Goal: Transaction & Acquisition: Purchase product/service

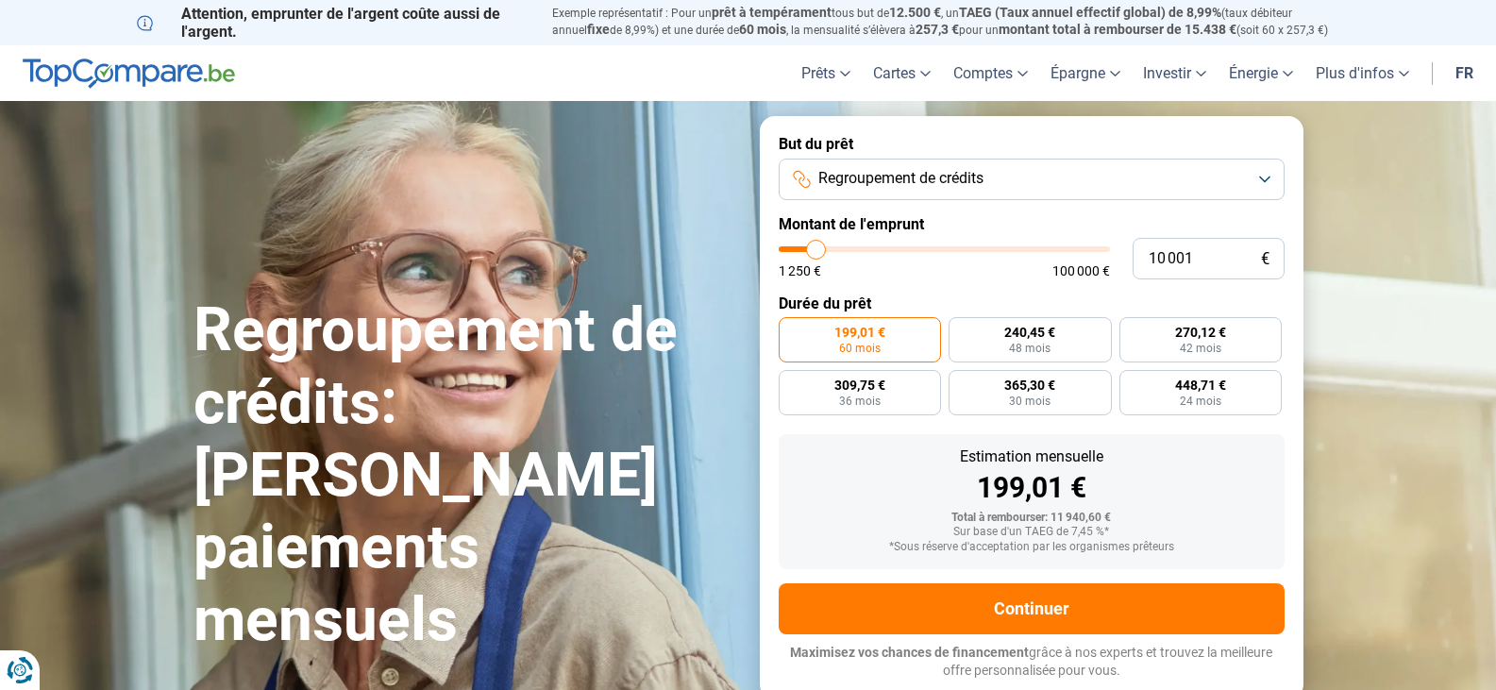
type input "9 750"
type input "9750"
type input "11 750"
type input "11750"
type input "13 250"
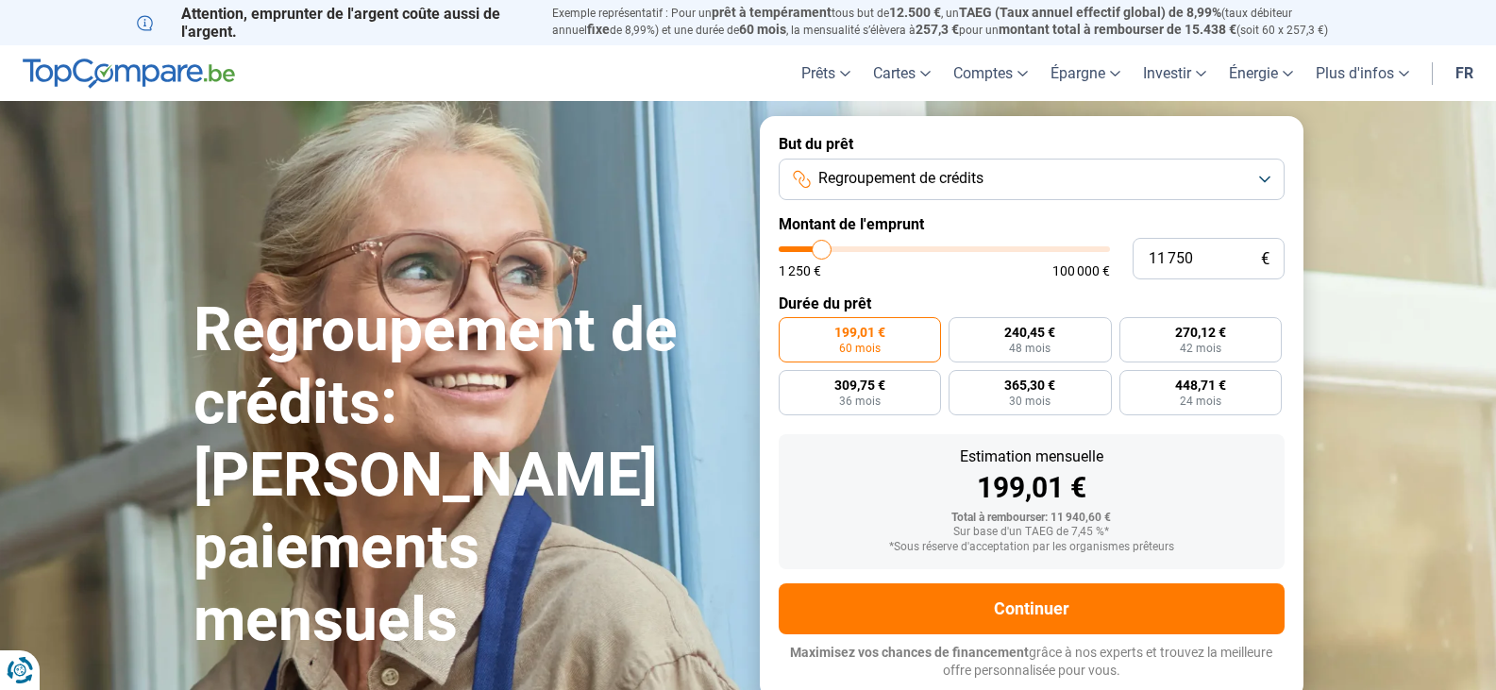
type input "13250"
type input "14 500"
type input "14500"
type input "15 000"
type input "15000"
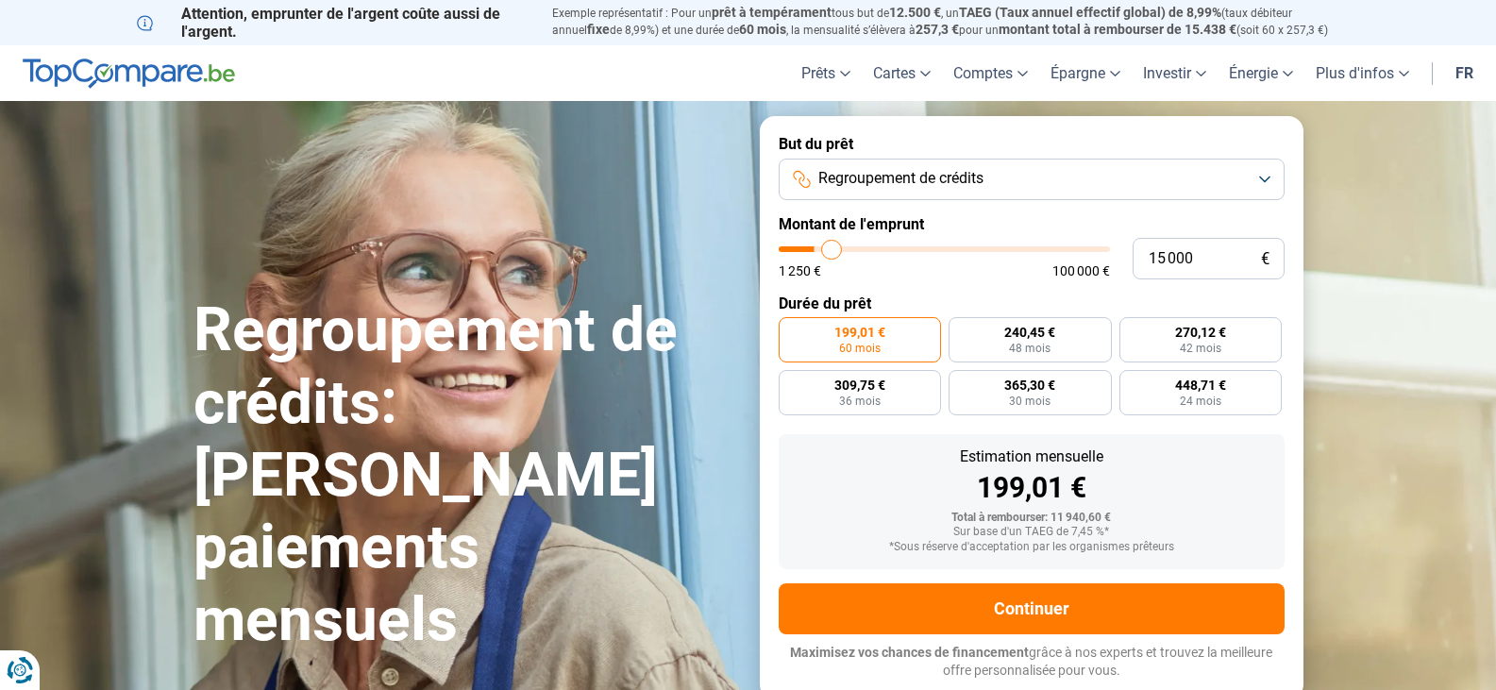
type input "15 500"
type input "15500"
type input "17 000"
type input "17000"
type input "17 750"
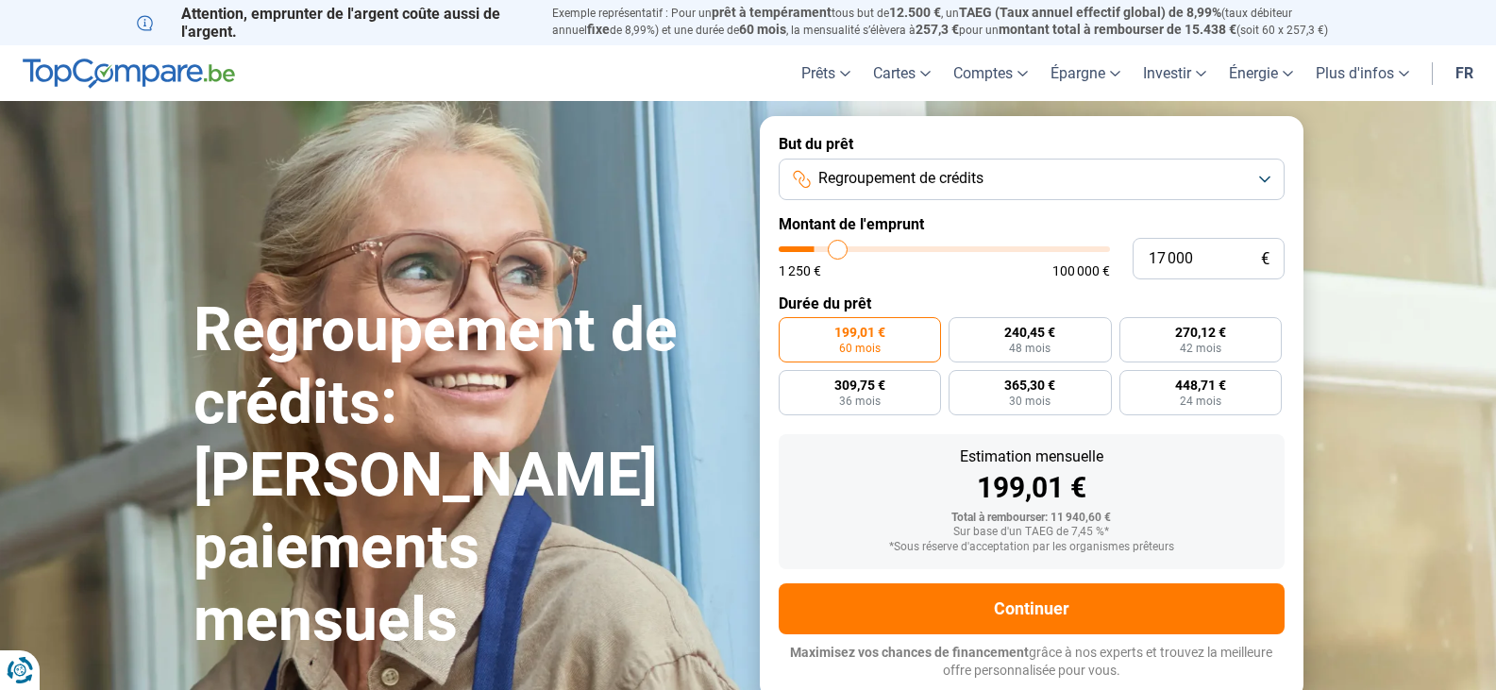
type input "17750"
type input "20 000"
type input "20000"
type input "21 750"
type input "21750"
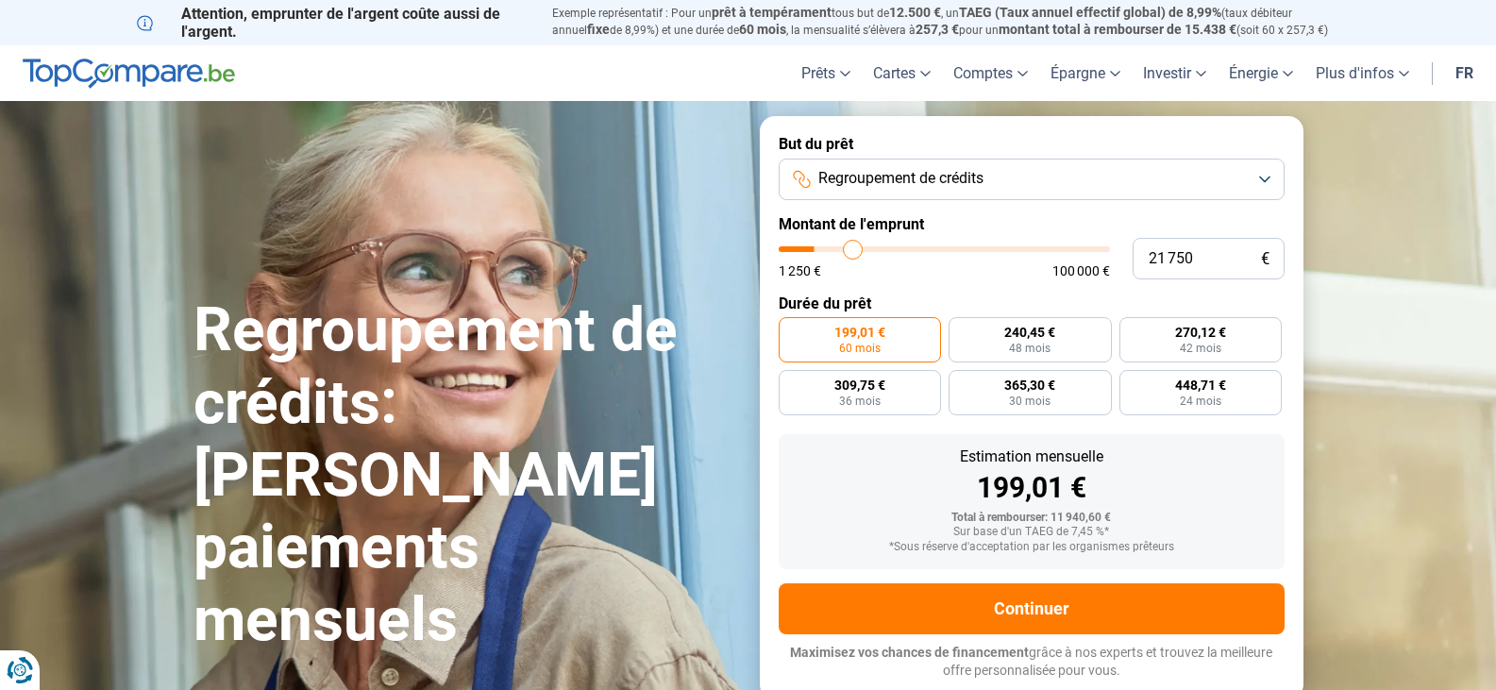
type input "23 000"
type input "23000"
type input "25 250"
type input "25250"
type input "25 750"
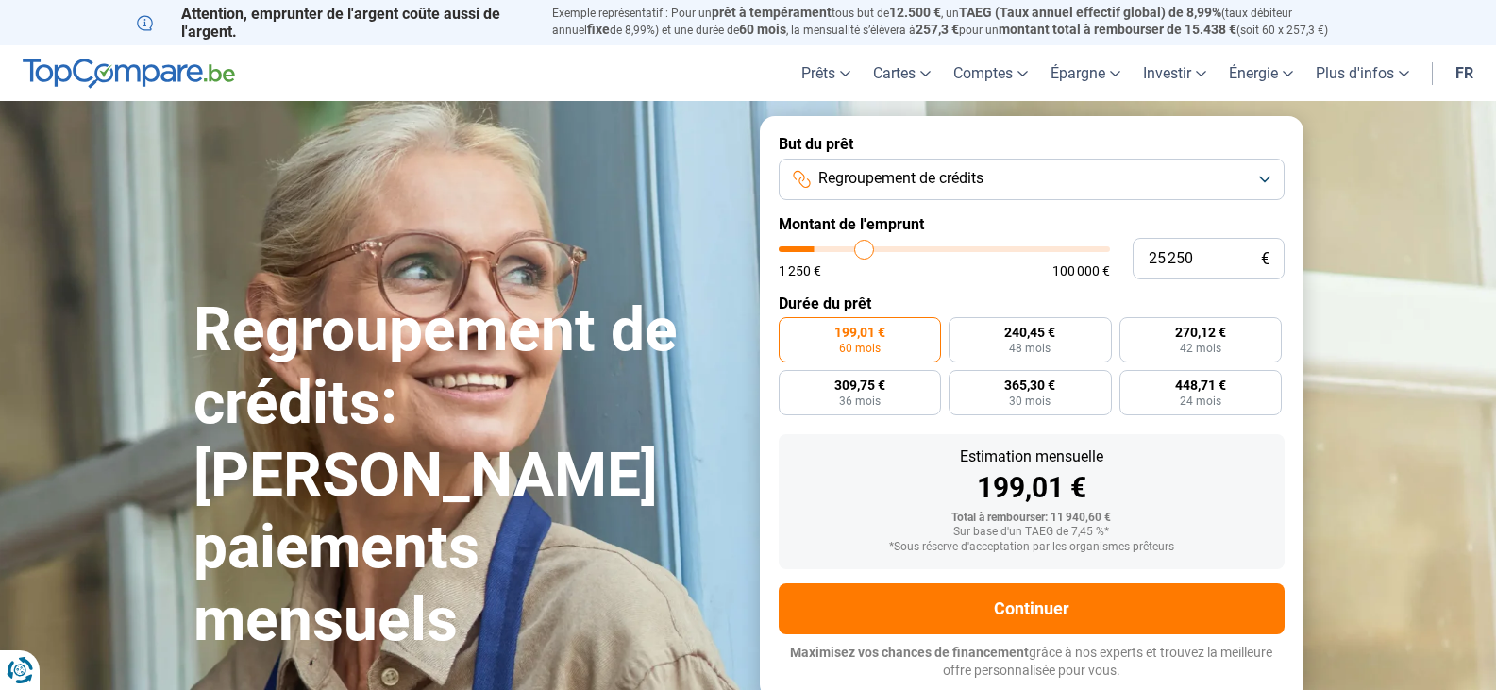
type input "25750"
type input "26 000"
type input "26000"
type input "26 500"
type input "26500"
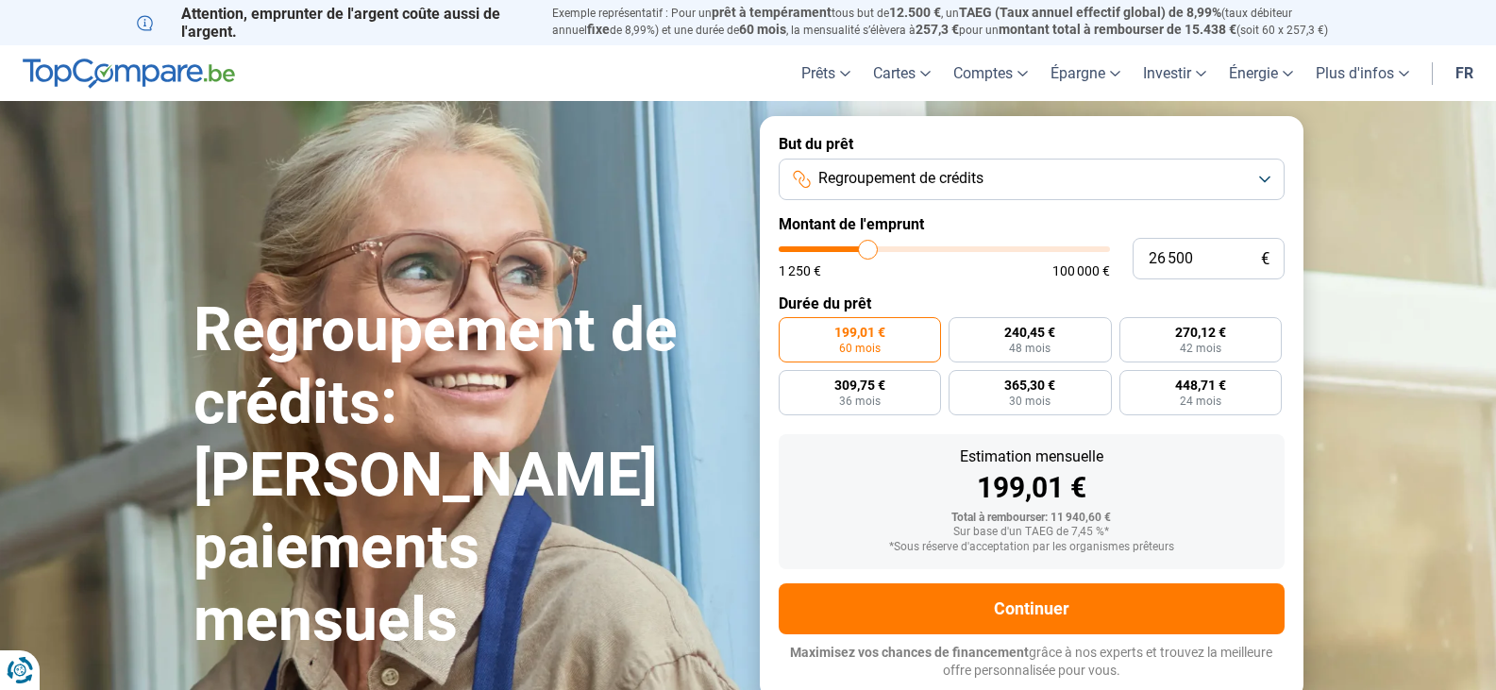
type input "26 750"
type input "26750"
type input "28 000"
type input "28000"
type input "29 500"
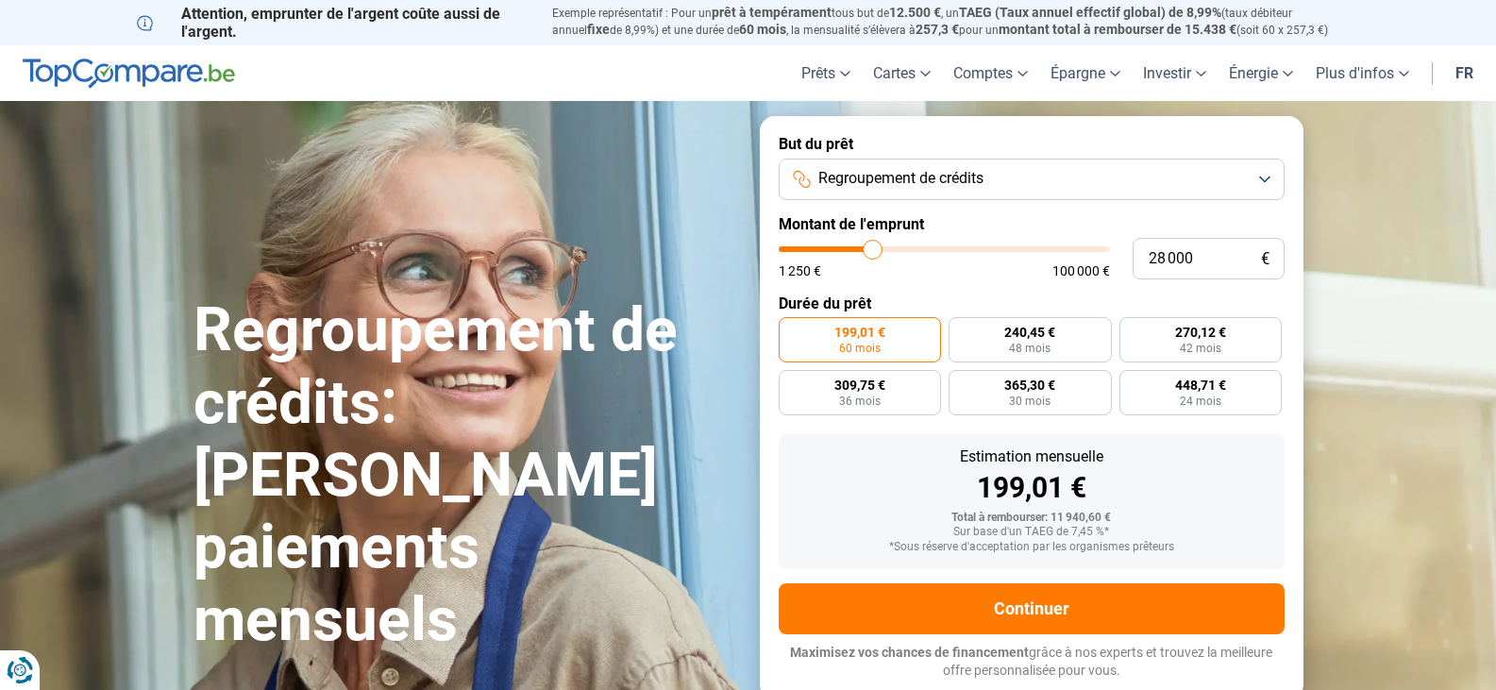
type input "29500"
type input "31 250"
type input "31250"
type input "34 000"
type input "34000"
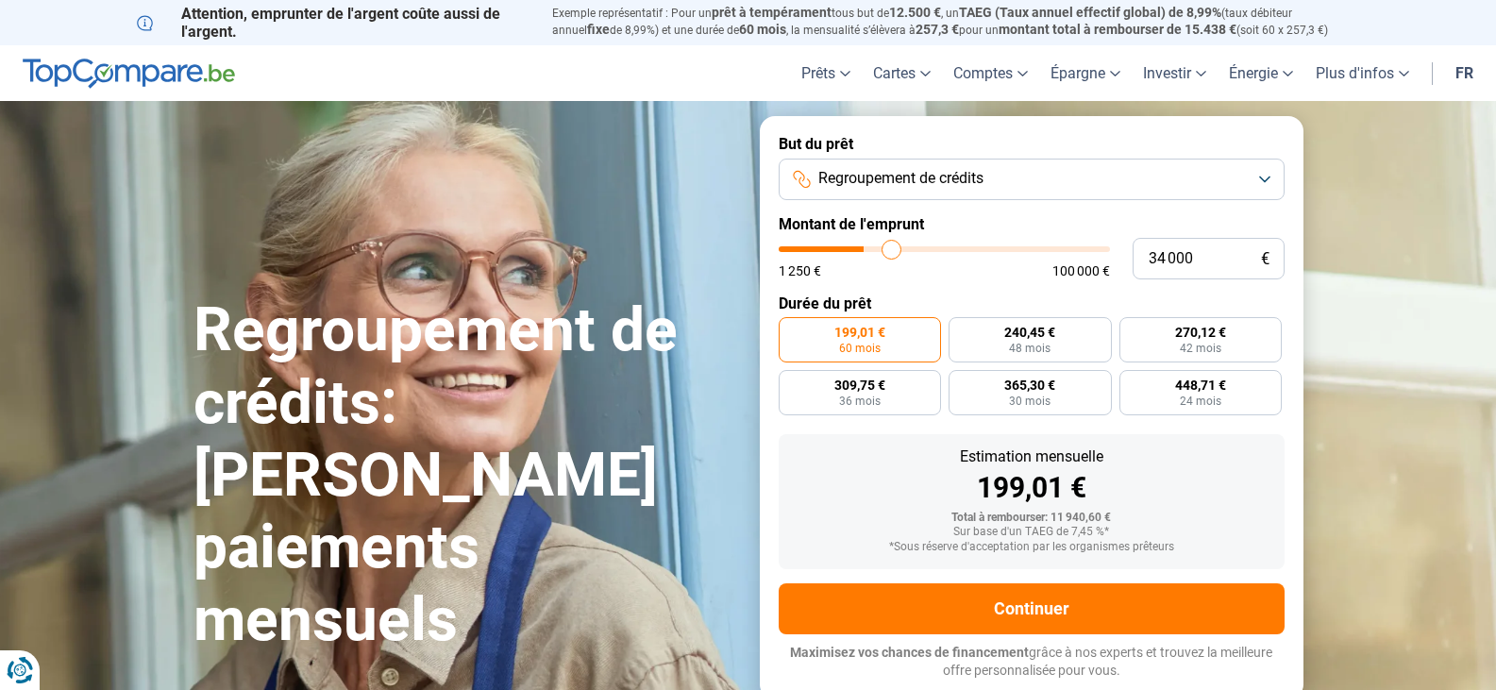
type input "36 500"
type input "36500"
type input "38 000"
type input "38000"
type input "39 500"
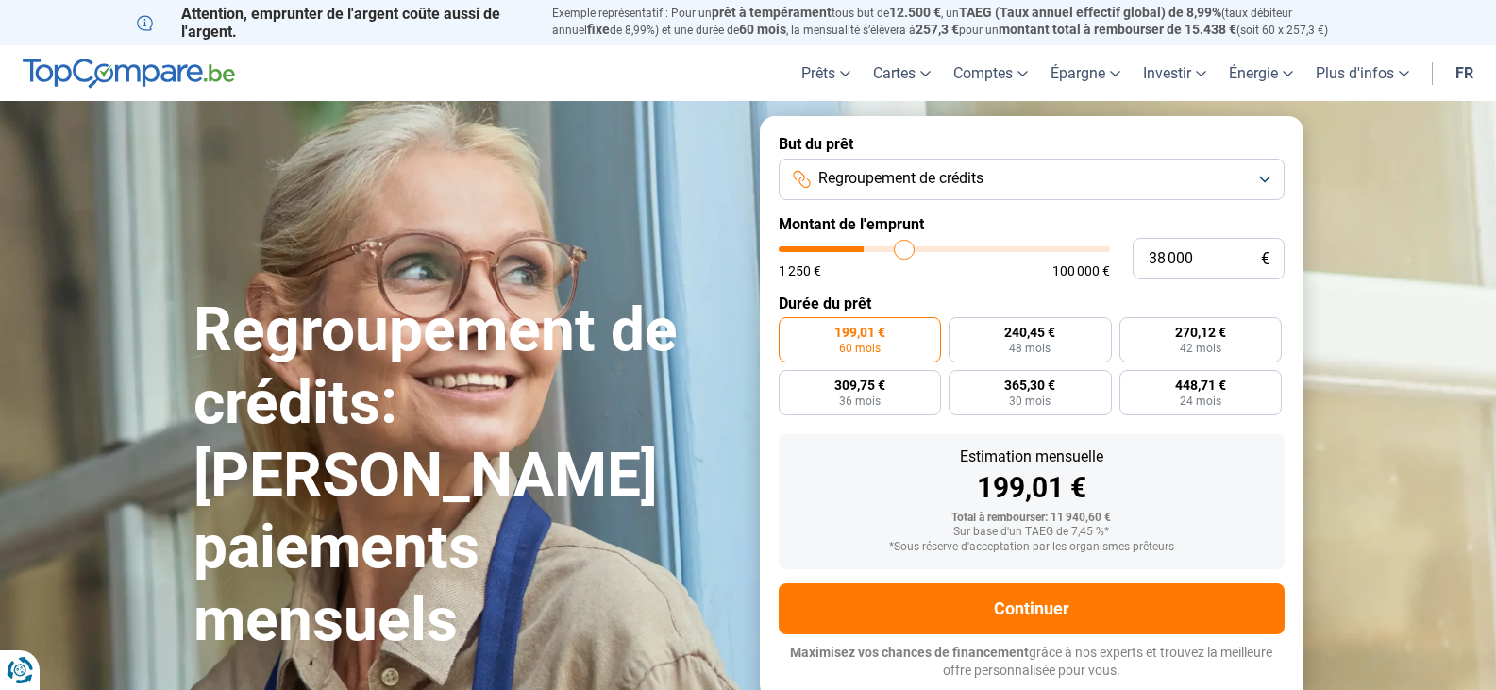
type input "39500"
type input "41 500"
type input "41500"
type input "44 000"
type input "44000"
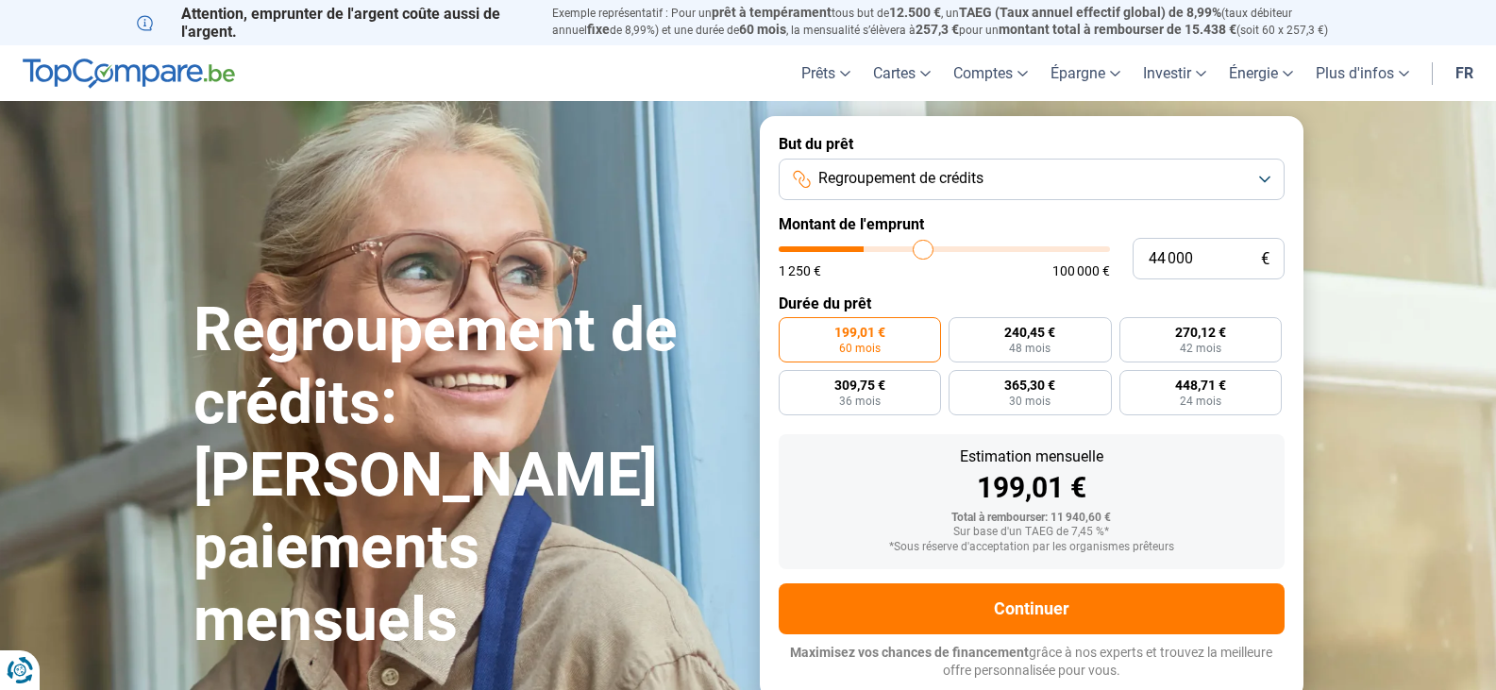
type input "45 500"
type input "45500"
type input "55 000"
type input "55000"
type input "56 000"
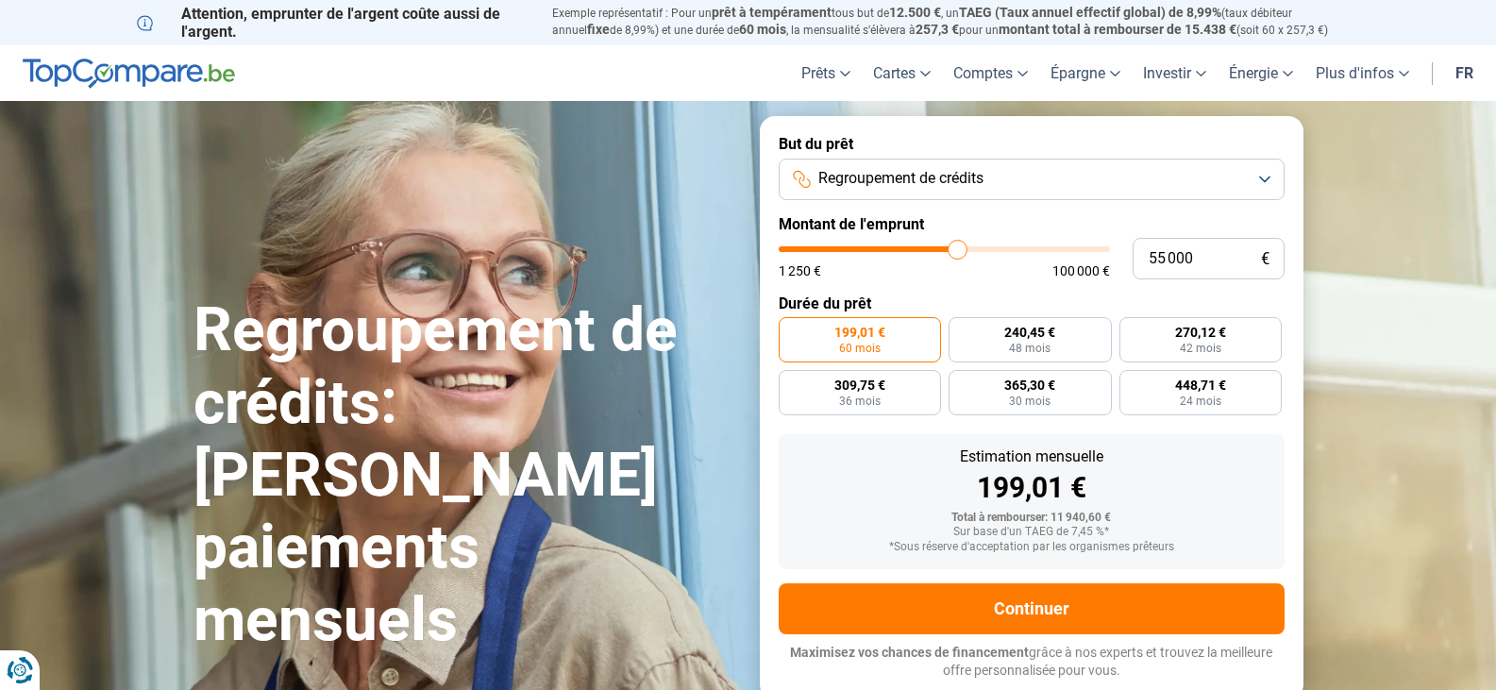
type input "56000"
type input "57 000"
type input "57000"
type input "57 750"
type input "57750"
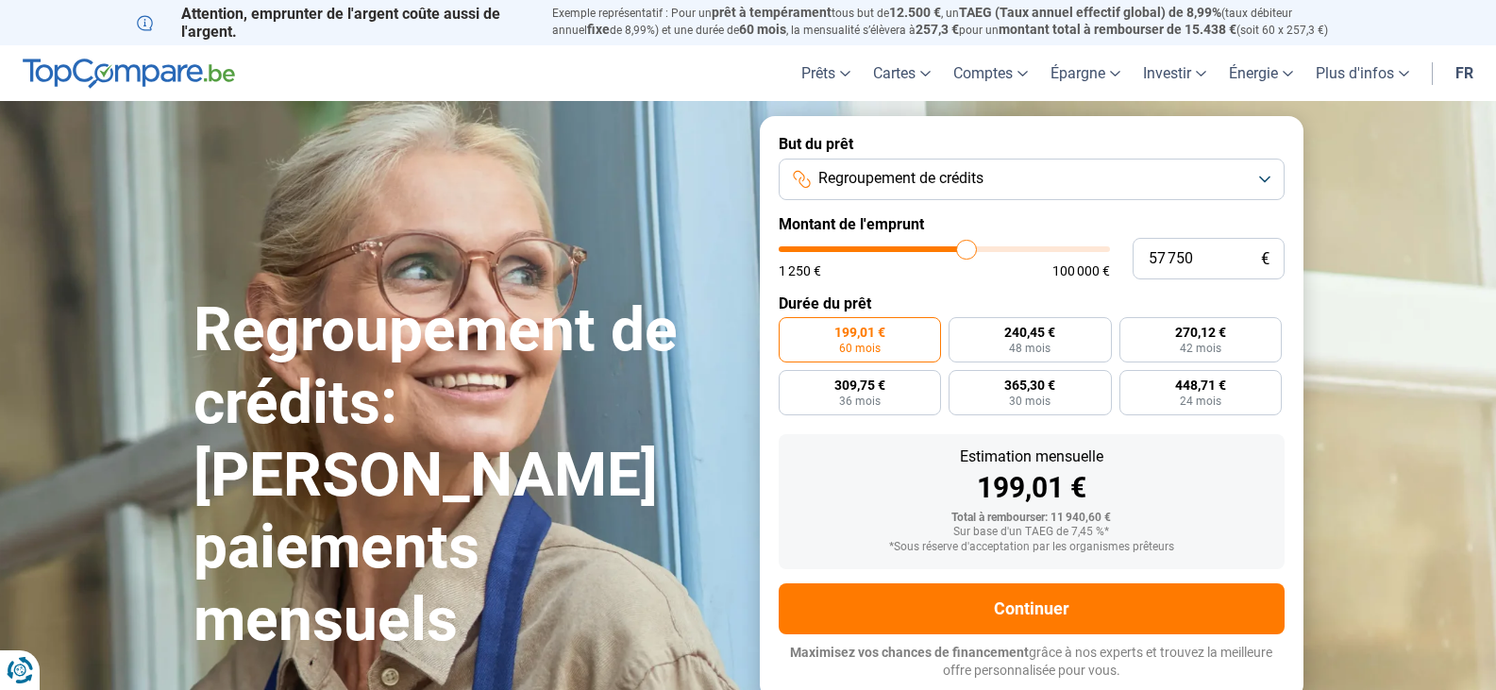
type input "58 500"
type input "58500"
type input "59 500"
type input "59500"
type input "60 750"
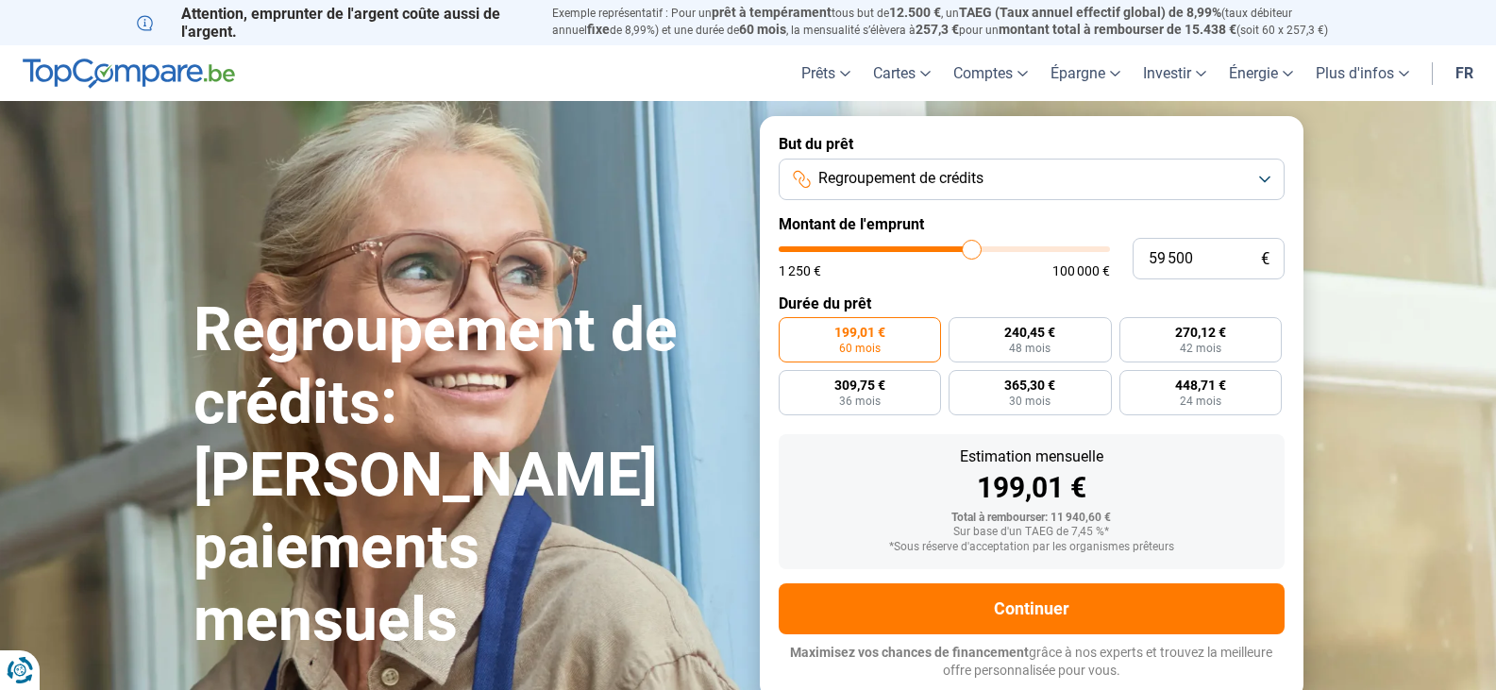
type input "60750"
type input "61 750"
type input "61750"
type input "62 000"
type input "62000"
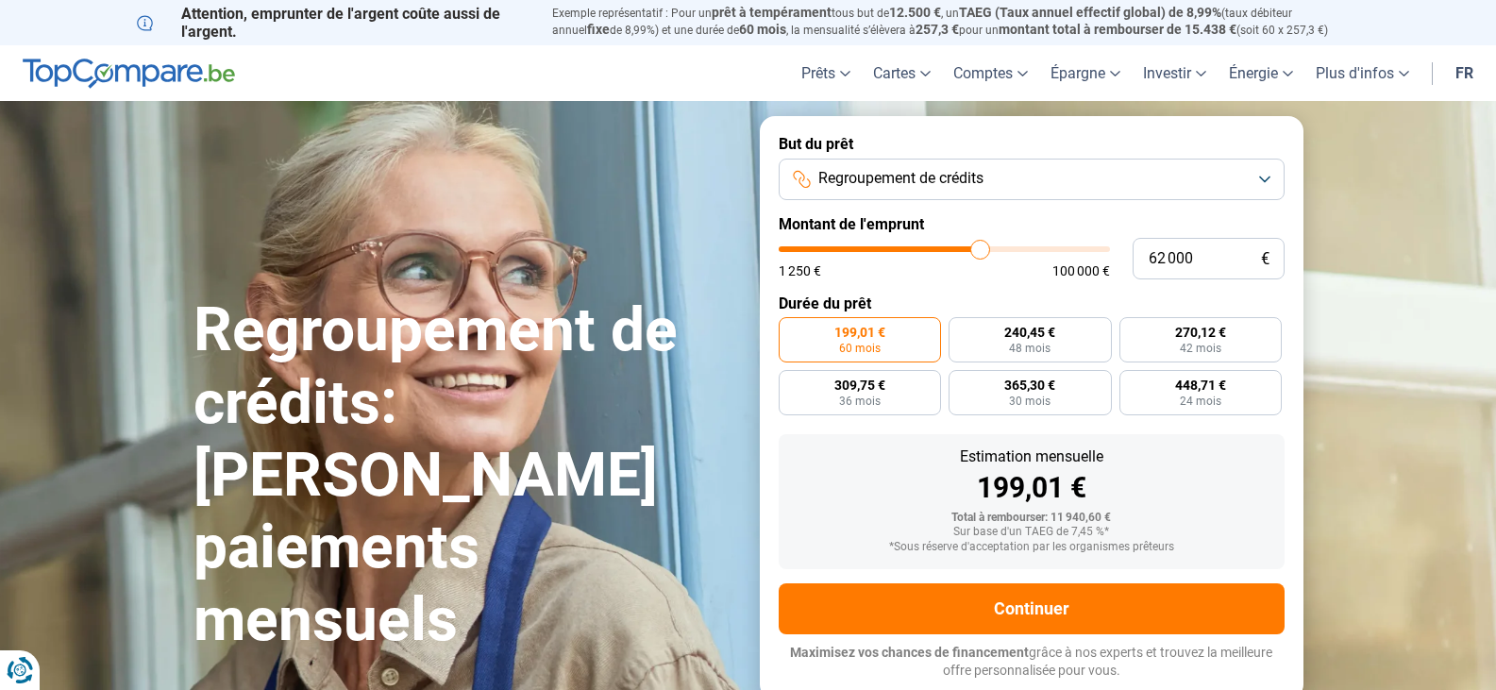
type input "63 000"
type input "63000"
type input "64 500"
type input "64500"
type input "64 750"
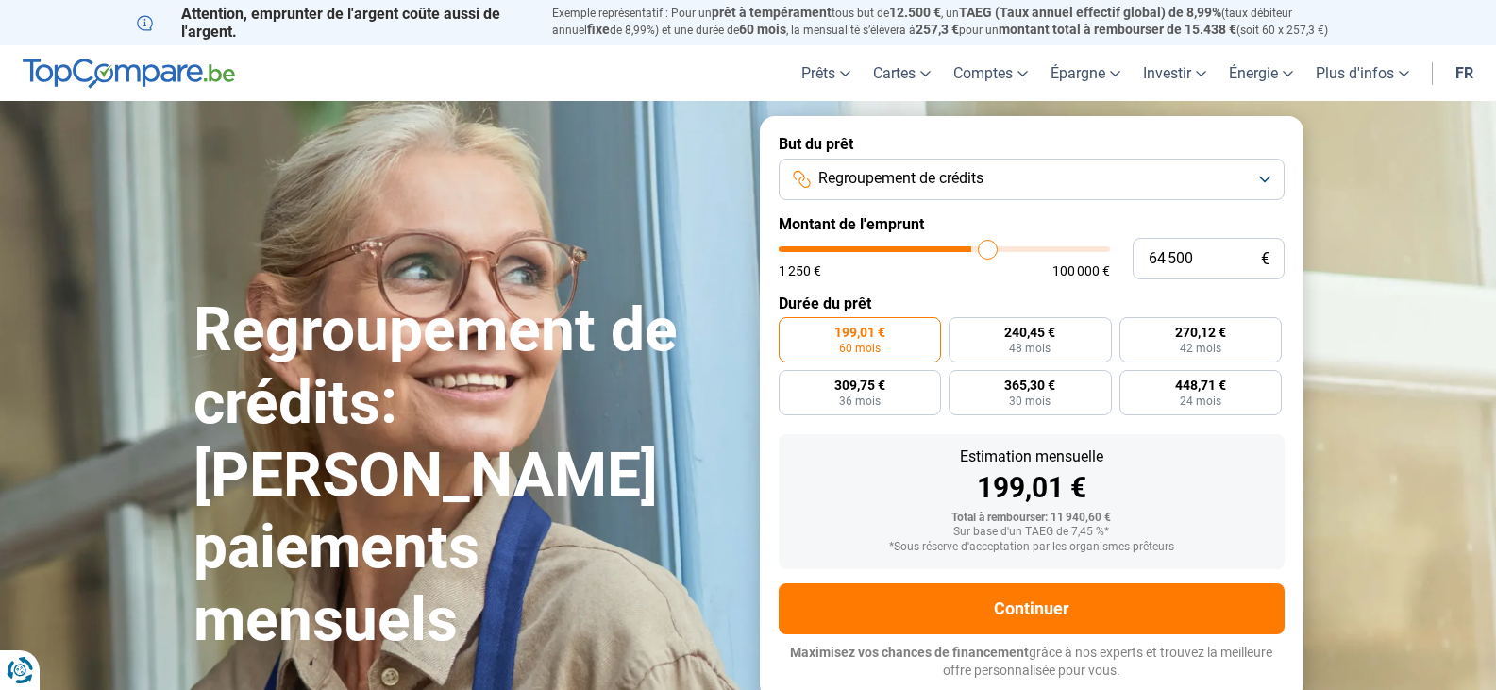
type input "64750"
type input "66 750"
type input "66750"
type input "68 250"
type input "68250"
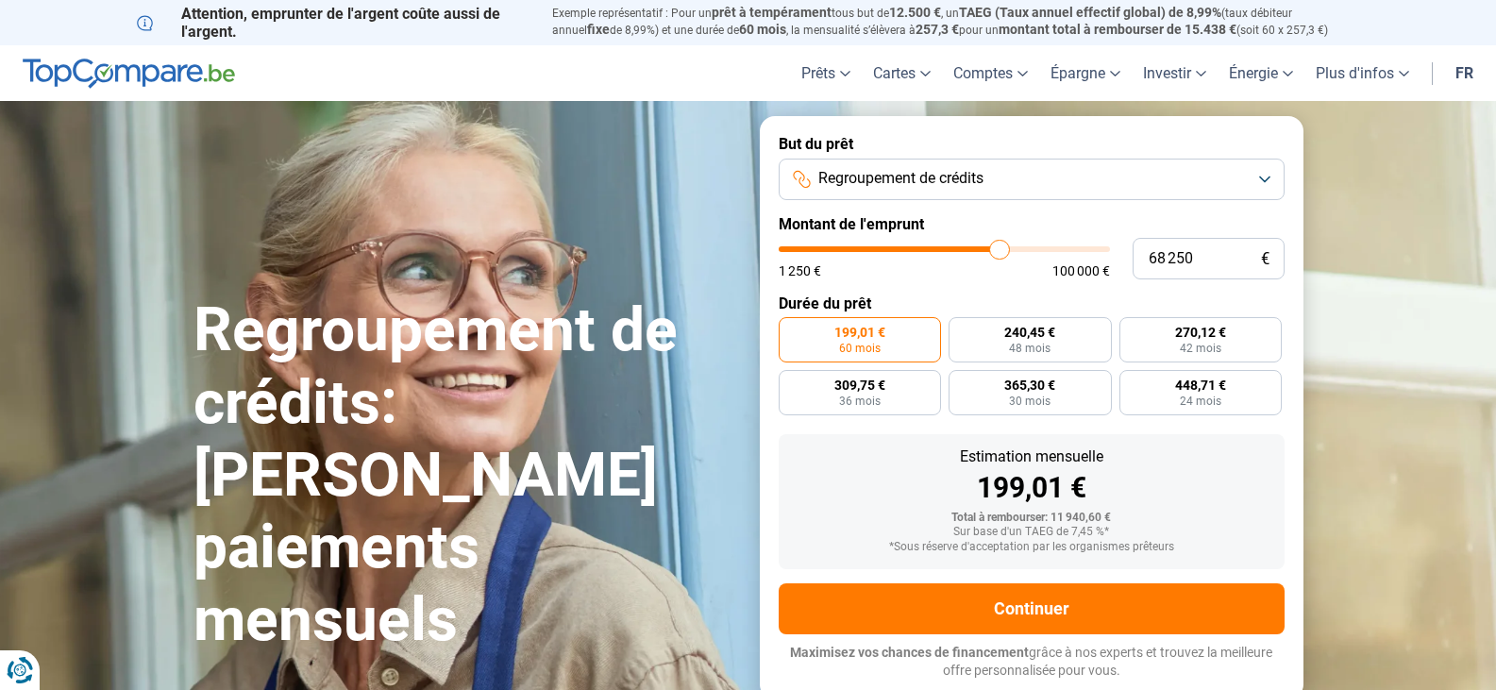
type input "68 750"
type input "68750"
type input "69 250"
type input "69250"
type input "69 500"
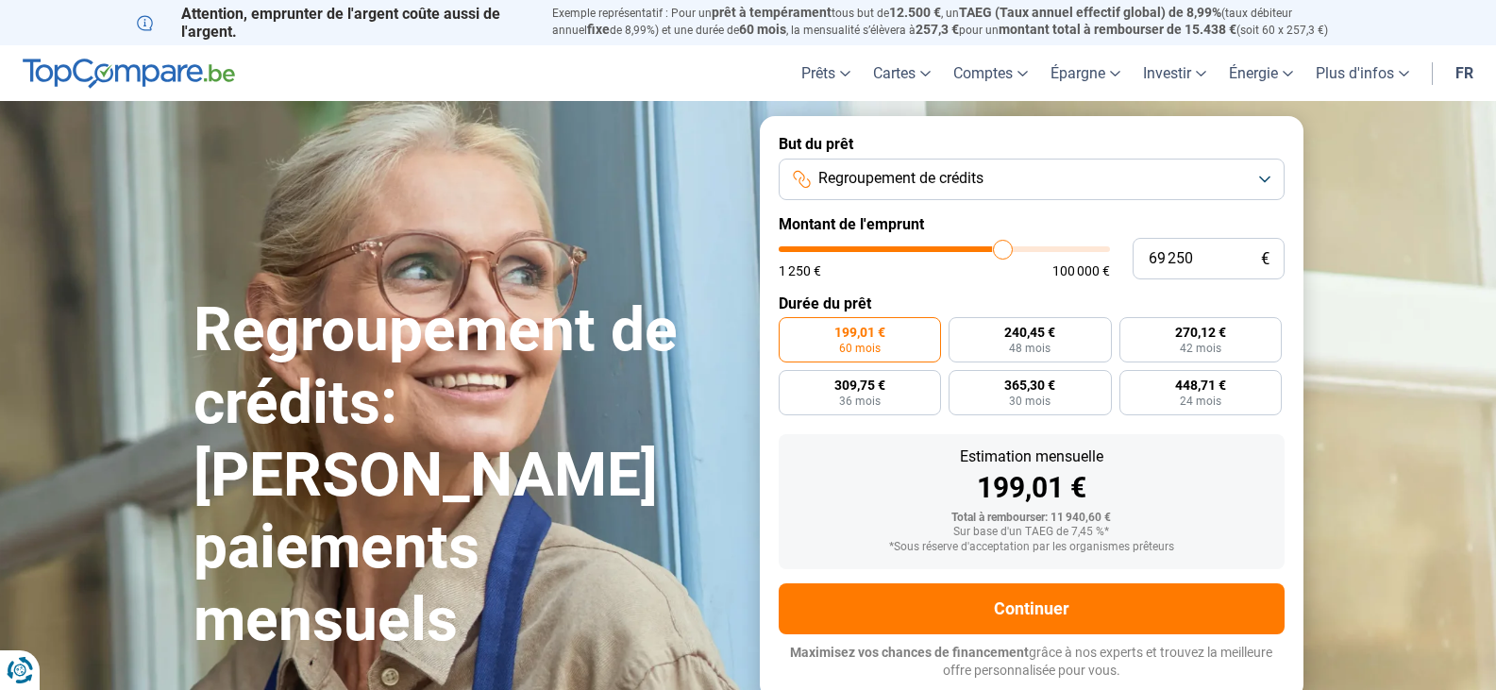
type input "69500"
type input "69 750"
type input "69750"
type input "70 250"
type input "70250"
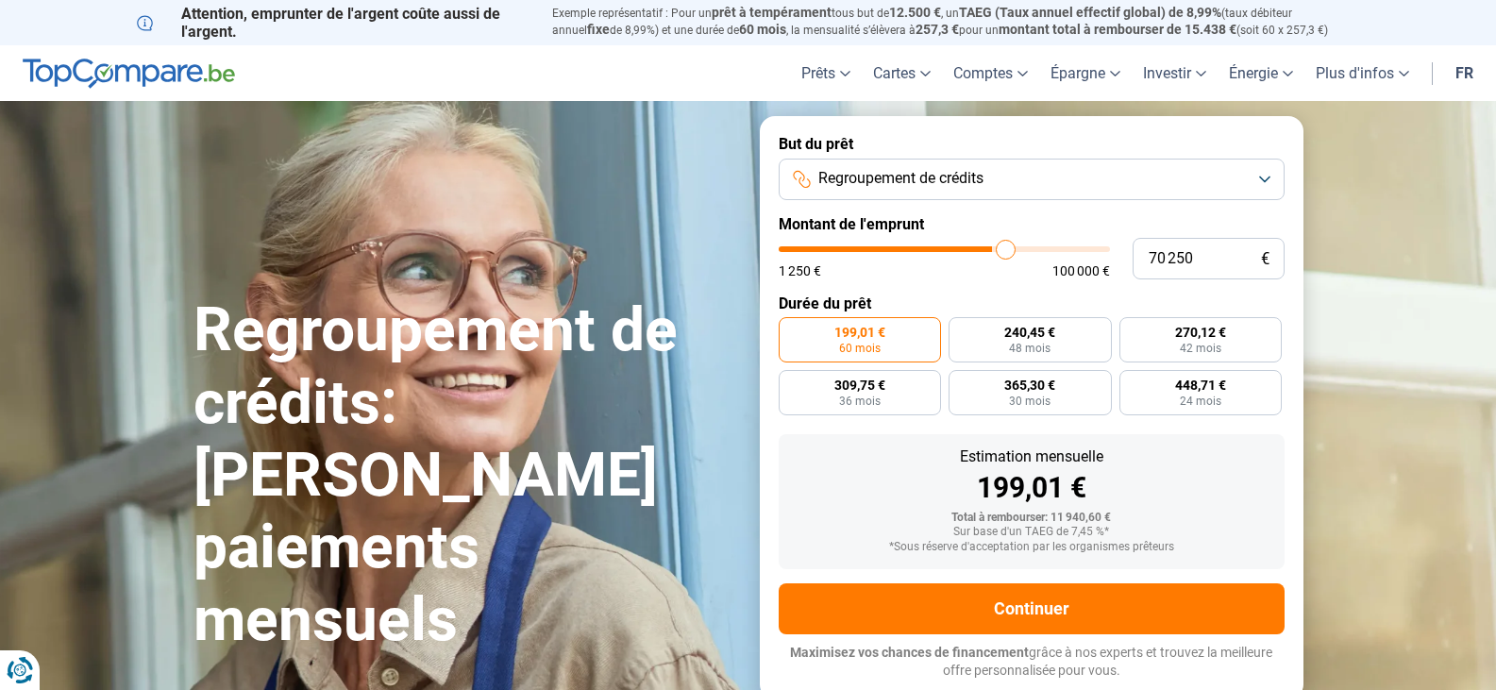
type input "70 500"
type input "70500"
type input "70 750"
type input "70750"
type input "71 250"
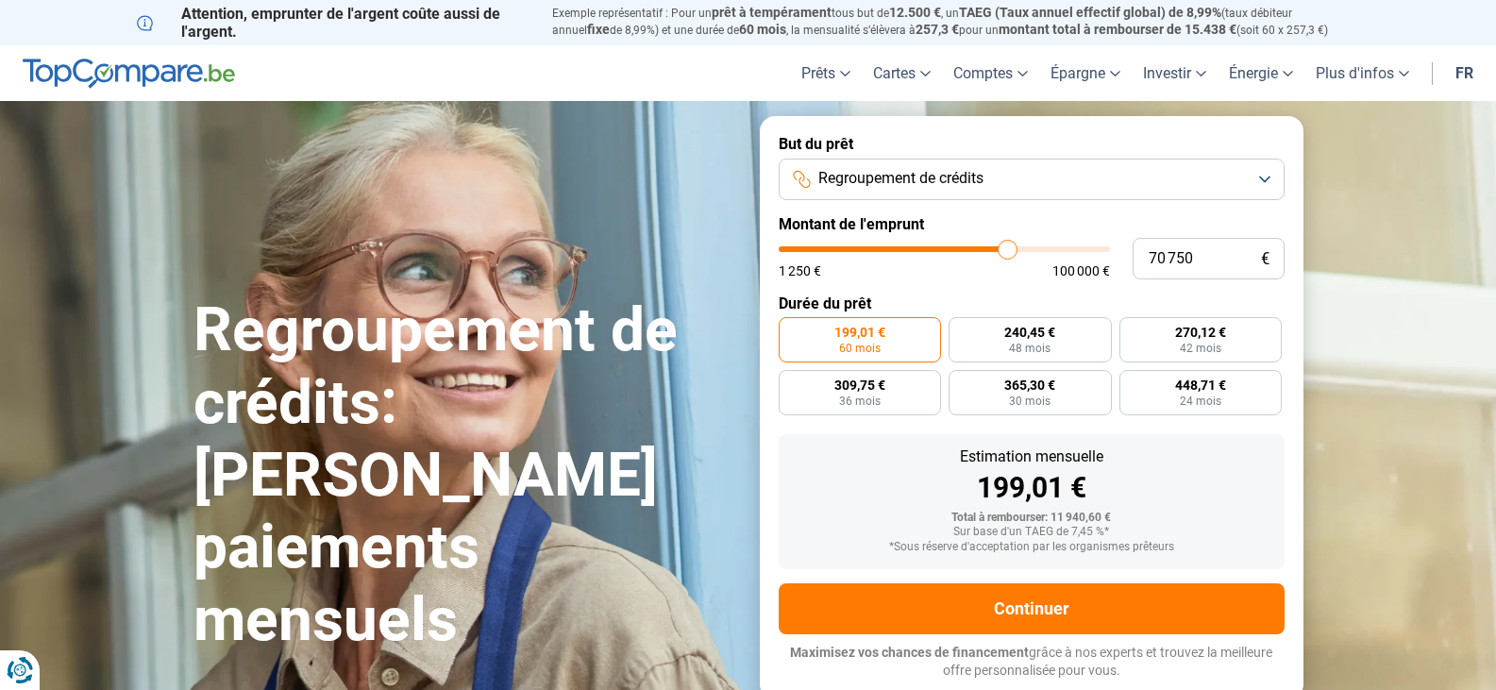
type input "71250"
type input "72 000"
type input "72000"
type input "72 250"
type input "72250"
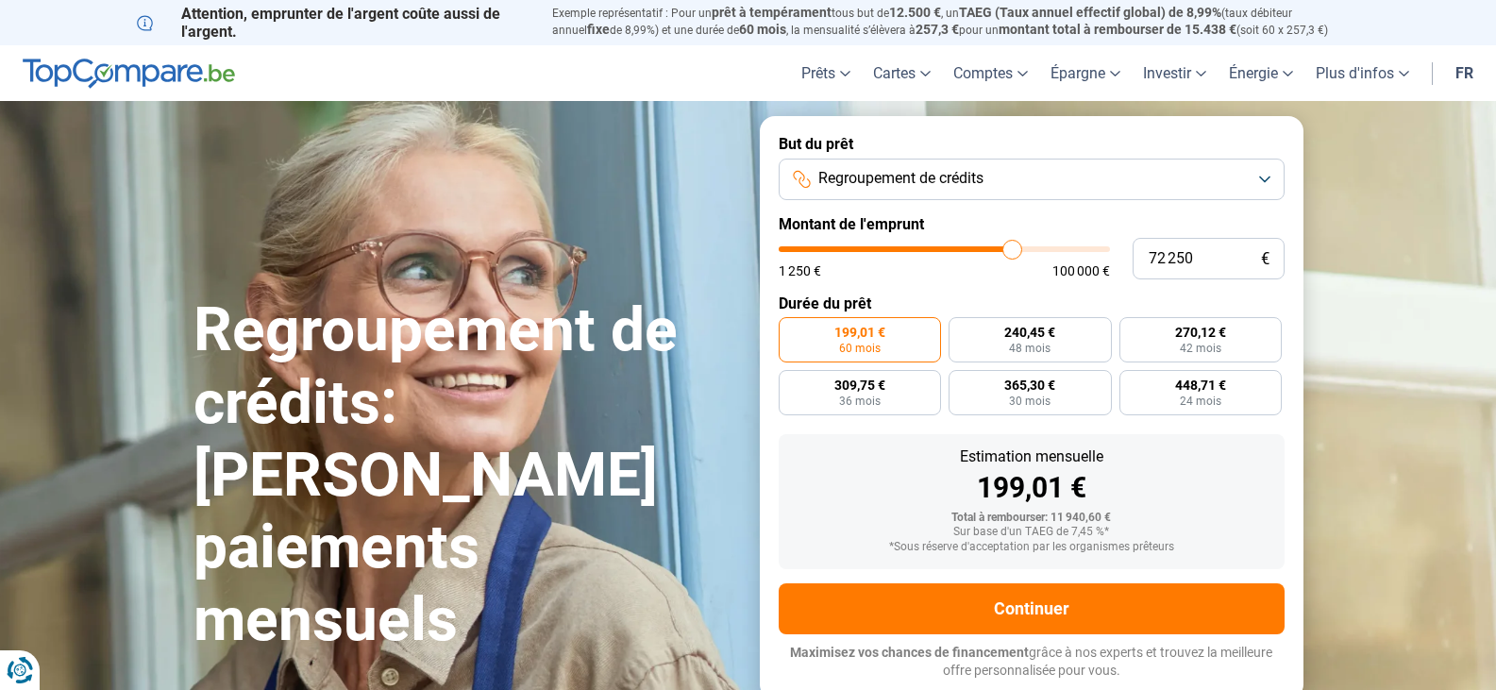
type input "72 750"
type input "72750"
type input "73 250"
type input "73250"
type input "73 500"
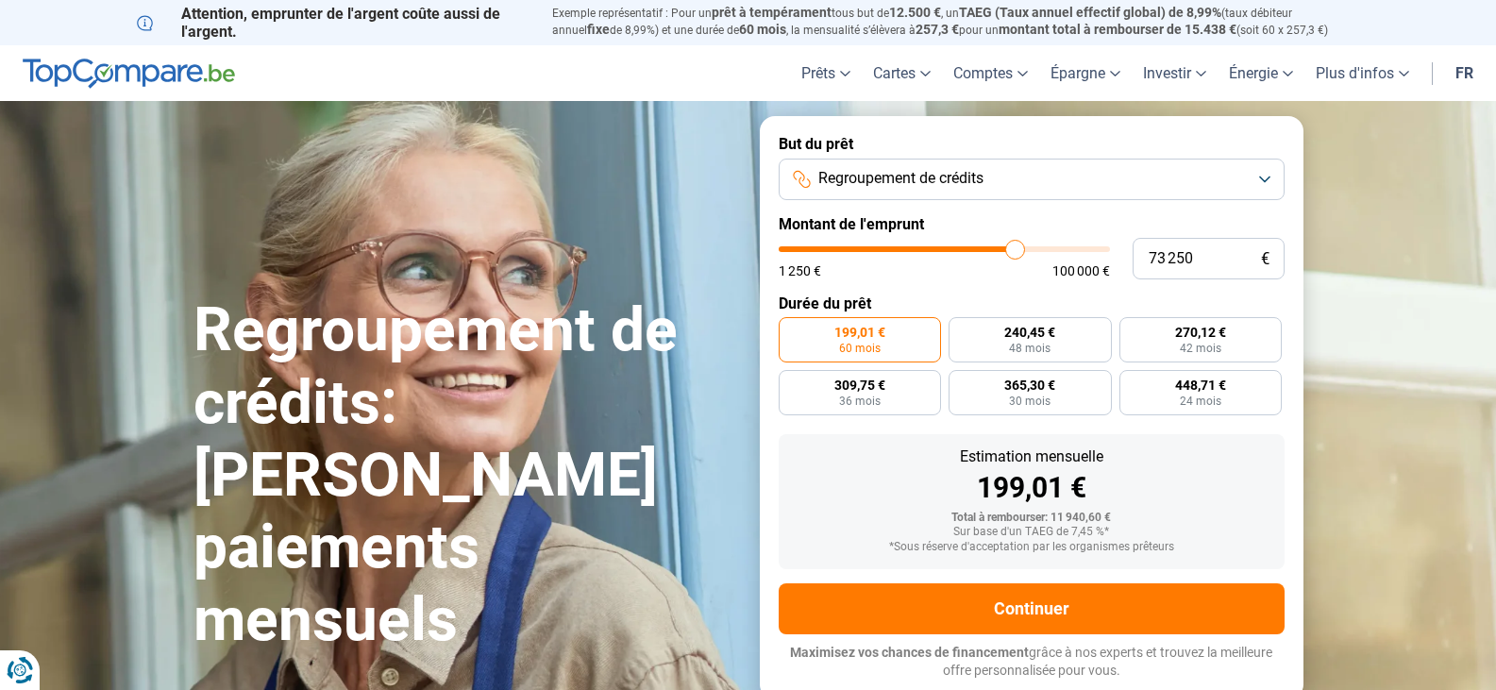
type input "73500"
type input "74 250"
type input "74250"
type input "74 000"
type input "74000"
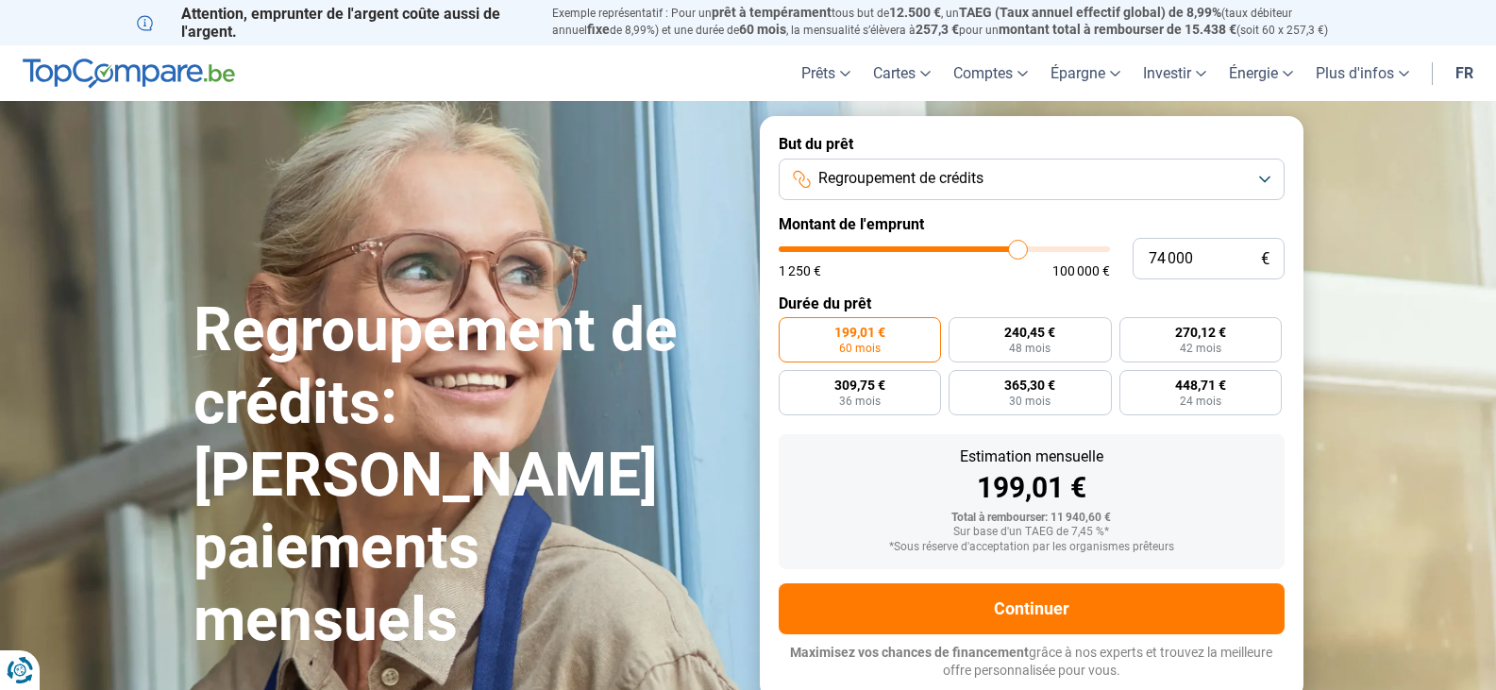
type input "73 500"
type input "73500"
type input "72 750"
type input "72750"
type input "72 250"
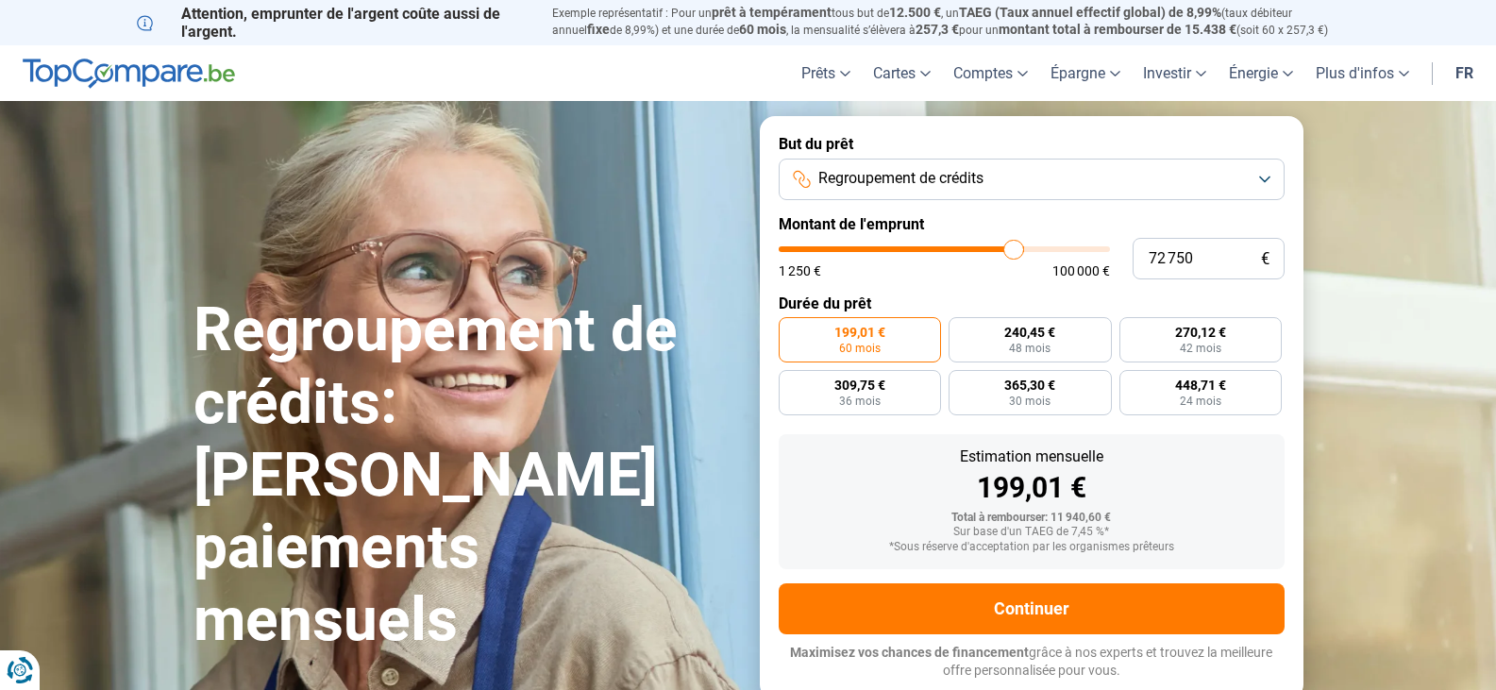
type input "72250"
type input "71 750"
type input "71750"
type input "71 000"
type input "71000"
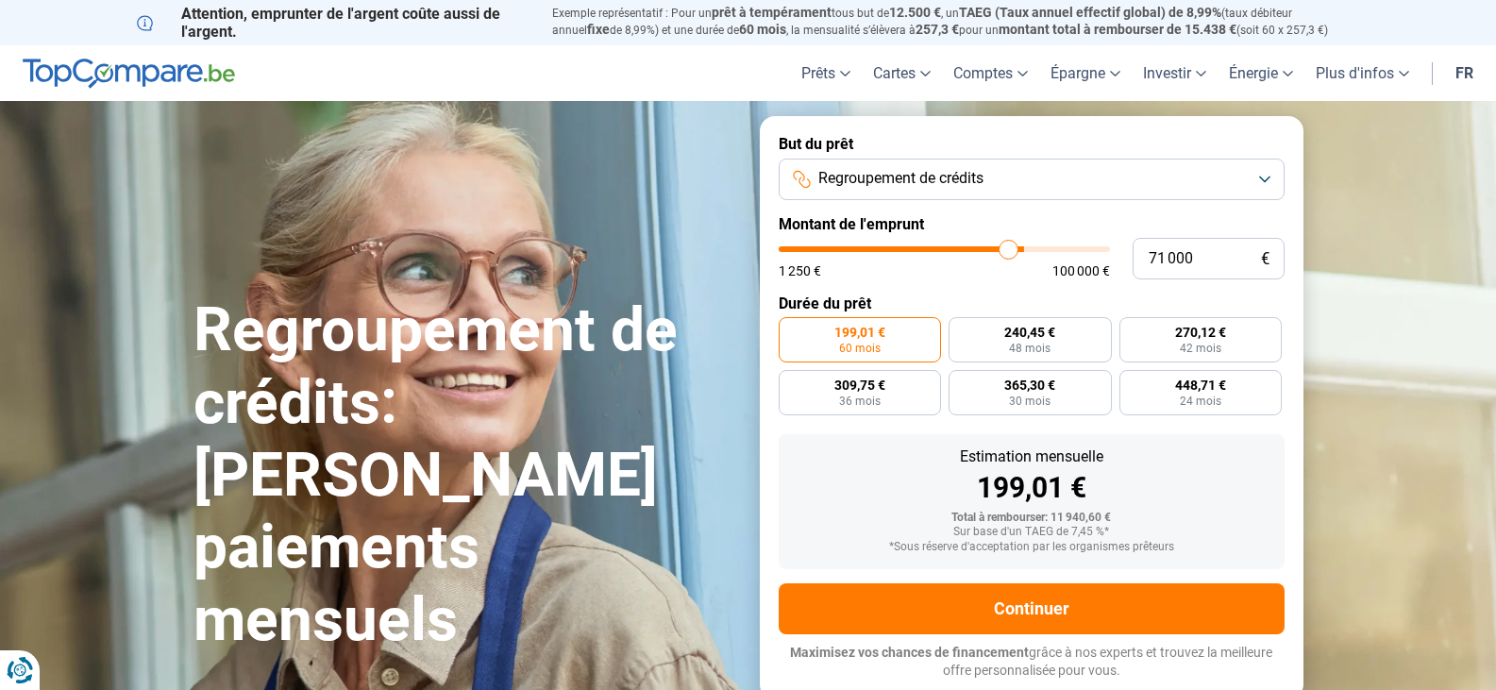
type input "70 750"
type input "70750"
type input "70 250"
type input "70250"
type input "69 750"
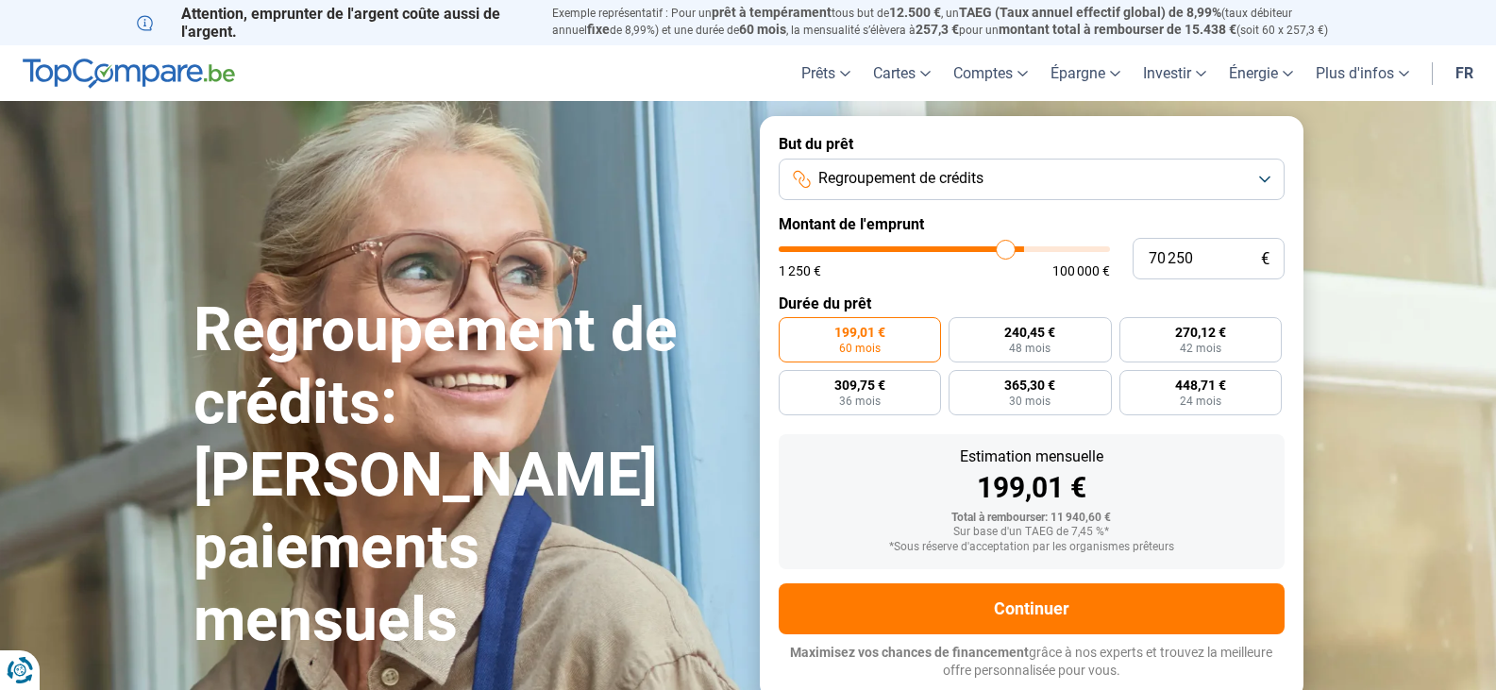
type input "69750"
type input "70 250"
type input "70250"
type input "70 500"
drag, startPoint x: 811, startPoint y: 251, endPoint x: 1006, endPoint y: 260, distance: 195.6
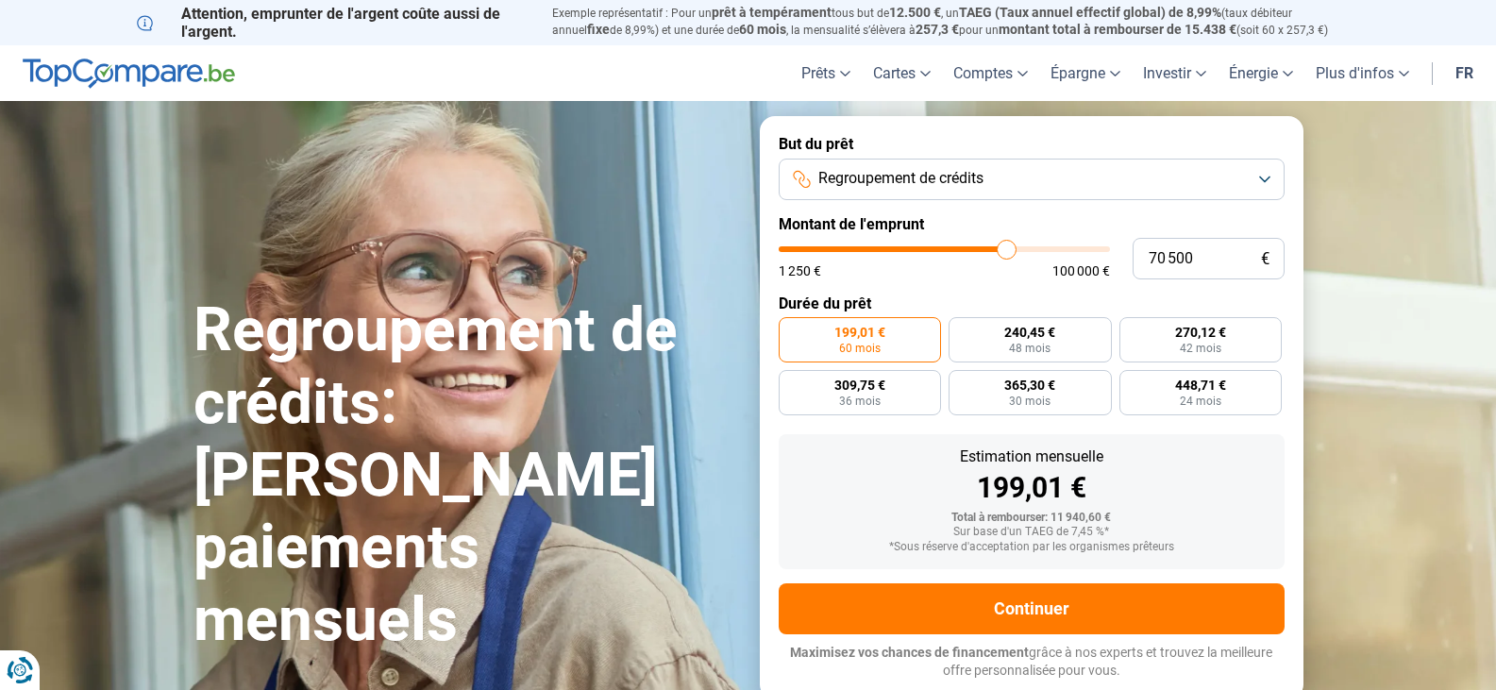
type input "70500"
click at [1006, 252] on input "range" at bounding box center [944, 249] width 331 height 6
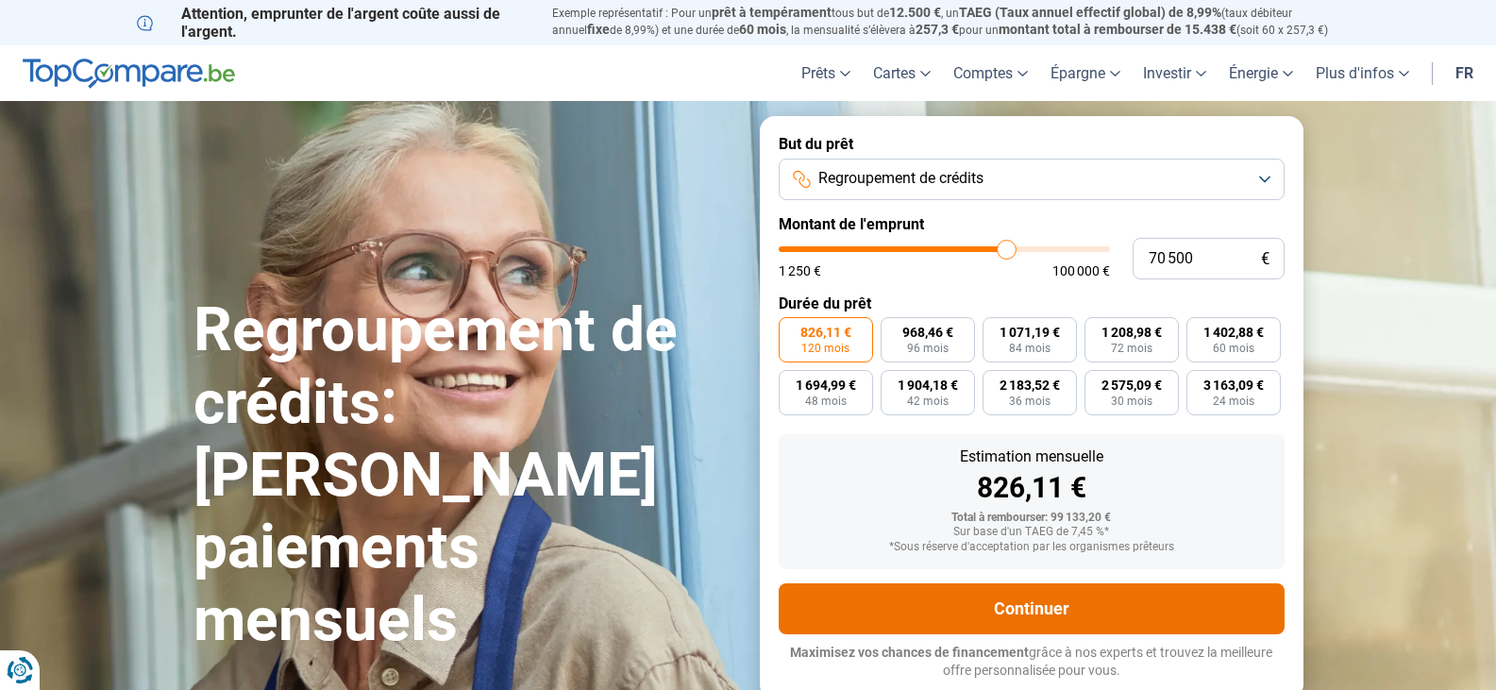
click at [1085, 611] on button "Continuer" at bounding box center [1032, 608] width 506 height 51
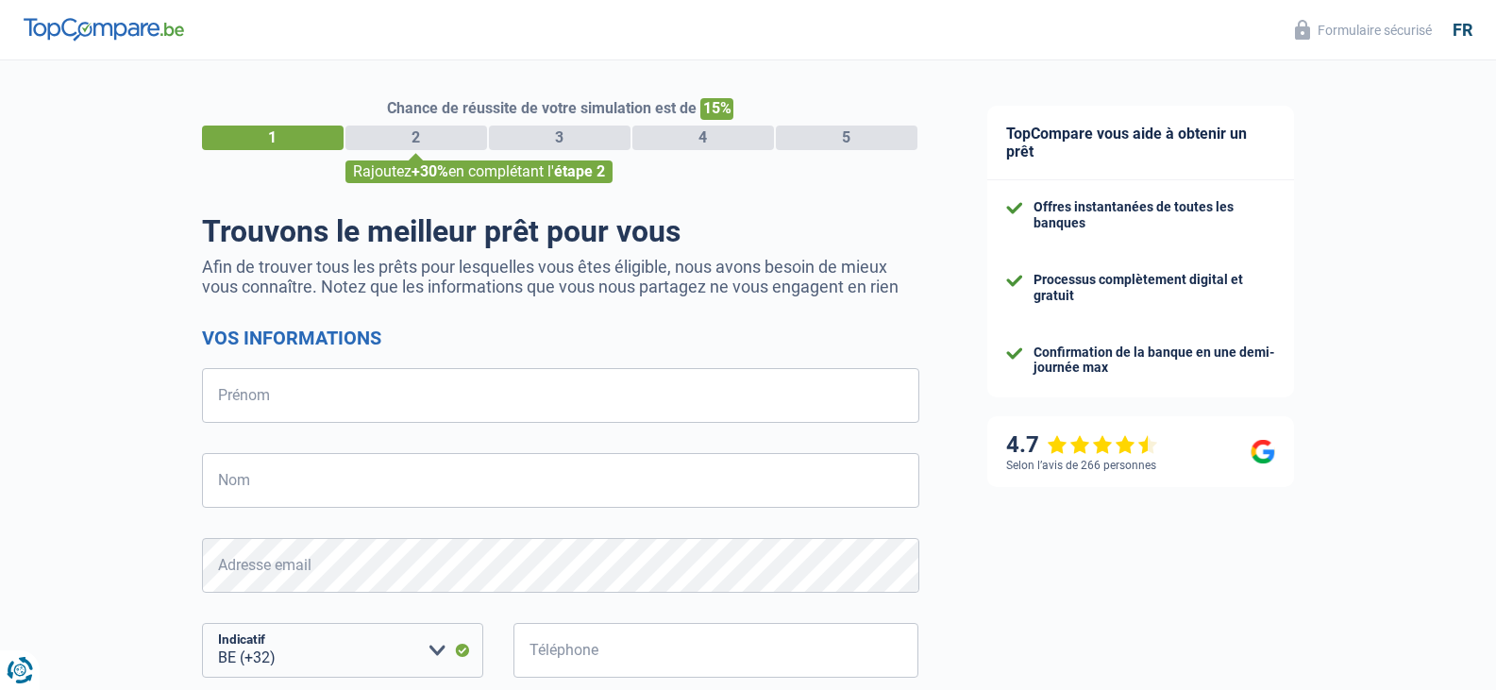
select select "32"
click at [275, 399] on input "Prénom" at bounding box center [560, 395] width 717 height 55
type input "cindy"
type input "durant"
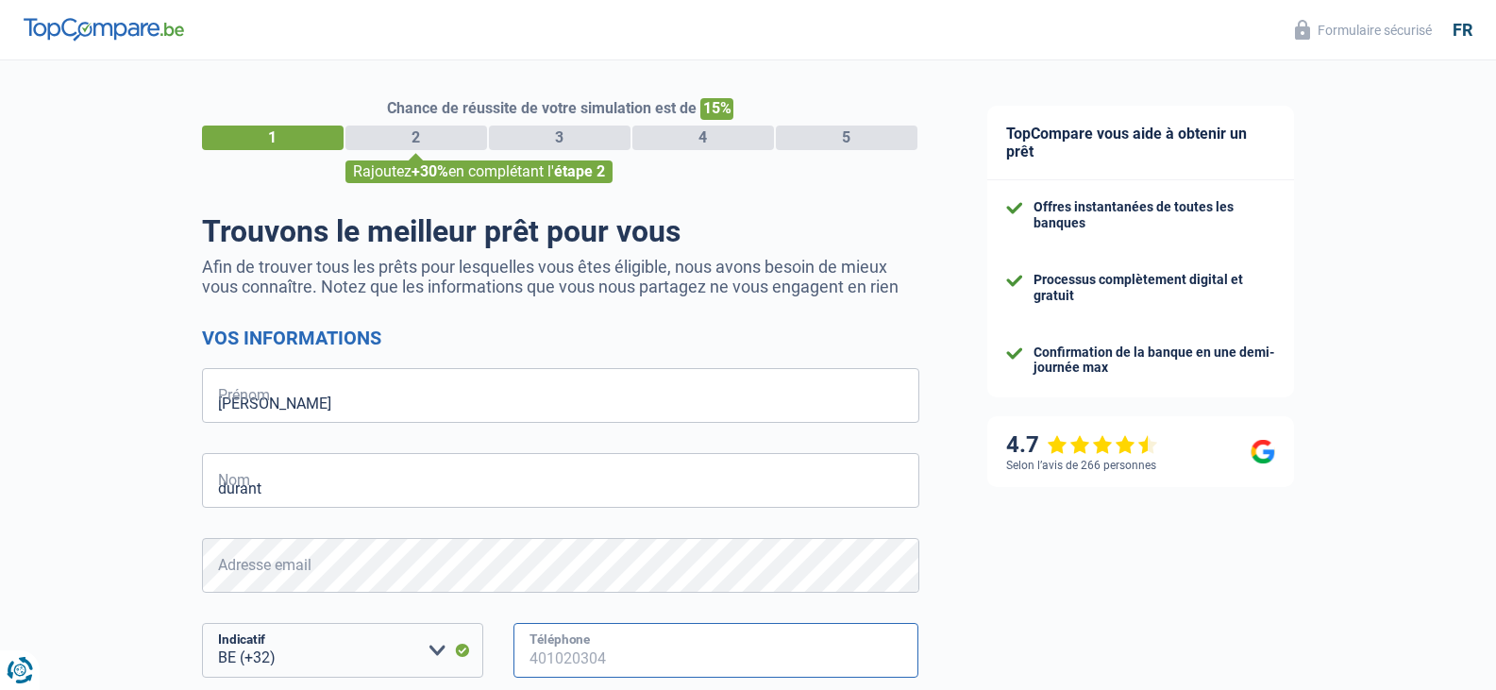
type input "496930251"
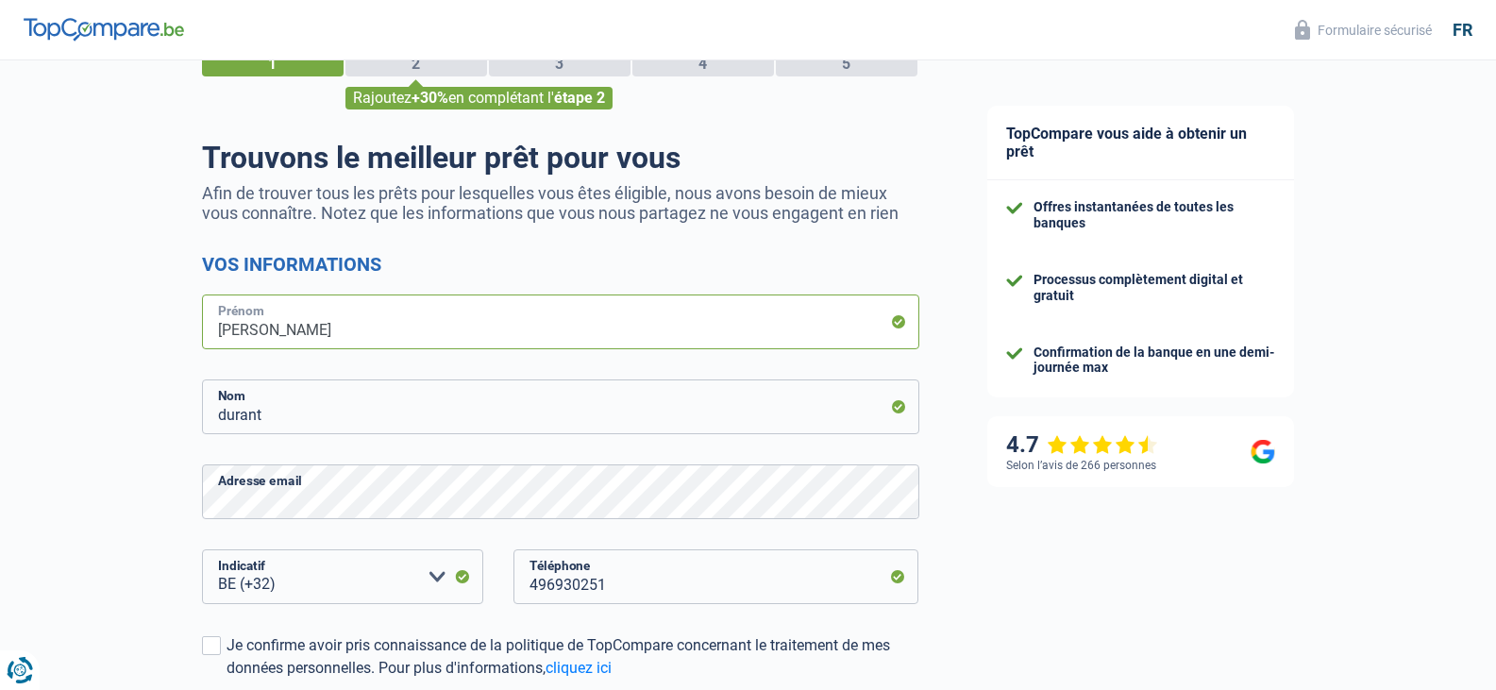
scroll to position [335, 0]
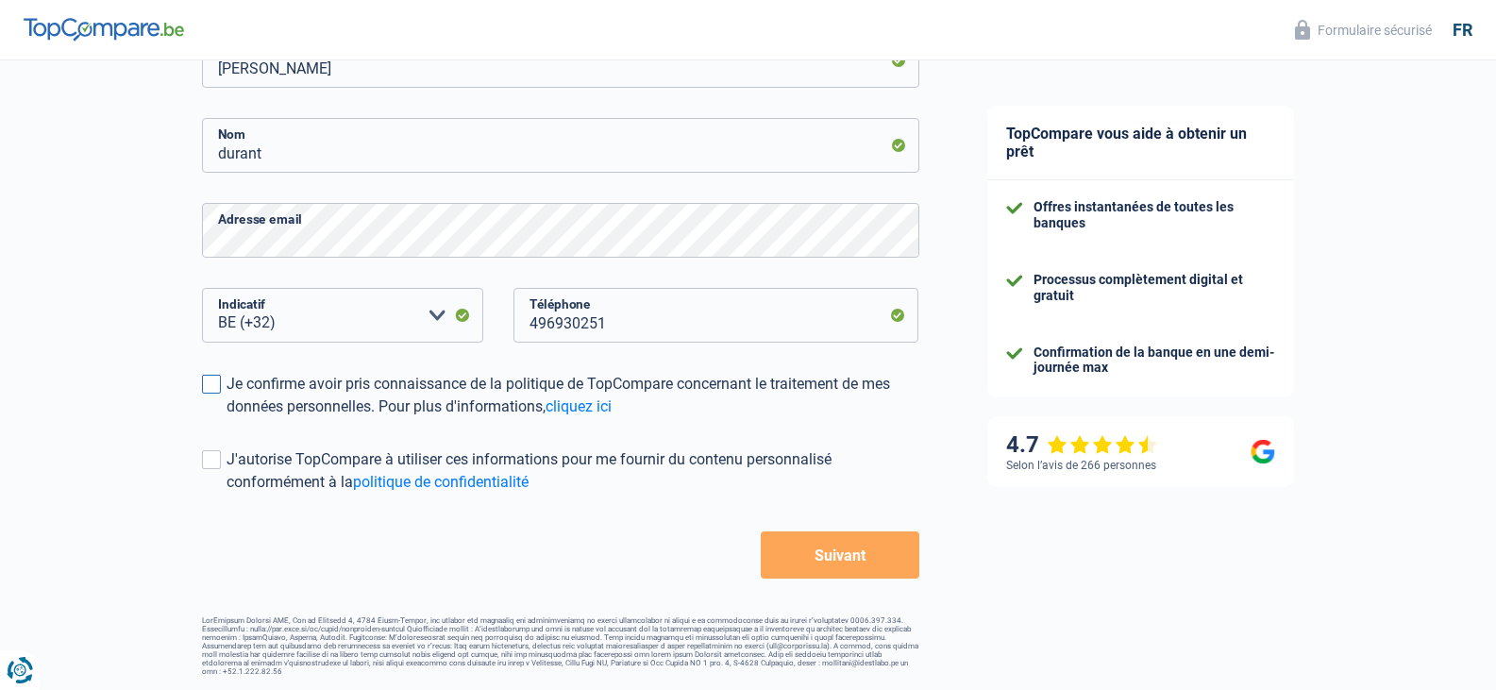
click at [206, 382] on span at bounding box center [211, 384] width 19 height 19
click at [227, 418] on input "Je confirme avoir pris connaissance de la politique de TopCompare concernant le…" at bounding box center [227, 418] width 0 height 0
click at [209, 462] on span at bounding box center [211, 459] width 19 height 19
click at [227, 494] on input "J'autorise TopCompare à utiliser ces informations pour me fournir du contenu pe…" at bounding box center [227, 494] width 0 height 0
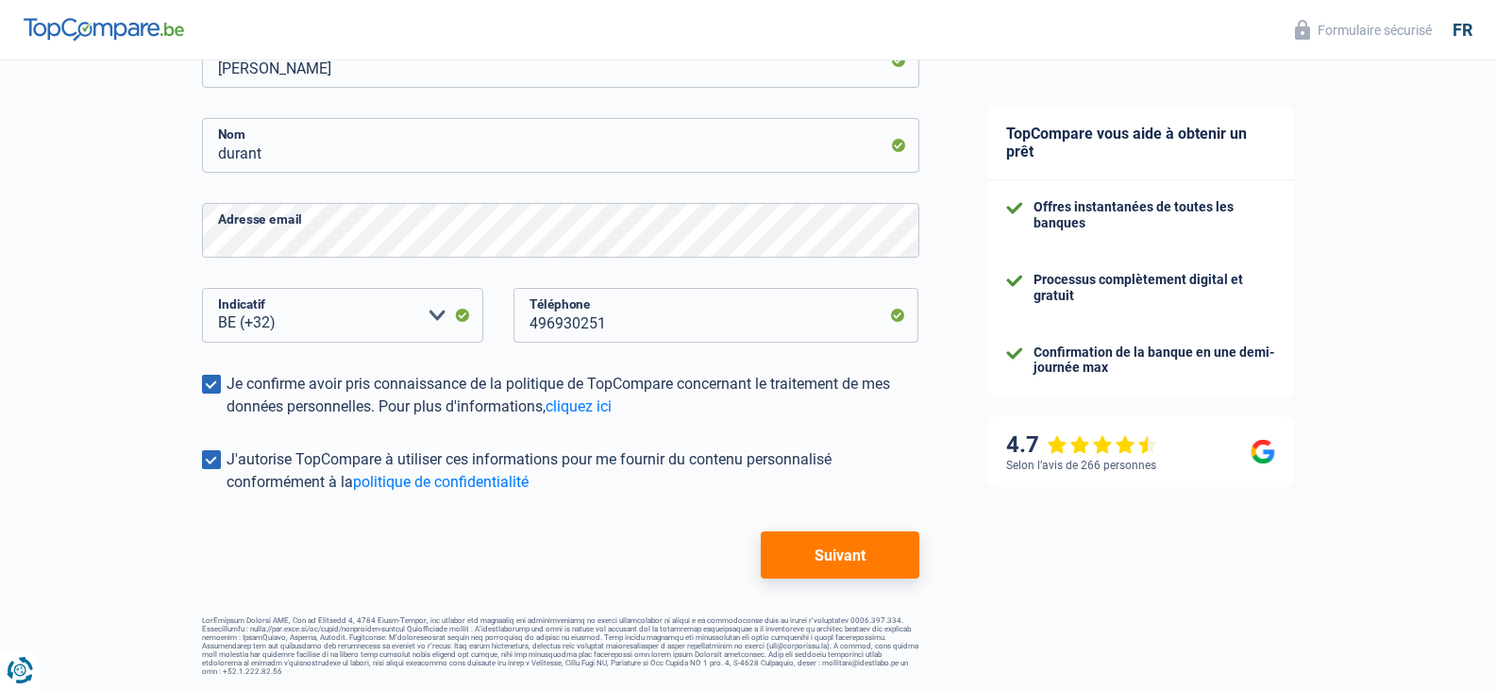
click at [835, 551] on button "Suivant" at bounding box center [840, 554] width 158 height 47
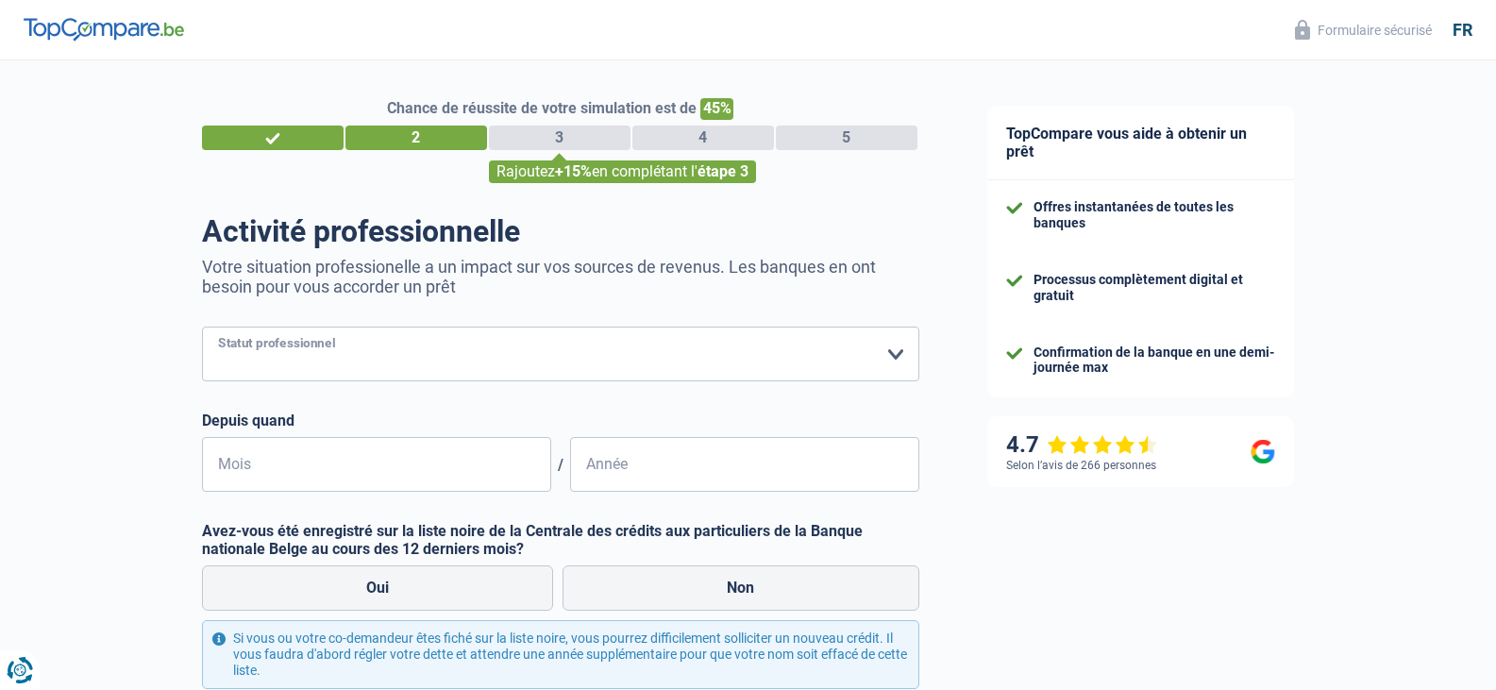
click at [286, 343] on select "Ouvrier Employé privé Employé public Invalide Indépendant Pensionné Chômeur Mut…" at bounding box center [560, 354] width 717 height 55
select select "mutuality"
click at [202, 328] on select "Ouvrier Employé privé Employé public Invalide Indépendant Pensionné Chômeur Mut…" at bounding box center [560, 354] width 717 height 55
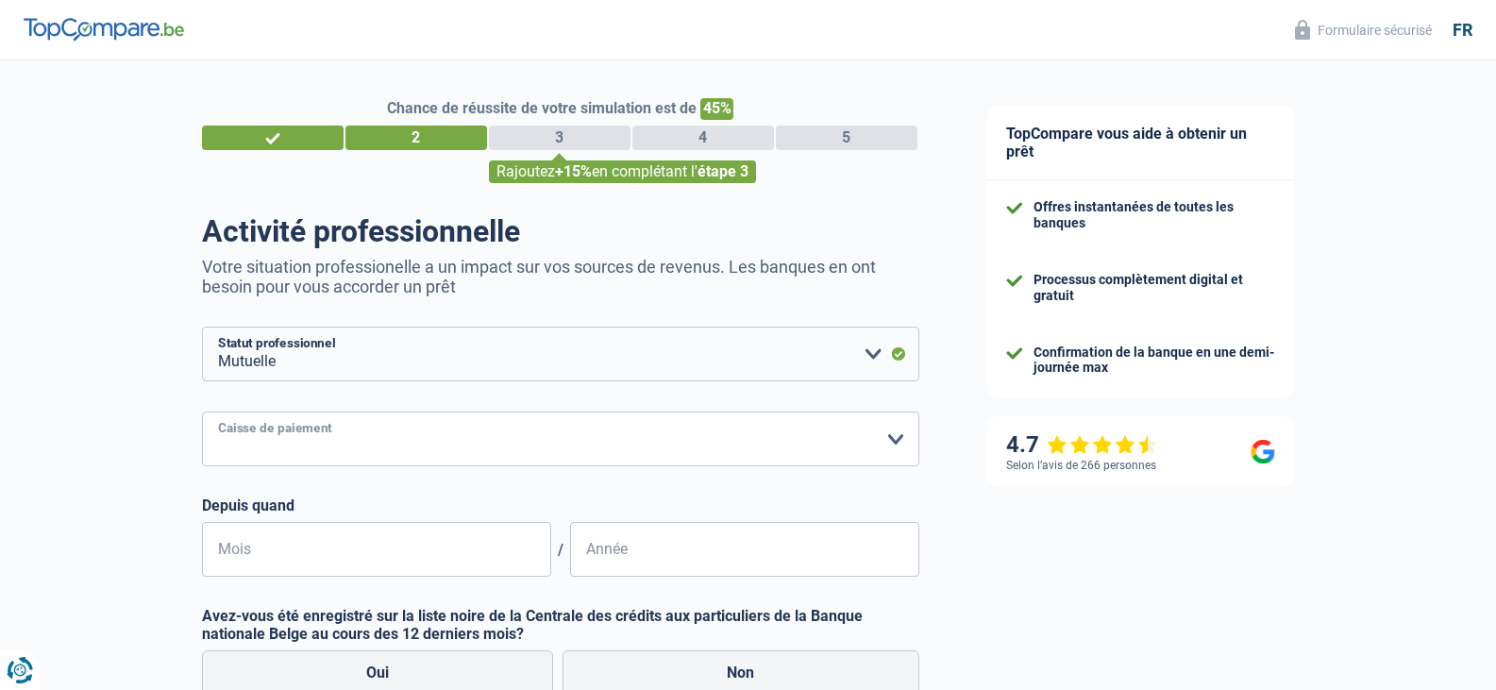
click at [340, 441] on select "Mutualité Chrétienne Mutualité Socialiste (Solidaris) SPF Sécurité Sociale Unio…" at bounding box center [560, 439] width 717 height 55
select select "solidaris"
click at [202, 413] on select "Mutualité Chrétienne Mutualité Socialiste (Solidaris) SPF Sécurité Sociale Unio…" at bounding box center [560, 439] width 717 height 55
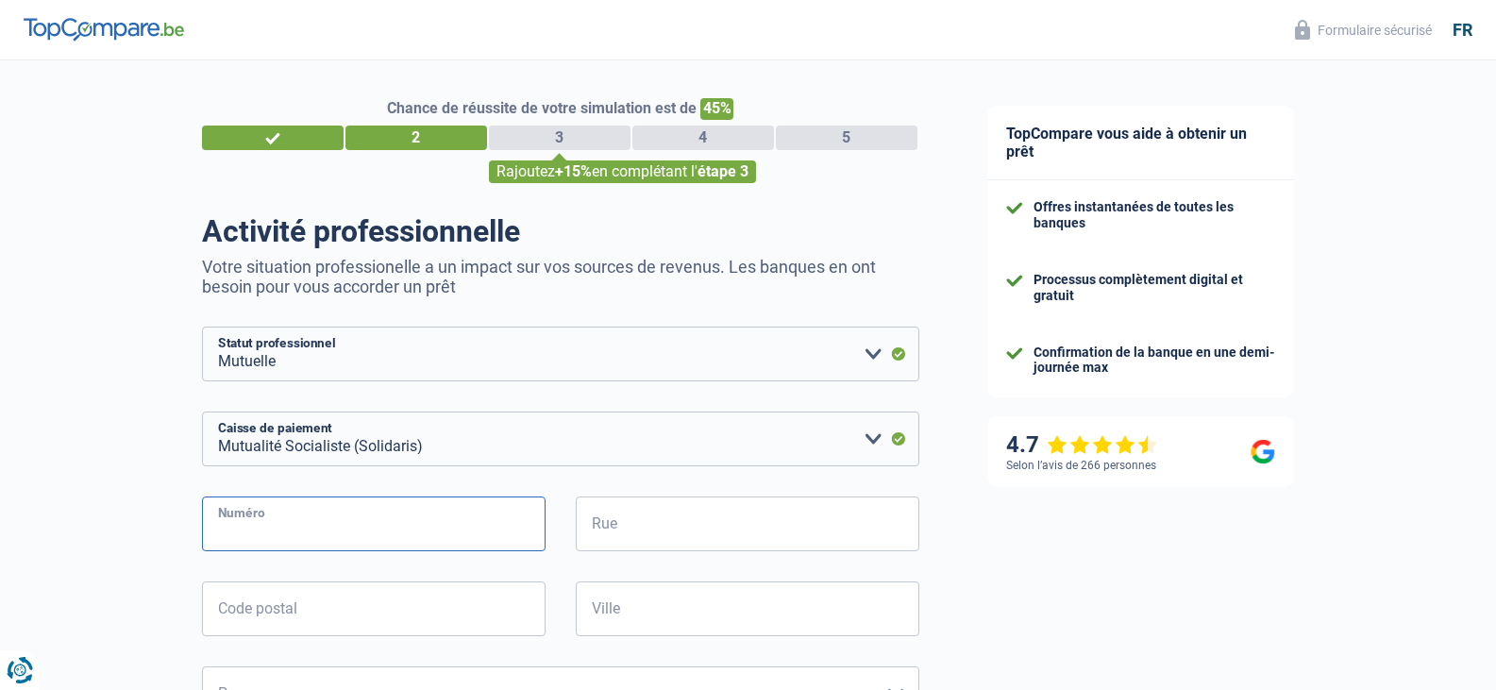
click at [281, 538] on input "Numéro" at bounding box center [374, 523] width 344 height 55
type input "2"
type input "6000"
type input "CHARLEROI (6000)"
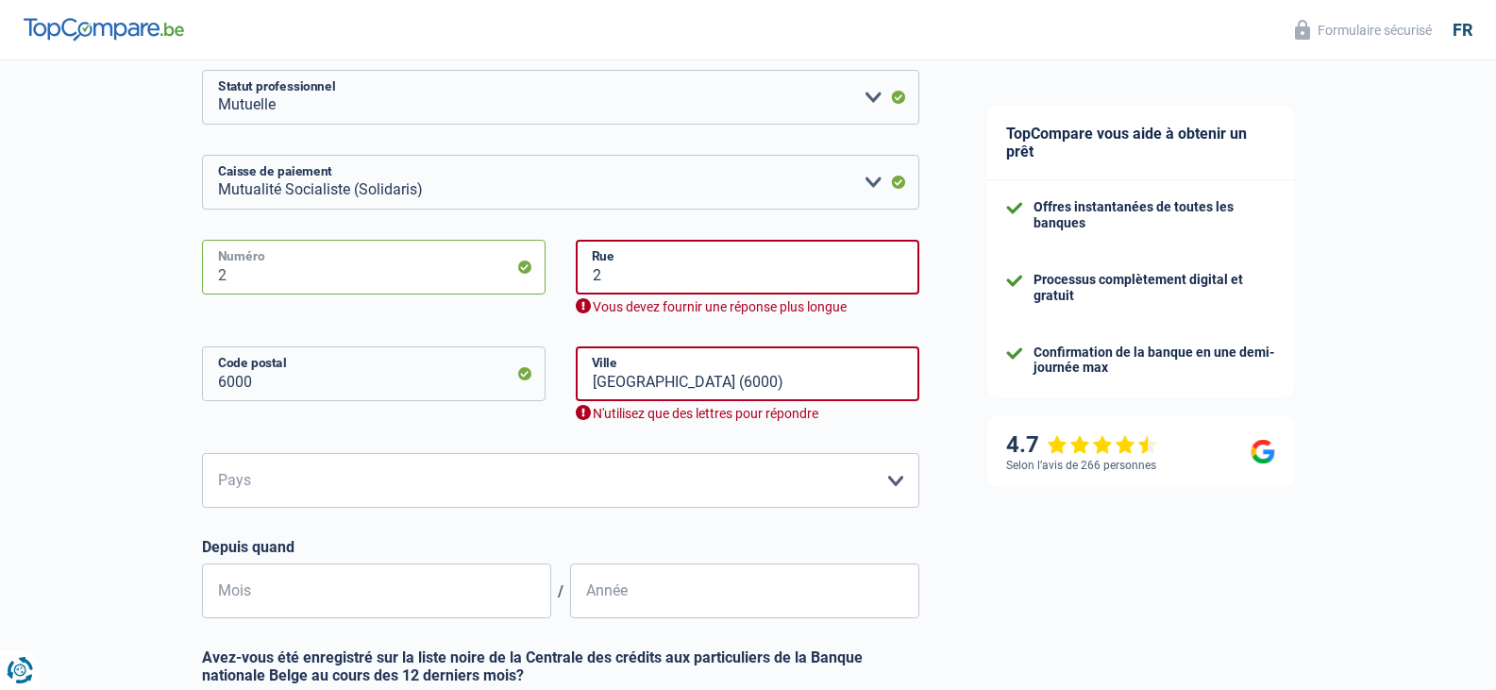
scroll to position [283, 0]
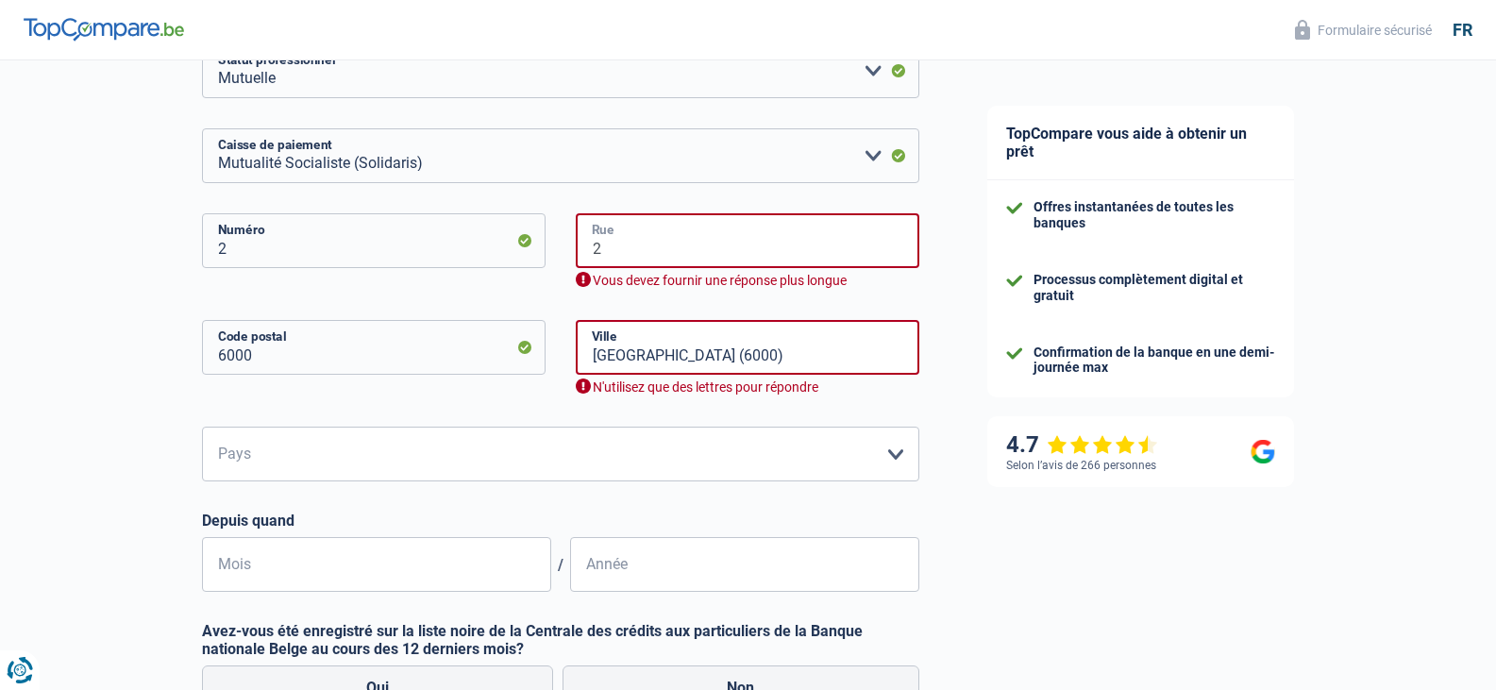
click at [682, 235] on input "2" at bounding box center [748, 240] width 344 height 55
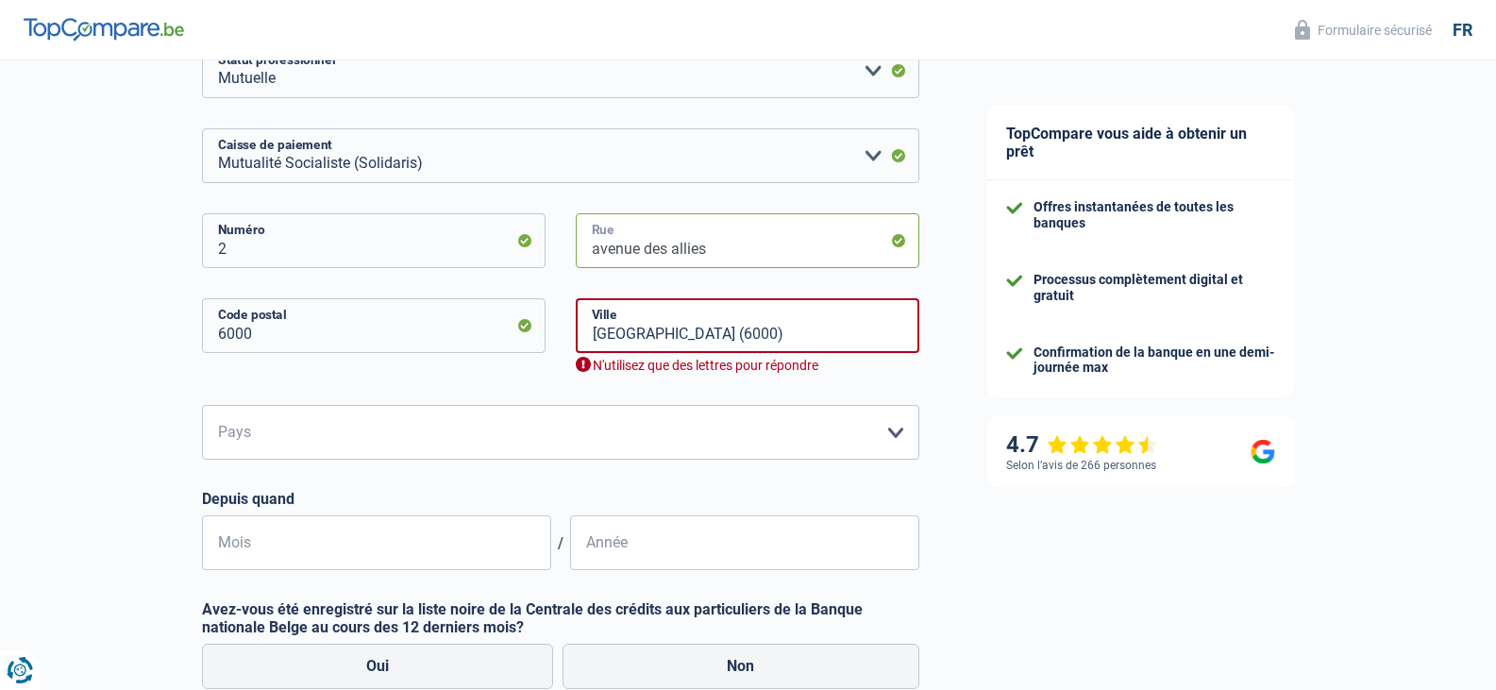
type input "avenue des allies"
click at [803, 320] on input "CHARLEROI (6000)" at bounding box center [748, 325] width 344 height 55
drag, startPoint x: 800, startPoint y: 319, endPoint x: 672, endPoint y: 325, distance: 128.5
click at [672, 325] on input "CHARLEROI (6000)" at bounding box center [748, 325] width 344 height 55
click at [754, 341] on input "CHARLEROI (6000)" at bounding box center [748, 325] width 344 height 55
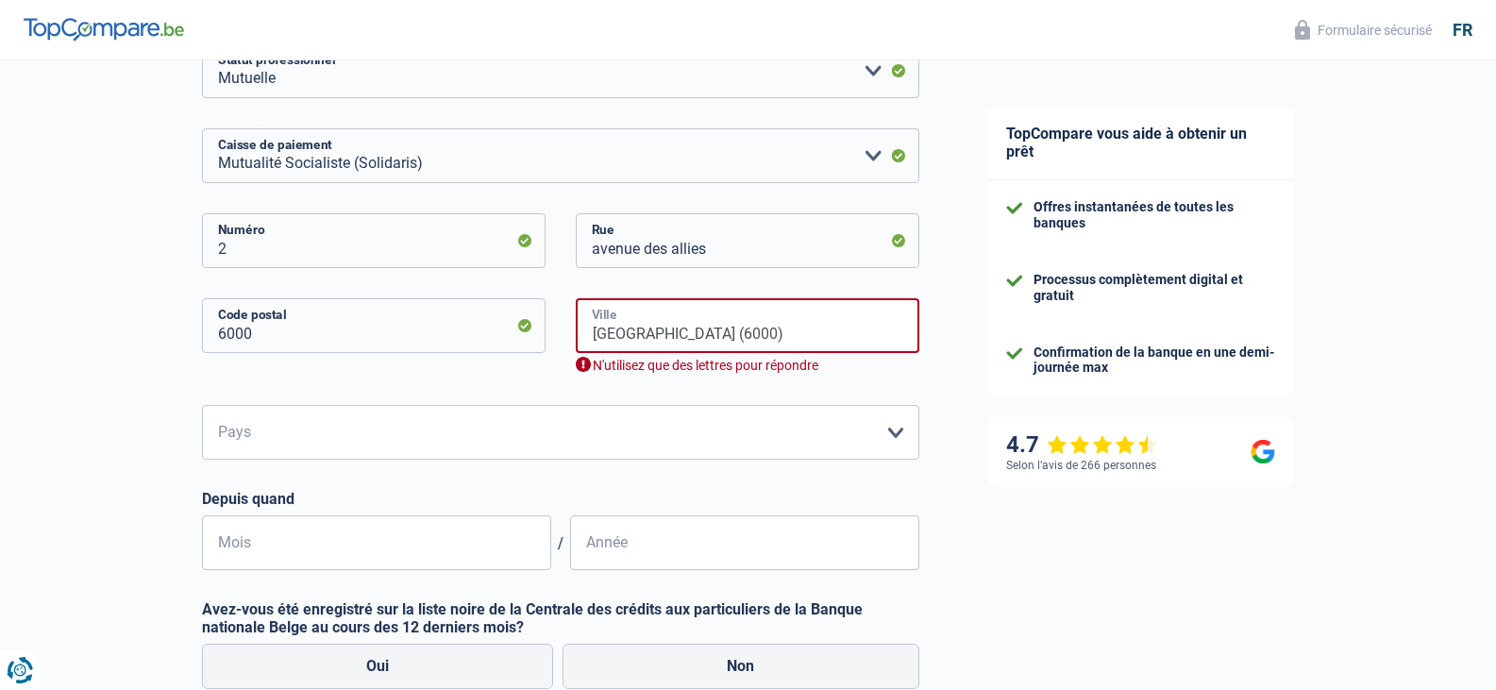
drag, startPoint x: 728, startPoint y: 341, endPoint x: 670, endPoint y: 335, distance: 57.9
click at [670, 335] on input "CHARLEROI (6000)" at bounding box center [748, 325] width 344 height 55
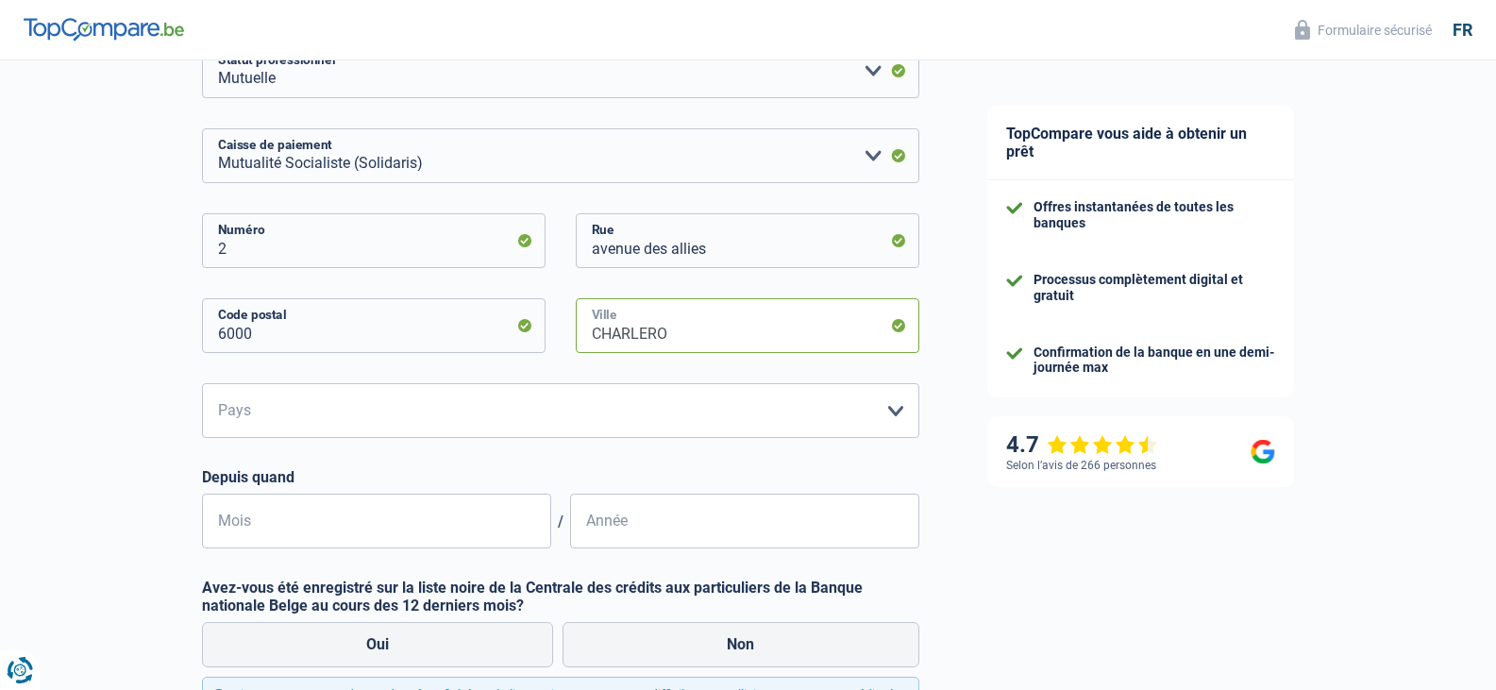
type input "Charleroi"
click at [440, 400] on select "Belgique Luxembourg Veuillez sélectionner une option" at bounding box center [560, 410] width 717 height 55
select select "BE"
click at [202, 385] on select "Belgique Luxembourg Veuillez sélectionner une option" at bounding box center [560, 410] width 717 height 55
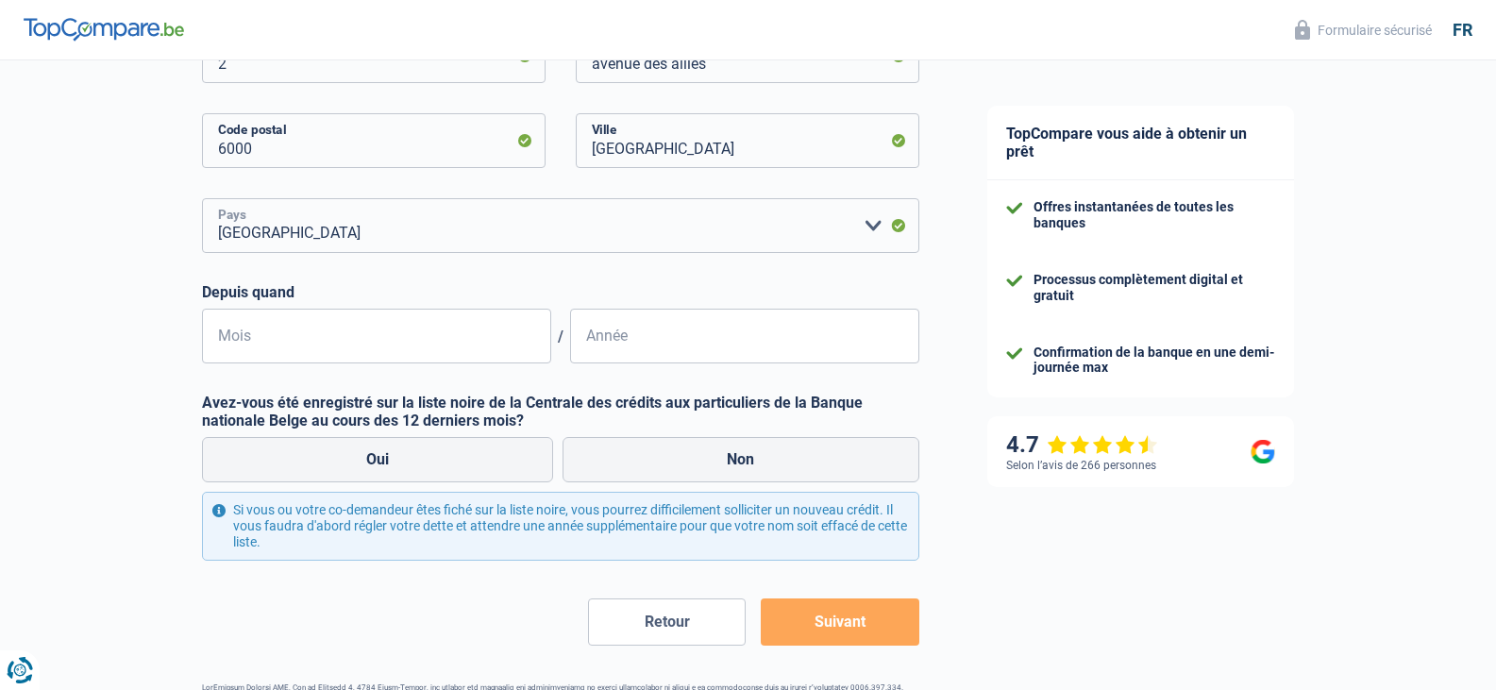
scroll to position [472, 0]
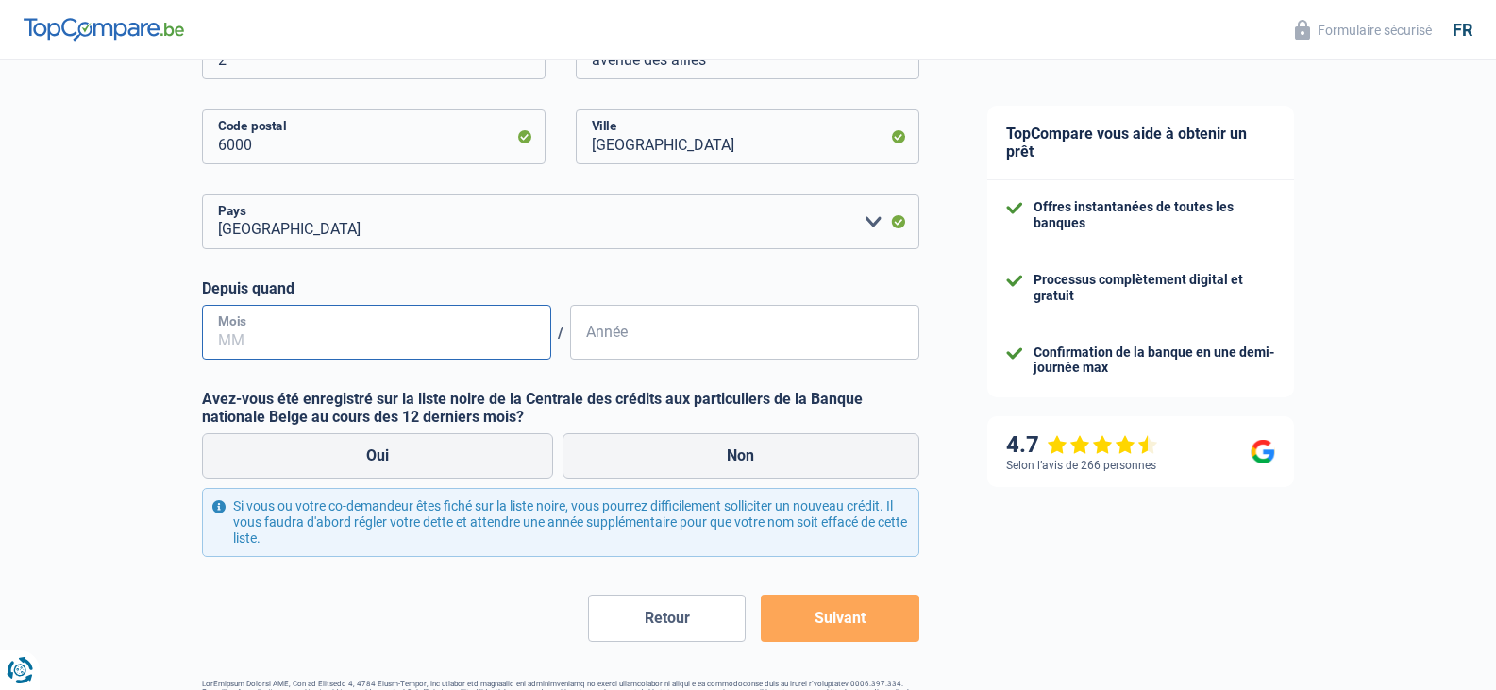
click at [369, 338] on input "Mois" at bounding box center [376, 332] width 349 height 55
type input "04"
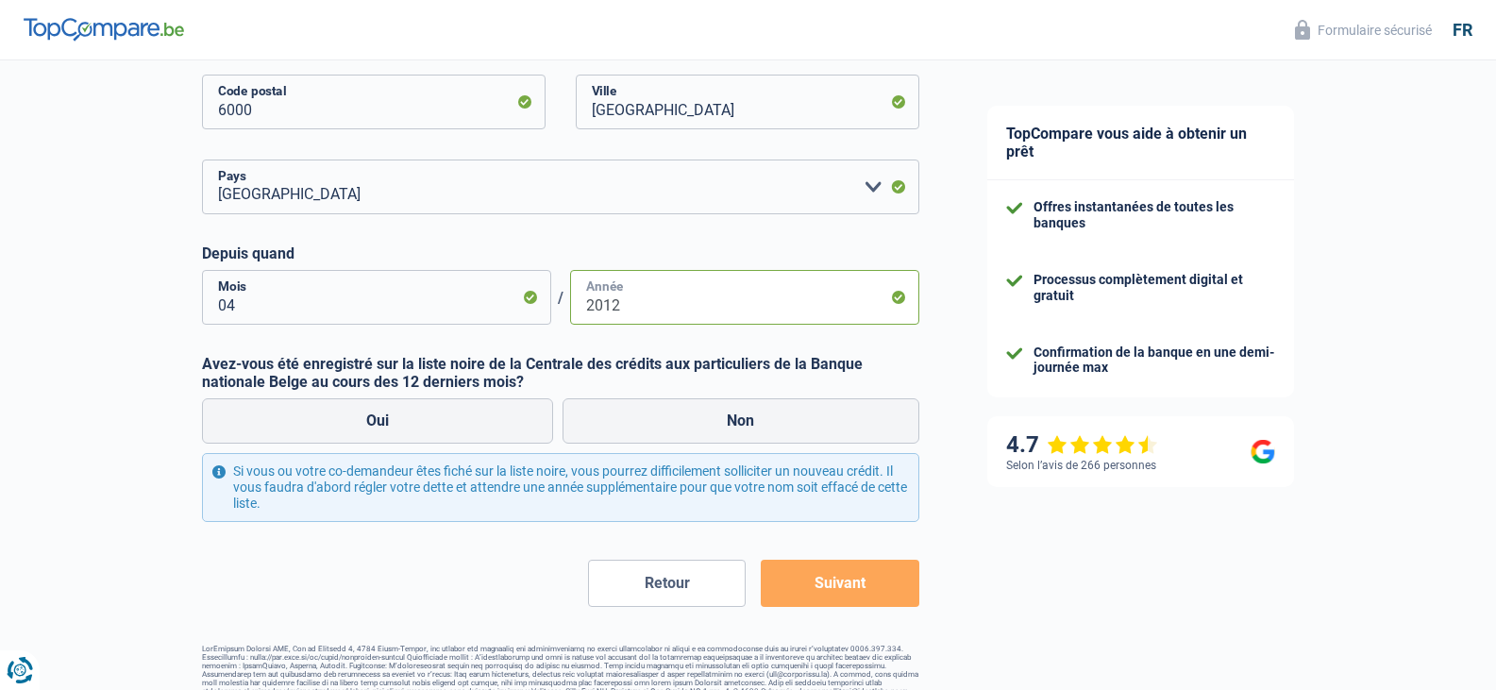
scroll to position [535, 0]
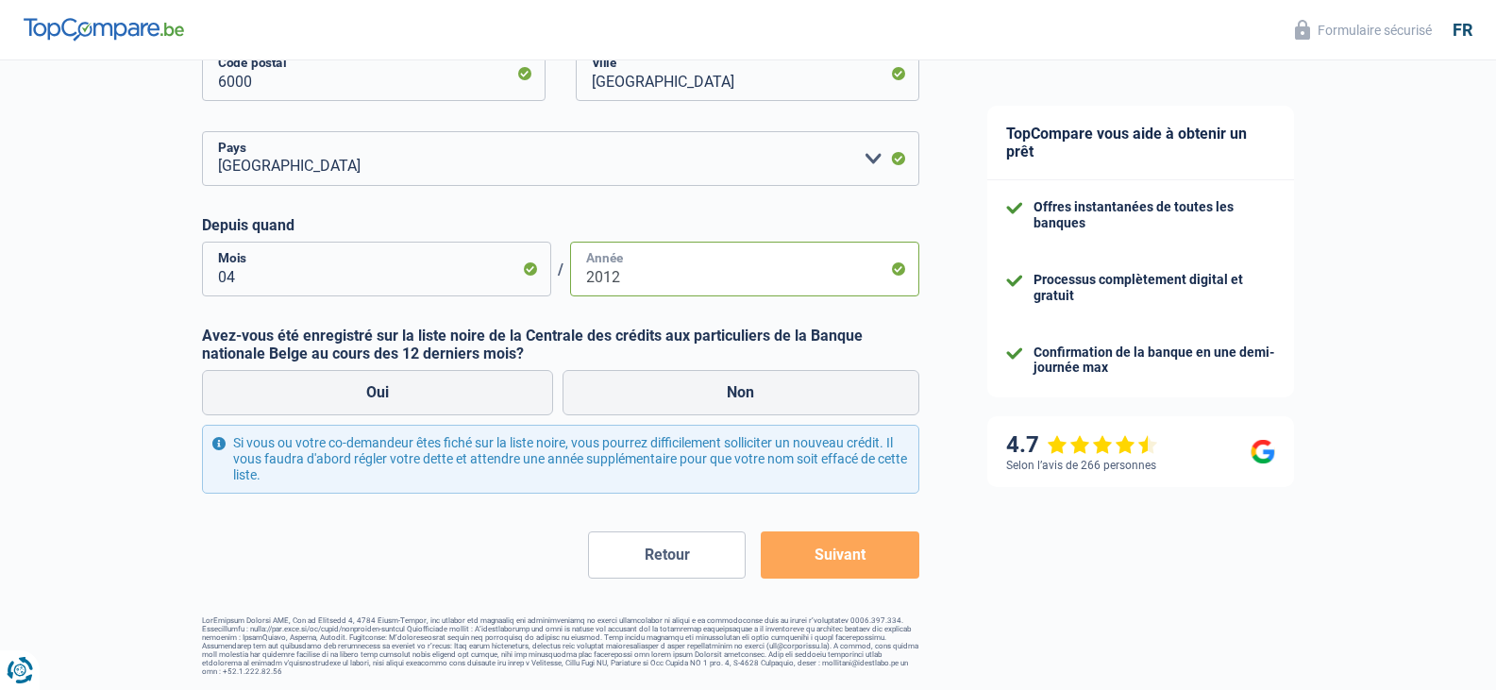
type input "2012"
click at [689, 418] on div "Oui Non" at bounding box center [560, 392] width 727 height 55
click at [689, 398] on label "Non" at bounding box center [741, 392] width 357 height 45
click at [689, 398] on input "Non" at bounding box center [741, 392] width 357 height 45
radio input "true"
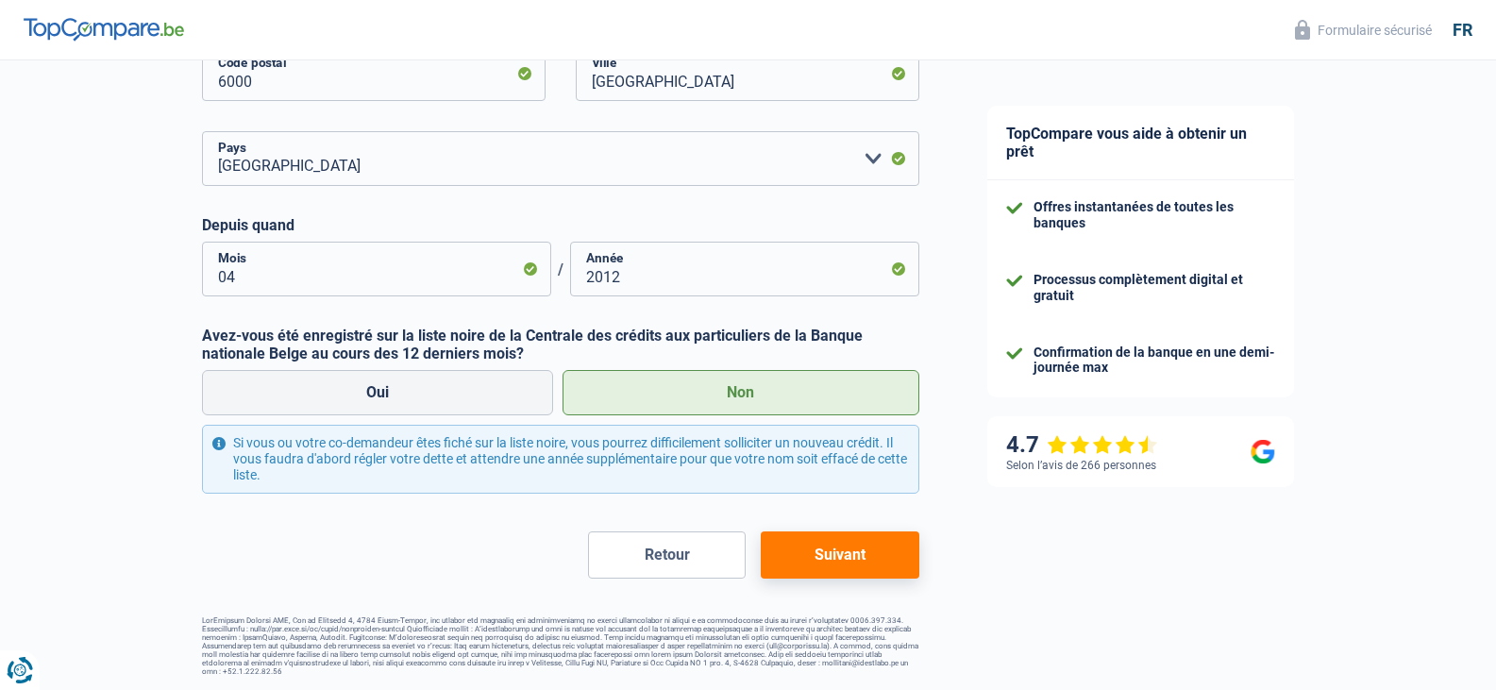
click at [876, 565] on button "Suivant" at bounding box center [840, 554] width 158 height 47
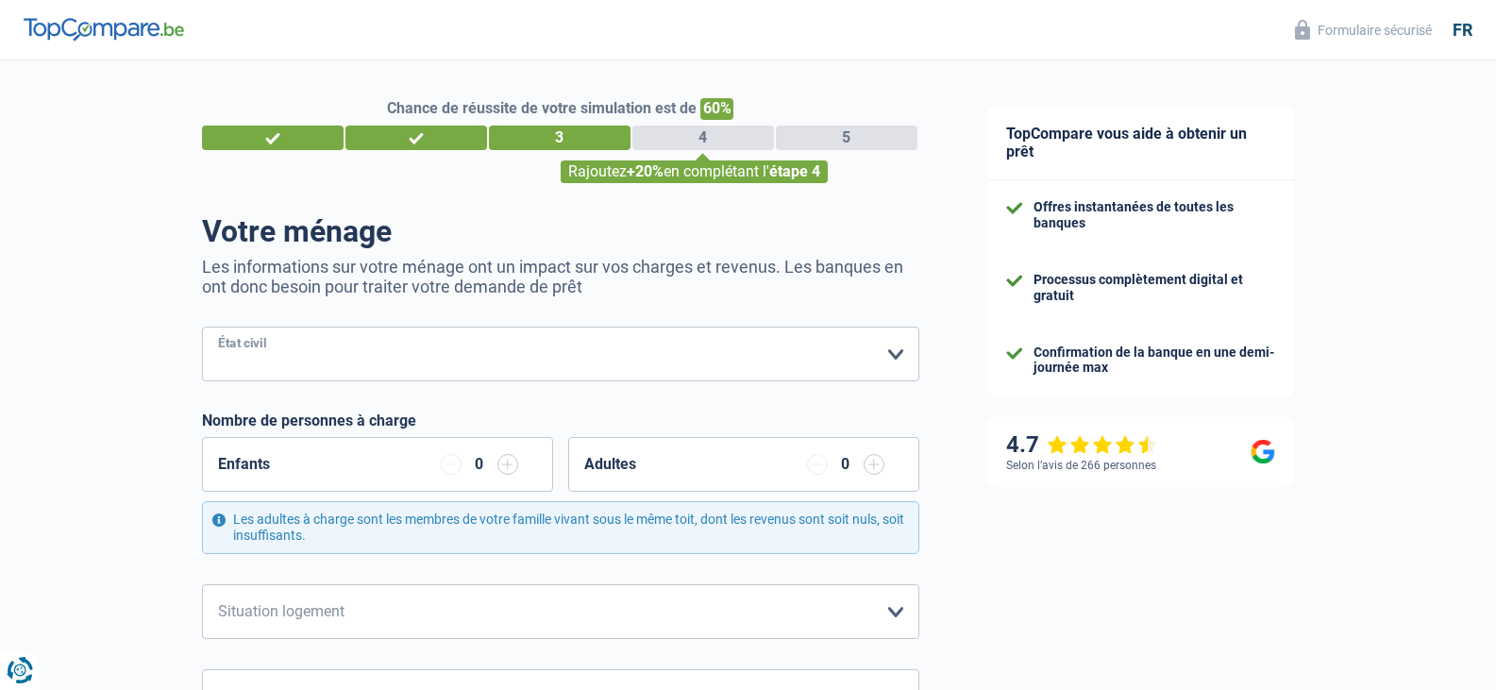
click at [242, 330] on select "Célibataire Marié(e) Cohabitant(e) légal(e) Divorcé(e) Veuf(ve) Séparé (de fait…" at bounding box center [560, 354] width 717 height 55
select select "divorced"
click at [202, 328] on select "Célibataire Marié(e) Cohabitant(e) légal(e) Divorcé(e) Veuf(ve) Séparé (de fait…" at bounding box center [560, 354] width 717 height 55
click at [500, 469] on input "button" at bounding box center [507, 464] width 21 height 21
click at [507, 469] on input "button" at bounding box center [507, 464] width 21 height 21
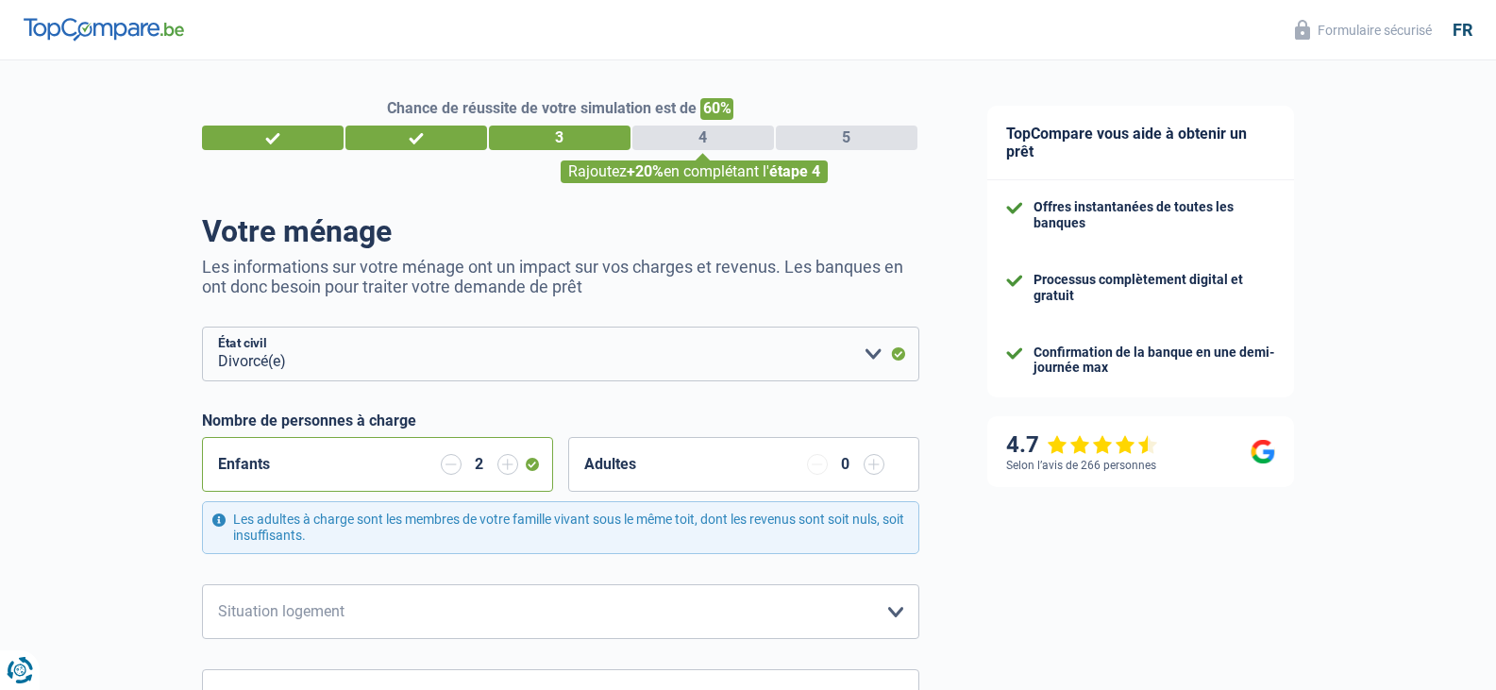
click at [507, 469] on input "button" at bounding box center [507, 464] width 21 height 21
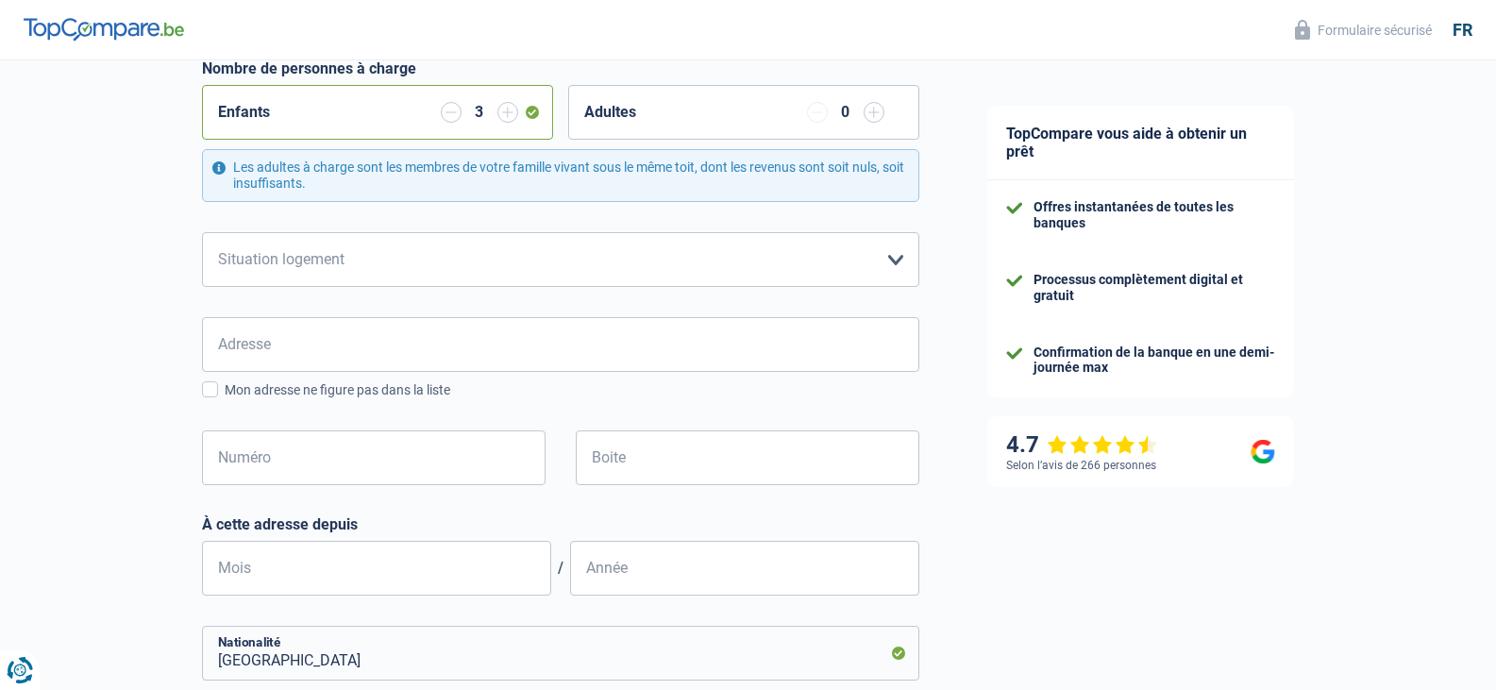
scroll to position [378, 0]
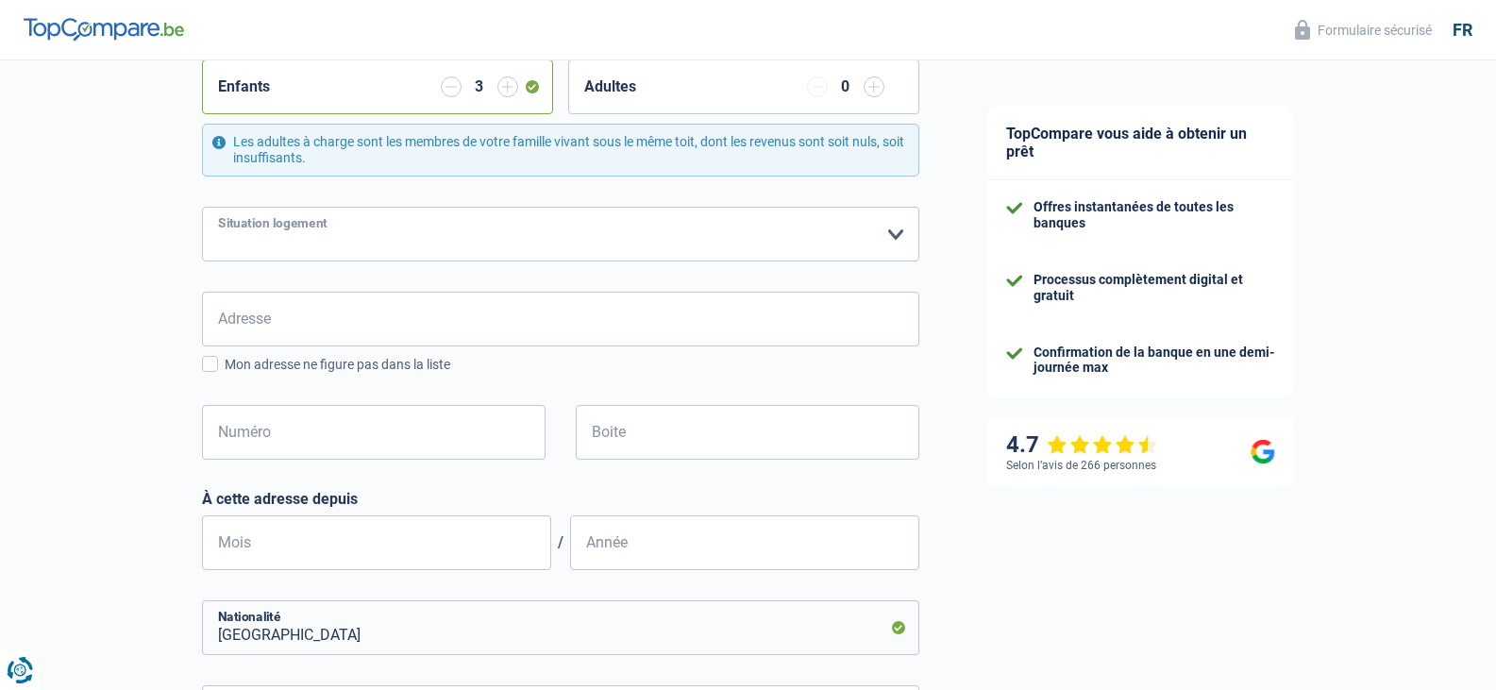
click at [362, 247] on select "Locataire Propriétaire avec prêt hypothécaire Propriétaire sans prêt hypothécai…" at bounding box center [560, 234] width 717 height 55
select select "rents"
click at [202, 208] on select "Locataire Propriétaire avec prêt hypothécaire Propriétaire sans prêt hypothécai…" at bounding box center [560, 234] width 717 height 55
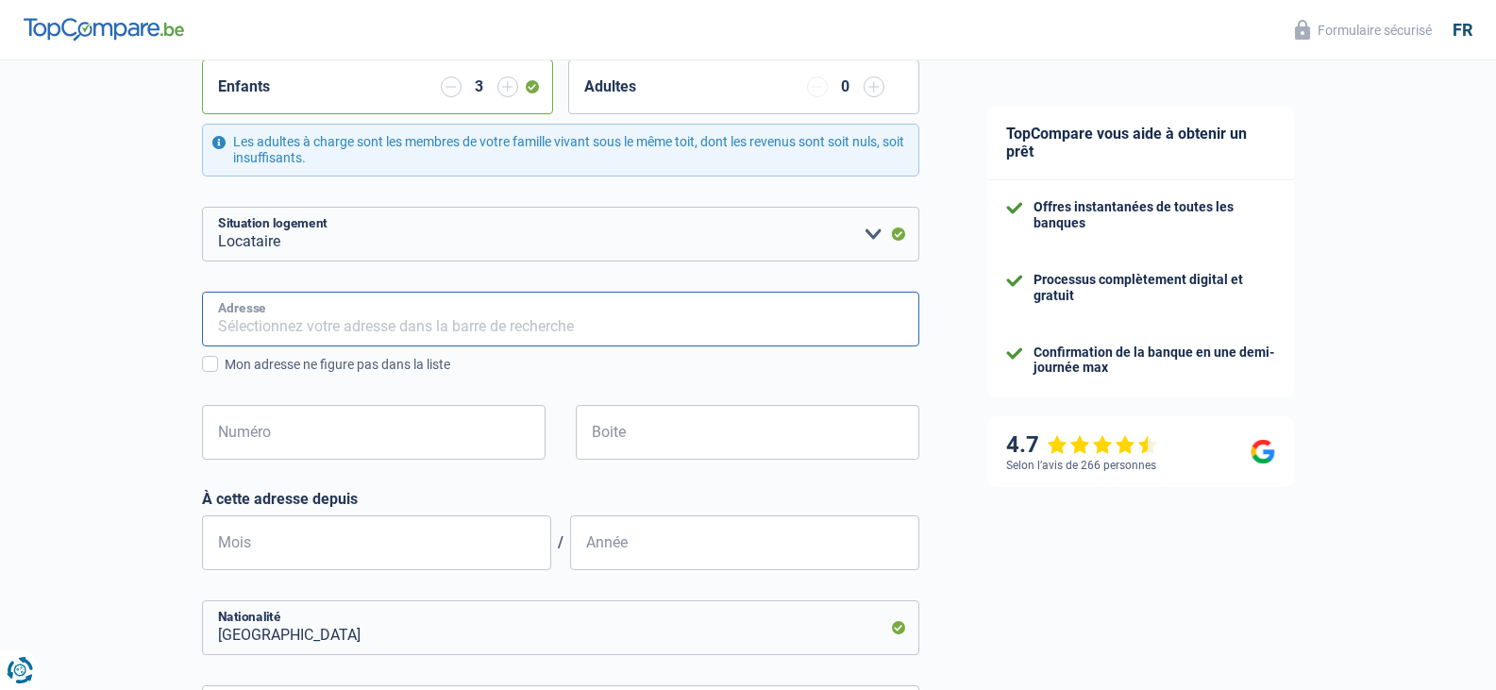
click at [333, 331] on input "Adresse" at bounding box center [560, 319] width 717 height 55
type input "Rue Des Ceuilleurs 5, 6060 Gilly, 5"
type input "Belgique"
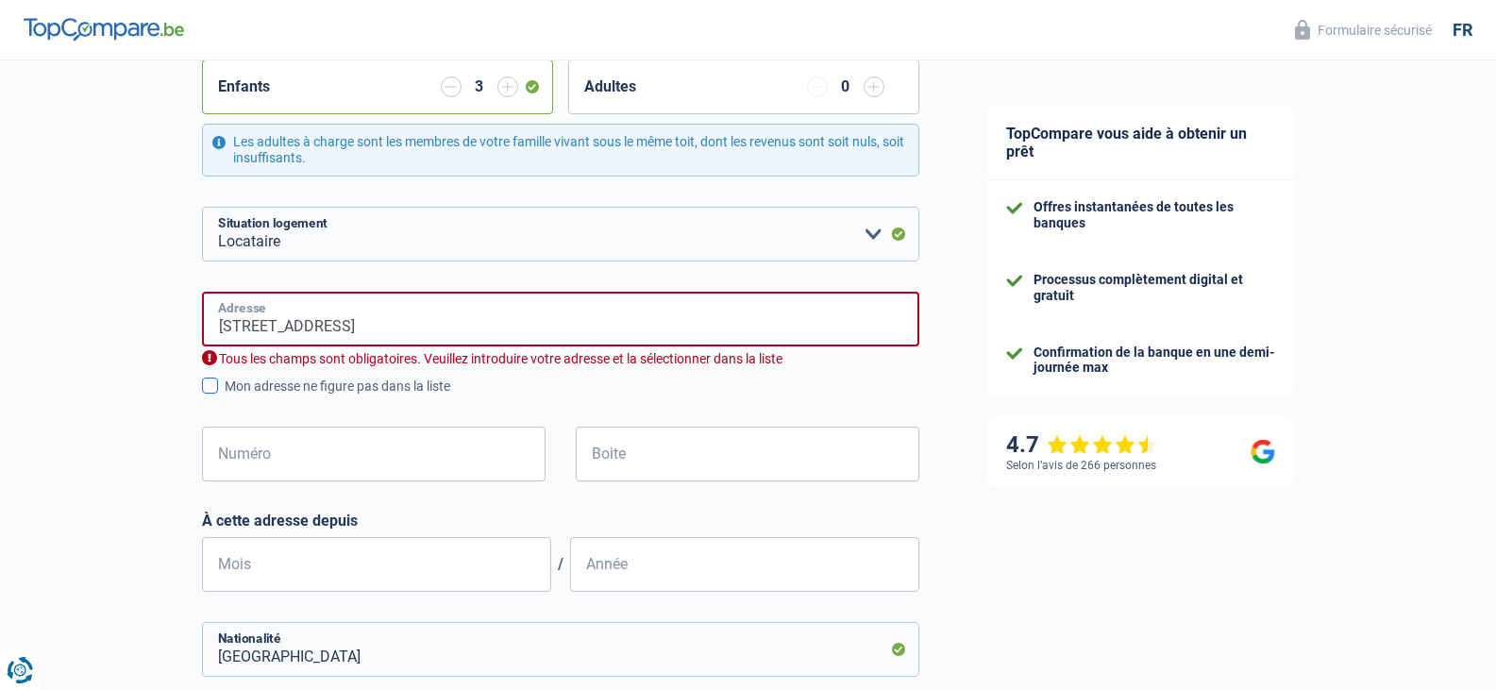
type input "Belgique"
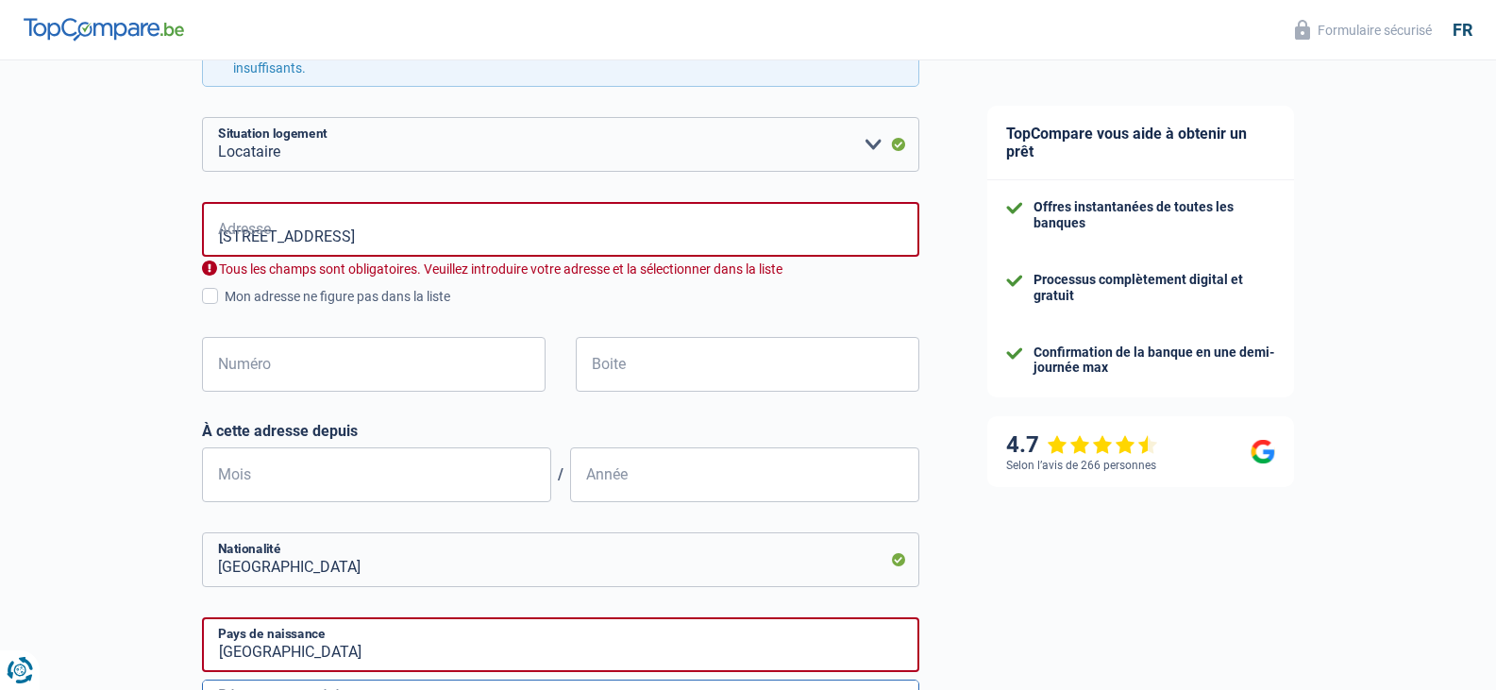
scroll to position [472, 0]
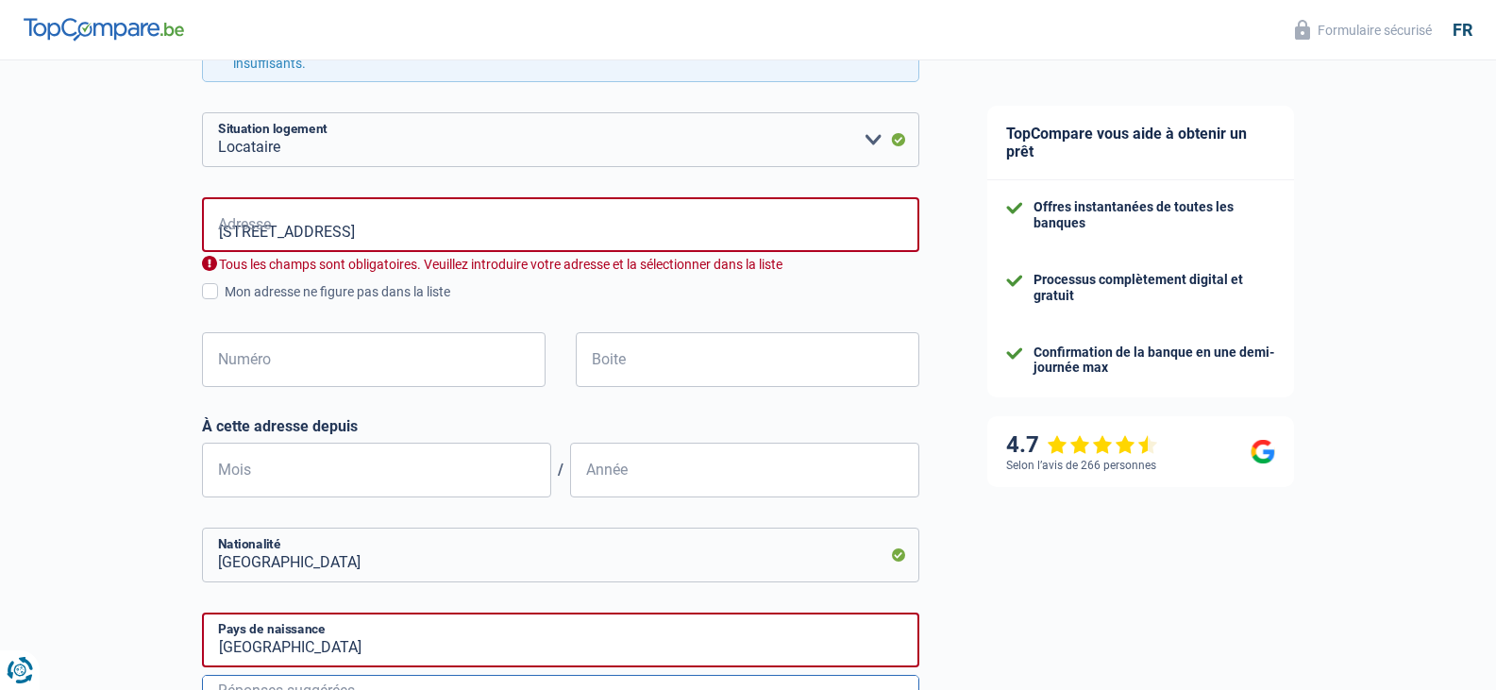
drag, startPoint x: 472, startPoint y: 238, endPoint x: 360, endPoint y: 248, distance: 112.8
click at [360, 248] on input "Rue Des Ceuilleurs 5, 6060 Gilly, 5" at bounding box center [560, 224] width 717 height 55
type input "Rue des Cueilleurs, 6040, Charleroi, BE"
type input "5"
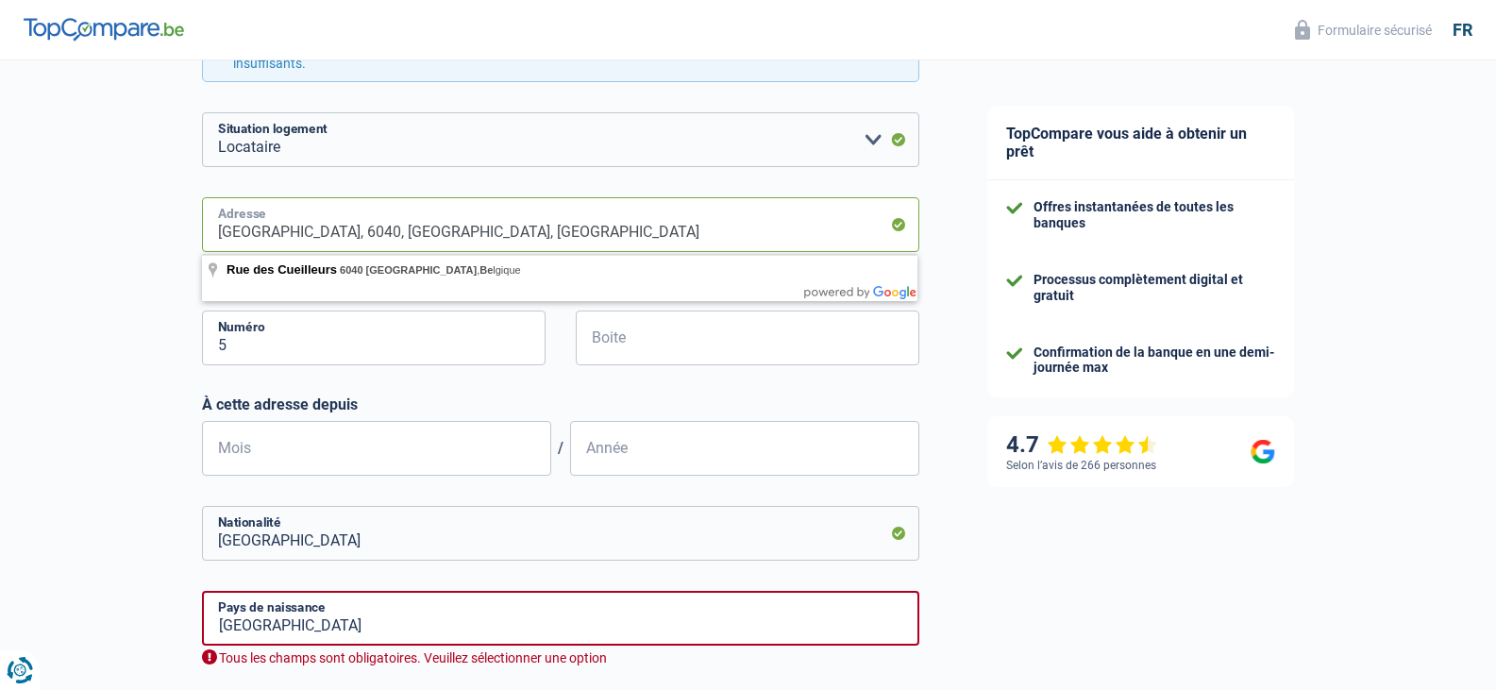
click at [367, 231] on input "Rue des Cueilleurs, 6040, Charleroi, BE" at bounding box center [560, 224] width 717 height 55
type input "Rue des Cueilleurs, 6060 Charleroi, Belgique"
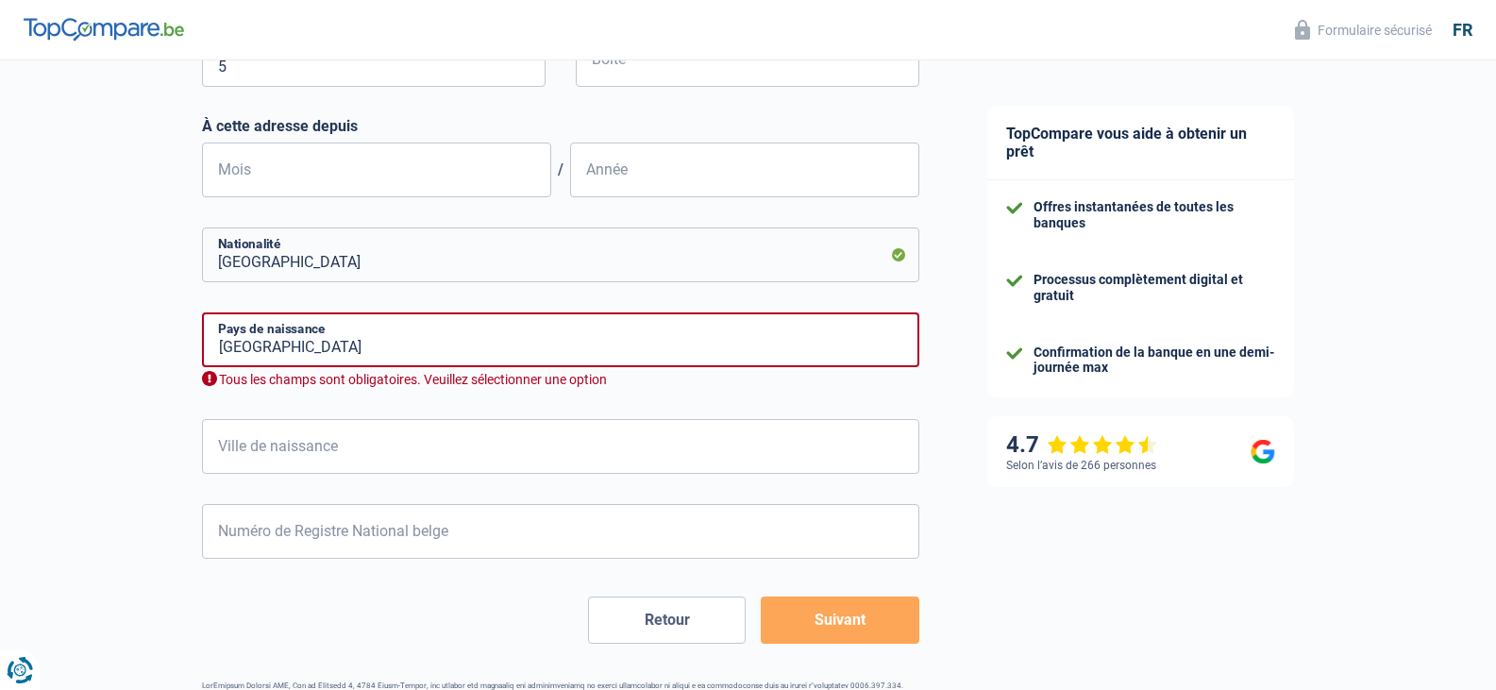
scroll to position [755, 0]
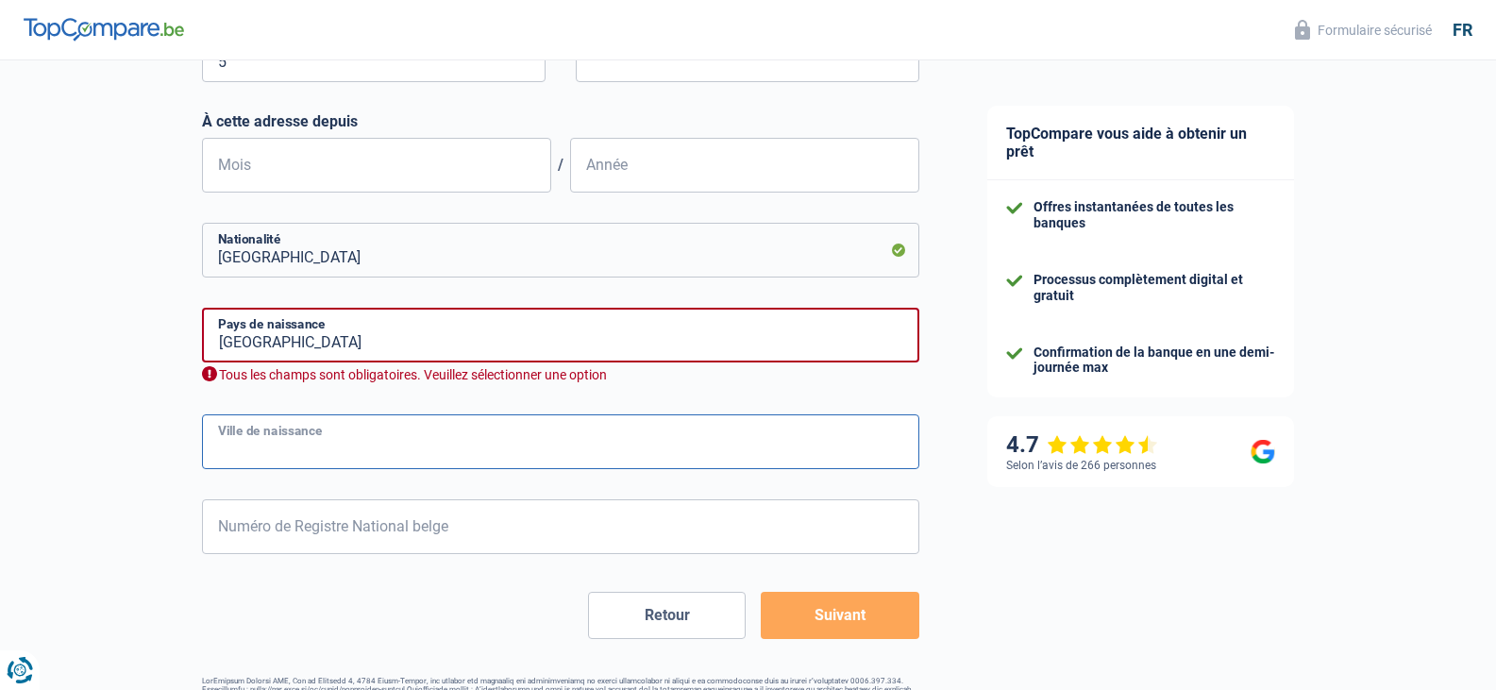
click at [327, 450] on input "Ville de naissance" at bounding box center [560, 441] width 717 height 55
type input "Charleroi"
click at [316, 347] on input "Belgique" at bounding box center [560, 335] width 717 height 55
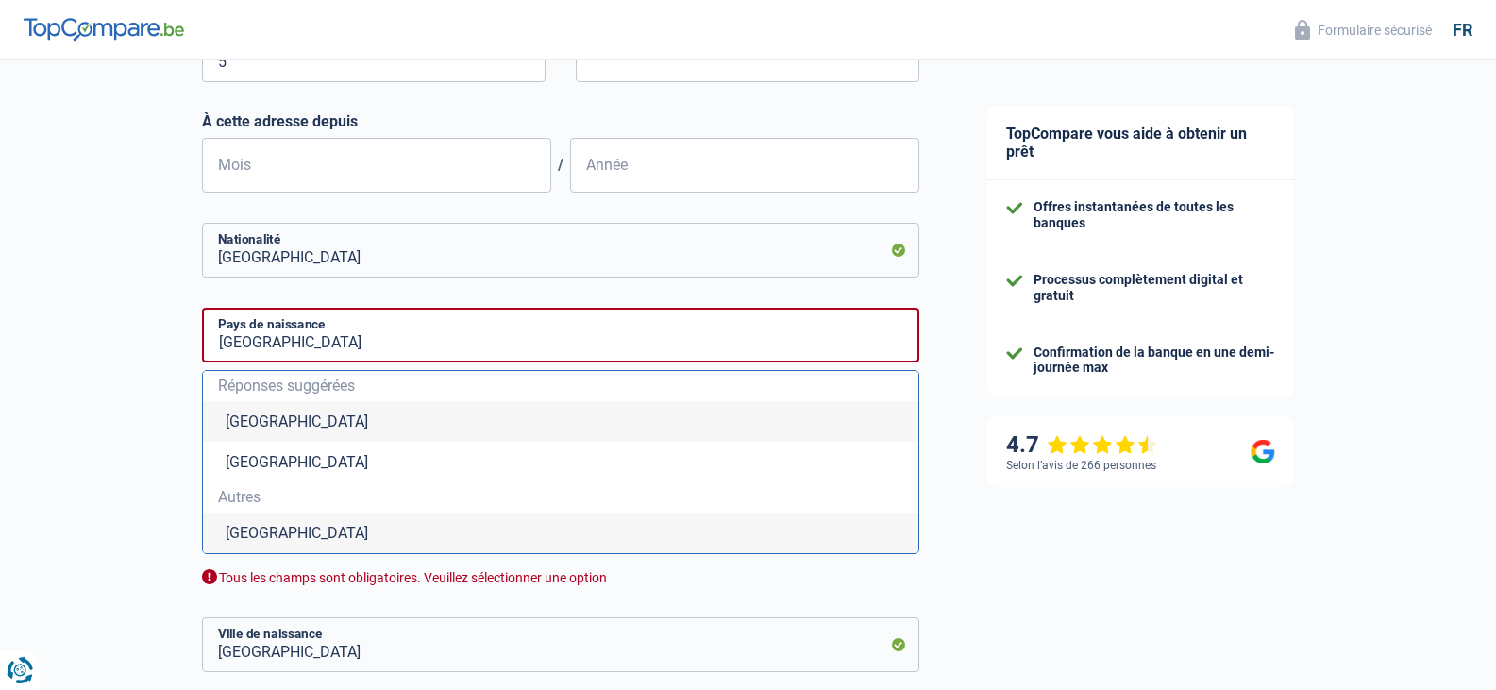
click at [251, 414] on li "Belgique" at bounding box center [560, 421] width 715 height 41
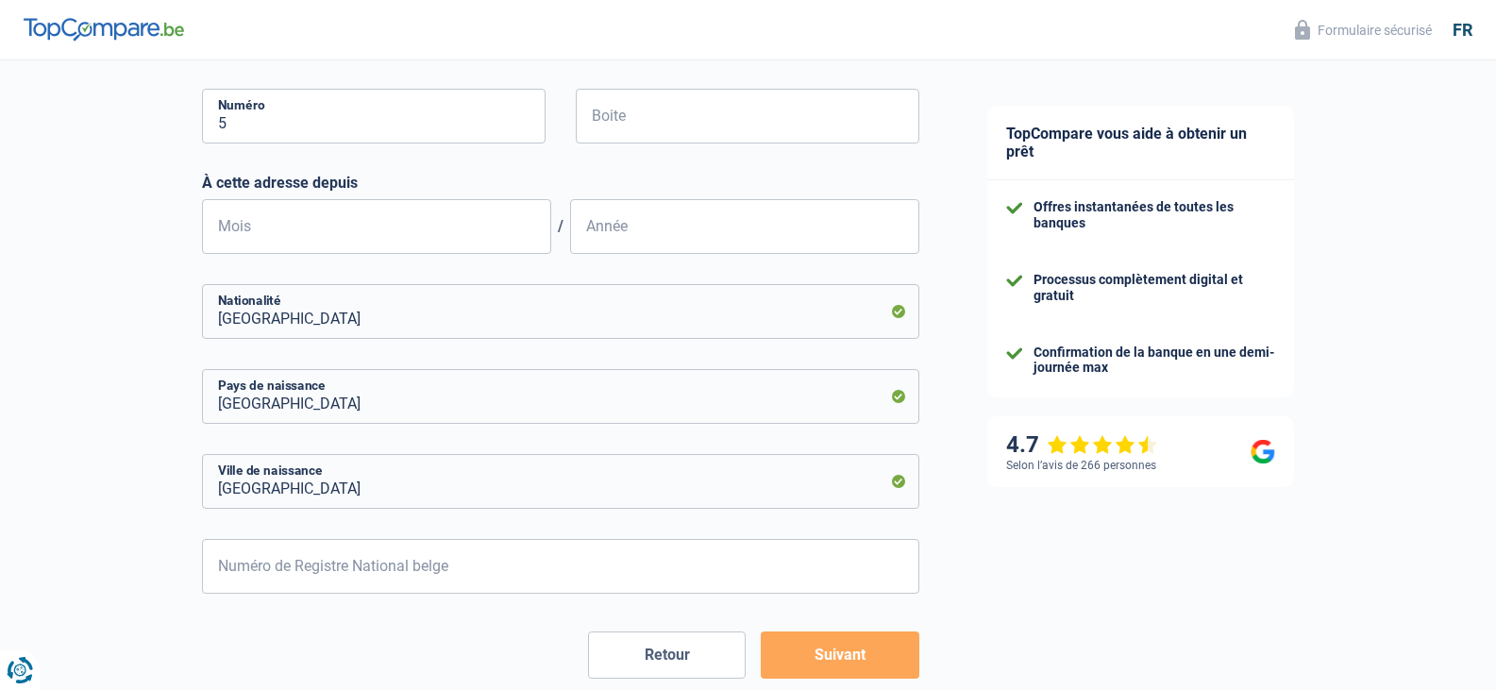
scroll to position [661, 0]
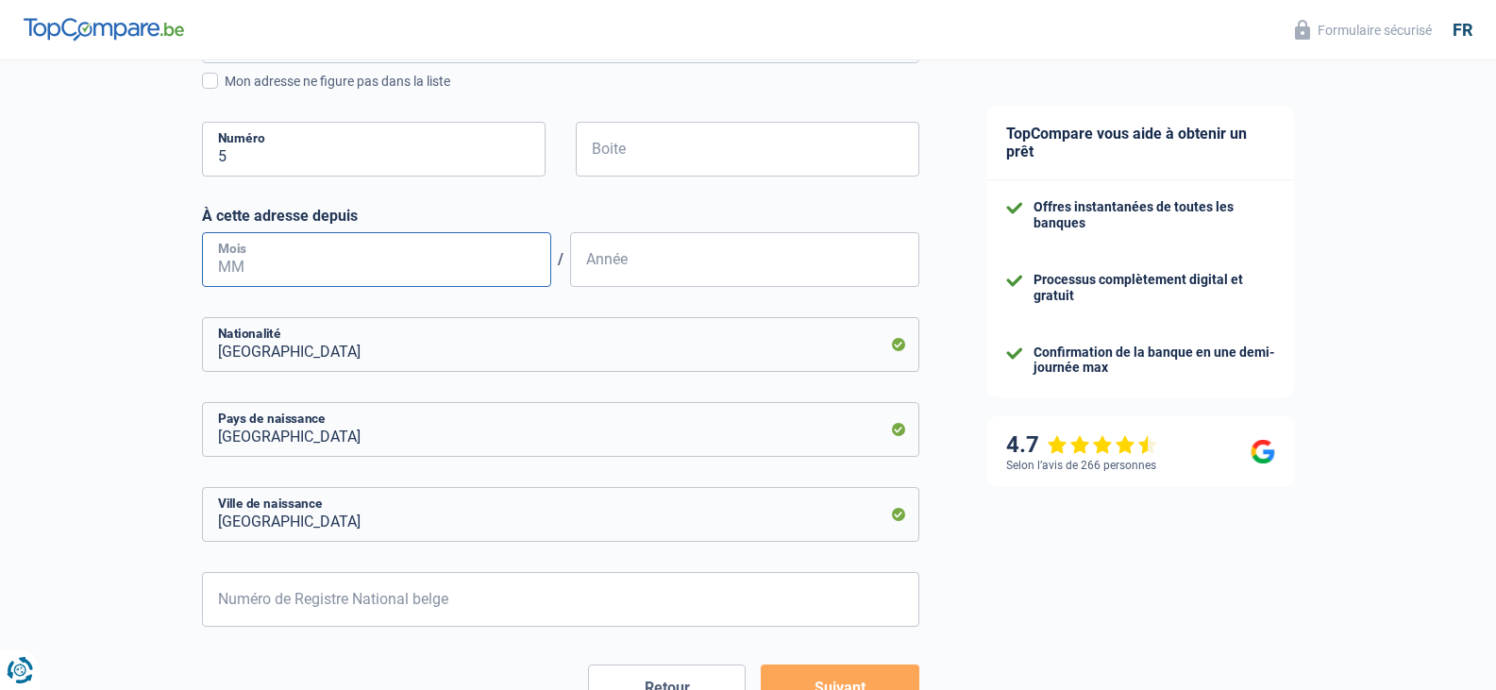
click at [278, 269] on input "Mois" at bounding box center [376, 259] width 349 height 55
type input "01"
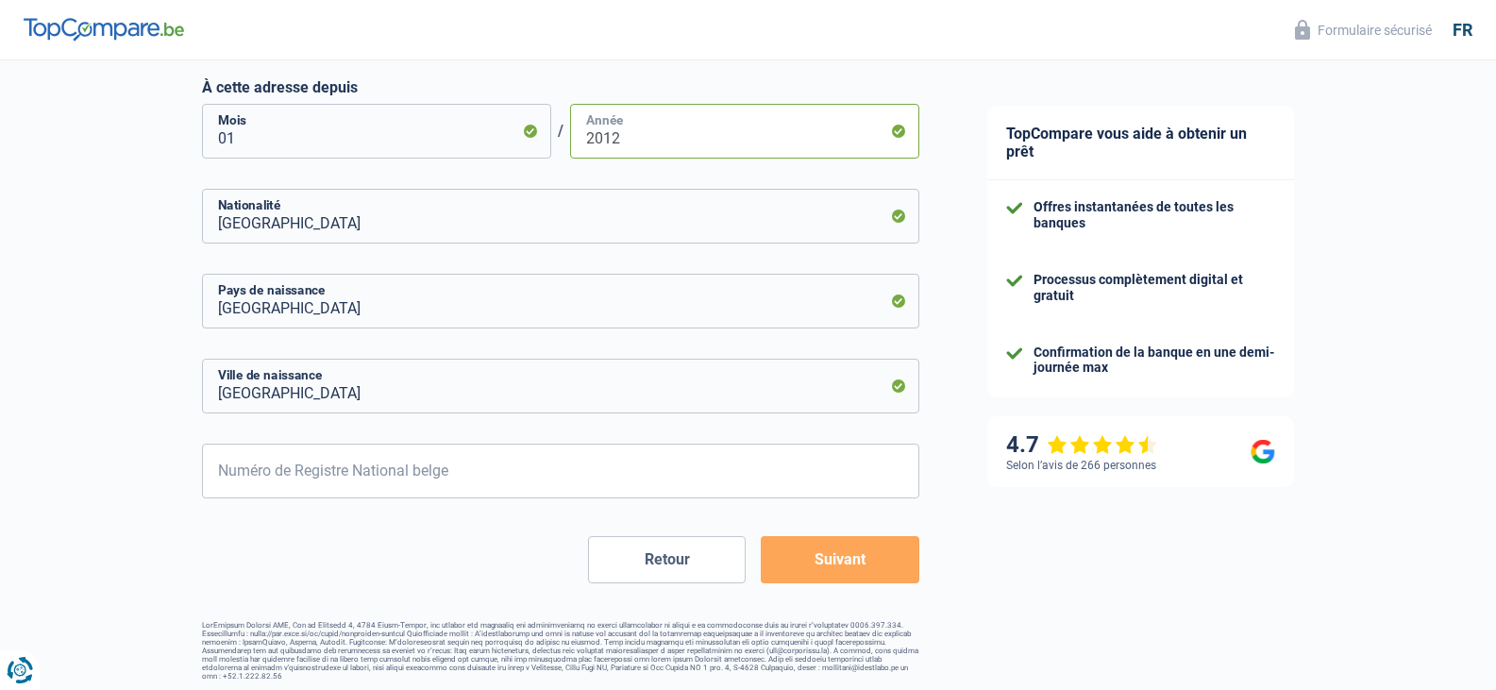
scroll to position [794, 0]
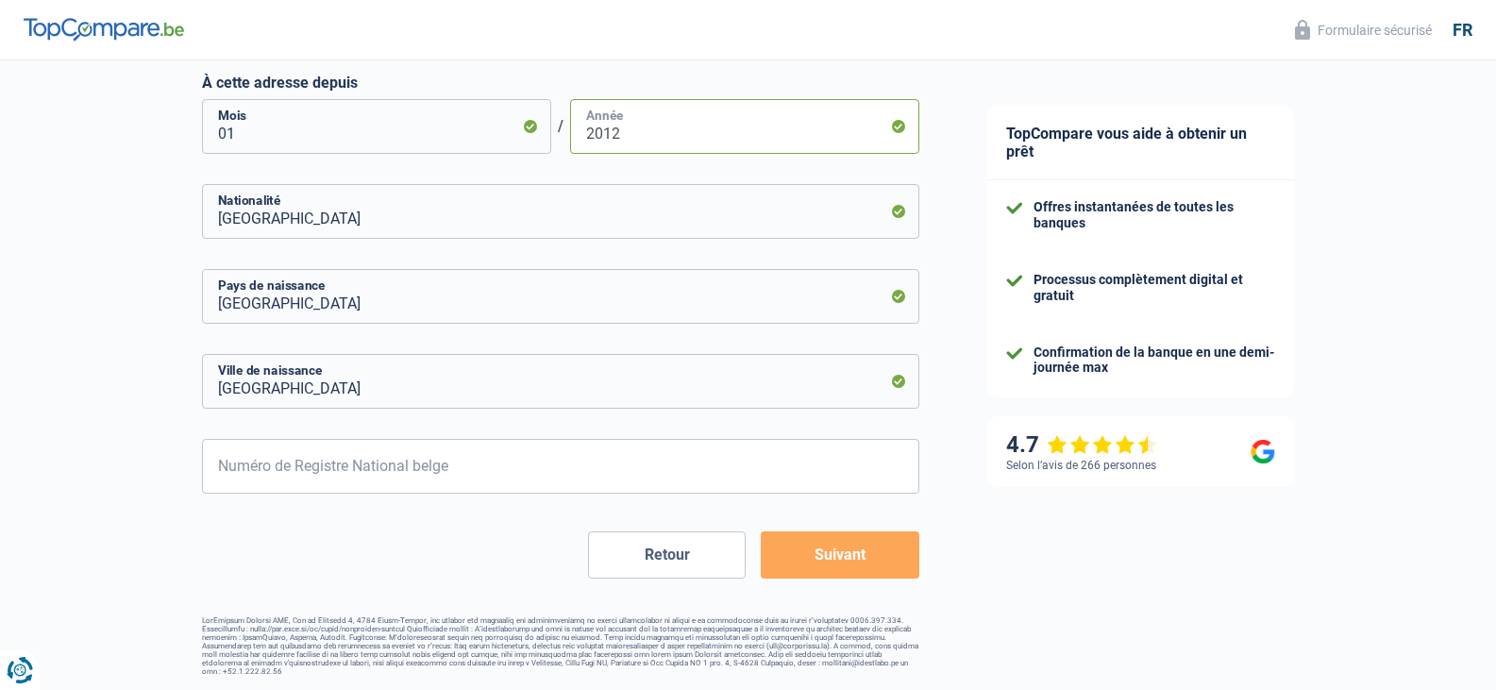
type input "2012"
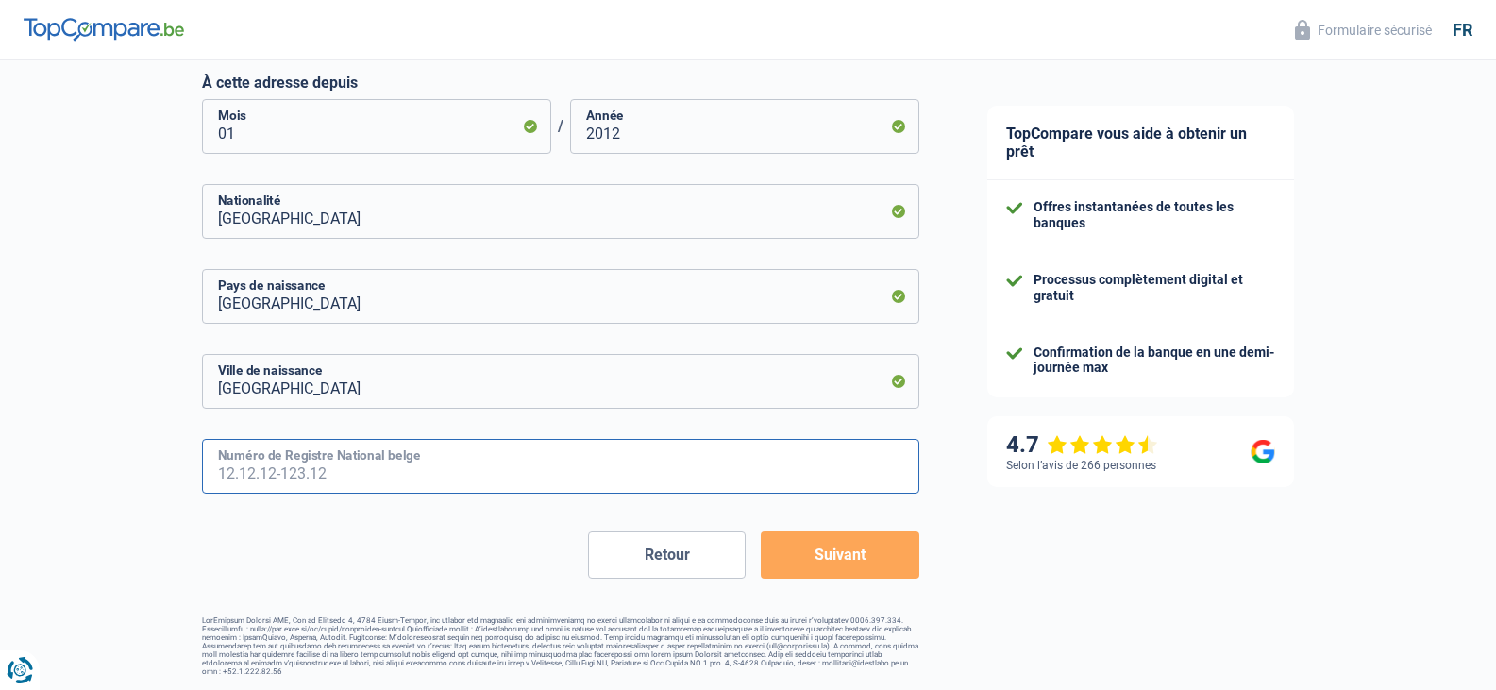
click at [339, 472] on input "Numéro de Registre National belge" at bounding box center [560, 466] width 717 height 55
type input "79.10.15-228.81"
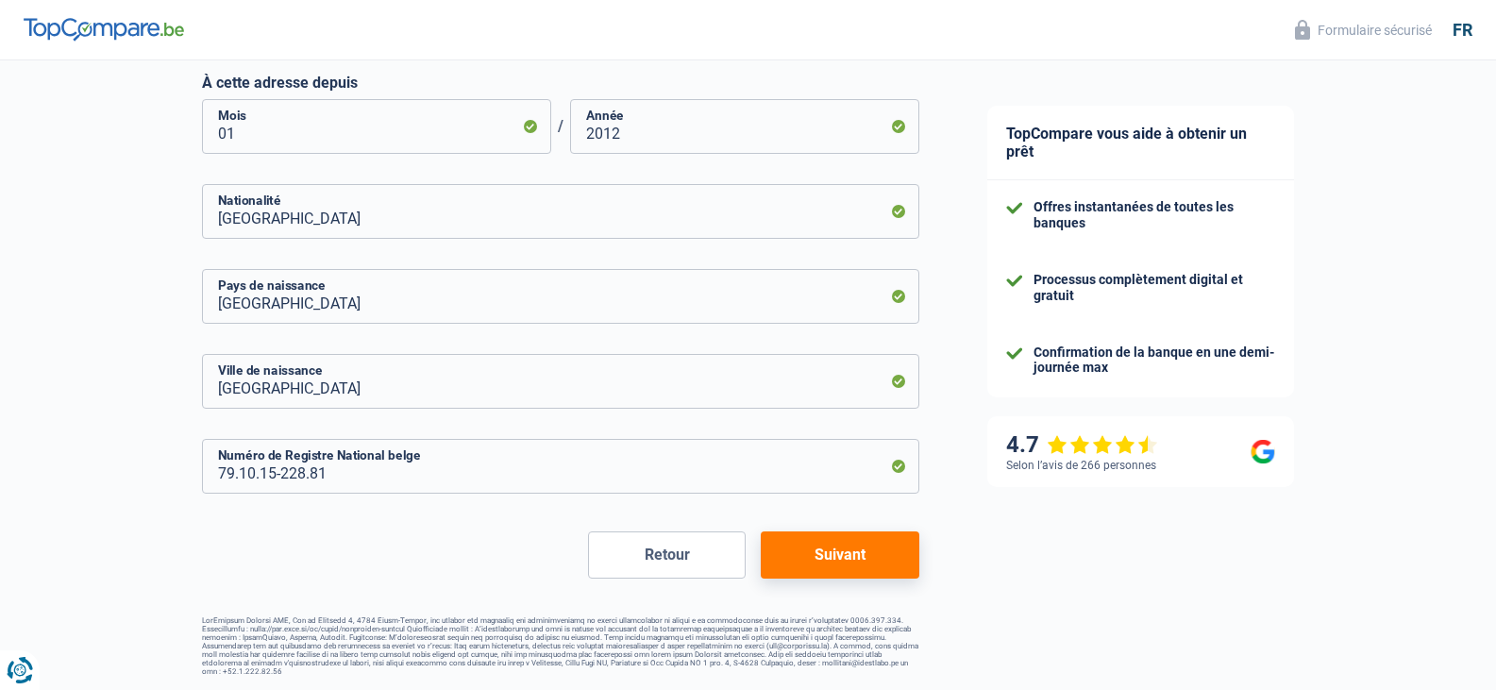
click at [802, 540] on button "Suivant" at bounding box center [840, 554] width 158 height 47
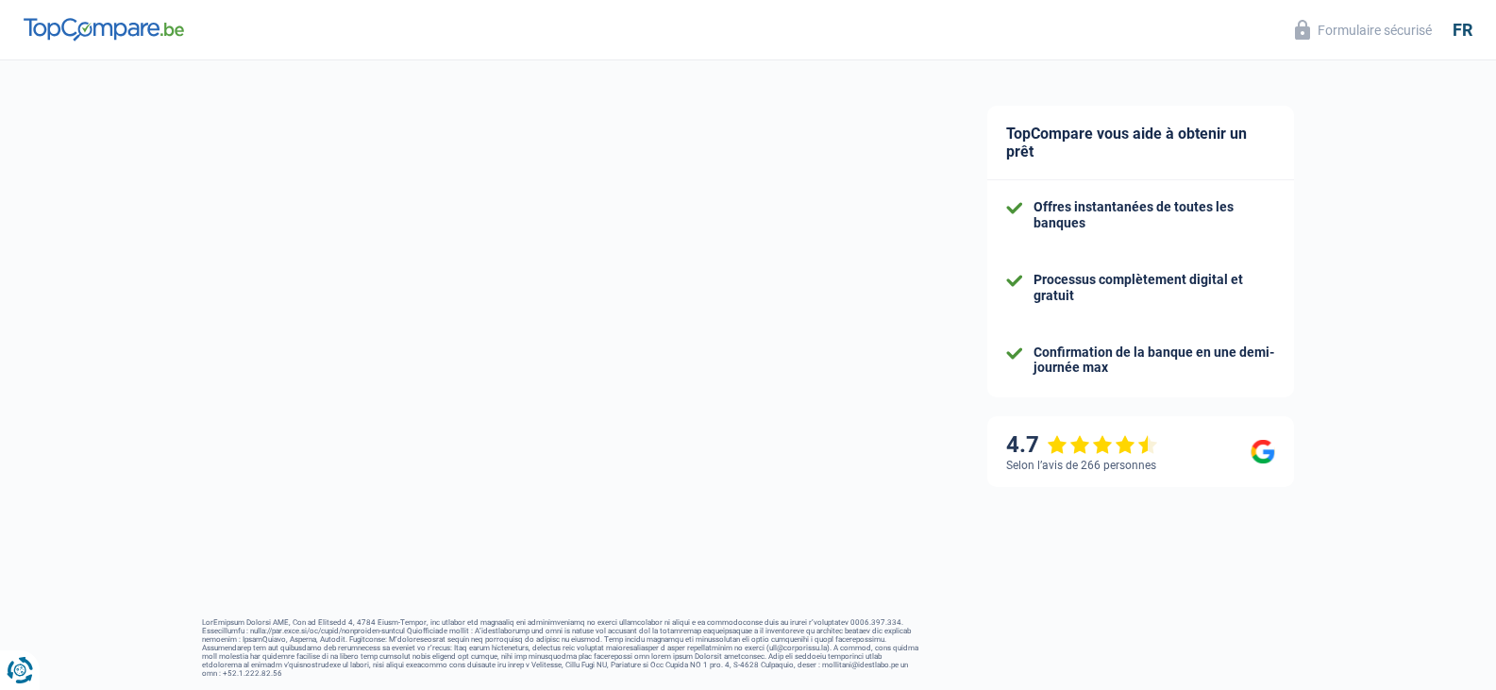
select select "familyAllowances"
select select "mutualityIndemnity"
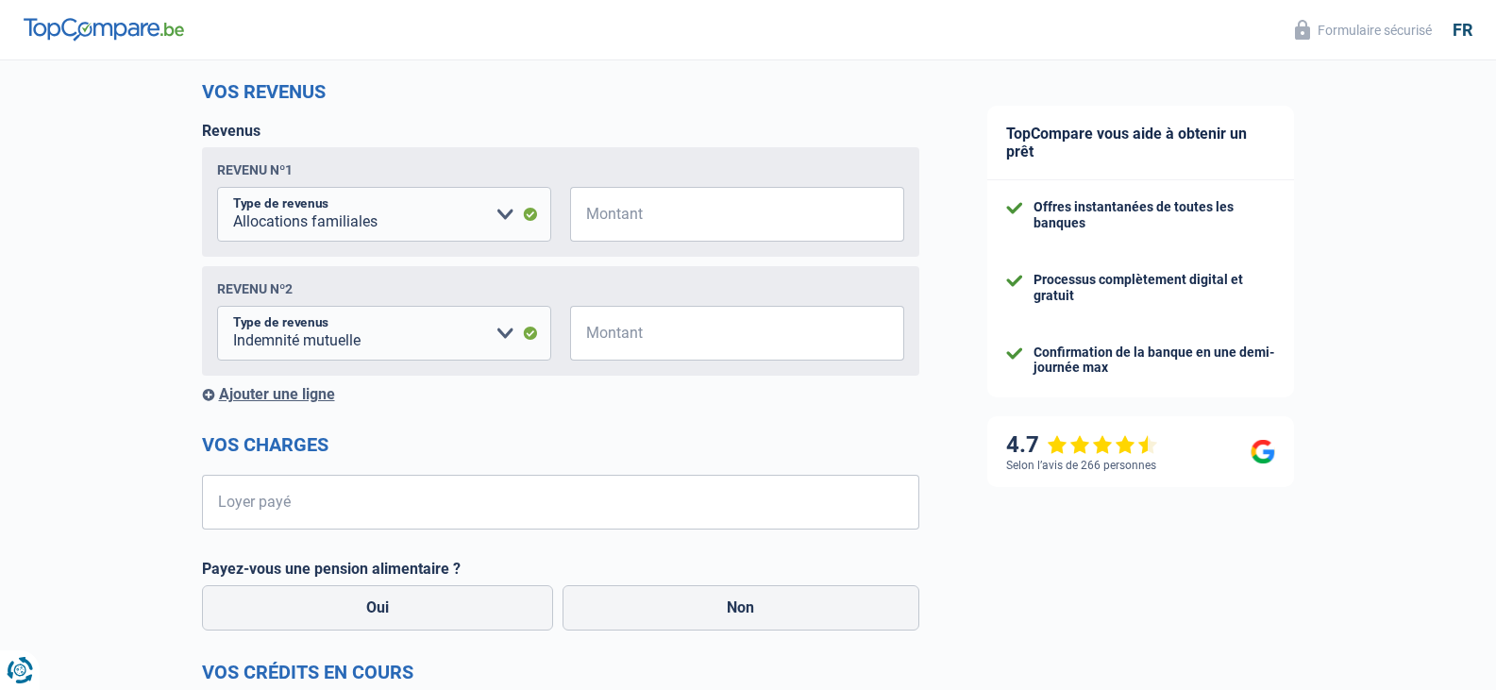
scroll to position [283, 0]
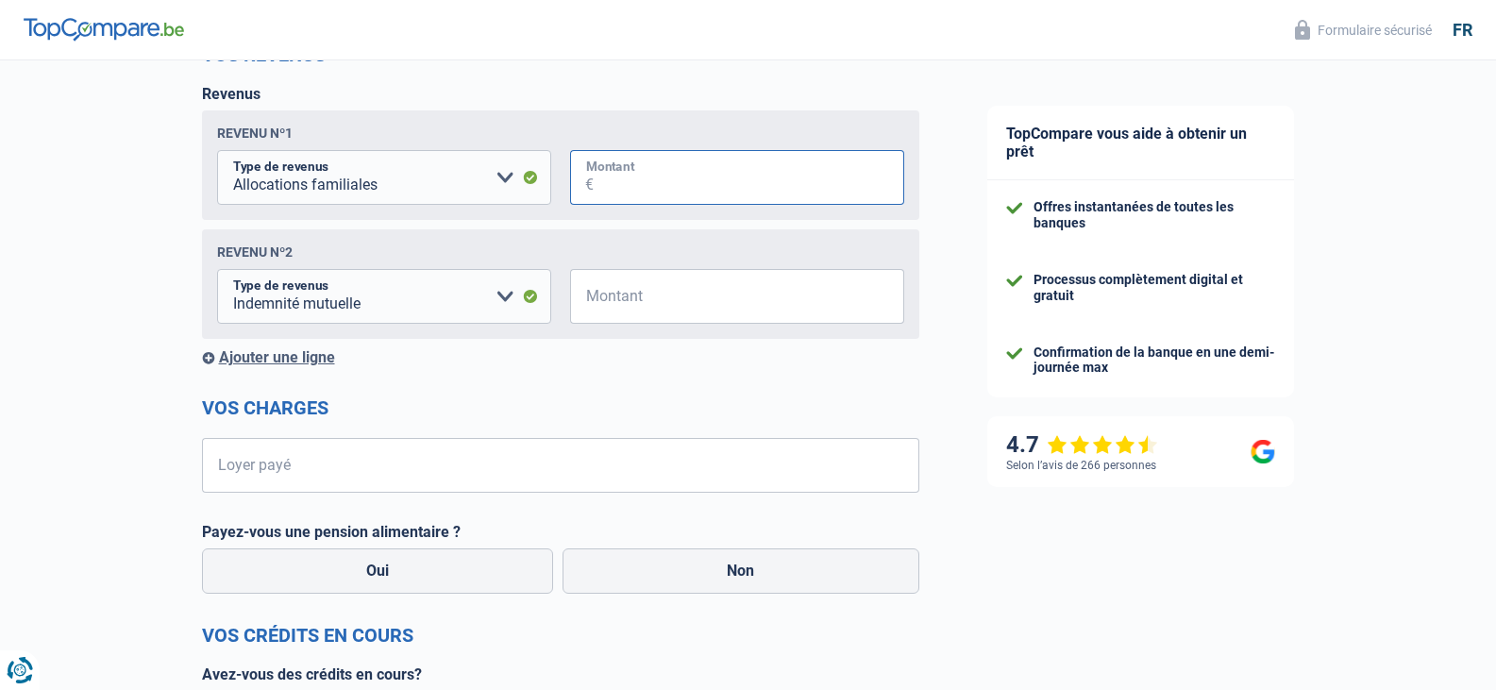
click at [637, 177] on input "Montant" at bounding box center [749, 177] width 311 height 55
type input "1.091"
click at [665, 297] on input "Montant" at bounding box center [749, 296] width 311 height 55
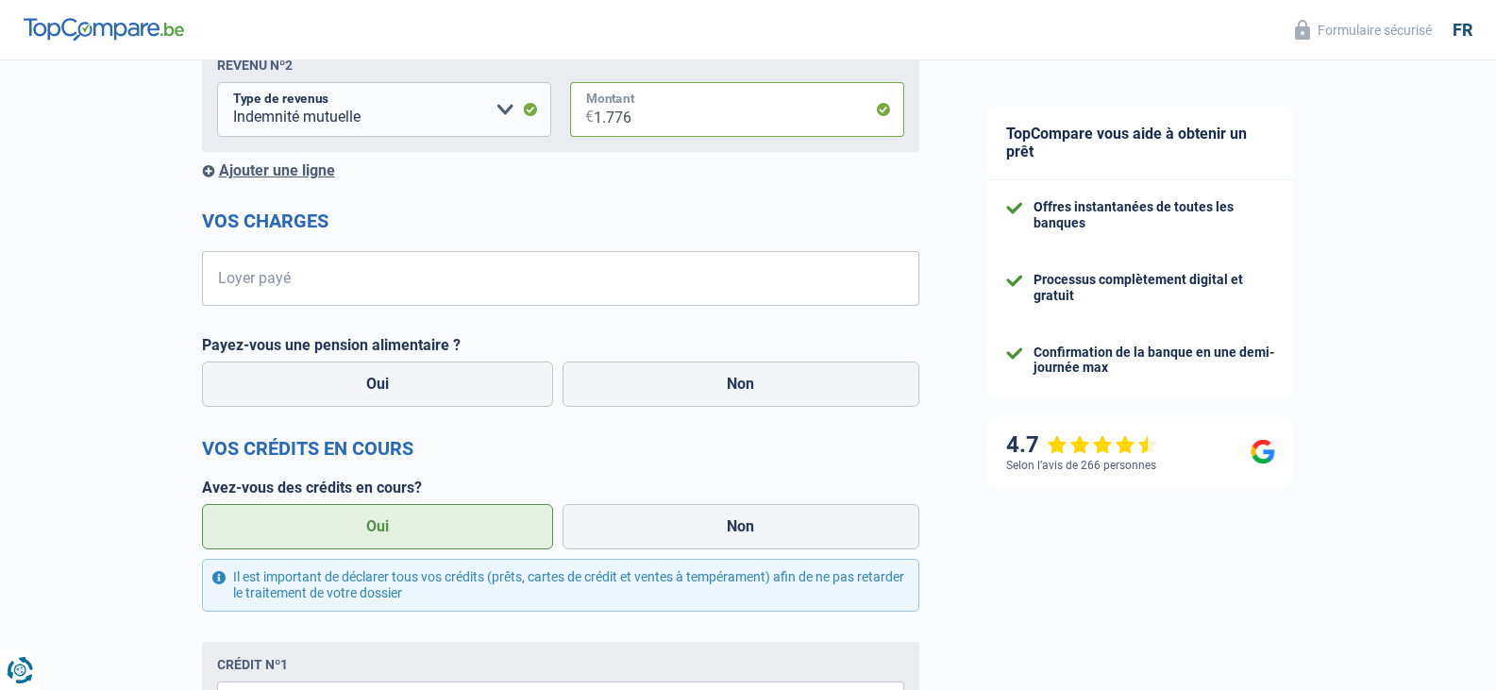
scroll to position [472, 0]
type input "1.776"
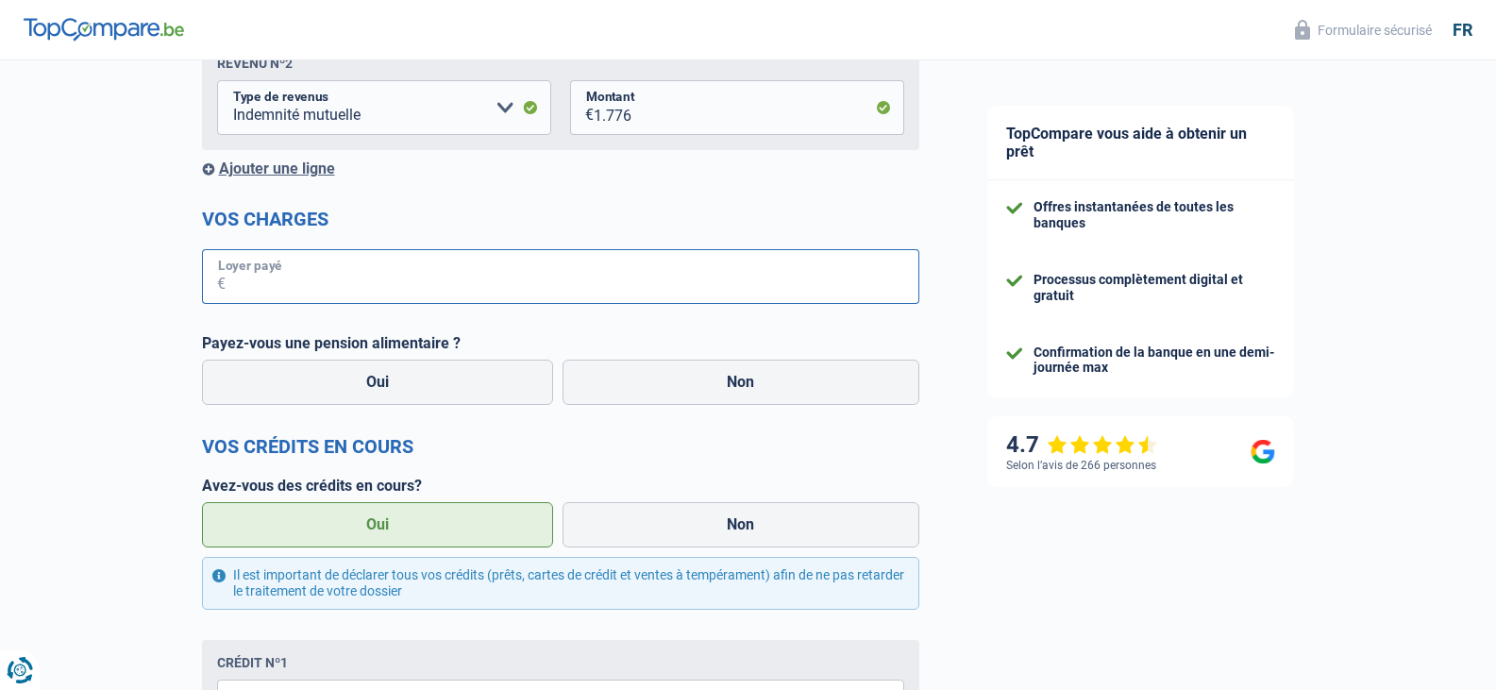
click at [360, 290] on input "Loyer payé" at bounding box center [573, 276] width 694 height 55
type input "374"
click at [716, 389] on label "Non" at bounding box center [741, 382] width 357 height 45
click at [716, 389] on input "Non" at bounding box center [741, 382] width 357 height 45
radio input "true"
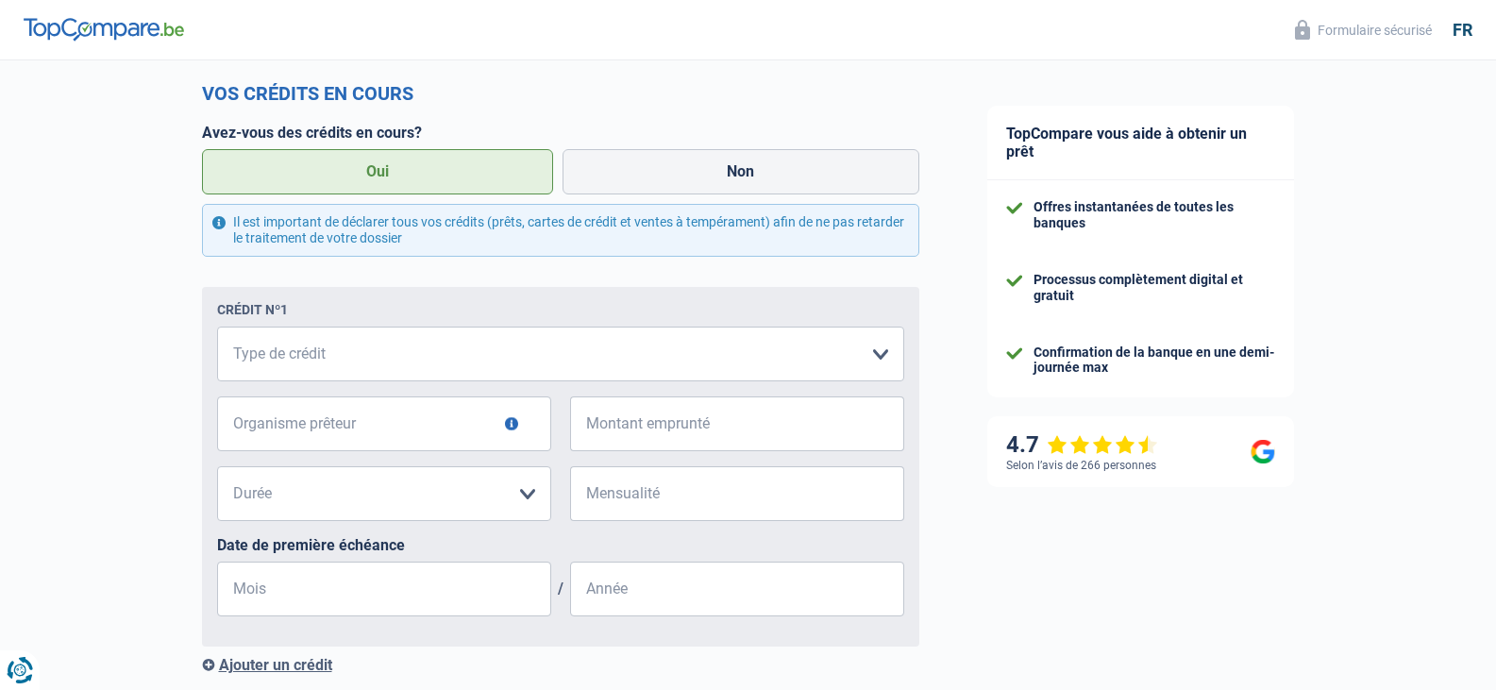
scroll to position [849, 0]
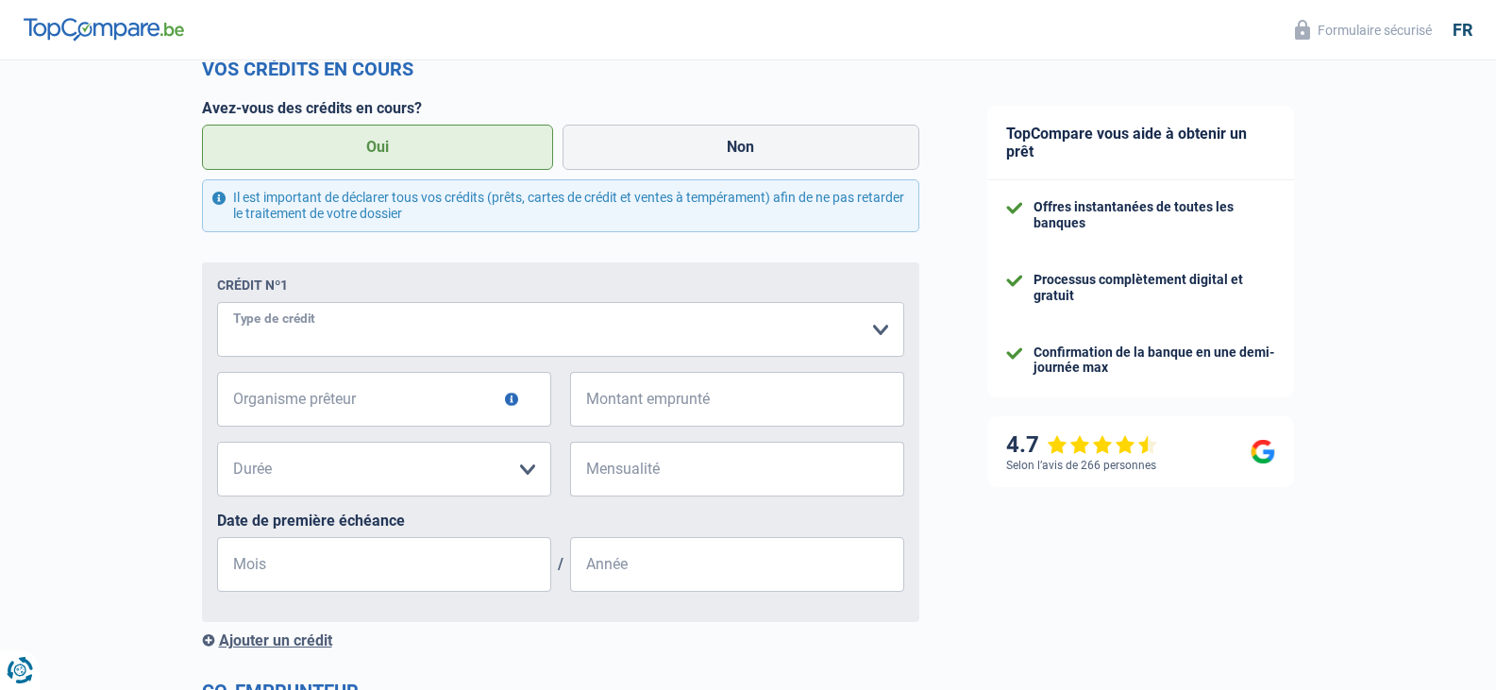
click at [443, 326] on select "Carte ou ouverture de crédit Prêt hypothécaire Vente à tempérament Prêt à tempé…" at bounding box center [560, 329] width 687 height 55
select select "creditConsolidation"
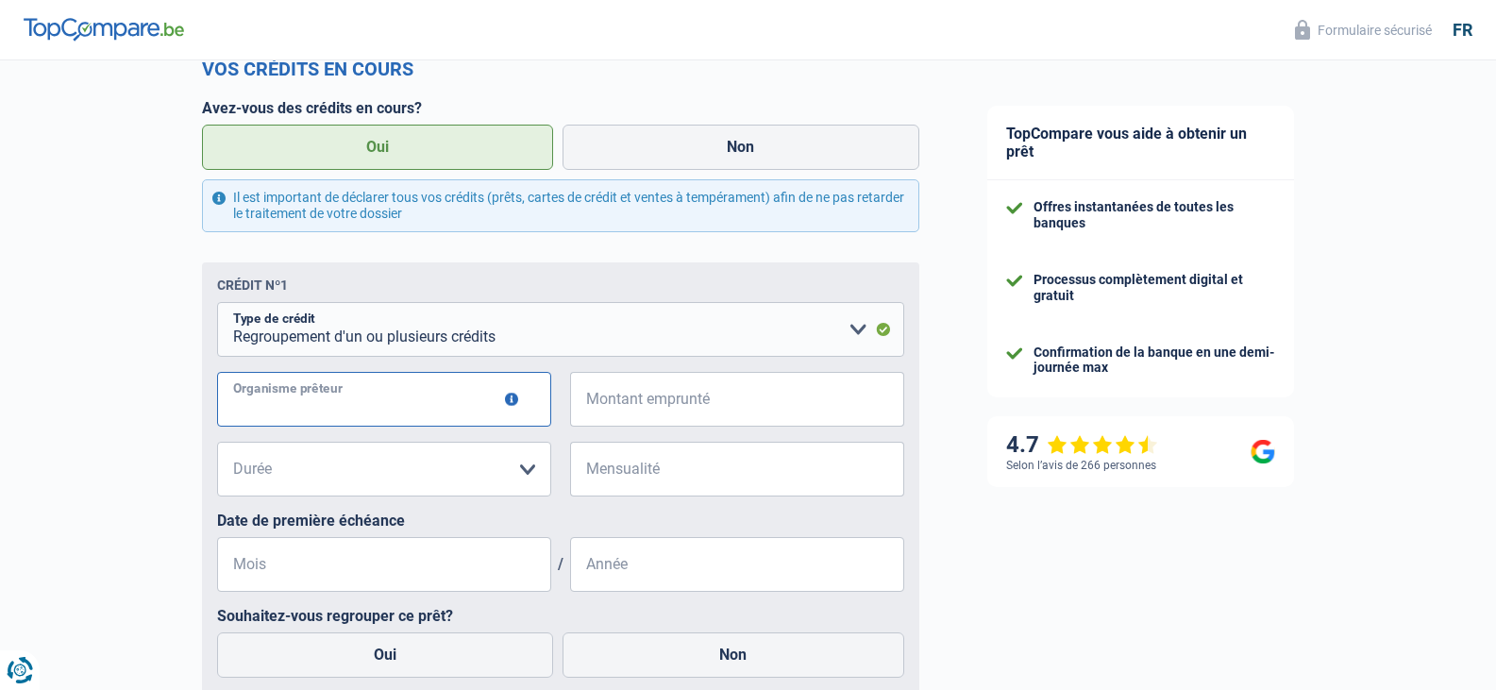
click at [374, 406] on input "Organisme prêteur" at bounding box center [384, 399] width 334 height 55
type input "fortis"
click at [418, 476] on select "12 mois 18 mois 24 mois Veuillez sélectionner une option" at bounding box center [384, 469] width 334 height 55
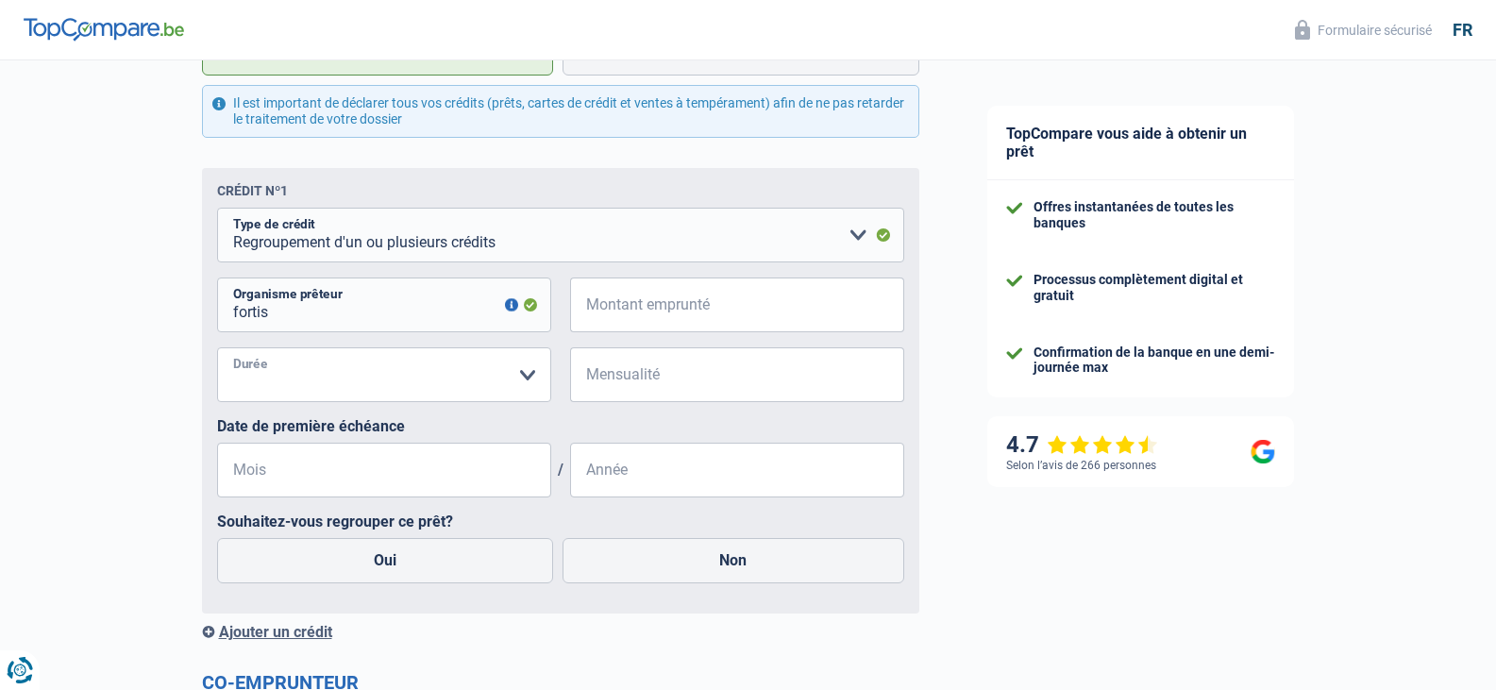
click at [416, 369] on select "12 mois 18 mois 24 mois Veuillez sélectionner une option" at bounding box center [384, 374] width 334 height 55
click at [460, 378] on select "12 mois 18 mois 24 mois Veuillez sélectionner une option" at bounding box center [384, 374] width 334 height 55
click at [657, 321] on input "Montant emprunté" at bounding box center [749, 305] width 311 height 55
type input "25.000"
click at [657, 393] on input "Mensualité" at bounding box center [749, 374] width 311 height 55
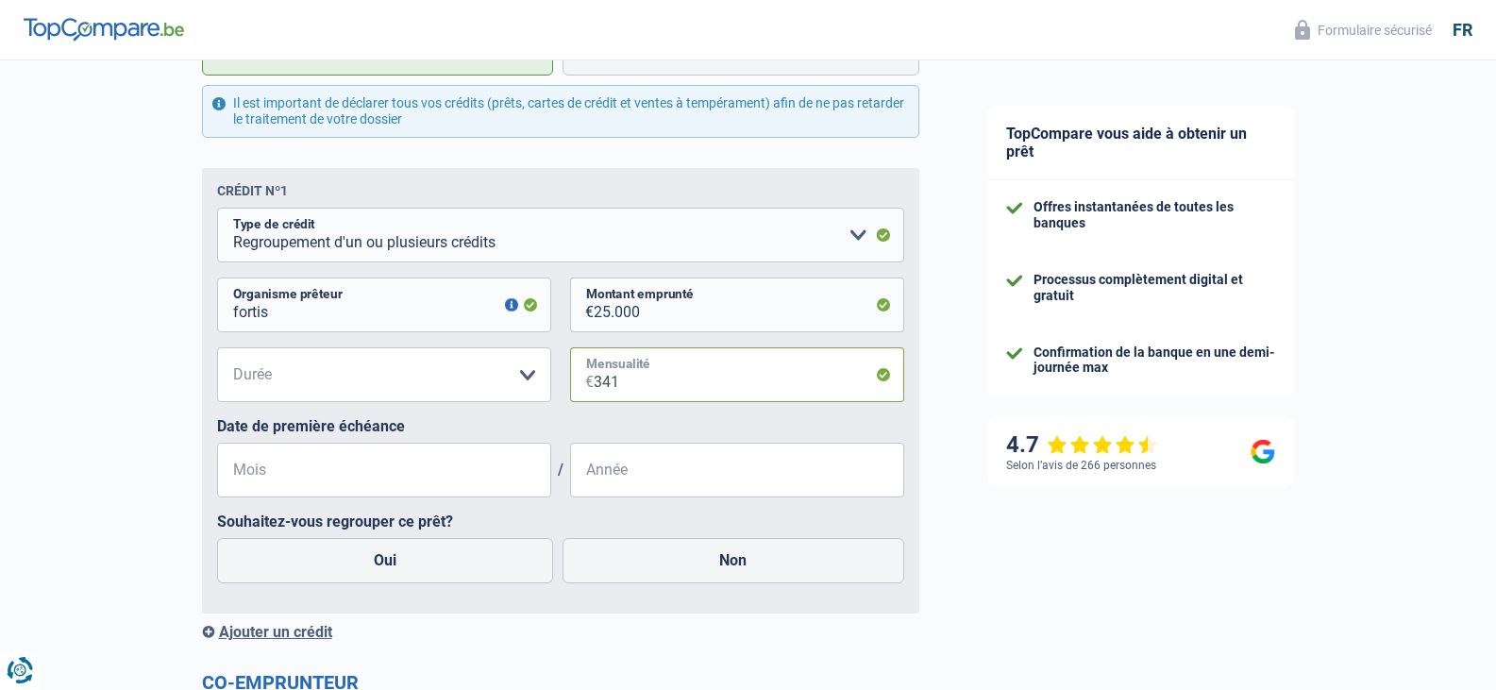
type input "341"
click at [300, 475] on input "Mois" at bounding box center [384, 470] width 334 height 55
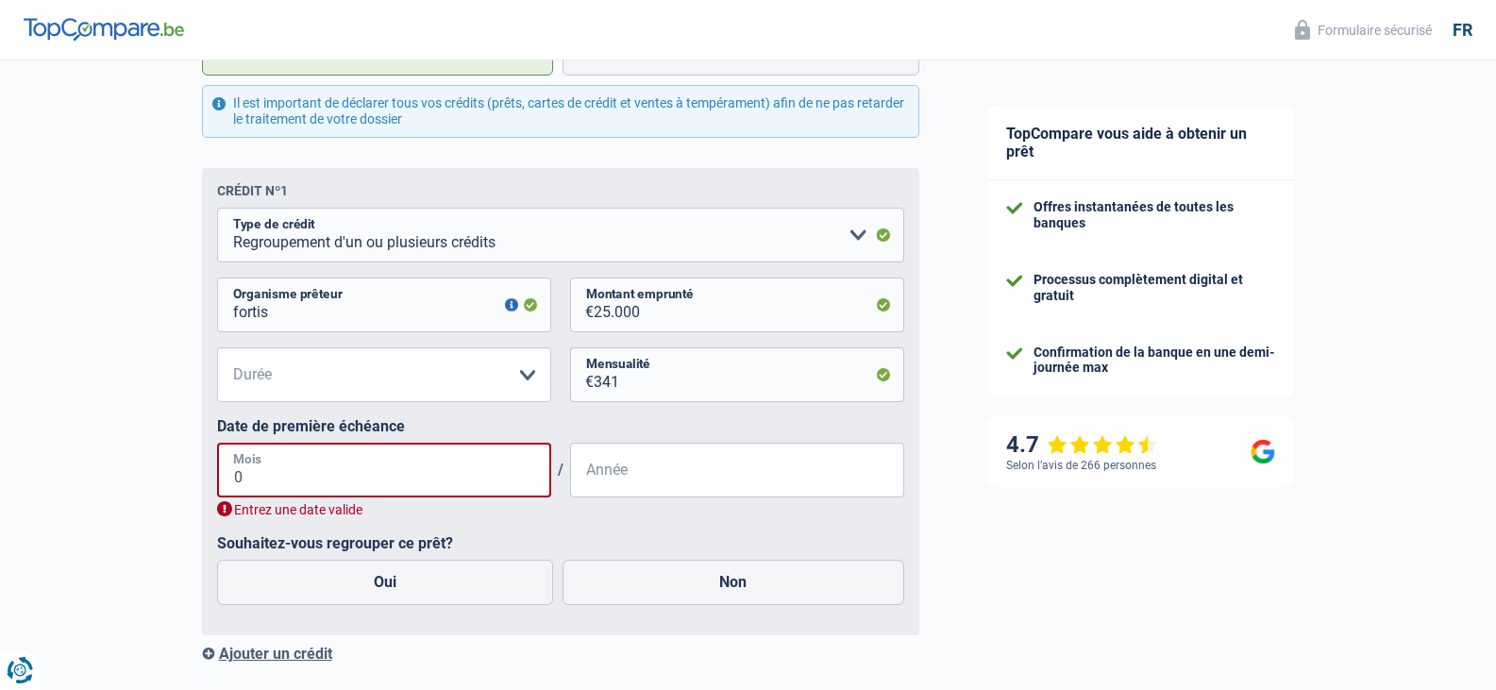
type input "06"
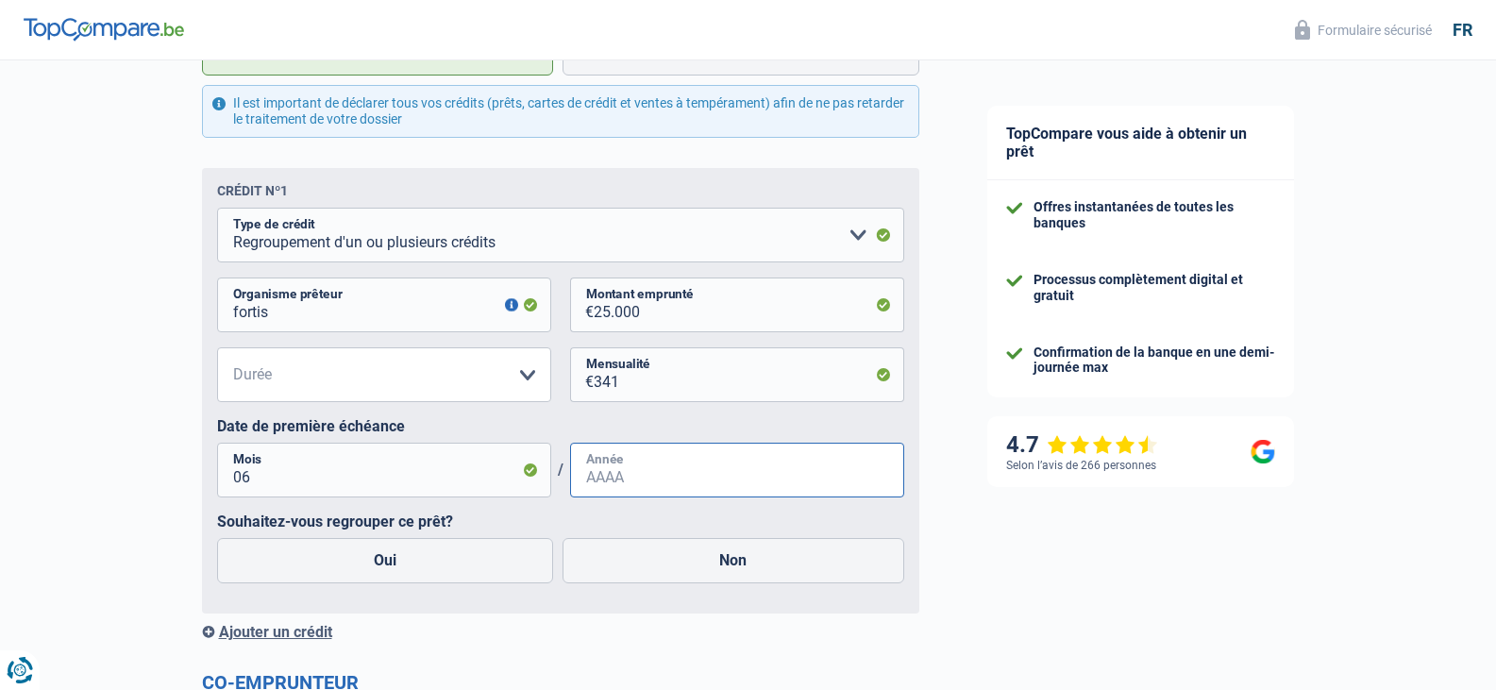
click at [678, 489] on input "Année" at bounding box center [737, 470] width 334 height 55
type input "2023"
click at [468, 561] on label "Oui" at bounding box center [385, 560] width 337 height 45
click at [468, 561] on input "Oui" at bounding box center [385, 560] width 337 height 45
radio input "true"
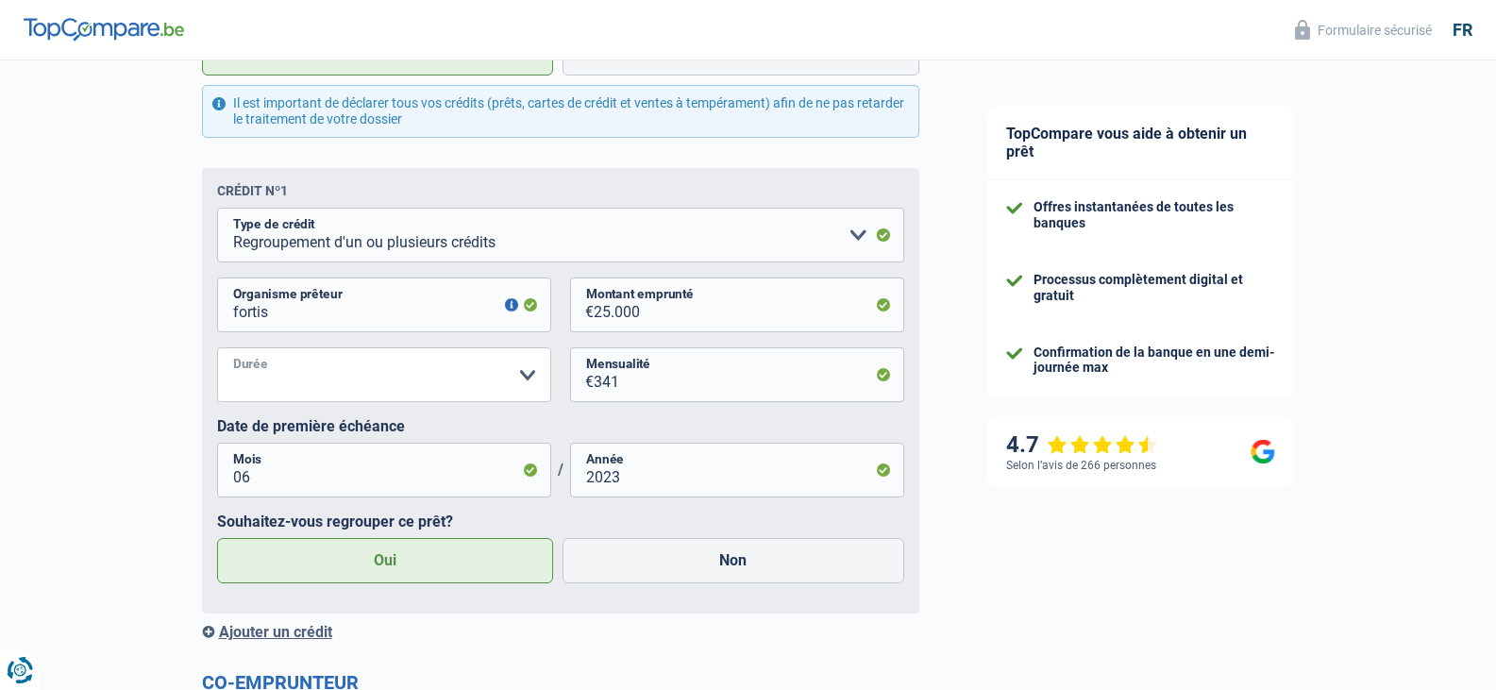
click at [527, 378] on select "12 mois 18 mois 24 mois 30 mois 36 mois 42 mois 48 mois 60 mois 72 mois 84 mois…" at bounding box center [384, 374] width 334 height 55
select select "84"
click at [217, 351] on select "12 mois 18 mois 24 mois 30 mois 36 mois 42 mois 48 mois 60 mois 72 mois 84 mois…" at bounding box center [384, 374] width 334 height 55
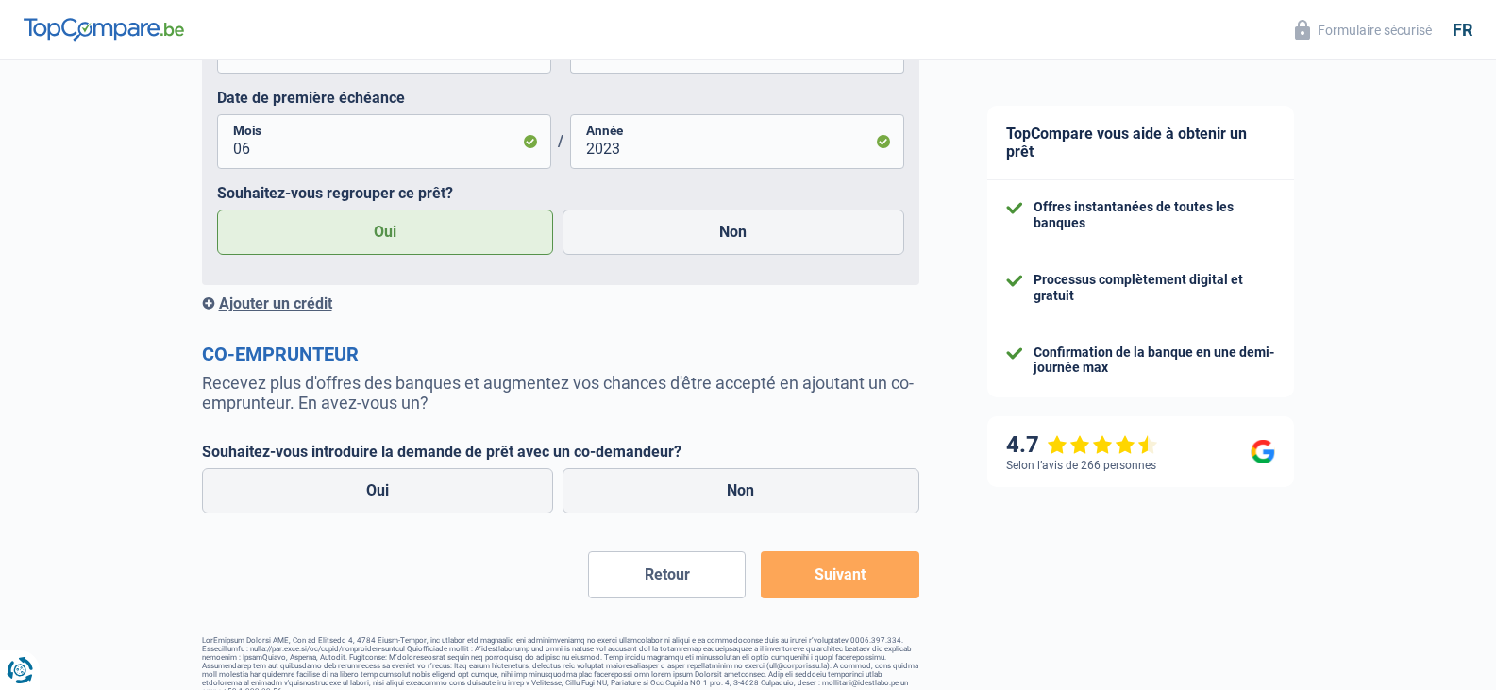
scroll to position [1297, 0]
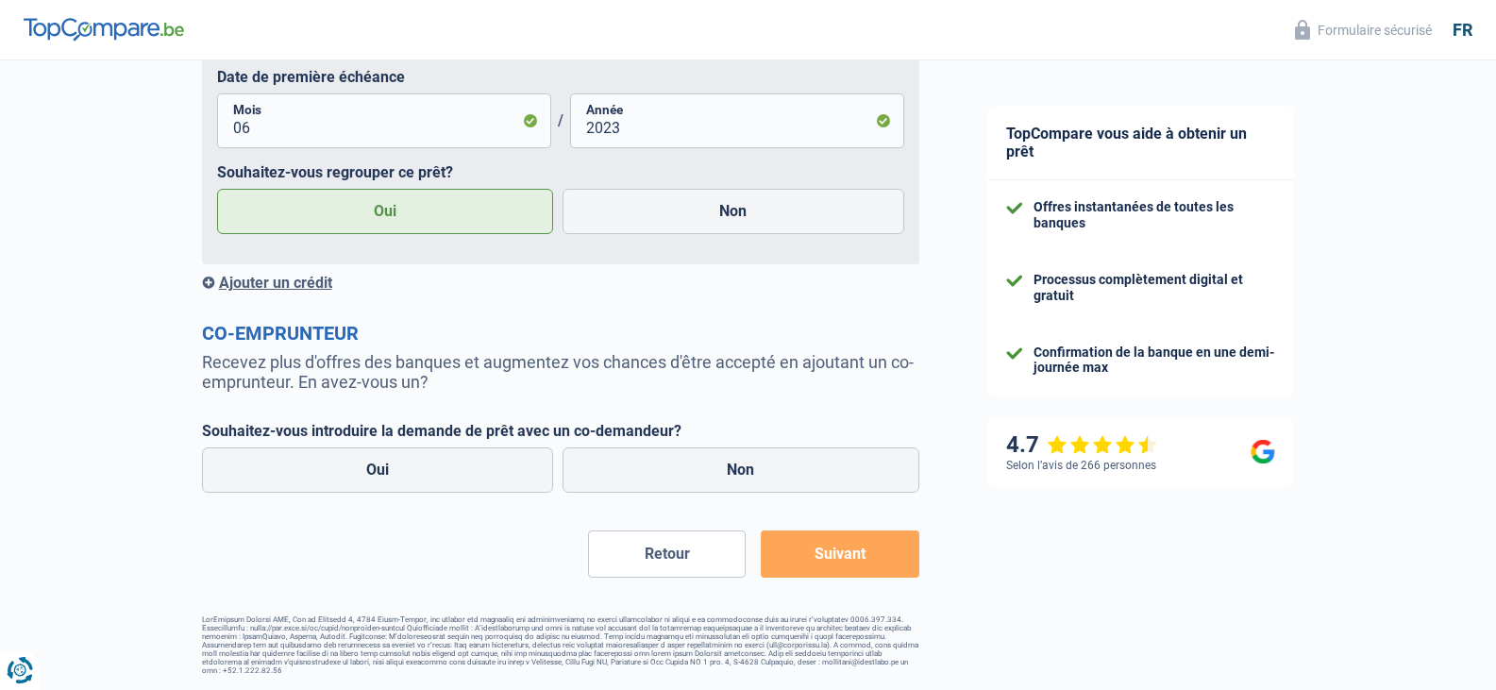
click at [294, 283] on div "Ajouter un crédit" at bounding box center [560, 283] width 717 height 18
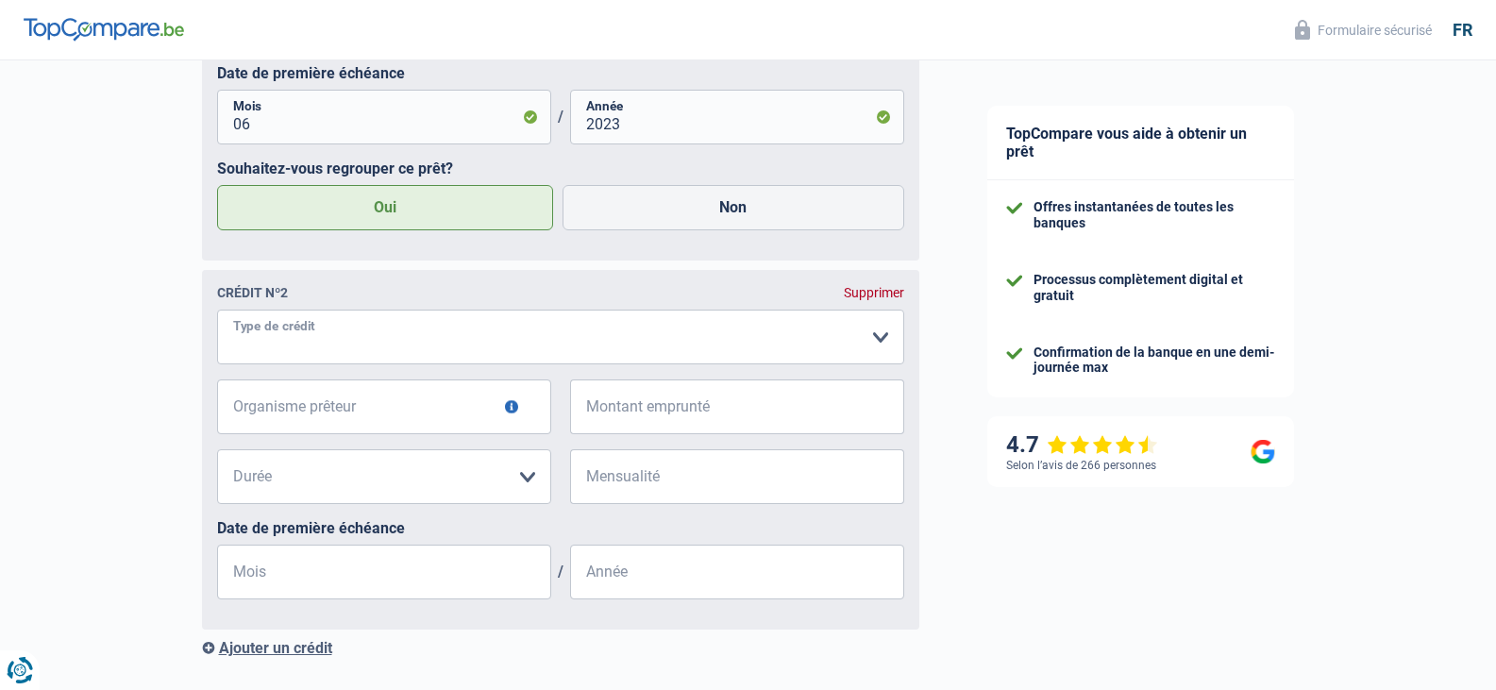
click at [867, 339] on select "Carte ou ouverture de crédit Prêt hypothécaire Vente à tempérament Prêt à tempé…" at bounding box center [560, 337] width 687 height 55
select select "personalLoan"
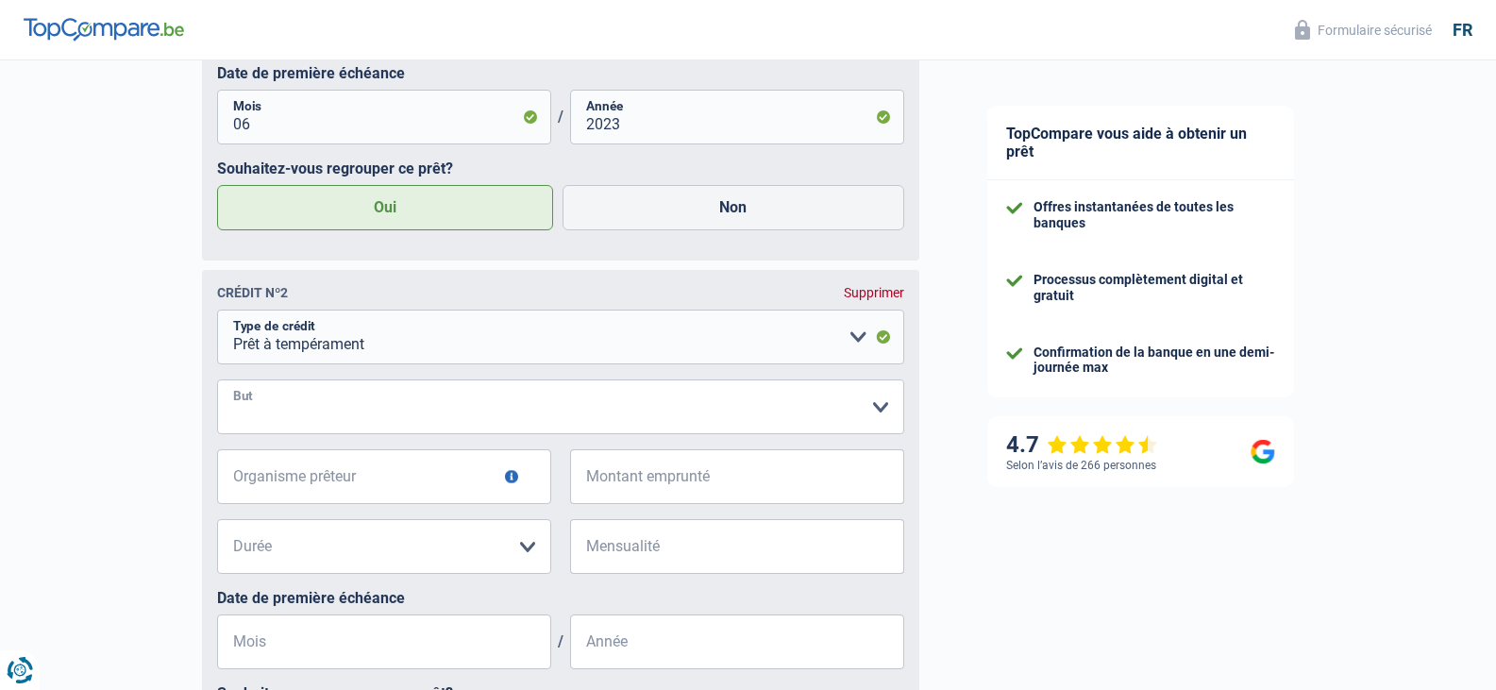
click at [478, 423] on select "Confort maison: meubles, textile, peinture, électroménager, outillage non-profe…" at bounding box center [560, 406] width 687 height 55
select select "other"
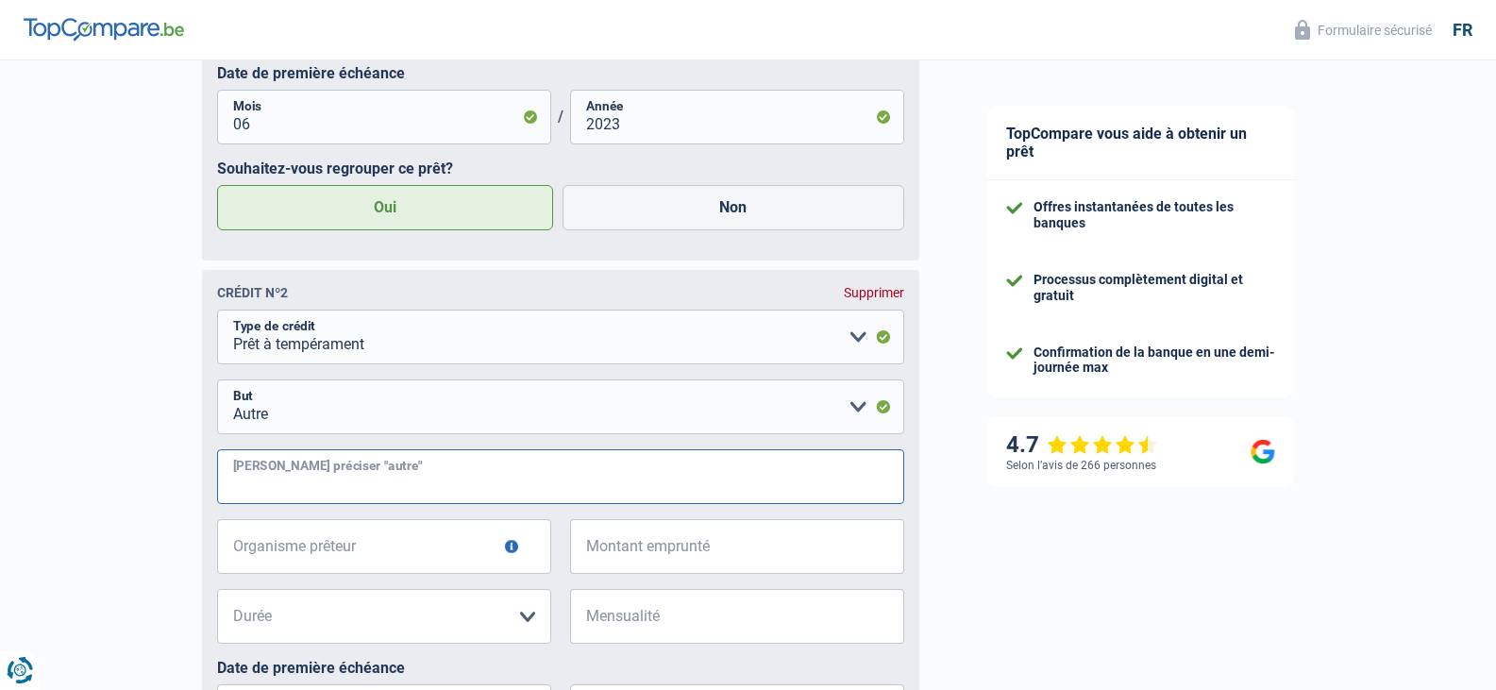
click at [401, 479] on input "Veuillez préciser "autre"" at bounding box center [560, 476] width 687 height 55
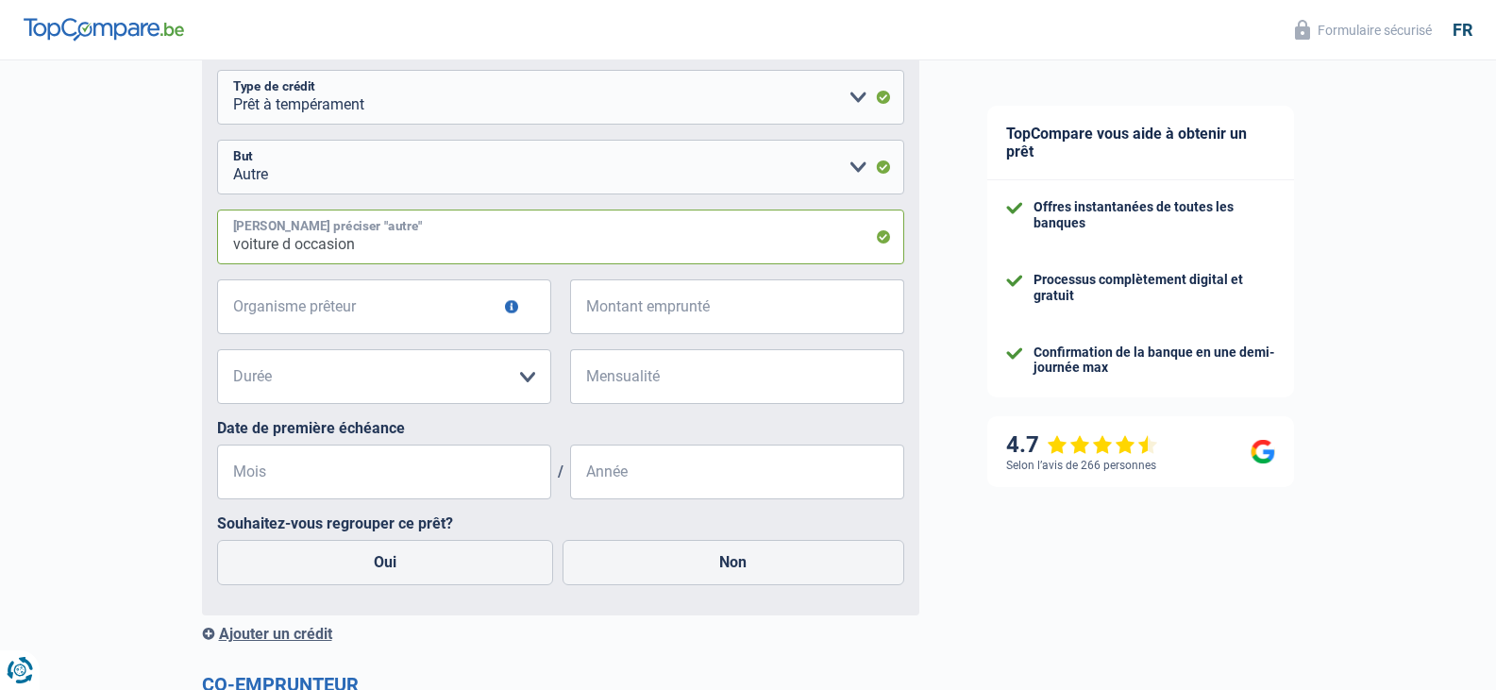
scroll to position [1580, 0]
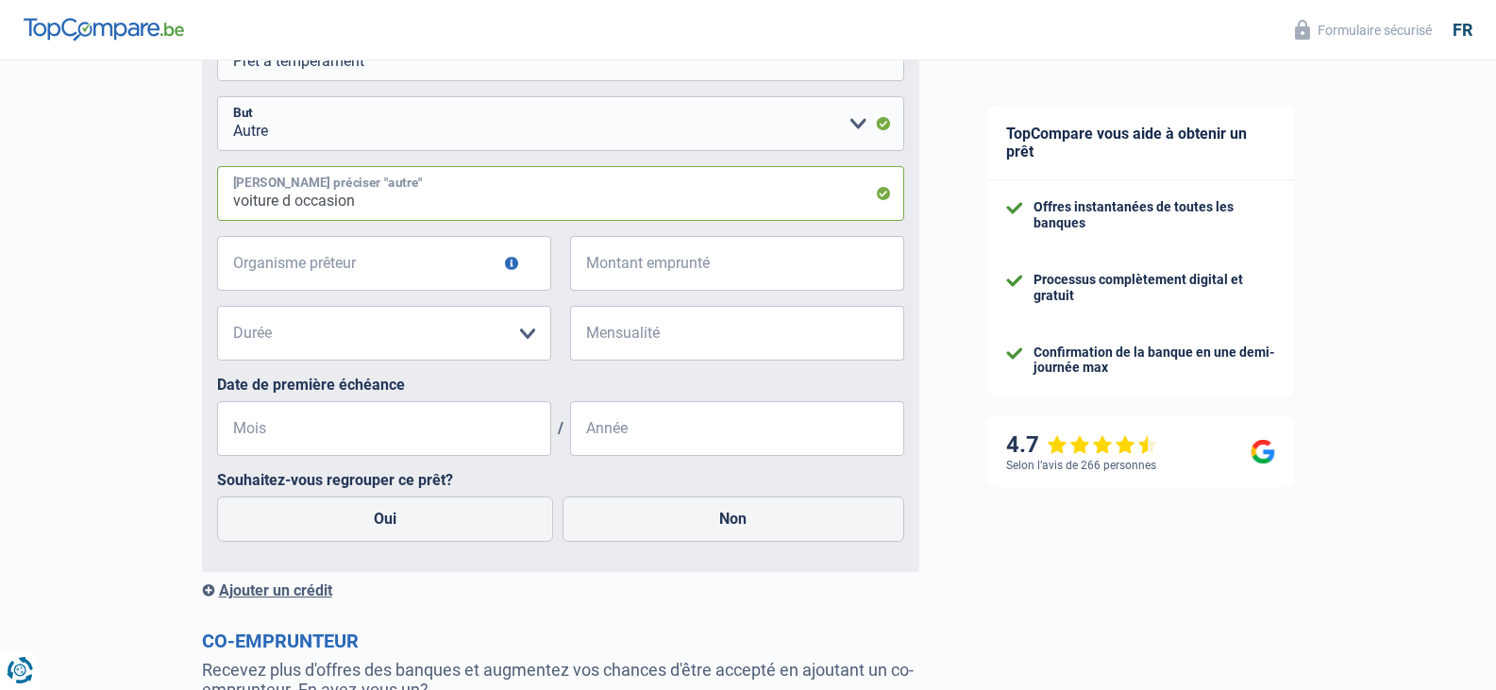
type input "voiture d occasion"
click at [407, 272] on input "Organisme prêteur" at bounding box center [384, 263] width 334 height 55
type input "cetelem"
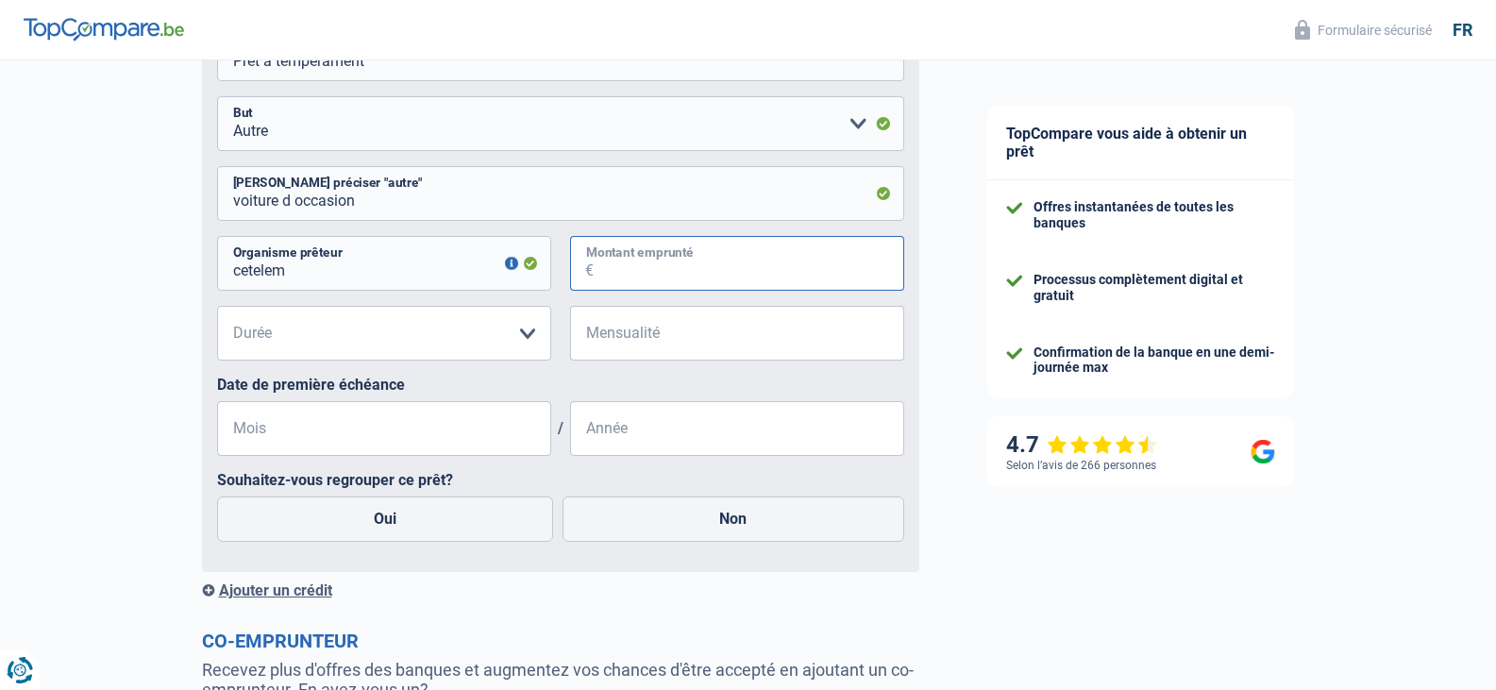
click at [739, 287] on input "Montant emprunté" at bounding box center [749, 263] width 311 height 55
type input "15.000"
click at [511, 339] on select "12 mois 18 mois 24 mois 30 mois 36 mois 42 mois 48 mois 60 mois Veuillez sélect…" at bounding box center [384, 333] width 334 height 55
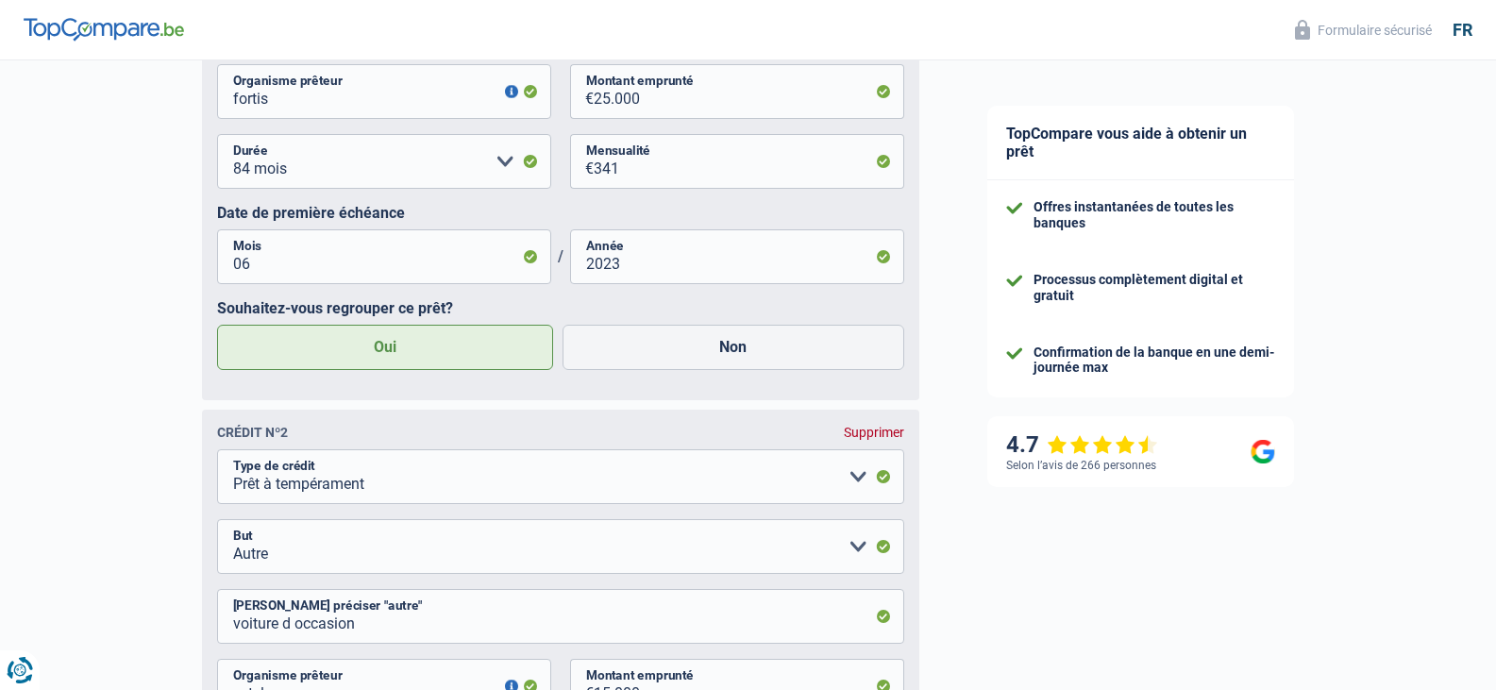
scroll to position [1108, 0]
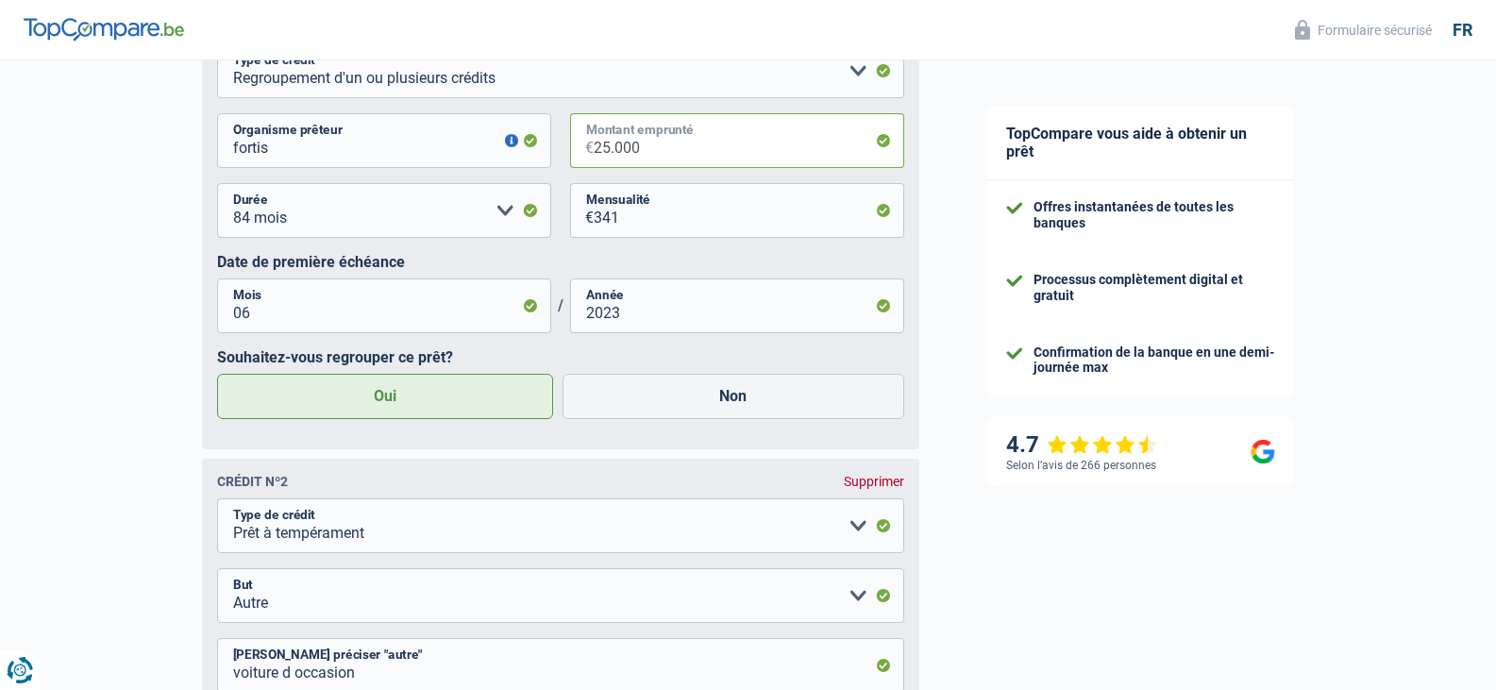
drag, startPoint x: 639, startPoint y: 157, endPoint x: 615, endPoint y: 158, distance: 23.6
click at [615, 158] on input "25.000" at bounding box center [749, 140] width 311 height 55
type input "253"
select select
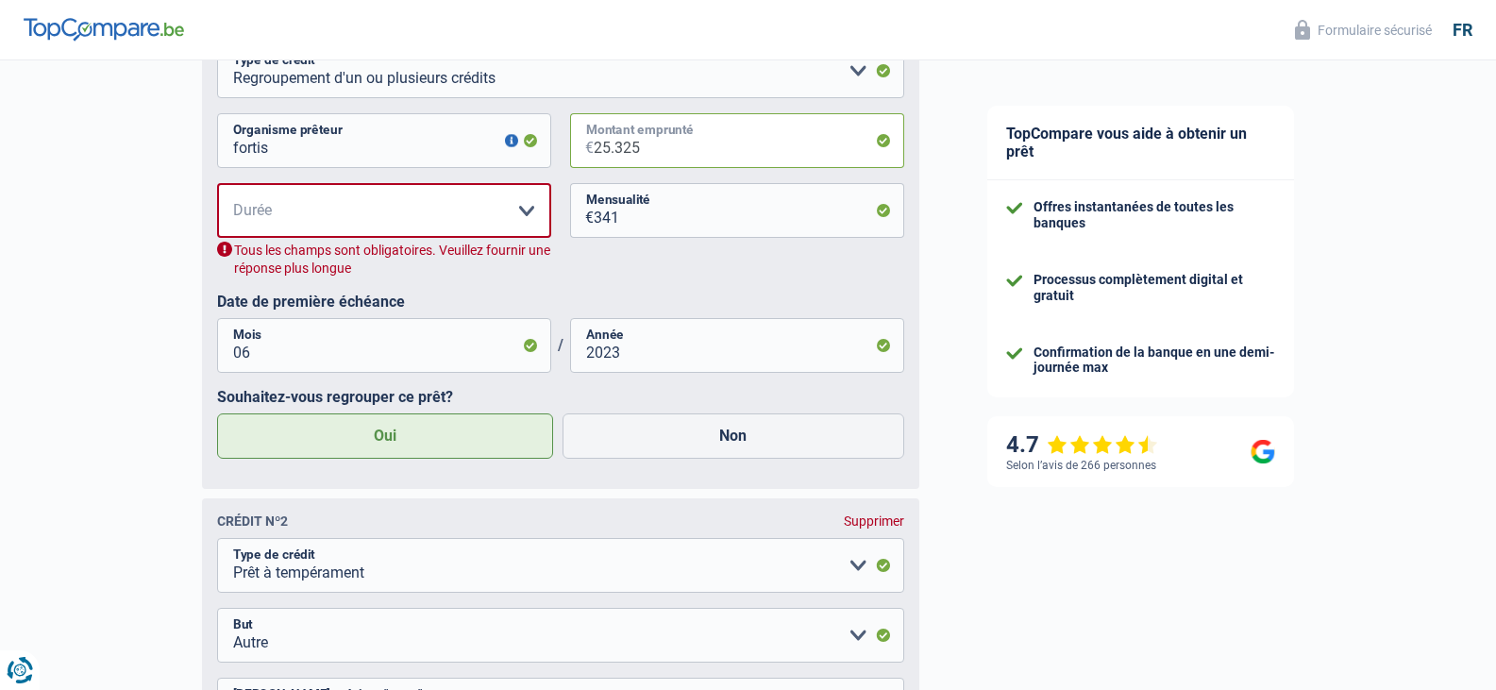
type input "25.325"
click at [399, 215] on select "12 mois 18 mois 24 mois 30 mois 36 mois 42 mois 48 mois 60 mois 72 mois 84 mois…" at bounding box center [384, 210] width 334 height 55
select select "84"
click at [217, 187] on select "12 mois 18 mois 24 mois 30 mois 36 mois 42 mois 48 mois 60 mois 72 mois 84 mois…" at bounding box center [384, 210] width 334 height 55
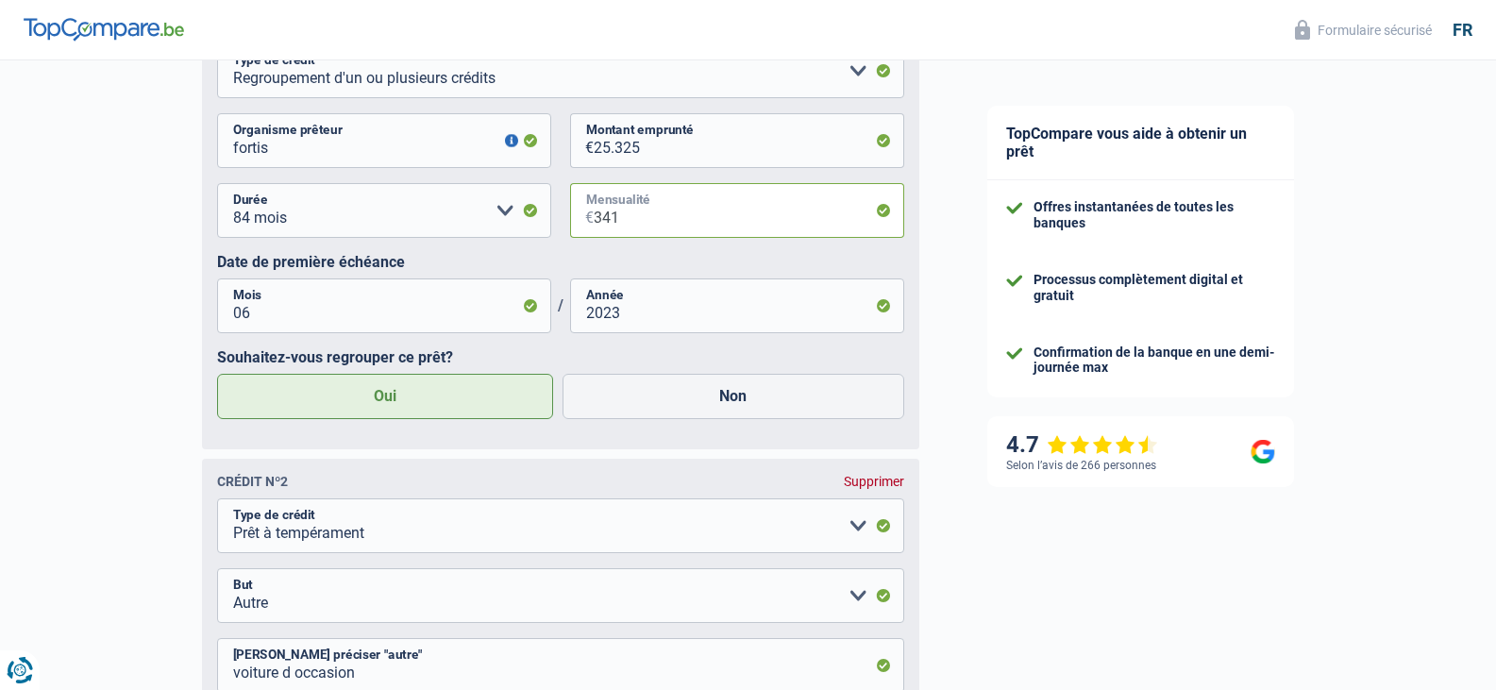
click at [651, 225] on input "341" at bounding box center [749, 210] width 311 height 55
type input "341"
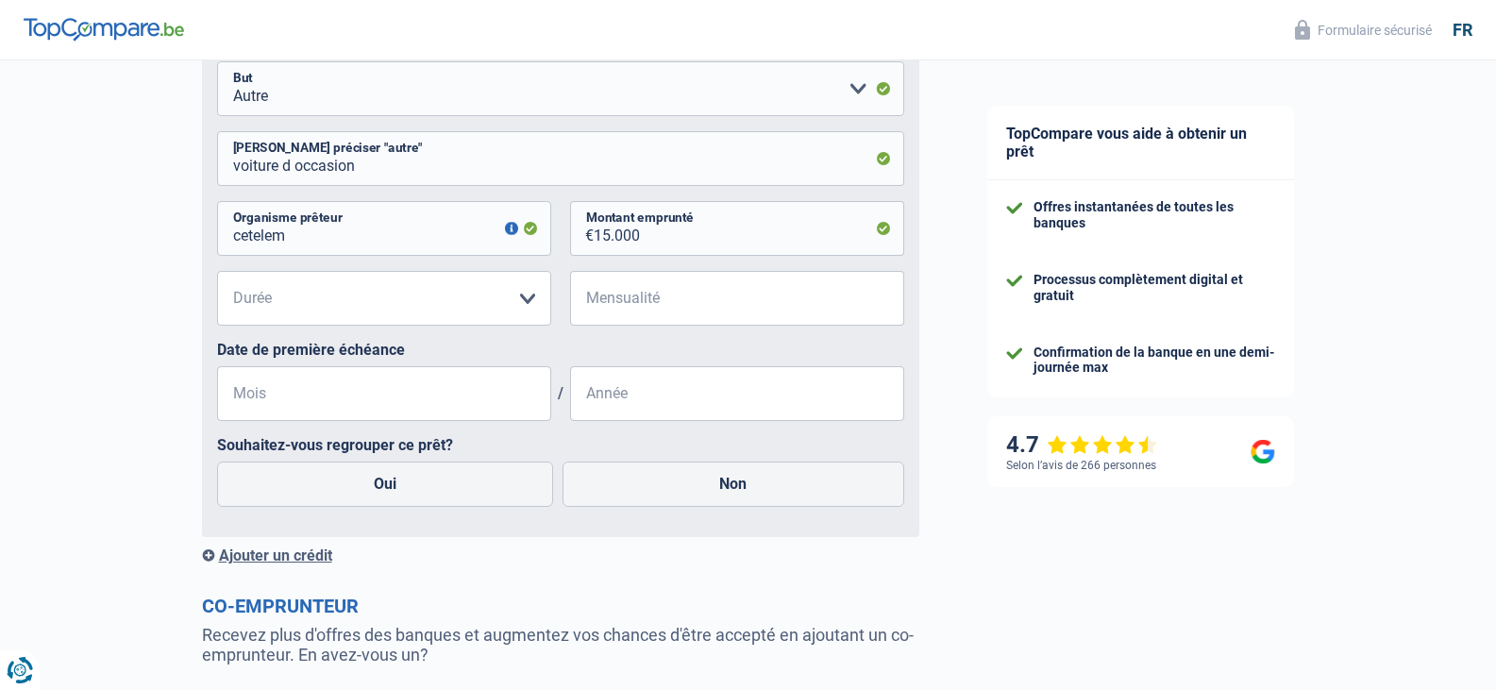
scroll to position [1674, 0]
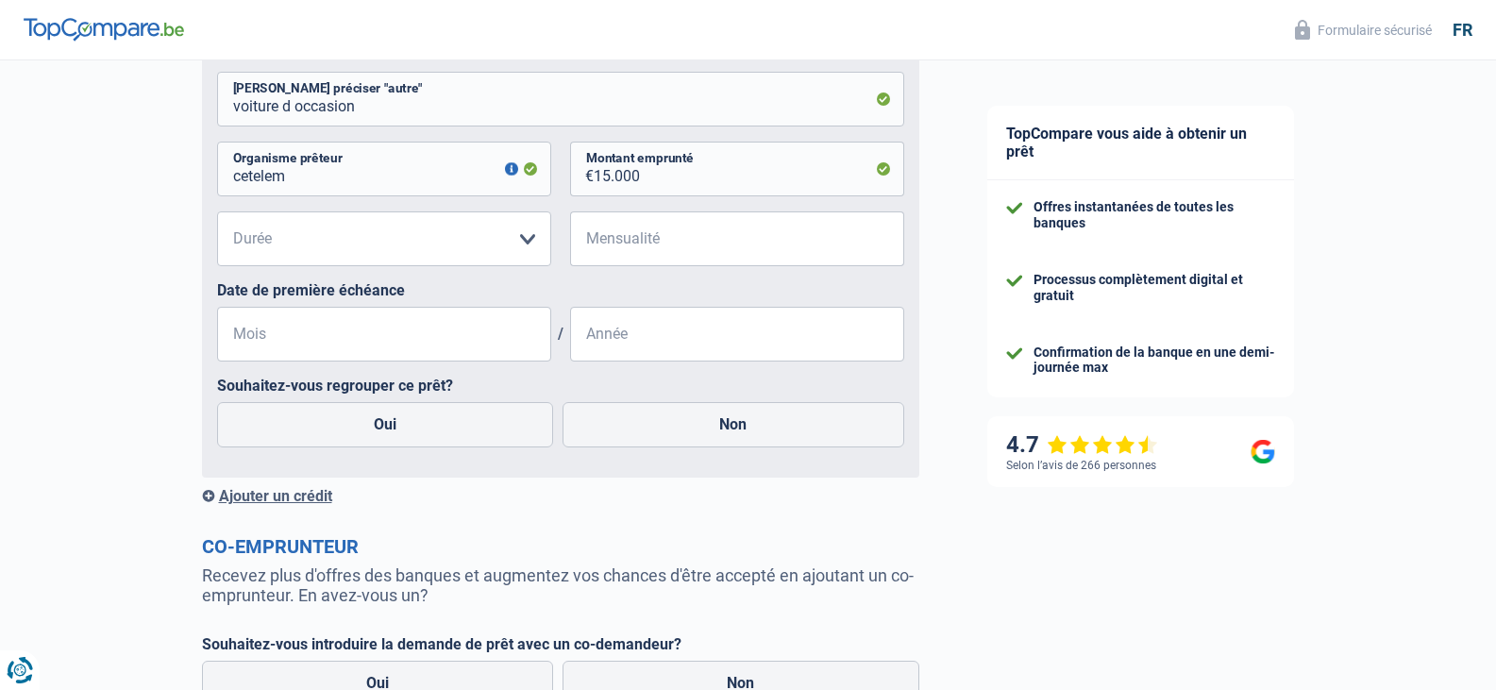
click at [308, 501] on div "Ajouter un crédit" at bounding box center [560, 496] width 717 height 18
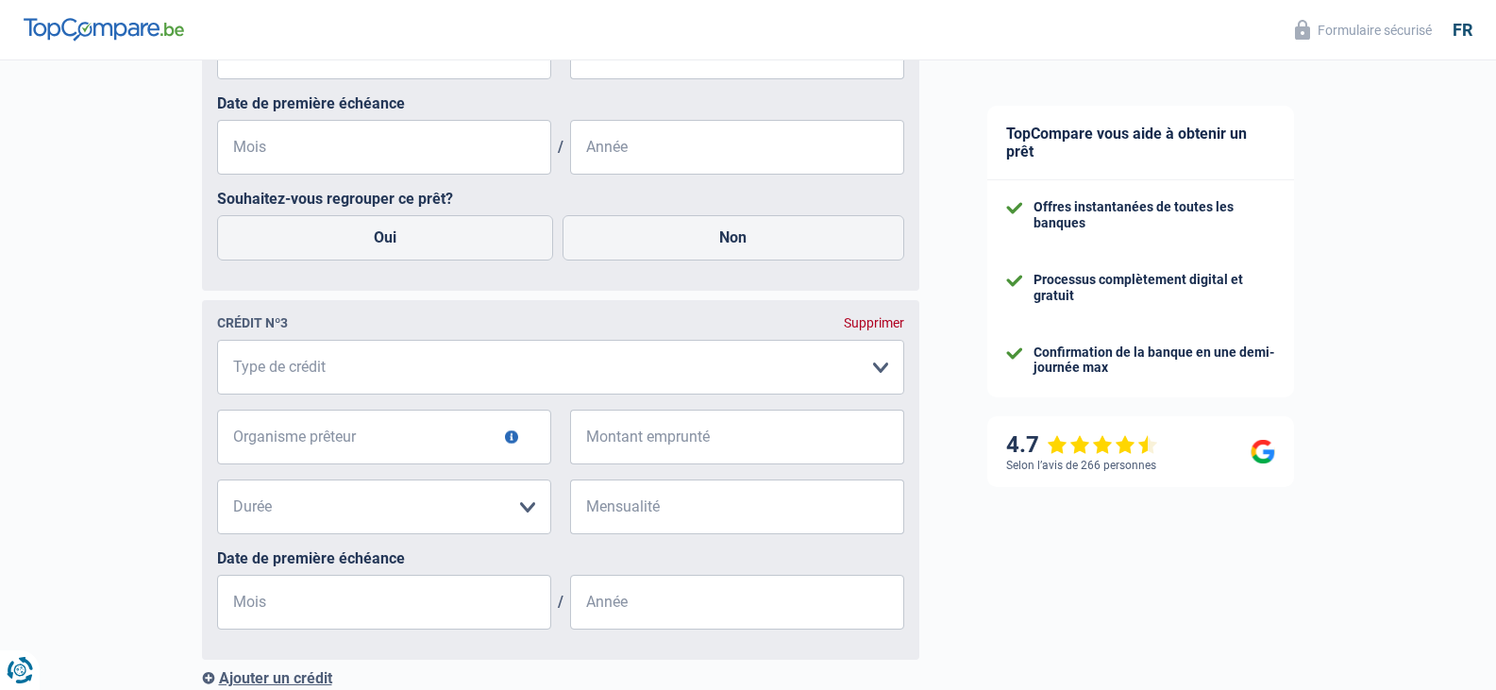
scroll to position [1863, 0]
click at [419, 360] on select "Carte ou ouverture de crédit Prêt hypothécaire Vente à tempérament Prêt à tempé…" at bounding box center [560, 365] width 687 height 55
select select "cardOrCredit"
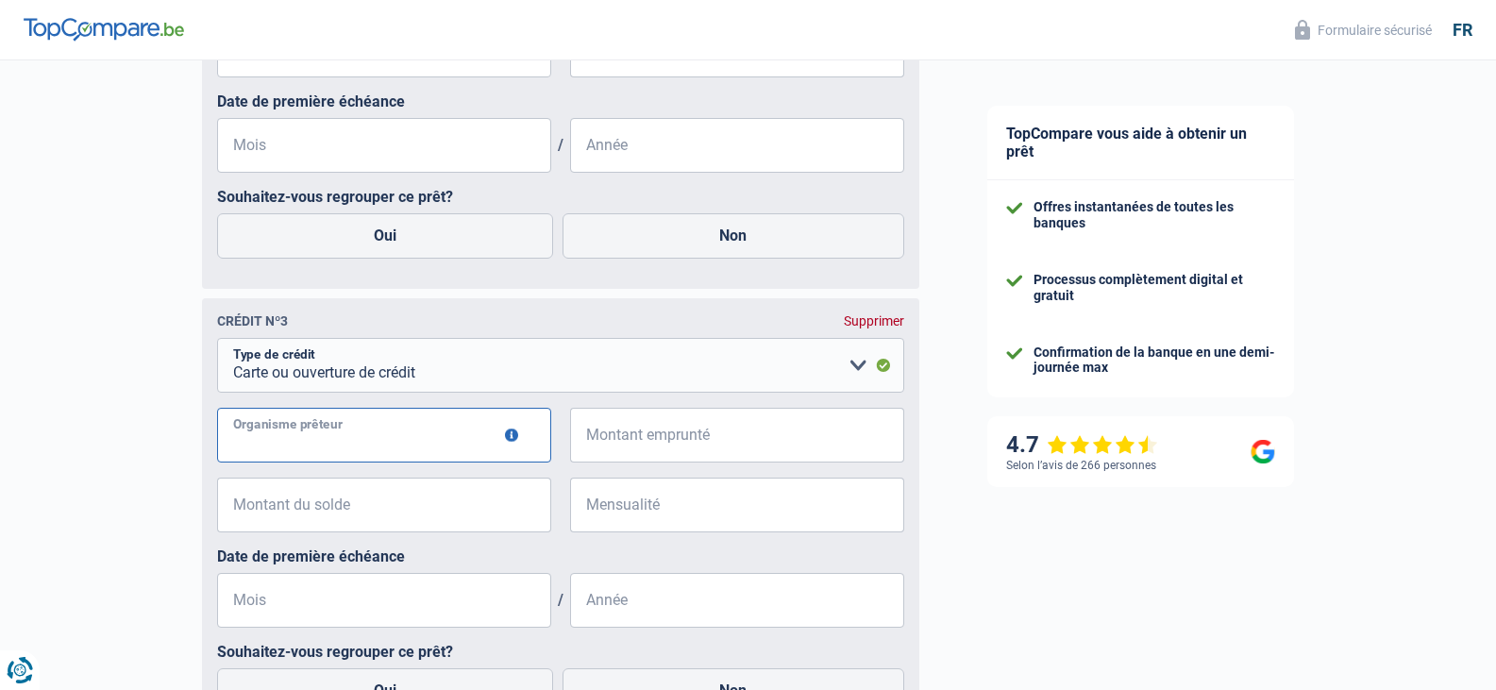
click at [389, 445] on input "Organisme prêteur" at bounding box center [384, 435] width 334 height 55
type input "fortis"
click at [603, 430] on input "Montant emprunté" at bounding box center [749, 435] width 311 height 55
type input "6.500"
click at [480, 521] on input "Montant du solde" at bounding box center [396, 505] width 311 height 55
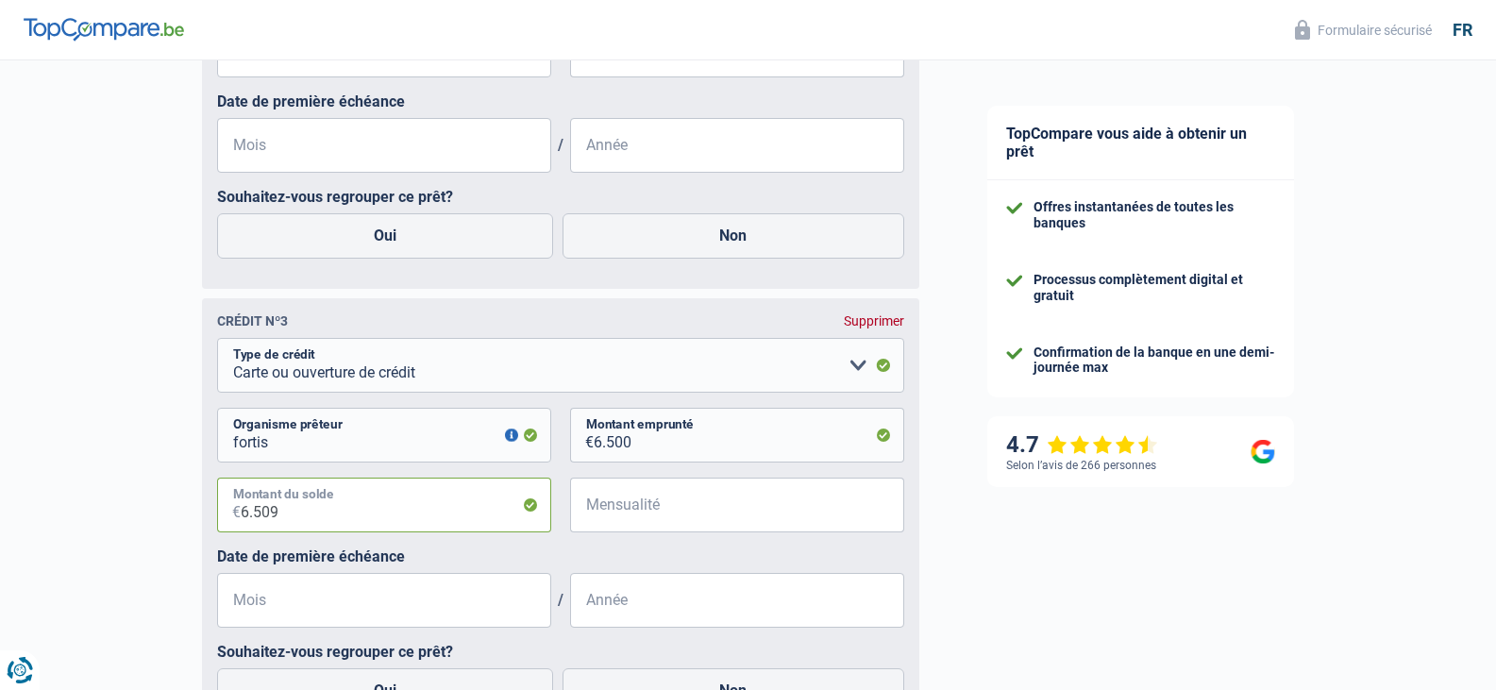
type input "6.509"
click at [720, 507] on input "Mensualité" at bounding box center [749, 505] width 311 height 55
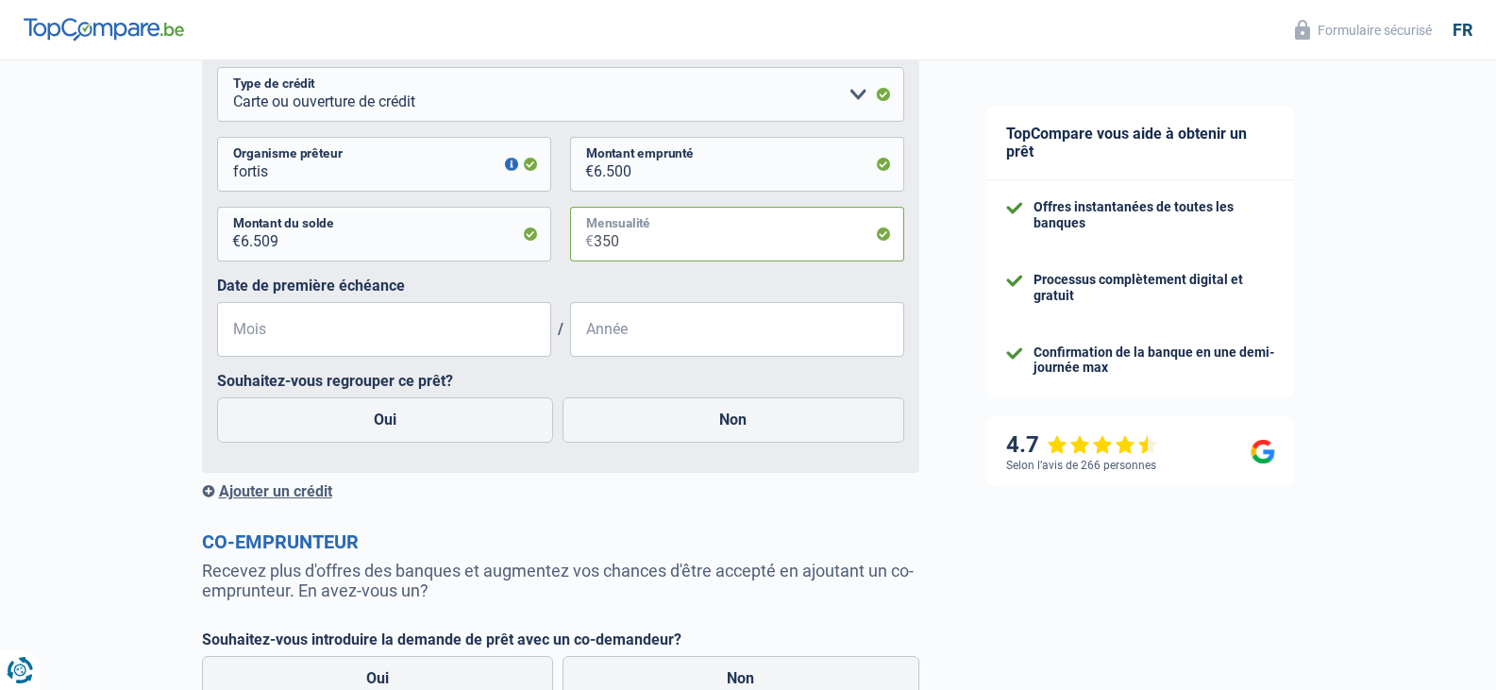
scroll to position [2146, 0]
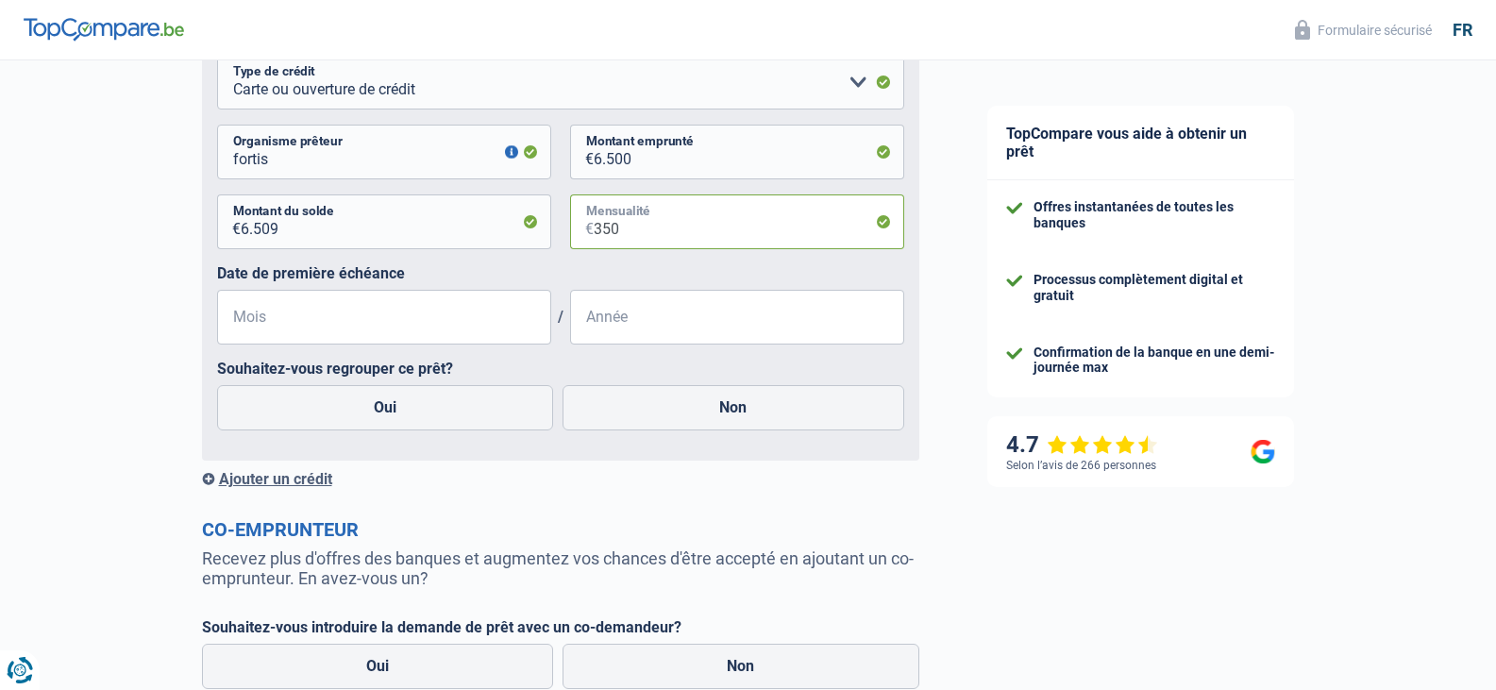
type input "350"
click at [429, 330] on input "Mois" at bounding box center [384, 317] width 334 height 55
drag, startPoint x: 429, startPoint y: 360, endPoint x: 430, endPoint y: 374, distance: 14.2
click at [430, 372] on fieldset "Carte ou ouverture de crédit Prêt hypothécaire Vente à tempérament Prêt à tempé…" at bounding box center [560, 250] width 687 height 391
click at [431, 403] on label "Oui" at bounding box center [385, 407] width 337 height 45
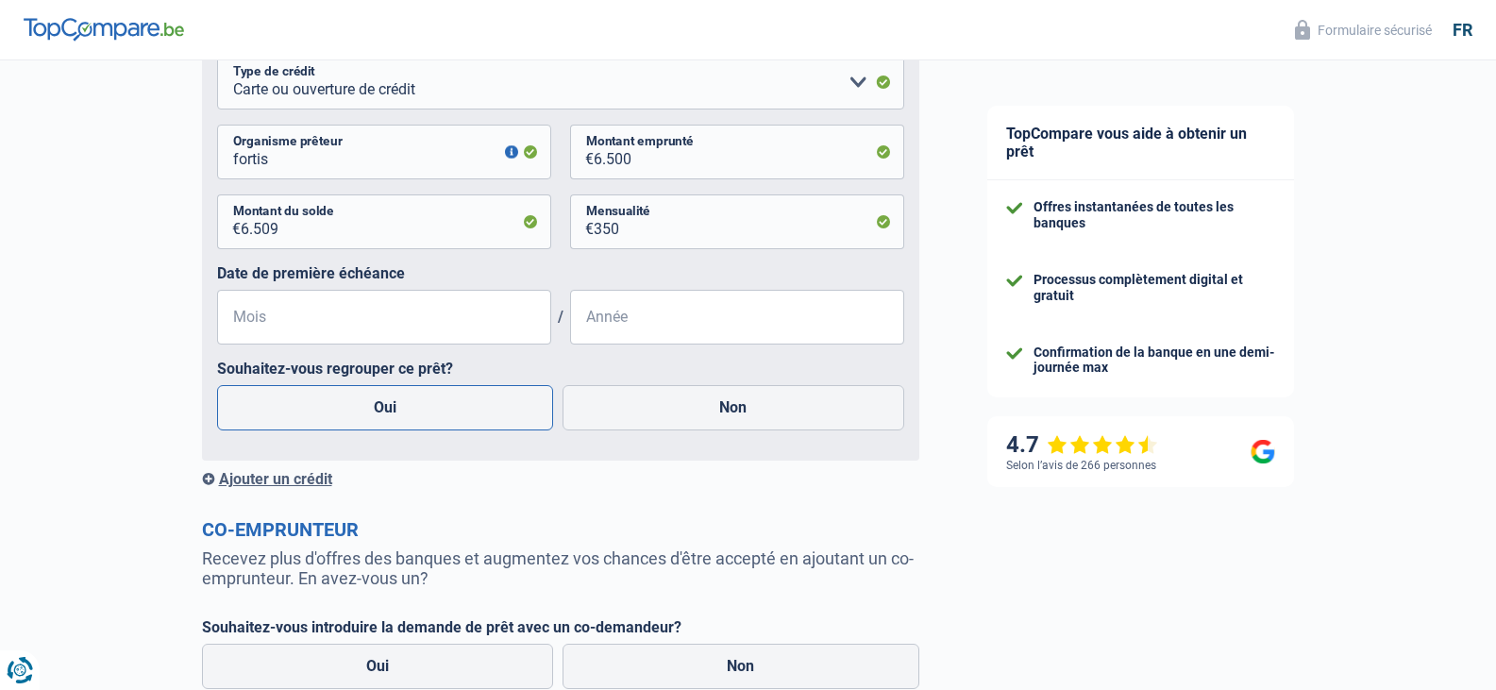
click at [431, 403] on input "Oui" at bounding box center [385, 407] width 337 height 45
radio input "true"
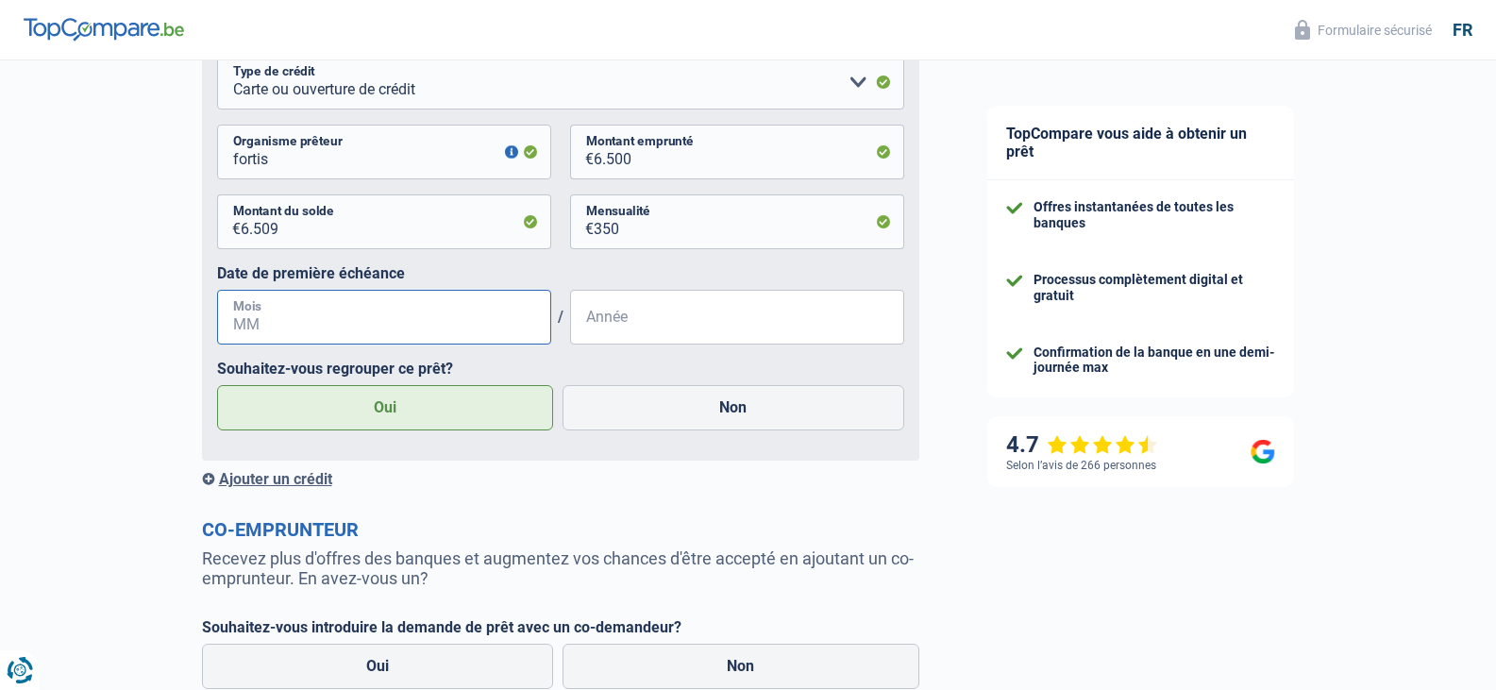
click at [433, 328] on input "Mois" at bounding box center [384, 317] width 334 height 55
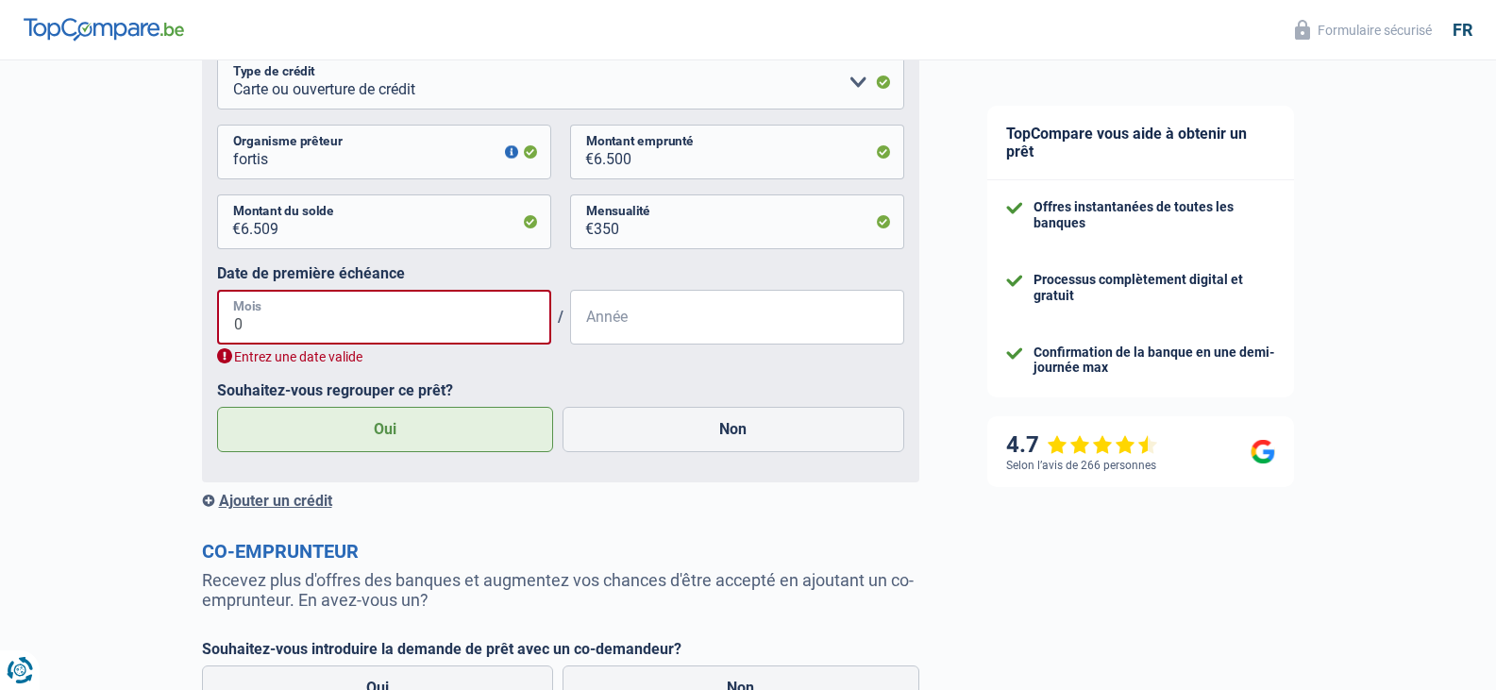
type input "06"
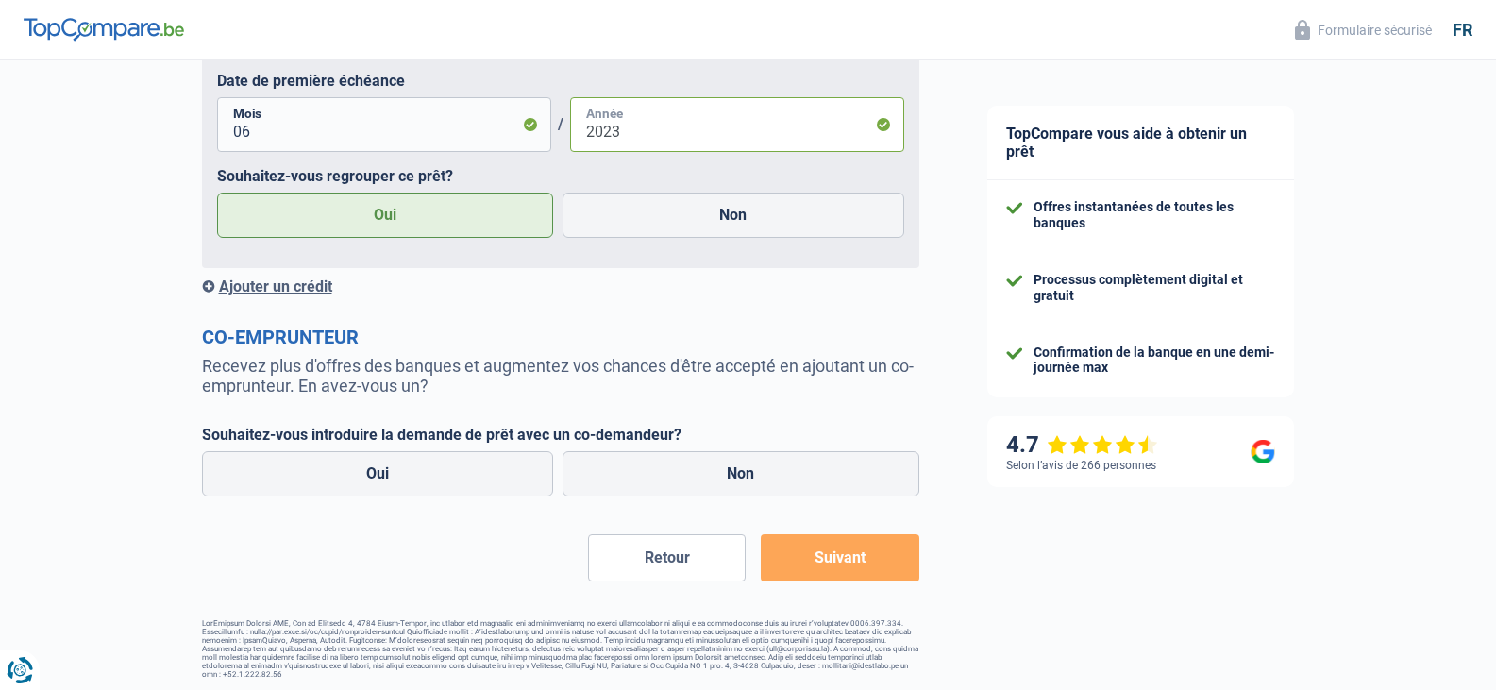
scroll to position [2348, 0]
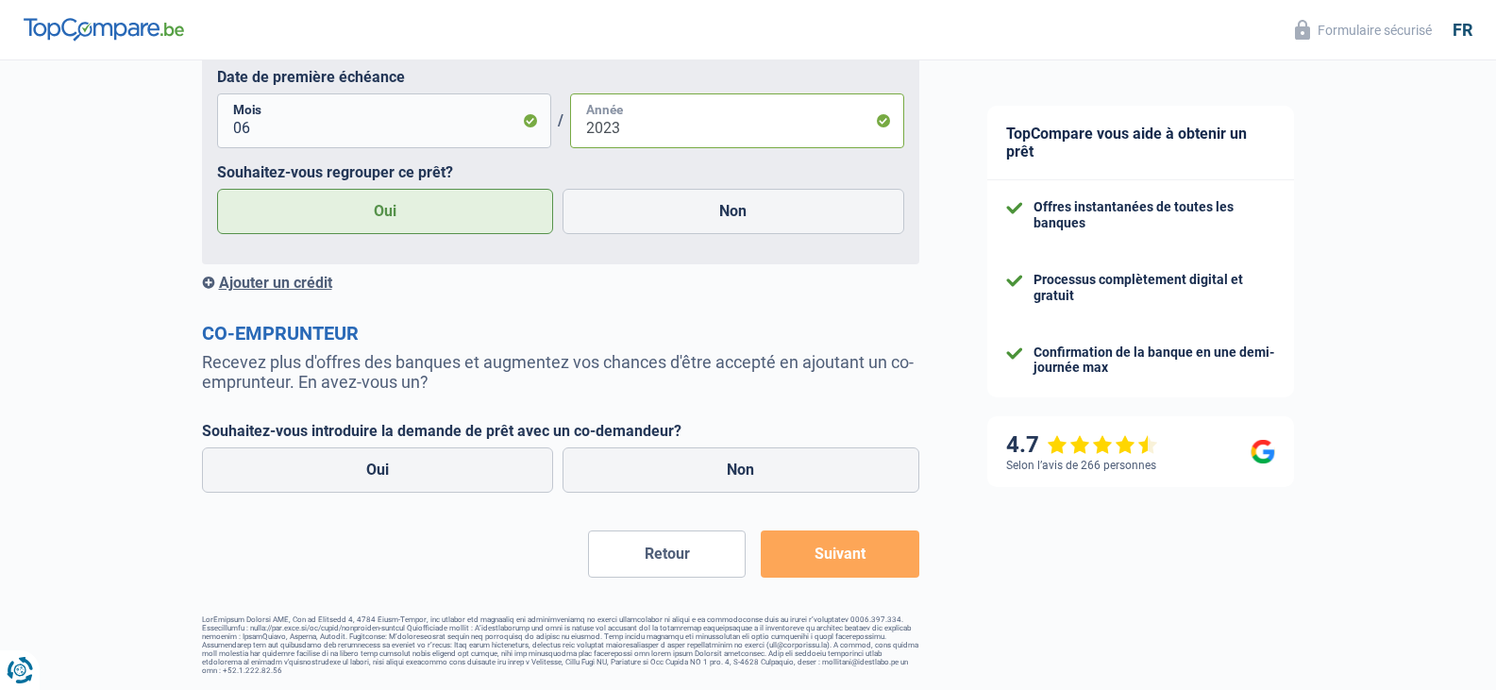
type input "2023"
click at [264, 280] on div "Ajouter un crédit" at bounding box center [560, 283] width 717 height 18
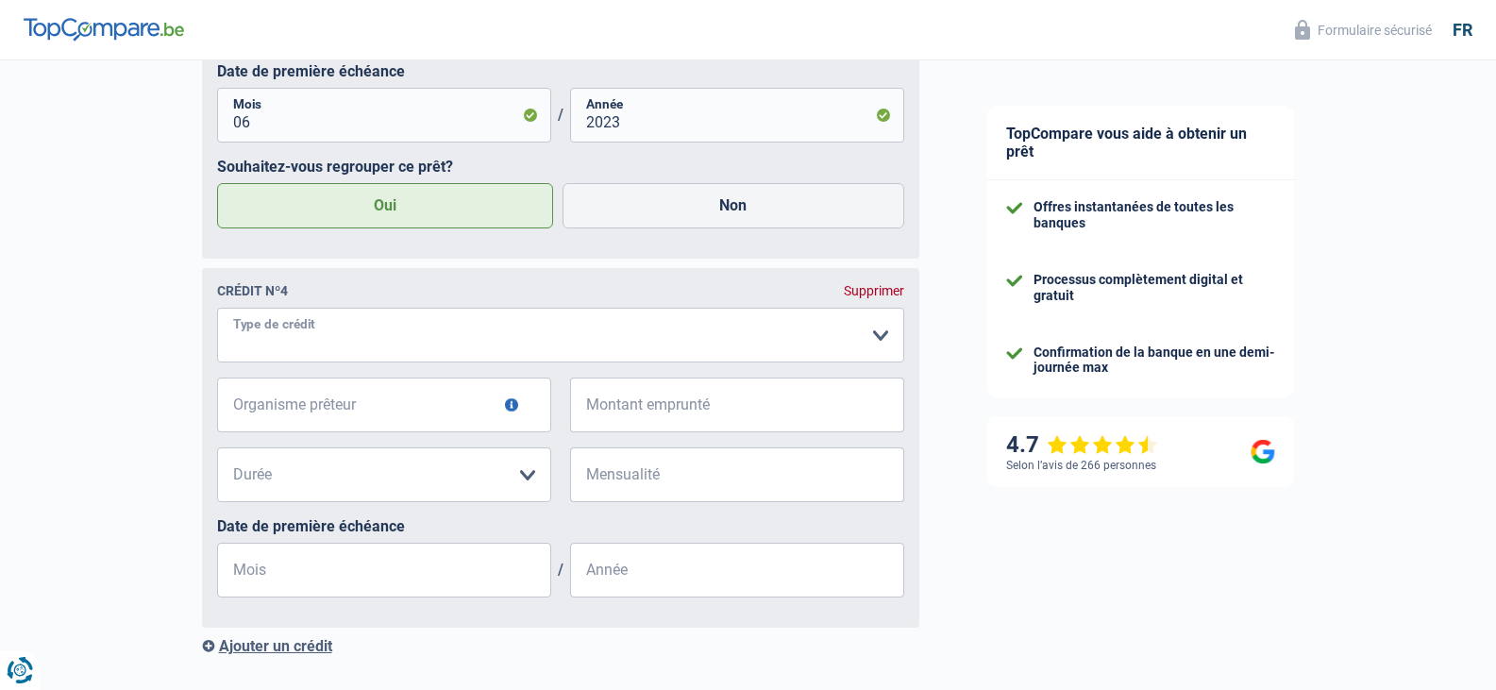
click at [452, 325] on select "Carte ou ouverture de crédit Prêt hypothécaire Vente à tempérament Prêt à tempé…" at bounding box center [560, 335] width 687 height 55
click at [441, 371] on fieldset "Carte ou ouverture de crédit Prêt hypothécaire Vente à tempérament Prêt à tempé…" at bounding box center [560, 460] width 687 height 305
click at [435, 340] on select "Carte ou ouverture de crédit Prêt hypothécaire Vente à tempérament Prêt à tempé…" at bounding box center [560, 335] width 687 height 55
select select "cardOrCredit"
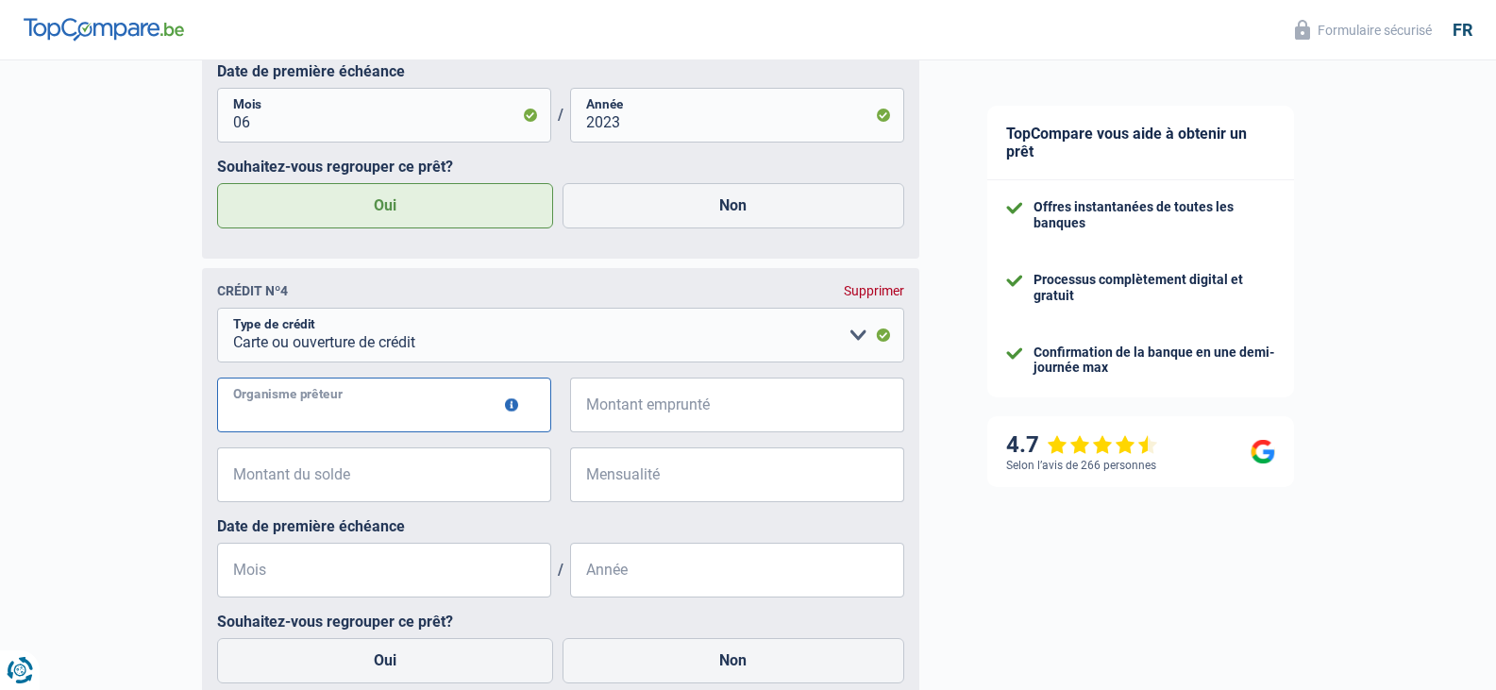
click at [365, 390] on input "Organisme prêteur" at bounding box center [384, 405] width 334 height 55
type input "cofidis"
click at [713, 424] on input "Montant emprunté" at bounding box center [749, 405] width 311 height 55
type input "7.500"
click at [338, 510] on div "€ Montant du solde Tous les champs sont obligatoires. Veuillez fournir une répo…" at bounding box center [560, 482] width 687 height 70
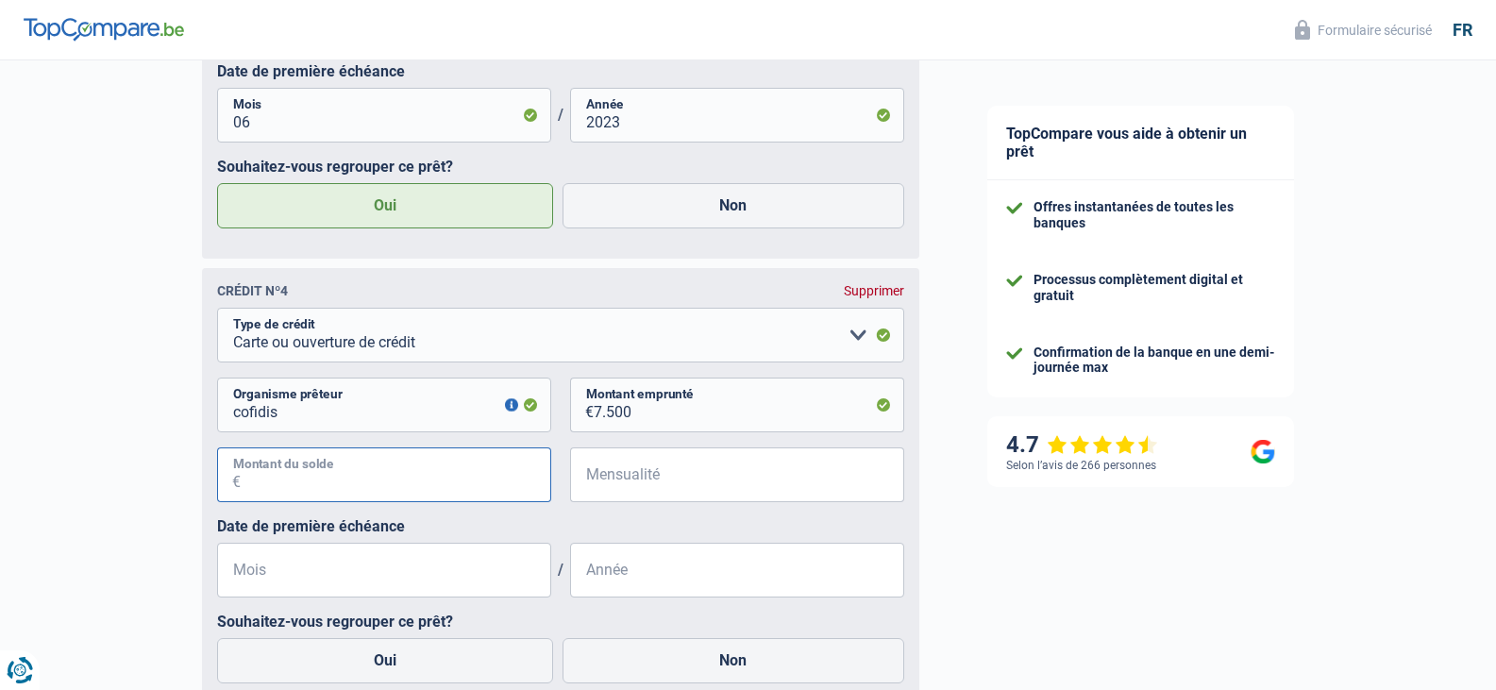
click at [368, 479] on input "Montant du solde" at bounding box center [396, 474] width 311 height 55
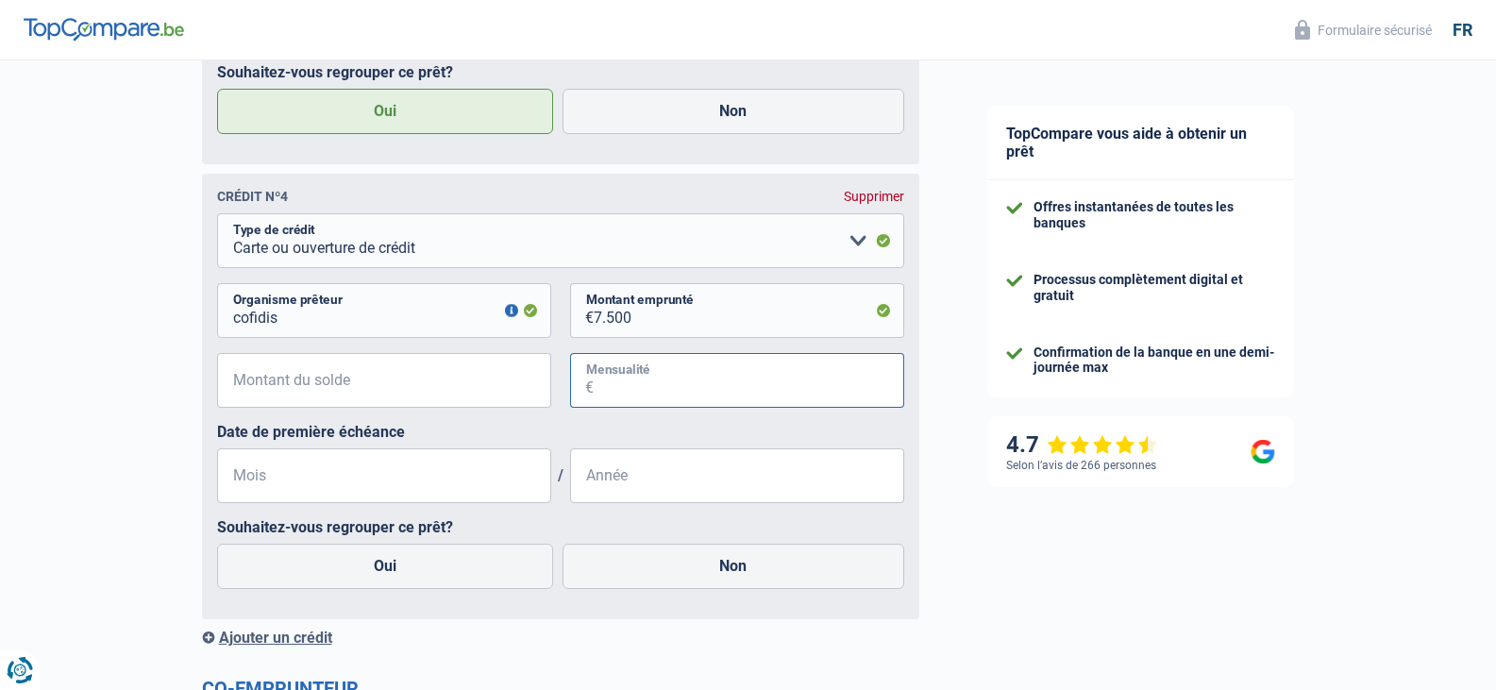
click at [667, 374] on input "Mensualité" at bounding box center [749, 380] width 311 height 55
type input "352"
click at [371, 501] on input "Mois" at bounding box center [384, 475] width 334 height 55
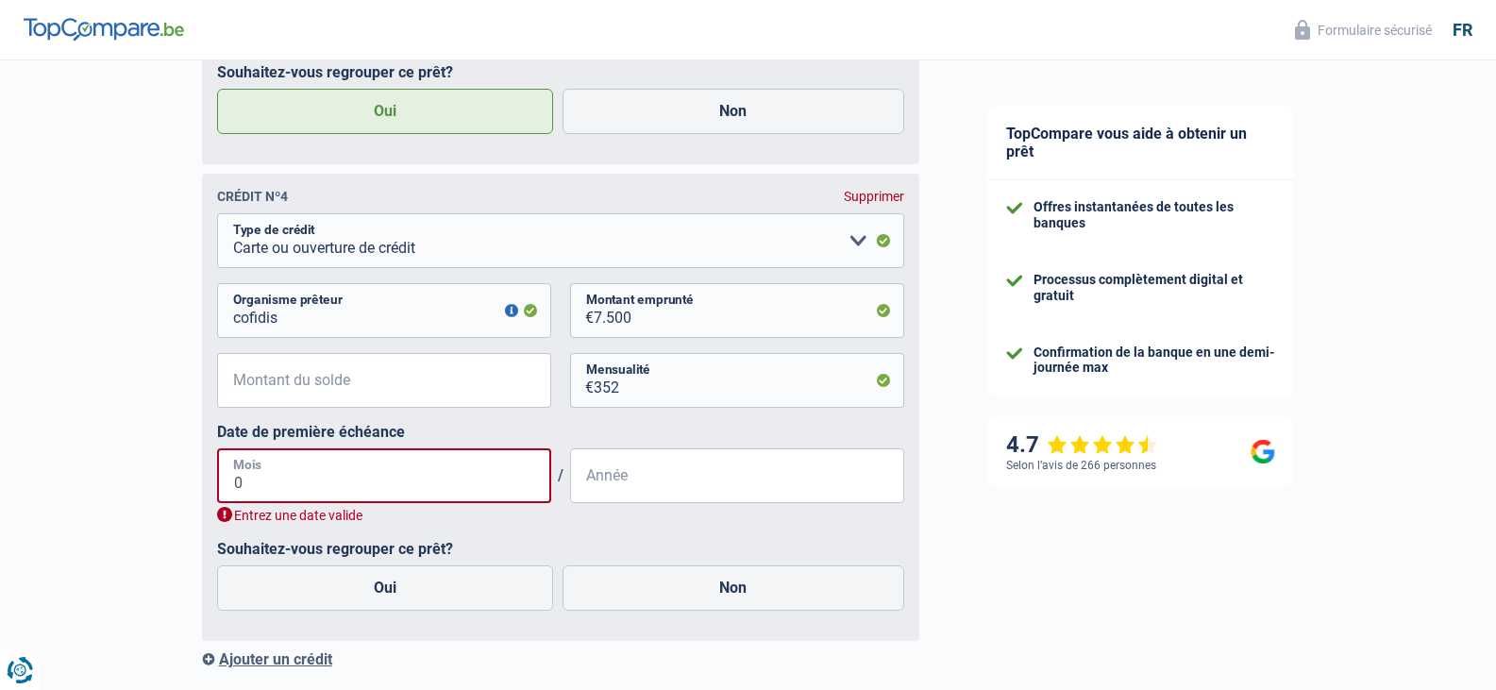
type input "06"
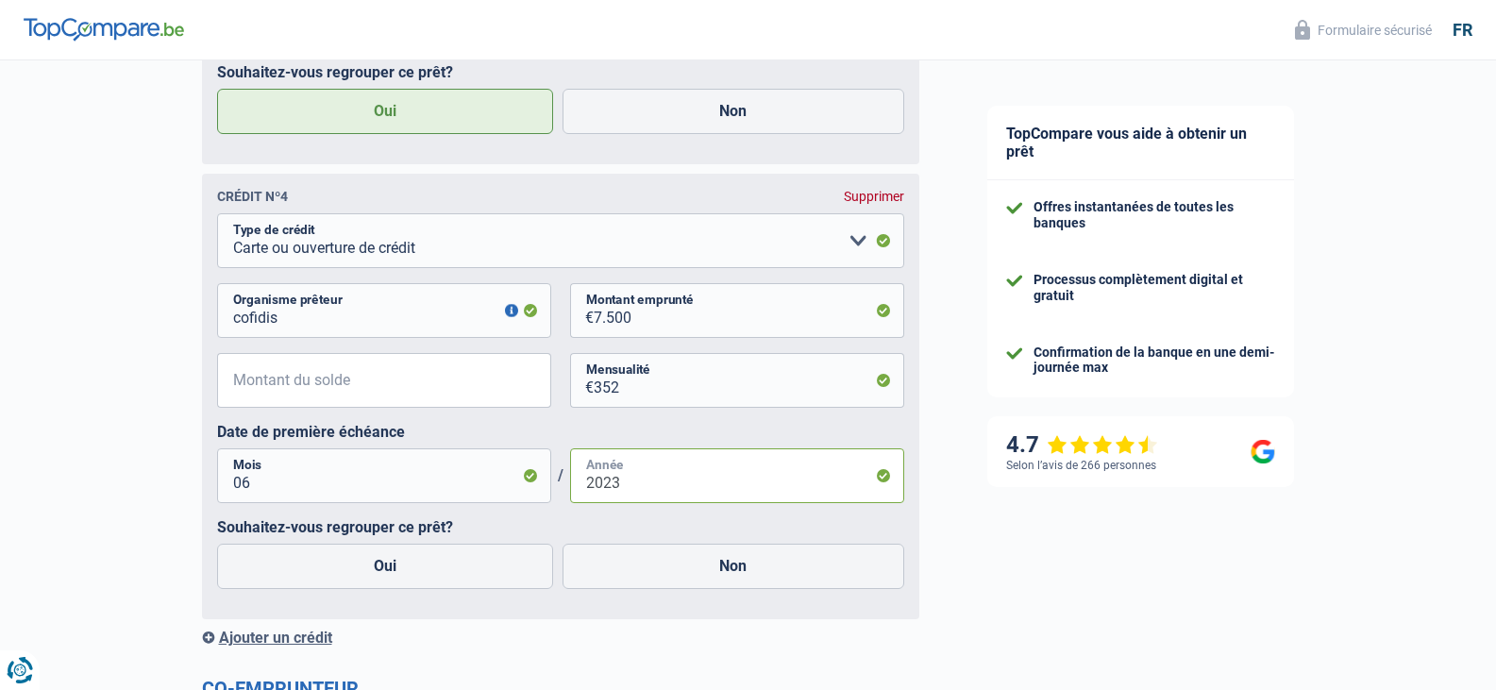
type input "2023"
click at [473, 594] on div "Oui Non" at bounding box center [560, 566] width 697 height 55
click at [468, 576] on label "Oui" at bounding box center [385, 566] width 337 height 45
click at [468, 576] on input "Oui" at bounding box center [385, 566] width 337 height 45
radio input "true"
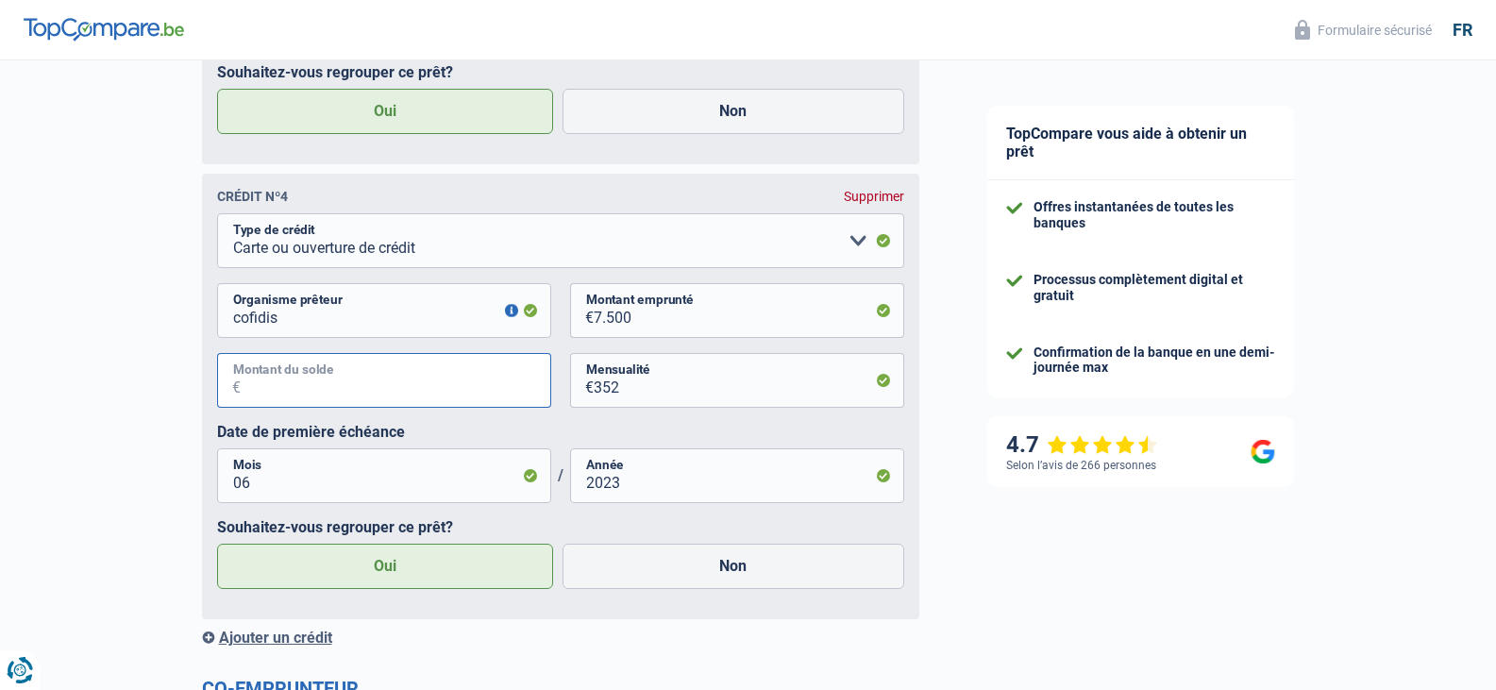
click at [415, 393] on input "Montant du solde" at bounding box center [396, 380] width 311 height 55
drag, startPoint x: 301, startPoint y: 396, endPoint x: 234, endPoint y: 395, distance: 67.0
click at [234, 395] on div "6.500 € Montant du solde" at bounding box center [384, 380] width 334 height 55
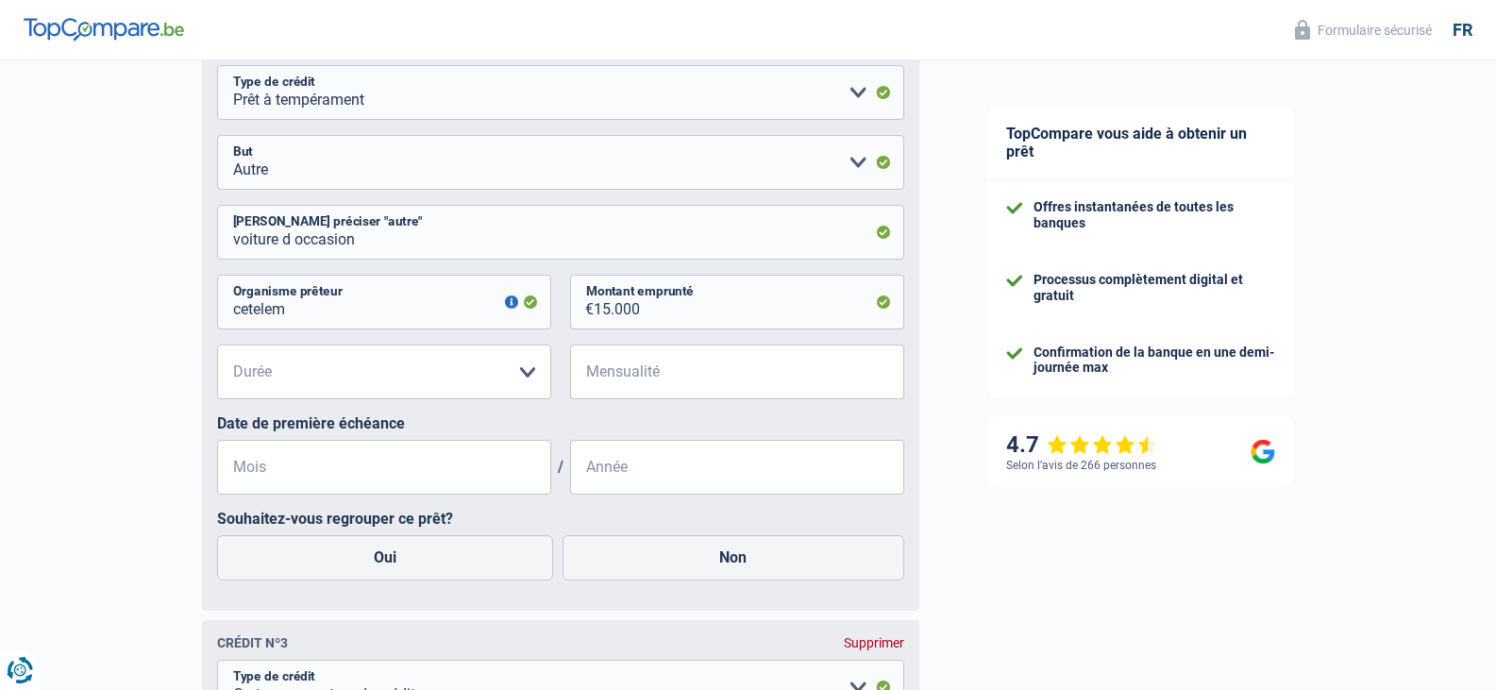
scroll to position [1499, 0]
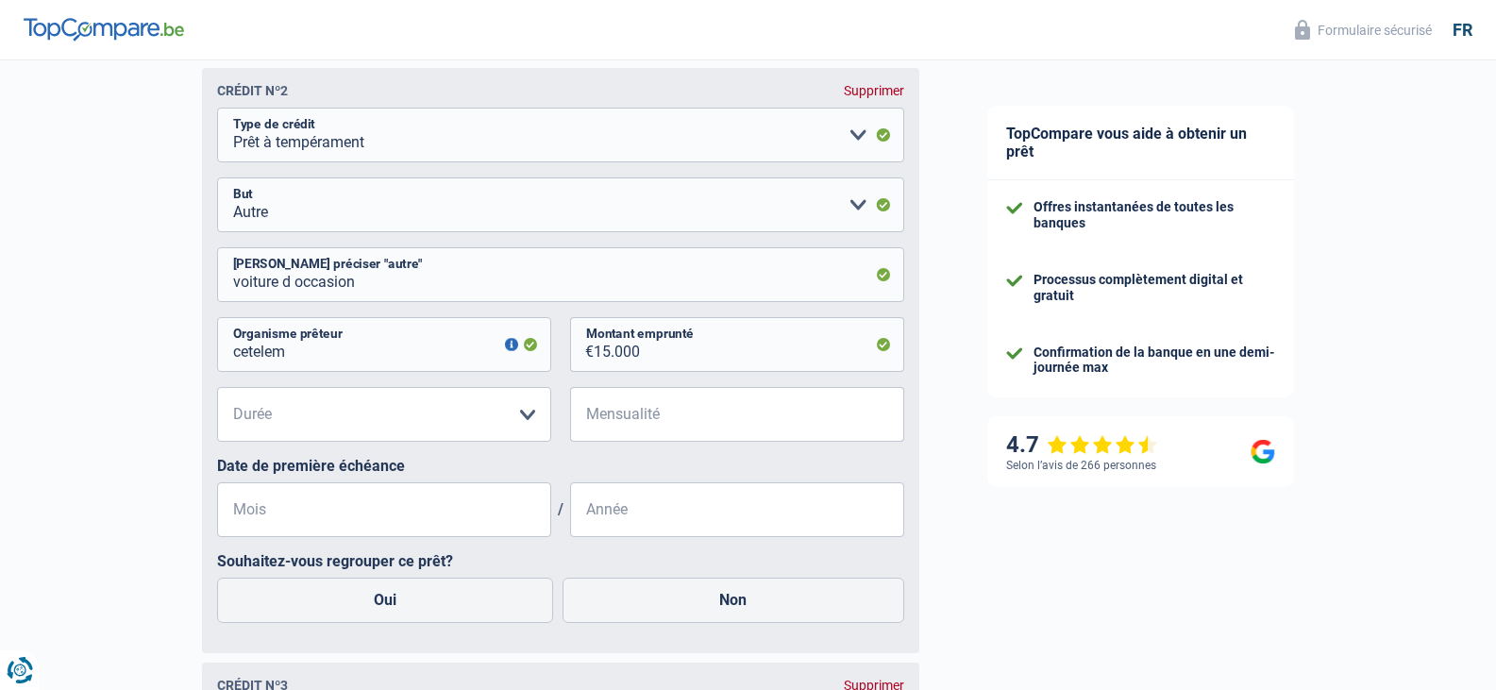
type input "7.495"
click at [429, 420] on select "12 mois 18 mois 24 mois 30 mois 36 mois 42 mois 48 mois 60 mois Veuillez sélect…" at bounding box center [384, 414] width 334 height 55
select select "60"
click at [217, 392] on select "12 mois 18 mois 24 mois 30 mois 36 mois 42 mois 48 mois 60 mois Veuillez sélect…" at bounding box center [384, 414] width 334 height 55
click at [408, 502] on input "Mois" at bounding box center [384, 509] width 334 height 55
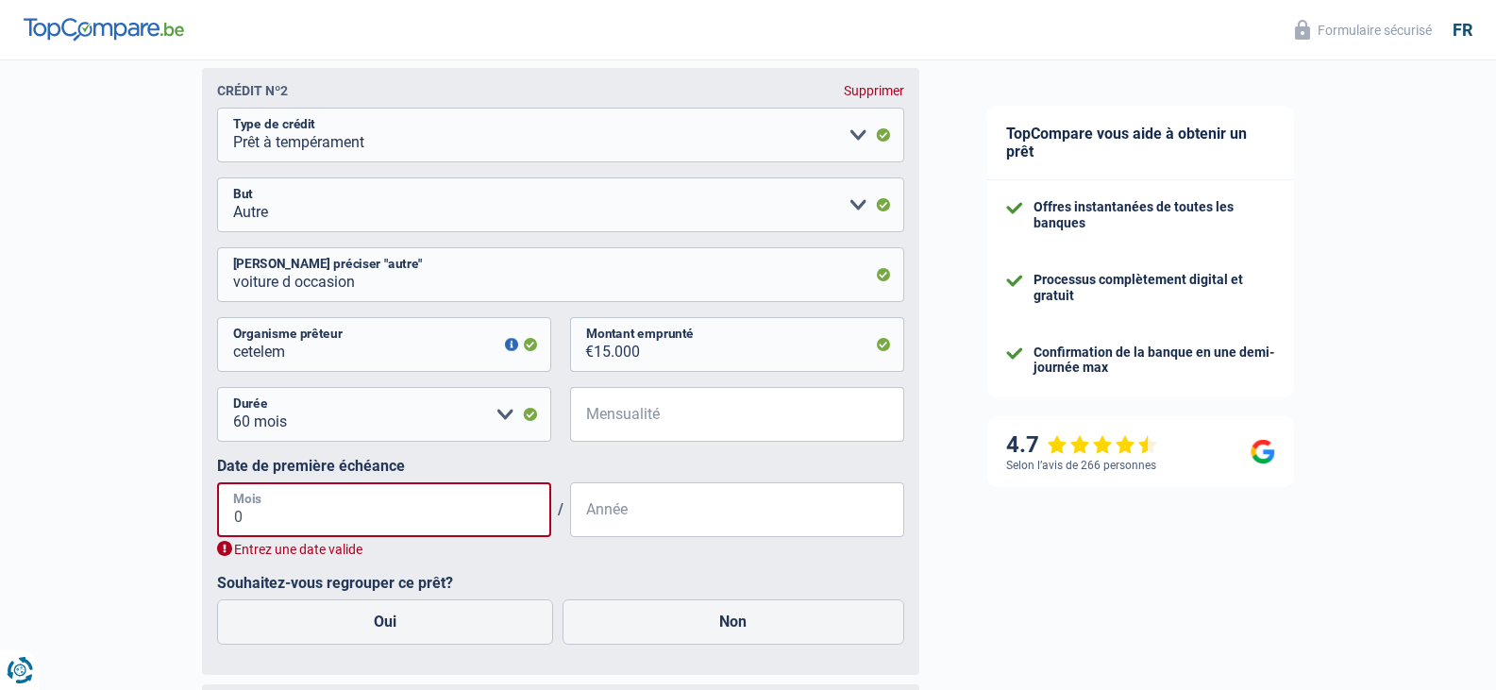
type input "07"
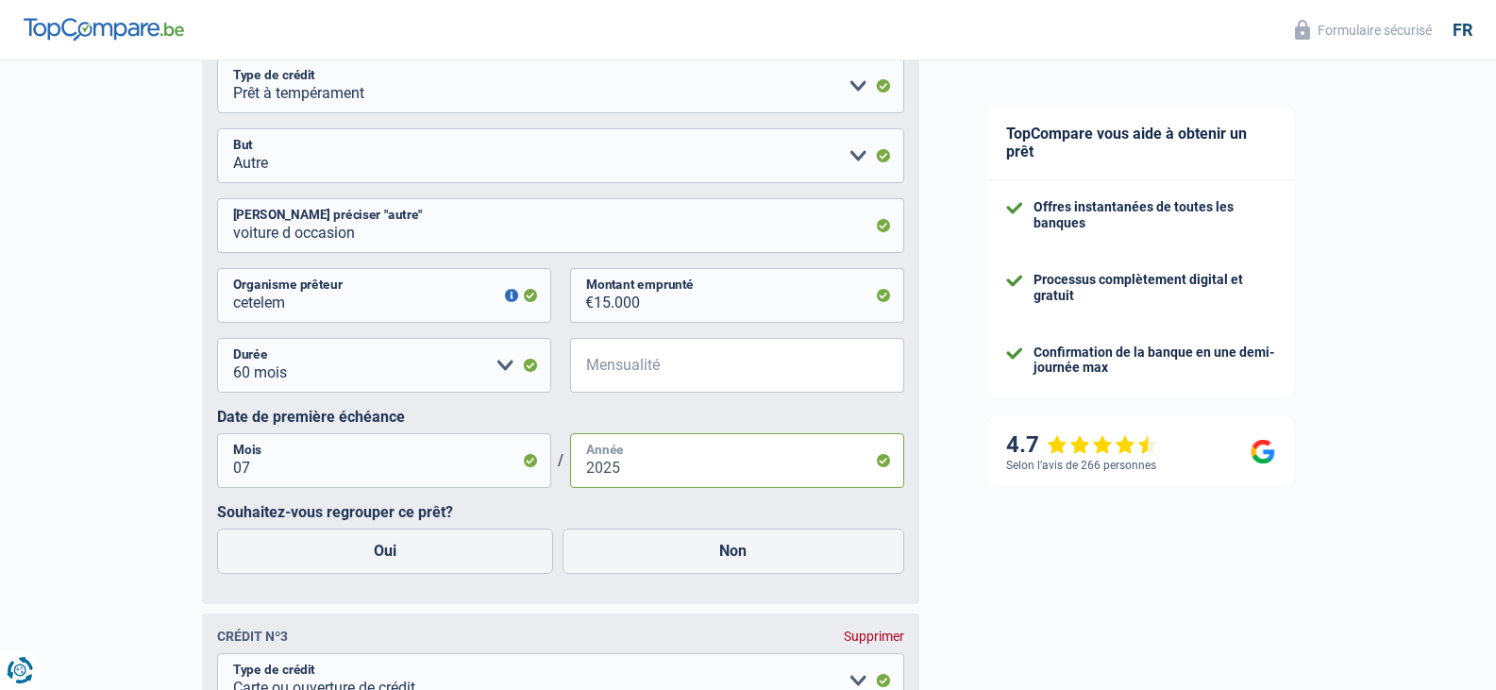
scroll to position [1593, 0]
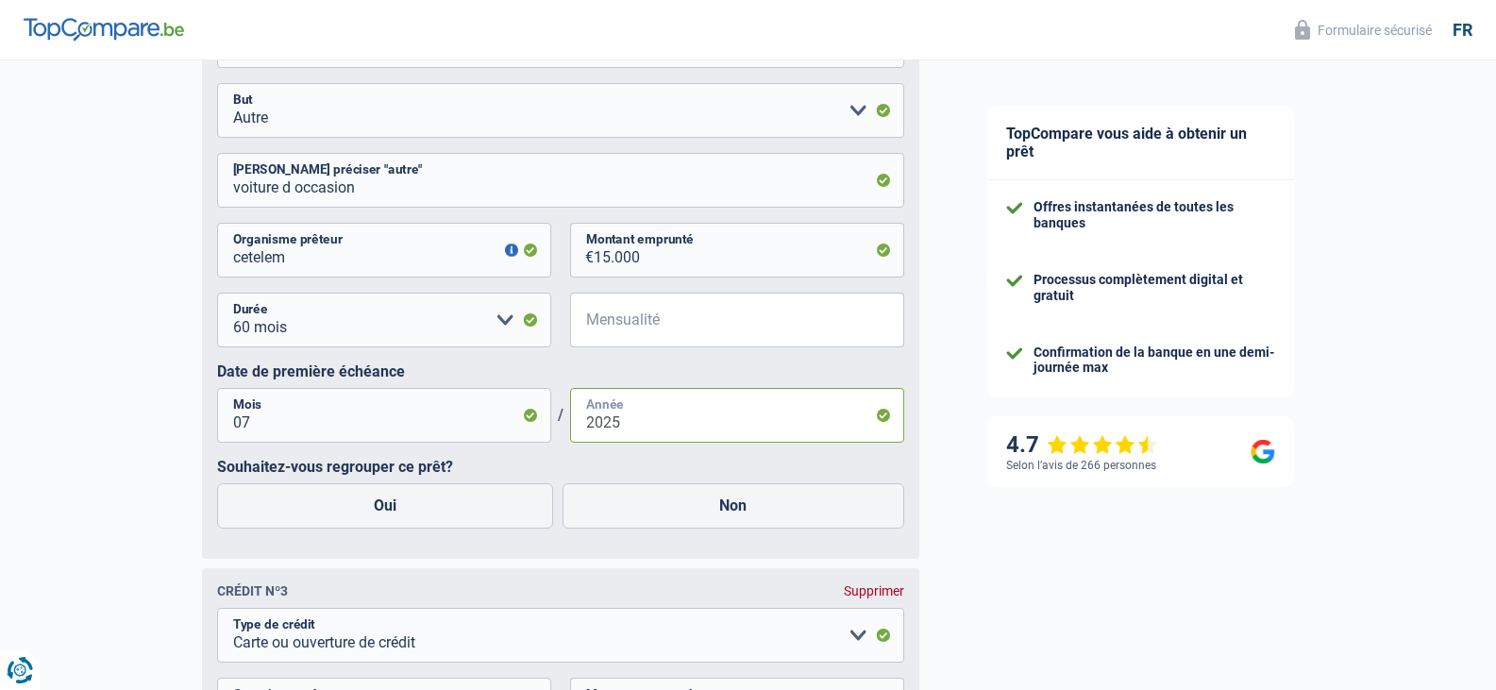
type input "2025"
click at [656, 319] on input "Mensualité" at bounding box center [749, 320] width 311 height 55
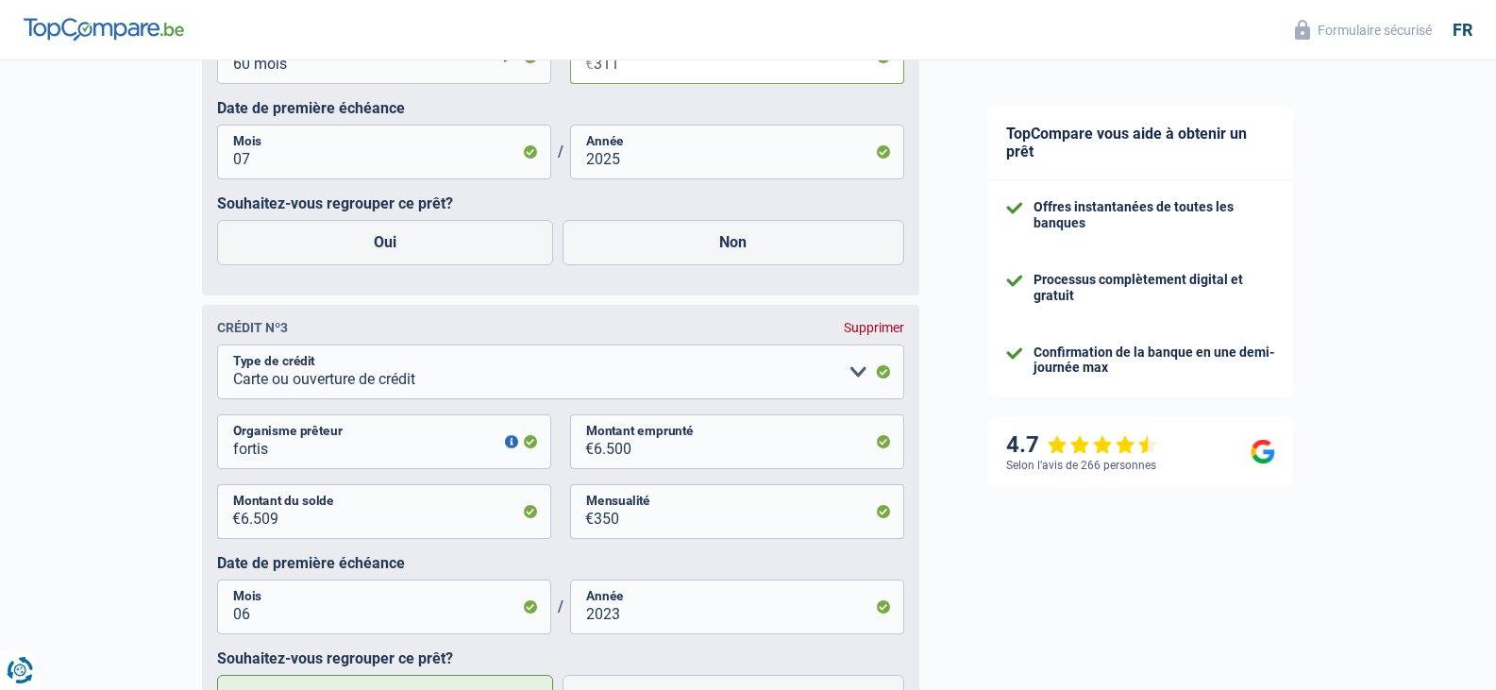
scroll to position [1876, 0]
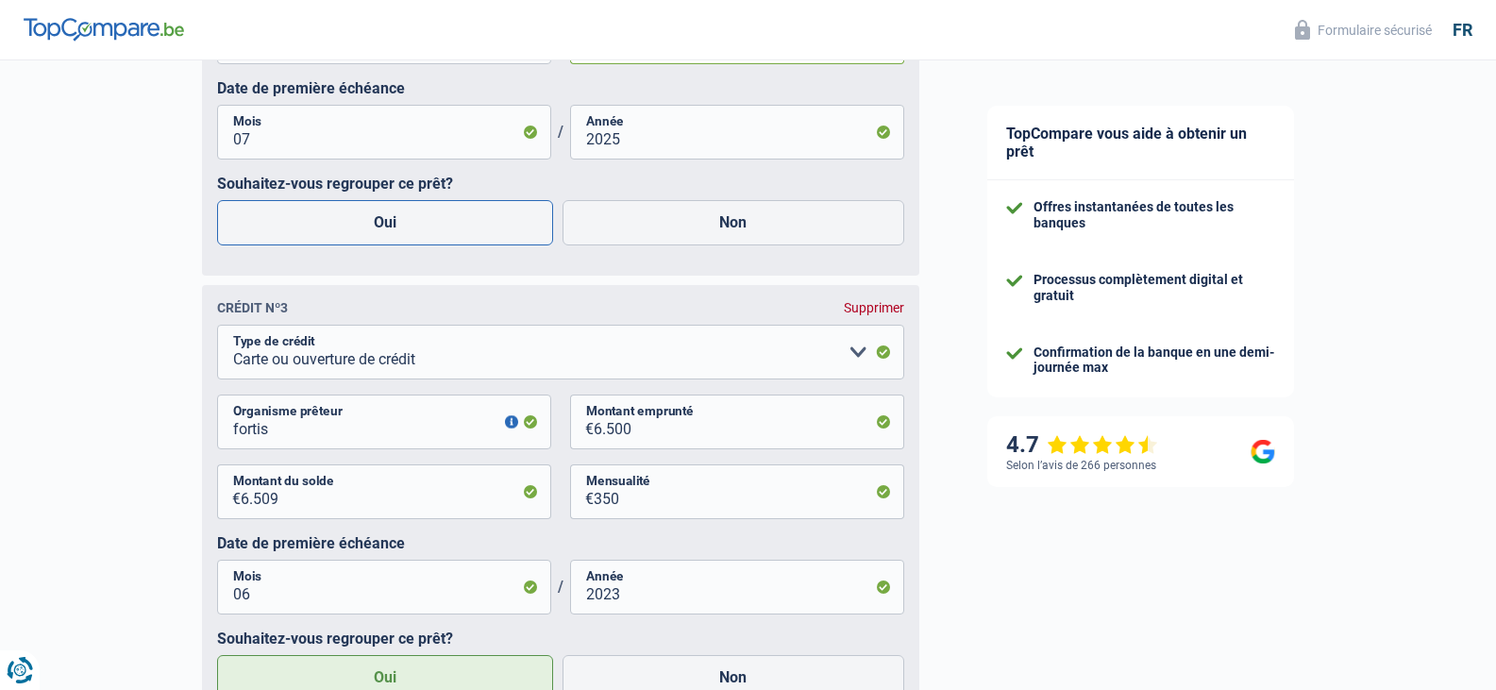
type input "311"
click at [382, 214] on label "Oui" at bounding box center [385, 222] width 337 height 45
click at [382, 214] on input "Oui" at bounding box center [385, 222] width 337 height 45
radio input "true"
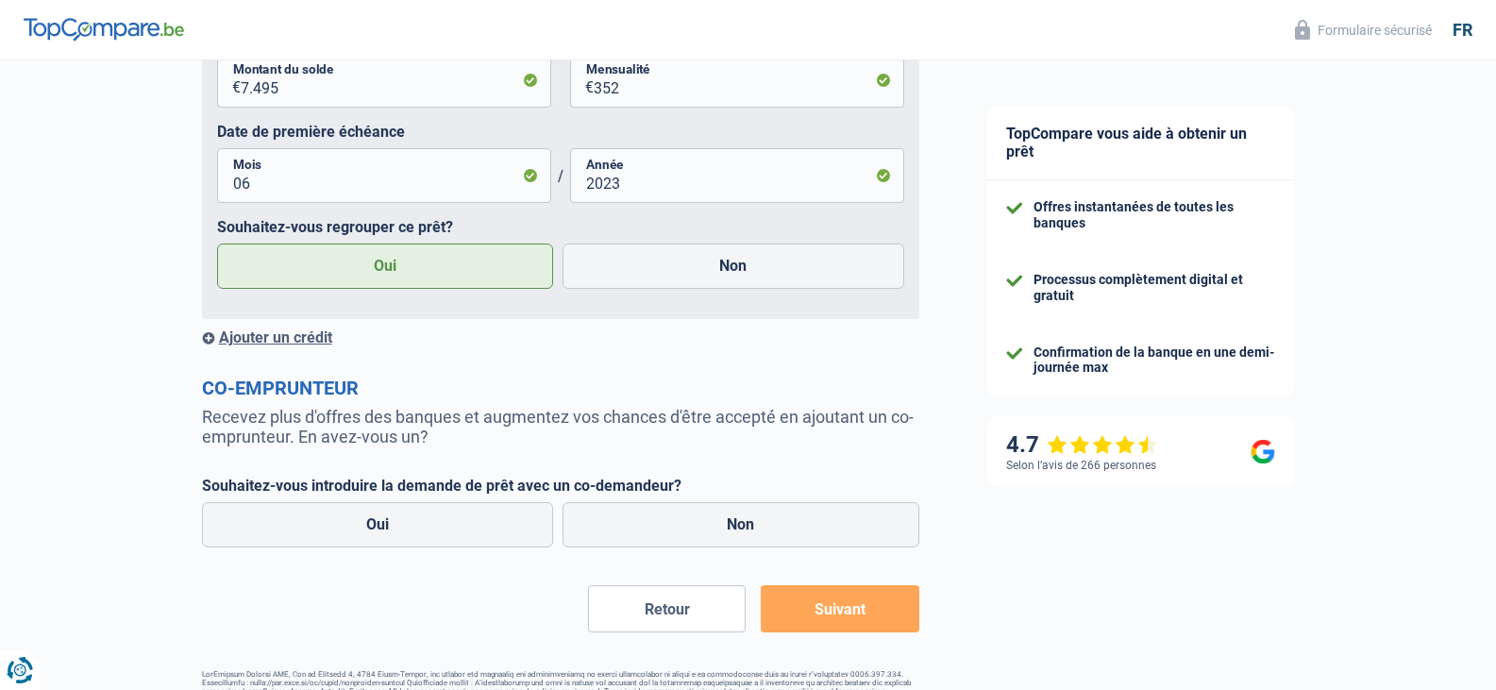
scroll to position [2882, 0]
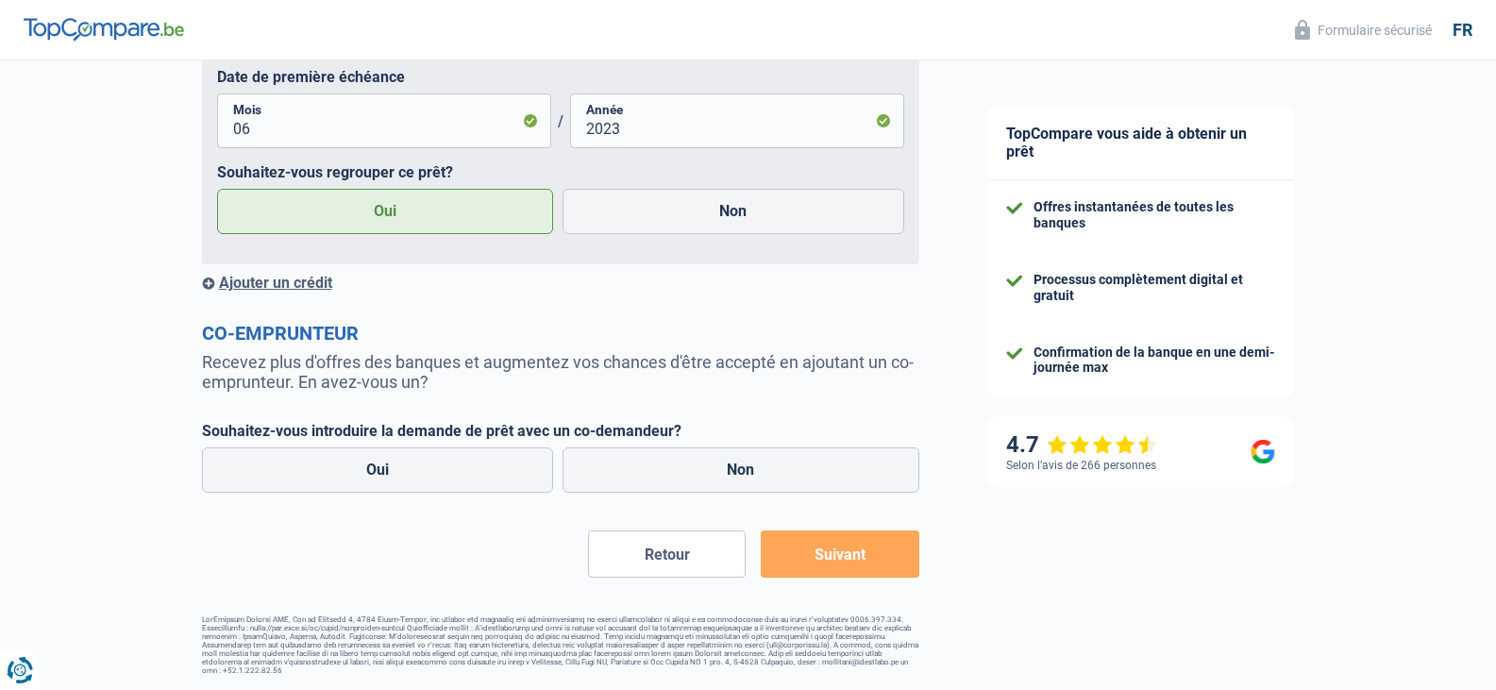
click at [289, 291] on div "Ajouter un crédit" at bounding box center [560, 283] width 717 height 18
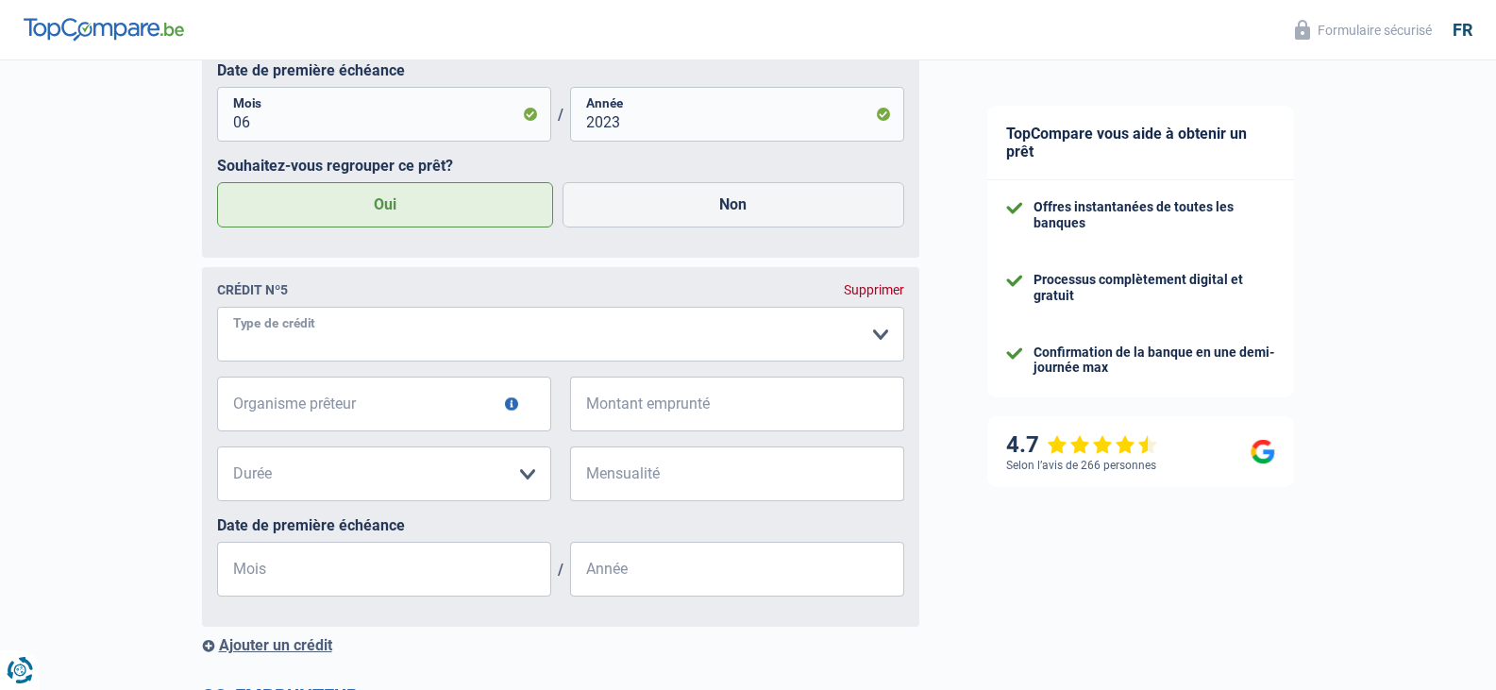
click at [332, 340] on select "Carte ou ouverture de crédit Prêt hypothécaire Vente à tempérament Prêt à tempé…" at bounding box center [560, 334] width 687 height 55
select select "cardOrCredit"
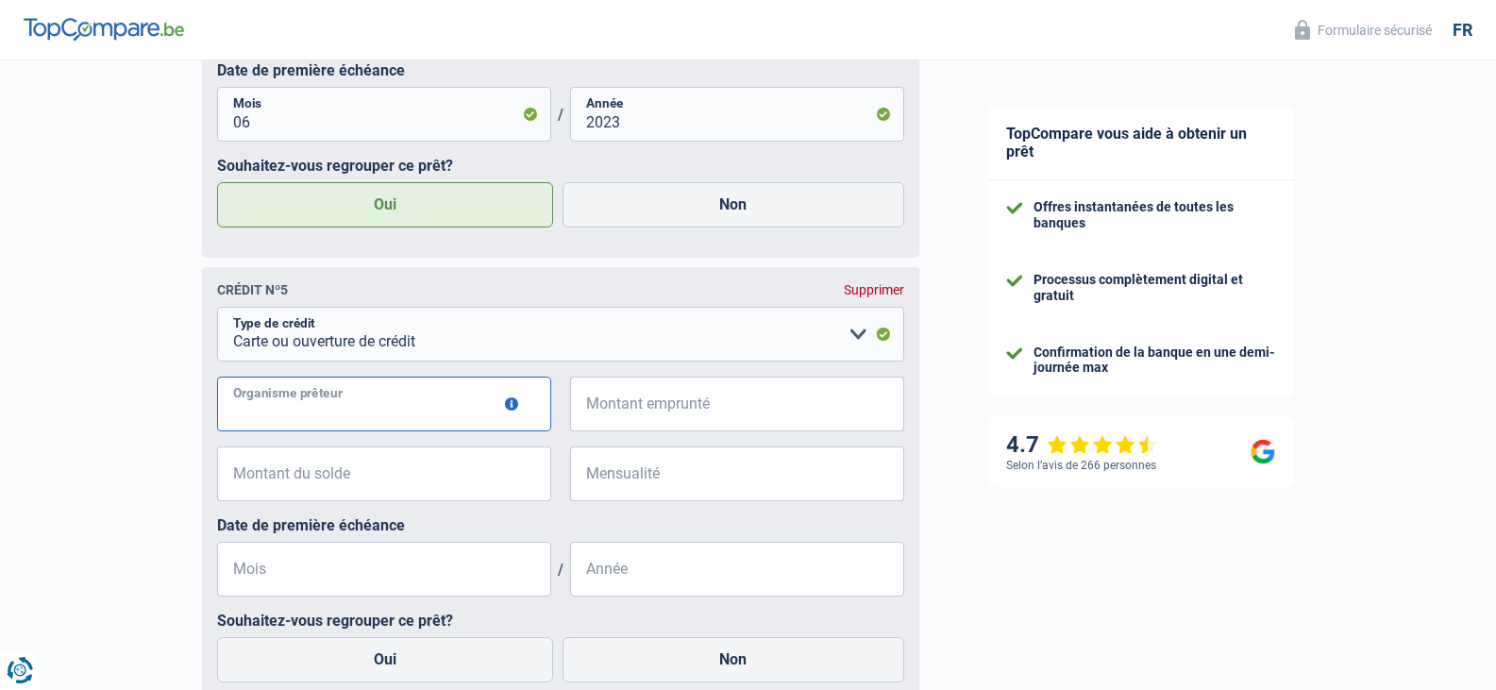
click at [354, 412] on input "Organisme prêteur" at bounding box center [384, 404] width 334 height 55
type input "cetelem"
click at [658, 399] on input "Montant emprunté" at bounding box center [749, 404] width 311 height 55
type input "4.500"
click at [375, 488] on input "Montant du solde" at bounding box center [396, 473] width 311 height 55
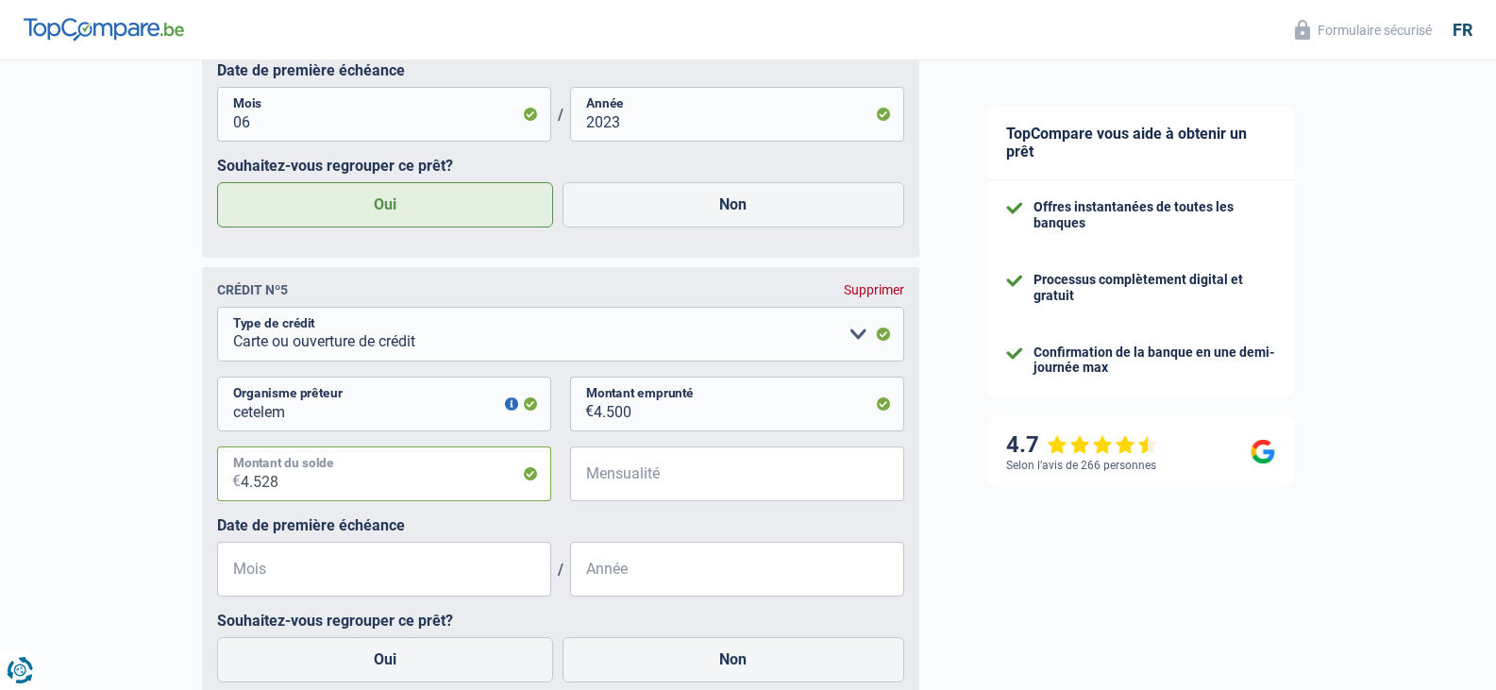
type input "4.528"
click at [646, 488] on input "Mensualité" at bounding box center [749, 473] width 311 height 55
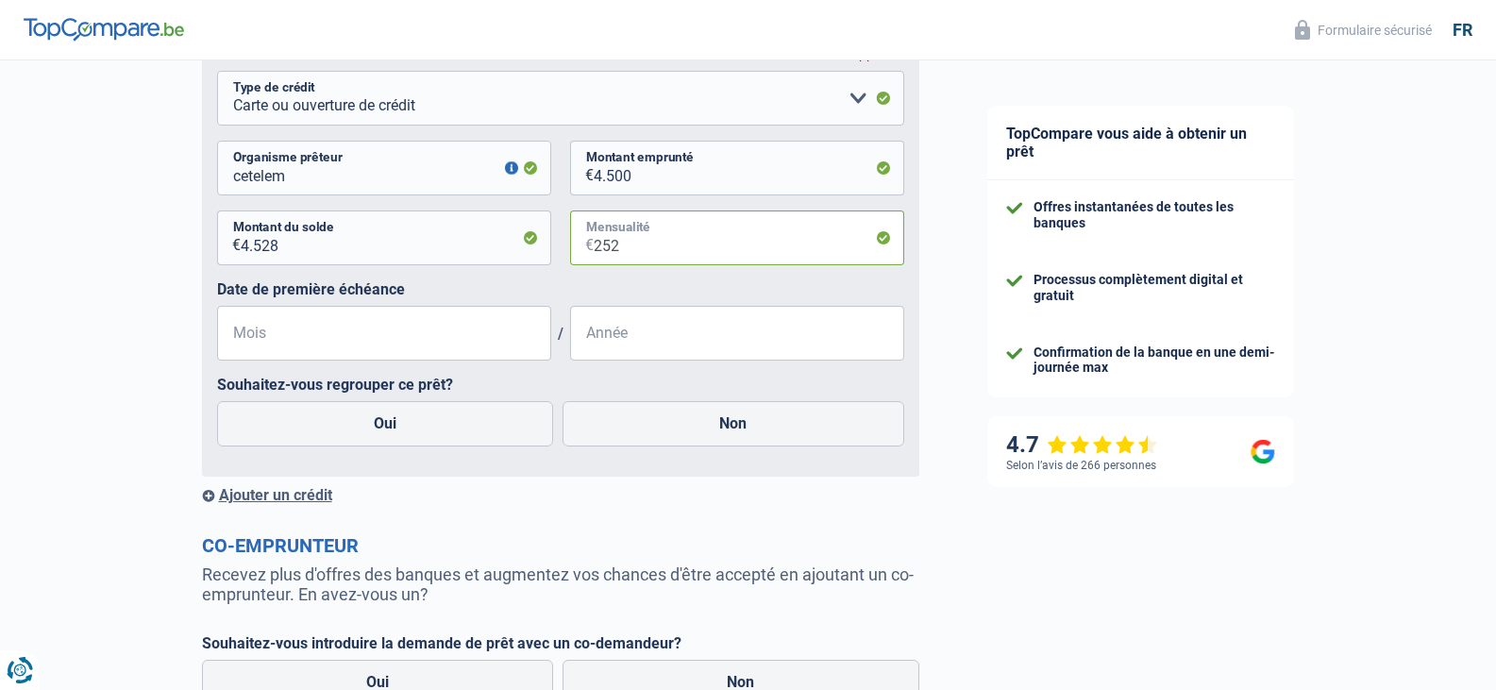
scroll to position [3165, 0]
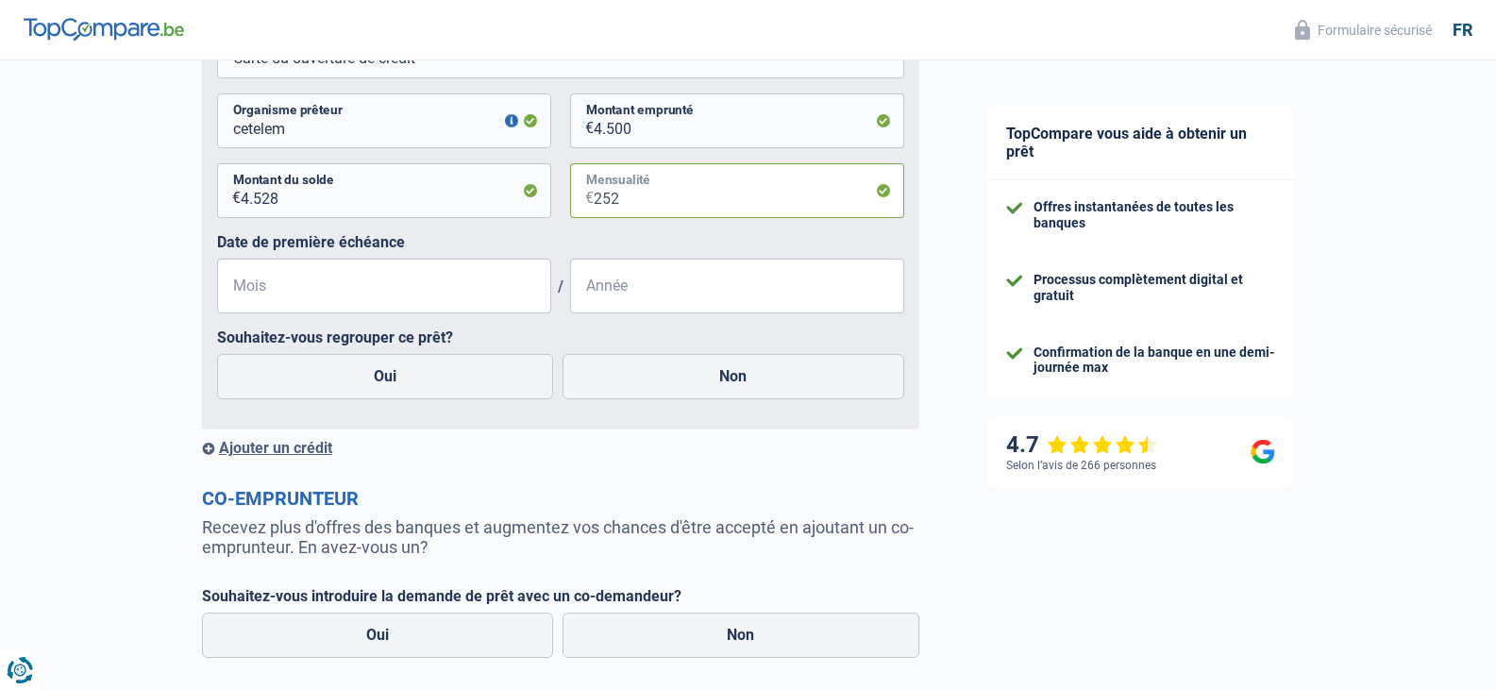
type input "252"
click at [493, 313] on input "Mois" at bounding box center [384, 286] width 334 height 55
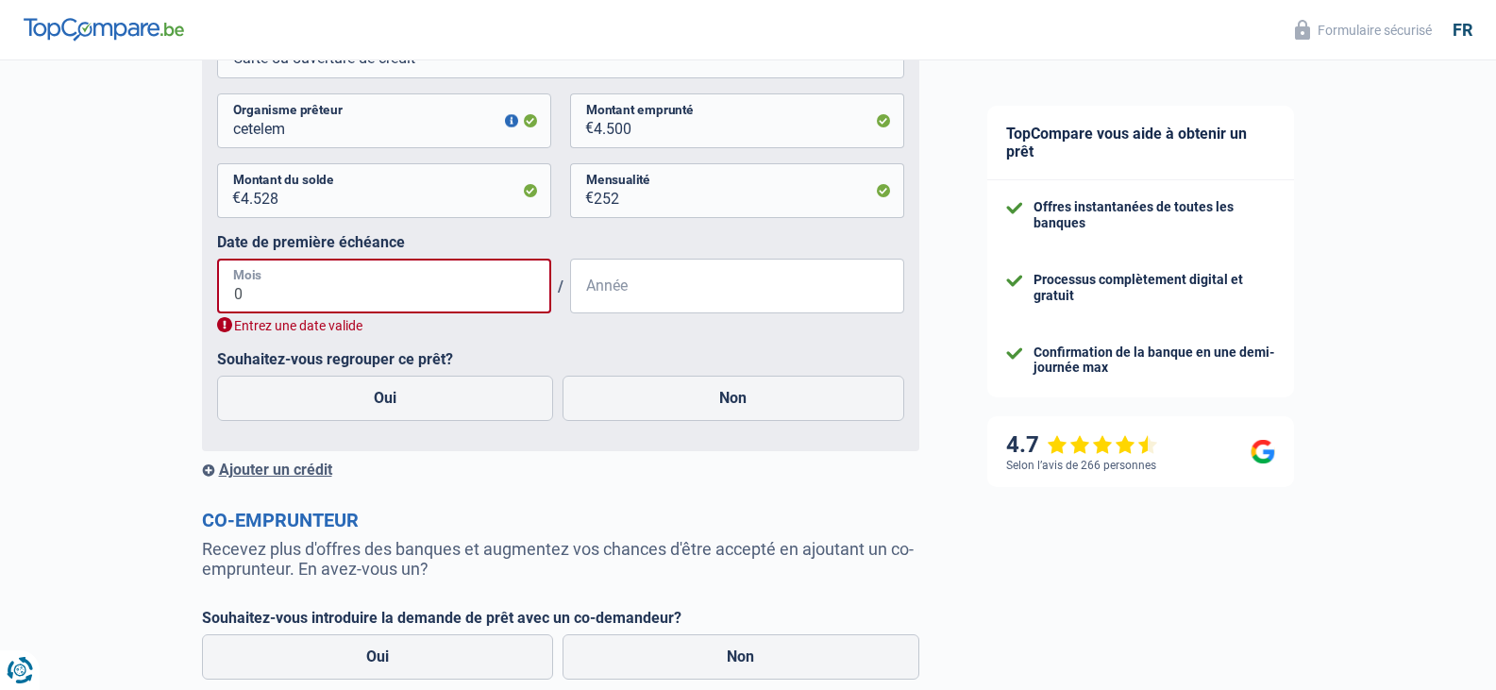
type input "06"
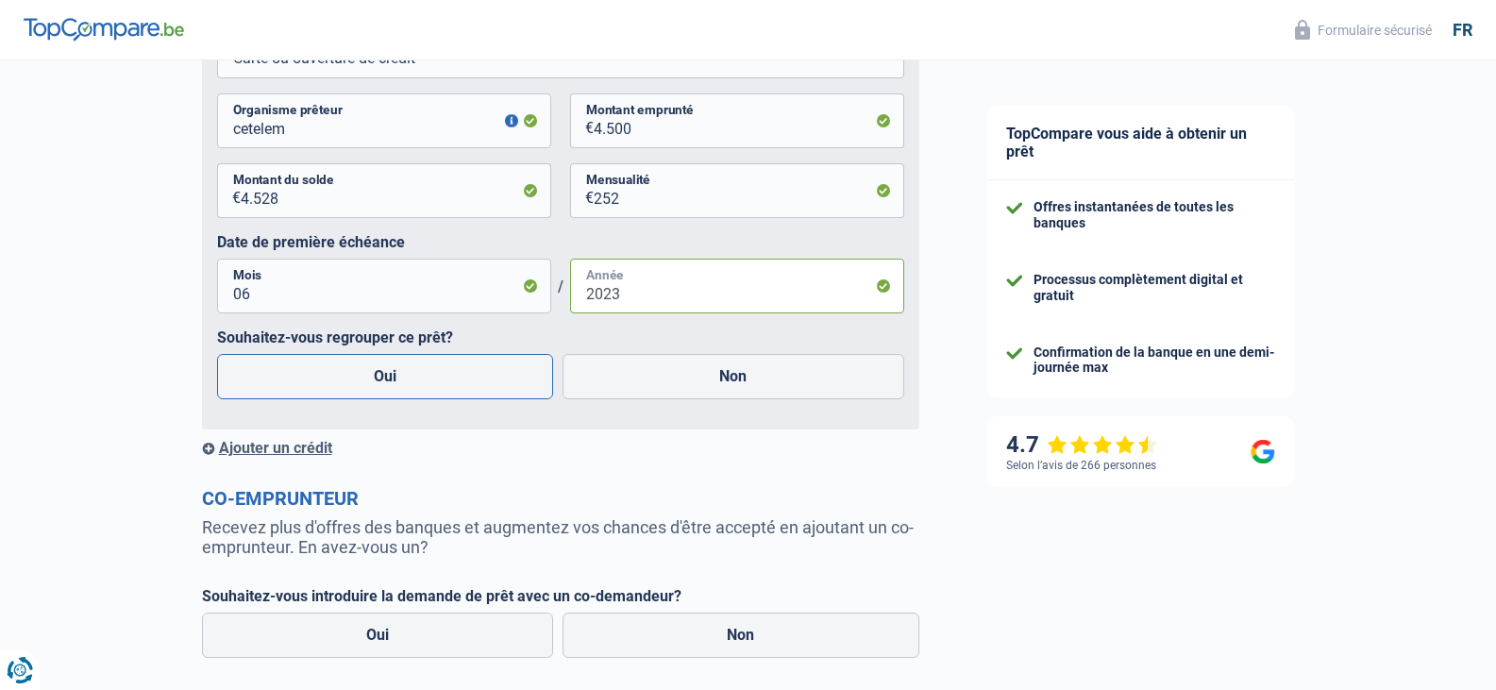
type input "2023"
click at [443, 378] on label "Oui" at bounding box center [385, 376] width 337 height 45
click at [443, 378] on input "Oui" at bounding box center [385, 376] width 337 height 45
radio input "true"
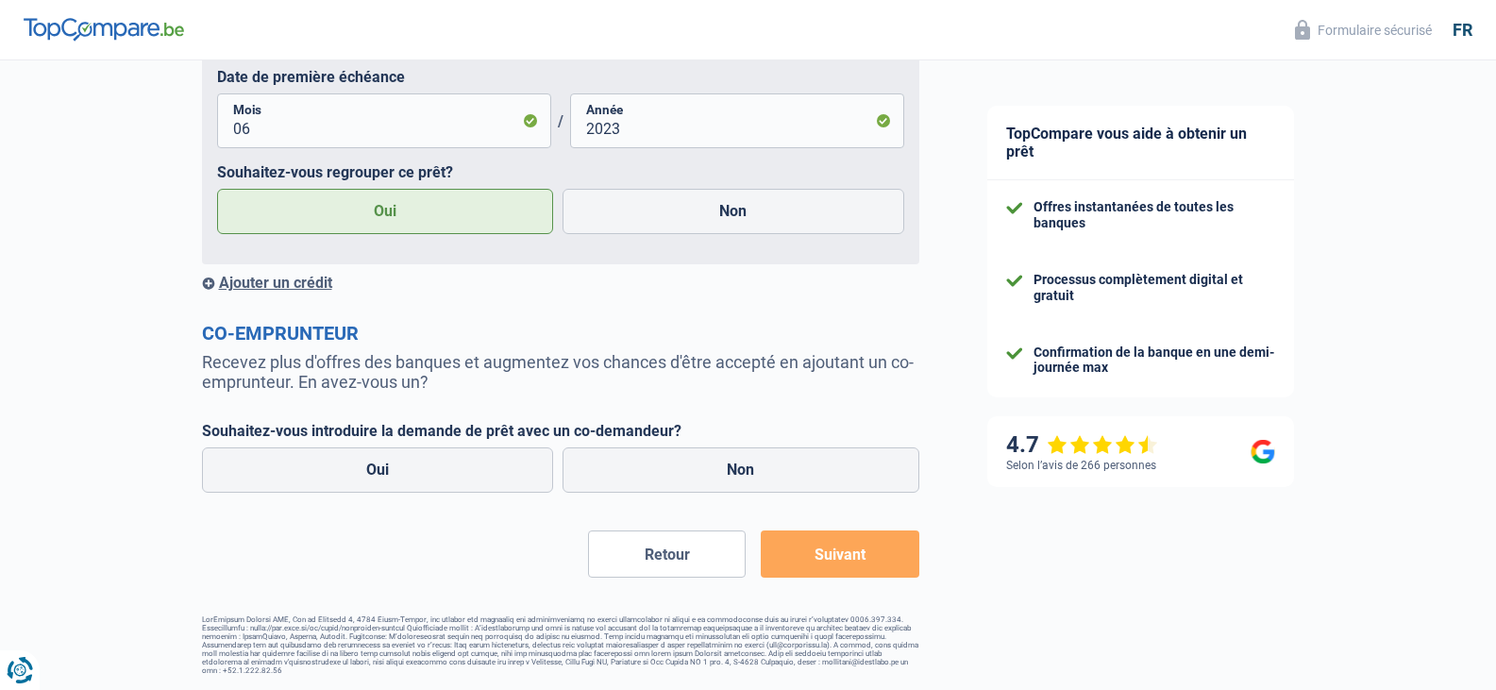
scroll to position [3338, 0]
click at [670, 470] on label "Non" at bounding box center [741, 469] width 357 height 45
click at [670, 470] on input "Non" at bounding box center [741, 469] width 357 height 45
radio input "true"
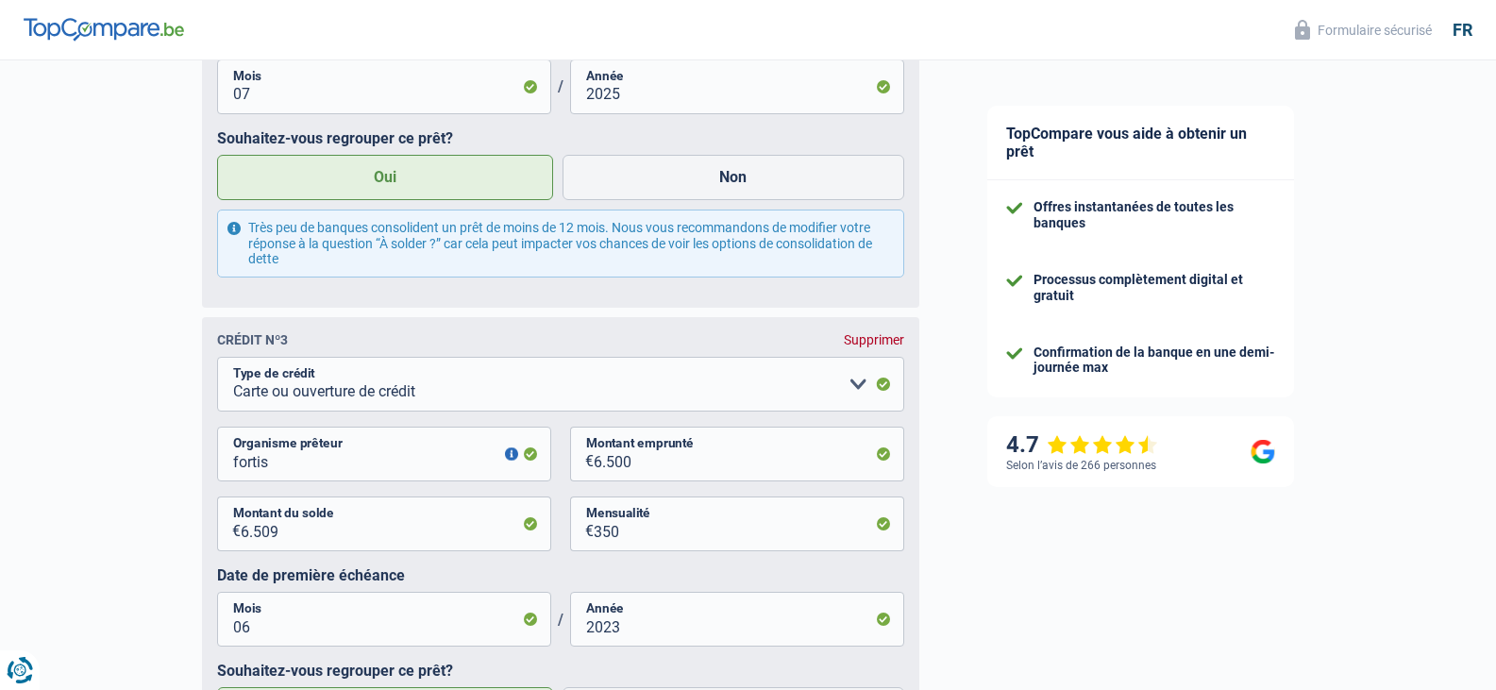
scroll to position [1827, 0]
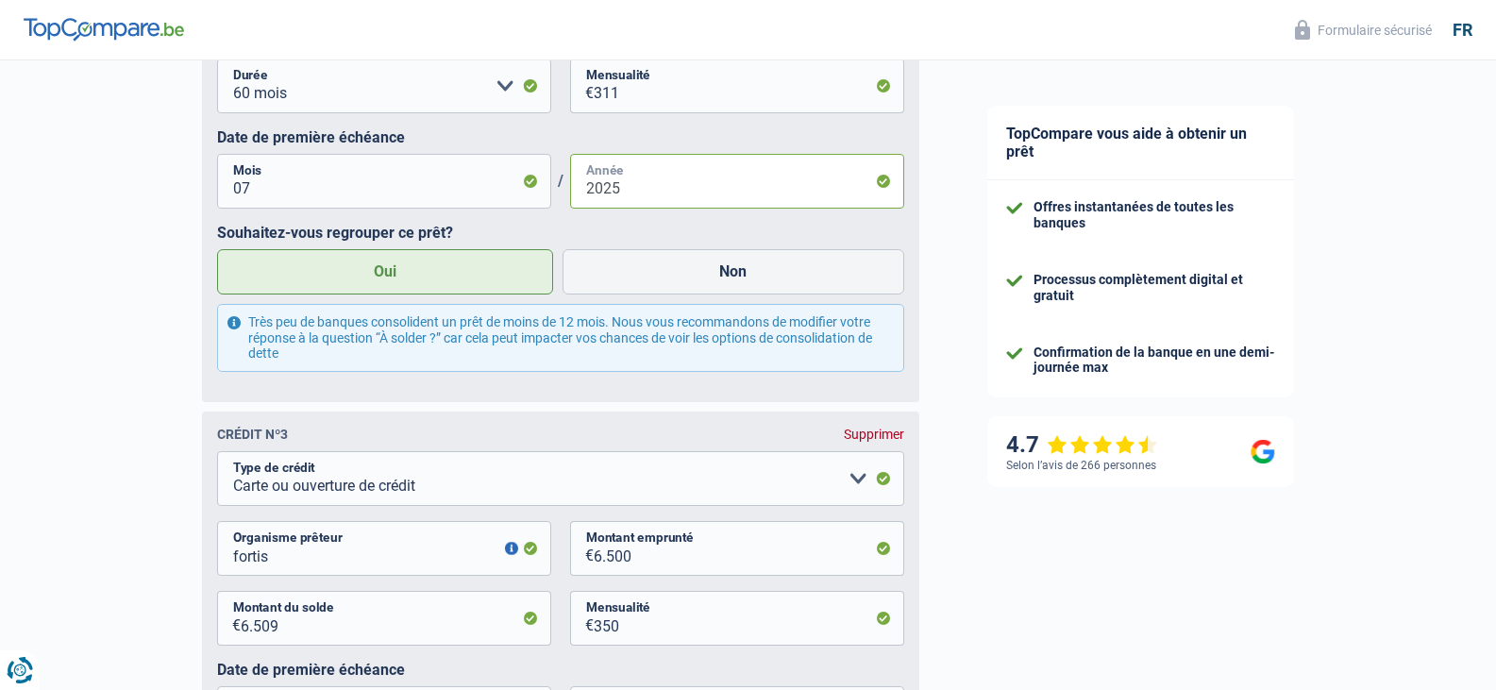
drag, startPoint x: 608, startPoint y: 197, endPoint x: 618, endPoint y: 199, distance: 10.6
click at [618, 199] on input "2025" at bounding box center [737, 181] width 334 height 55
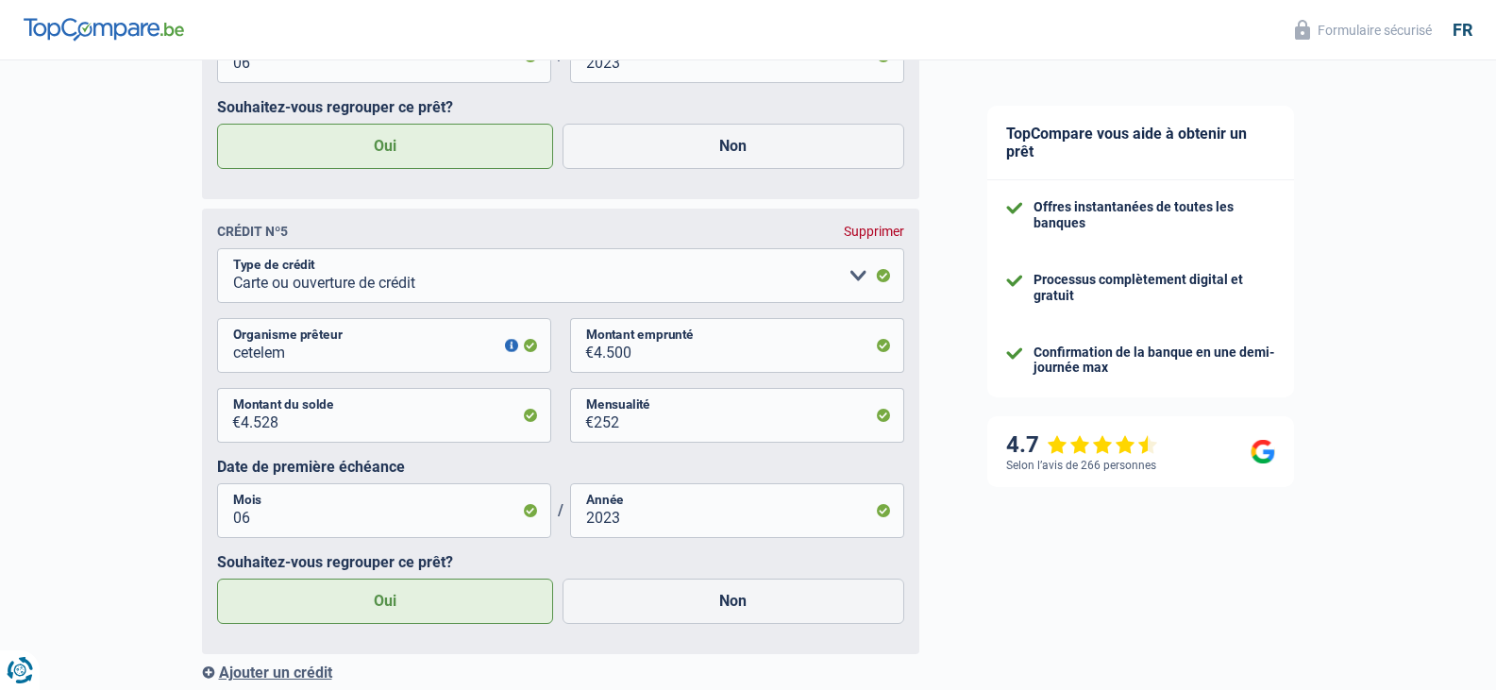
scroll to position [3260, 0]
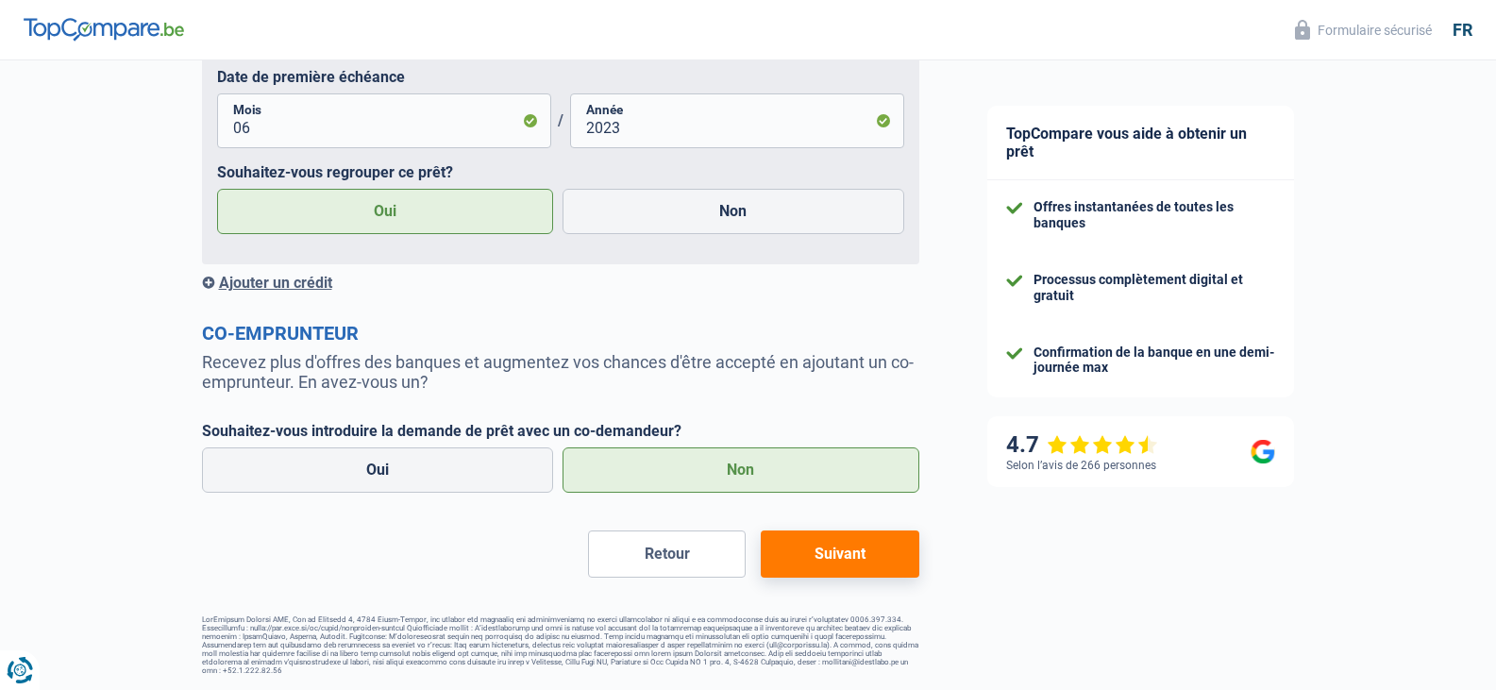
type input "2024"
click at [795, 552] on button "Suivant" at bounding box center [840, 553] width 158 height 47
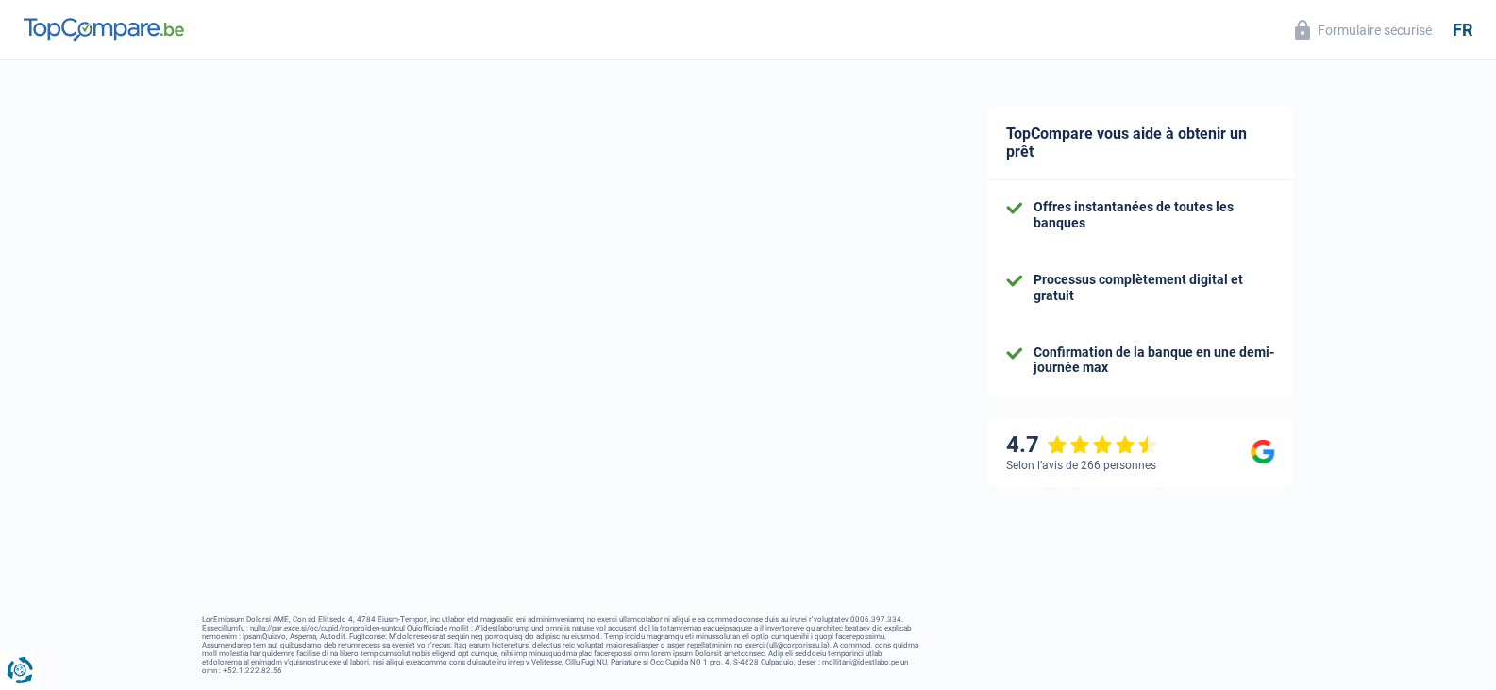
scroll to position [294, 0]
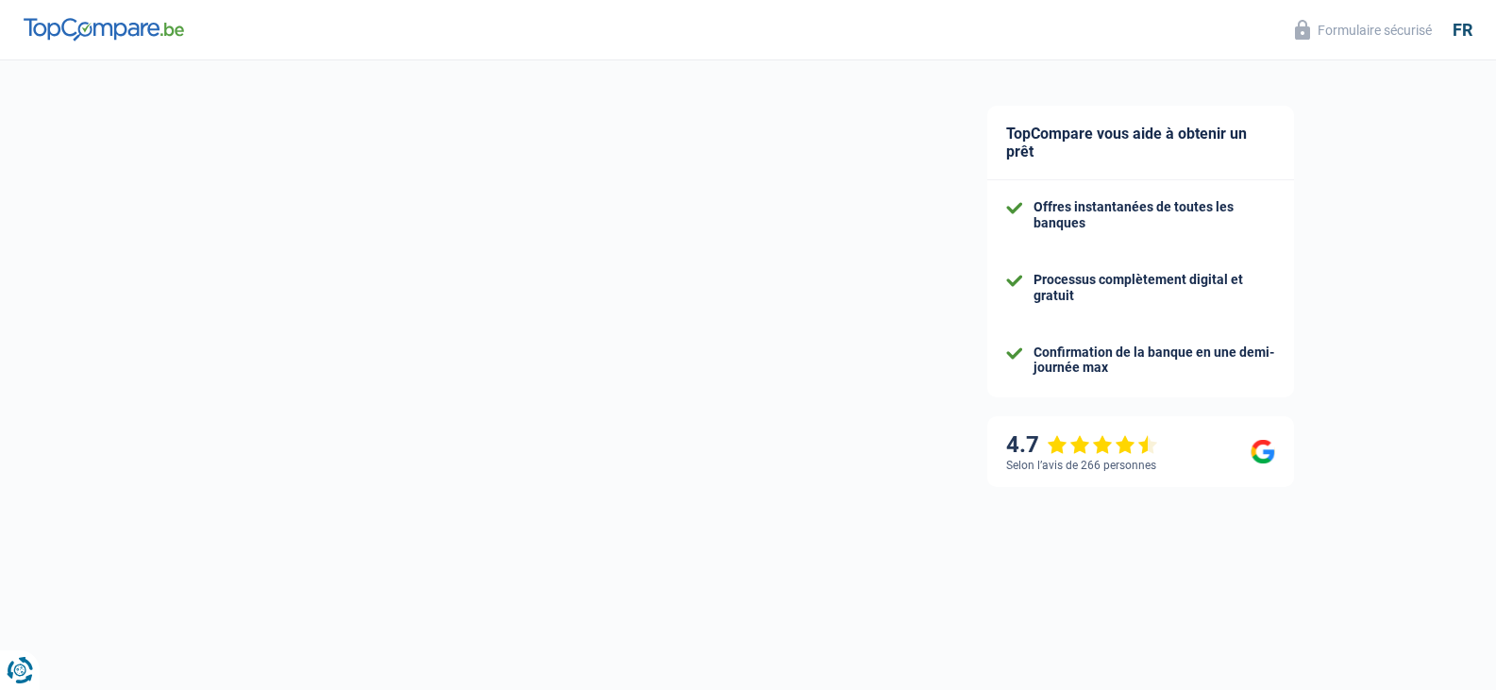
select select "refinancing"
select select "120"
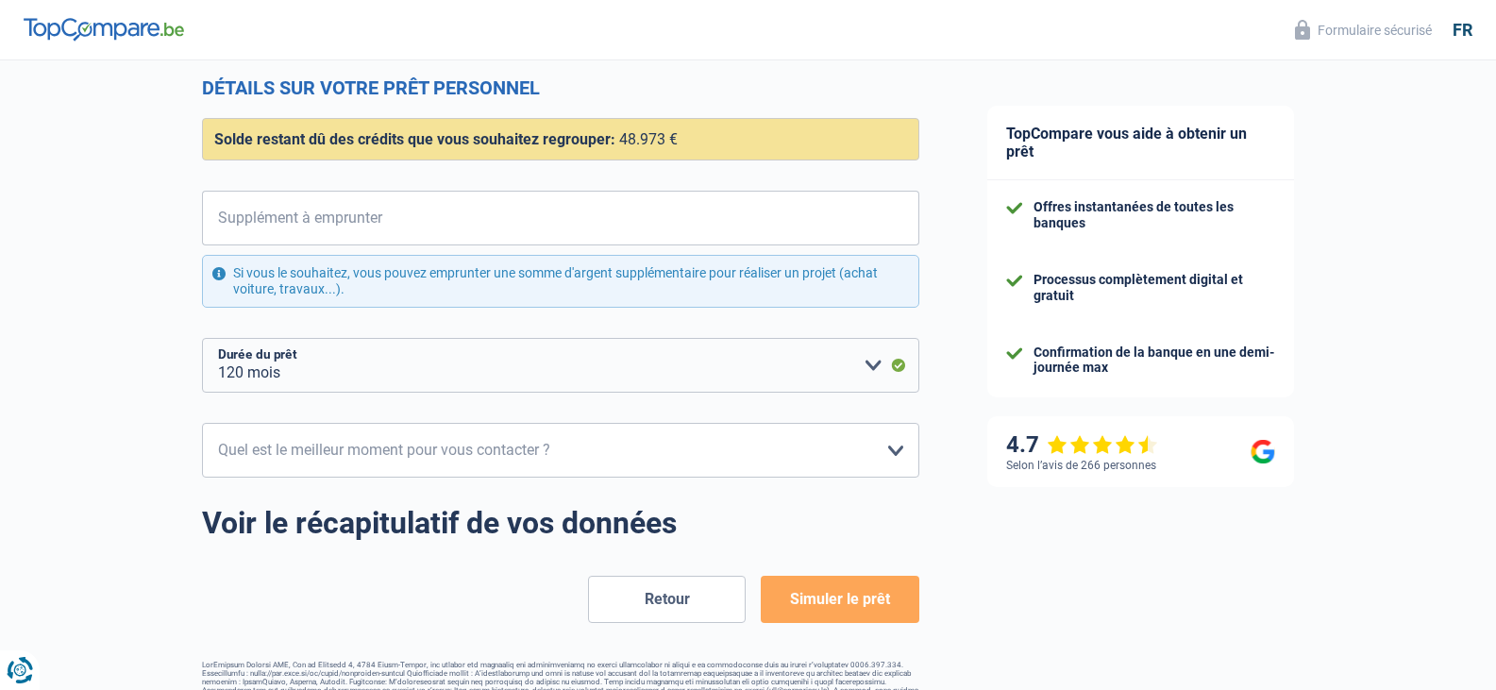
scroll to position [283, 0]
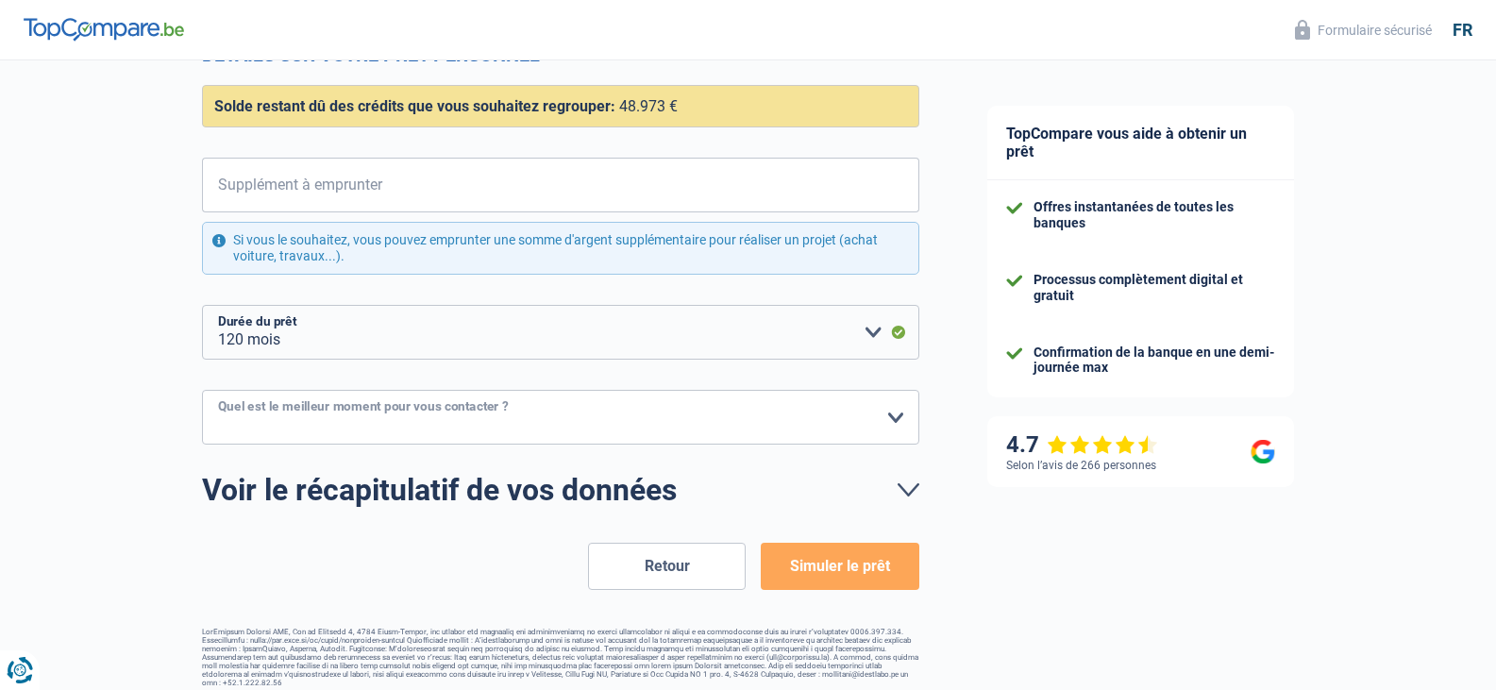
click at [543, 417] on select "10h-12h 12h-14h 14h-16h 16h-18h Veuillez sélectionner une option" at bounding box center [560, 417] width 717 height 55
select select "12-14"
click at [202, 391] on select "10h-12h 12h-14h 14h-16h 16h-18h Veuillez sélectionner une option" at bounding box center [560, 417] width 717 height 55
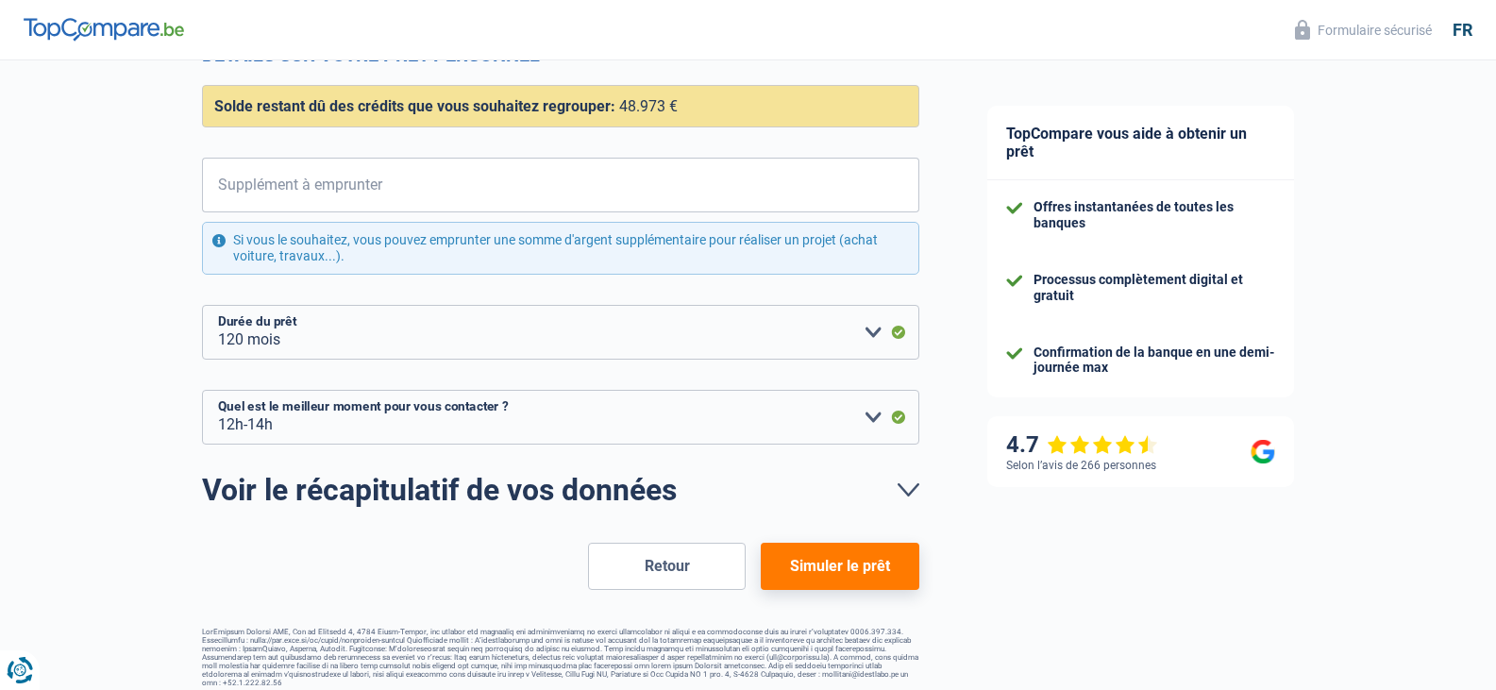
click at [690, 563] on button "Retour" at bounding box center [667, 566] width 158 height 47
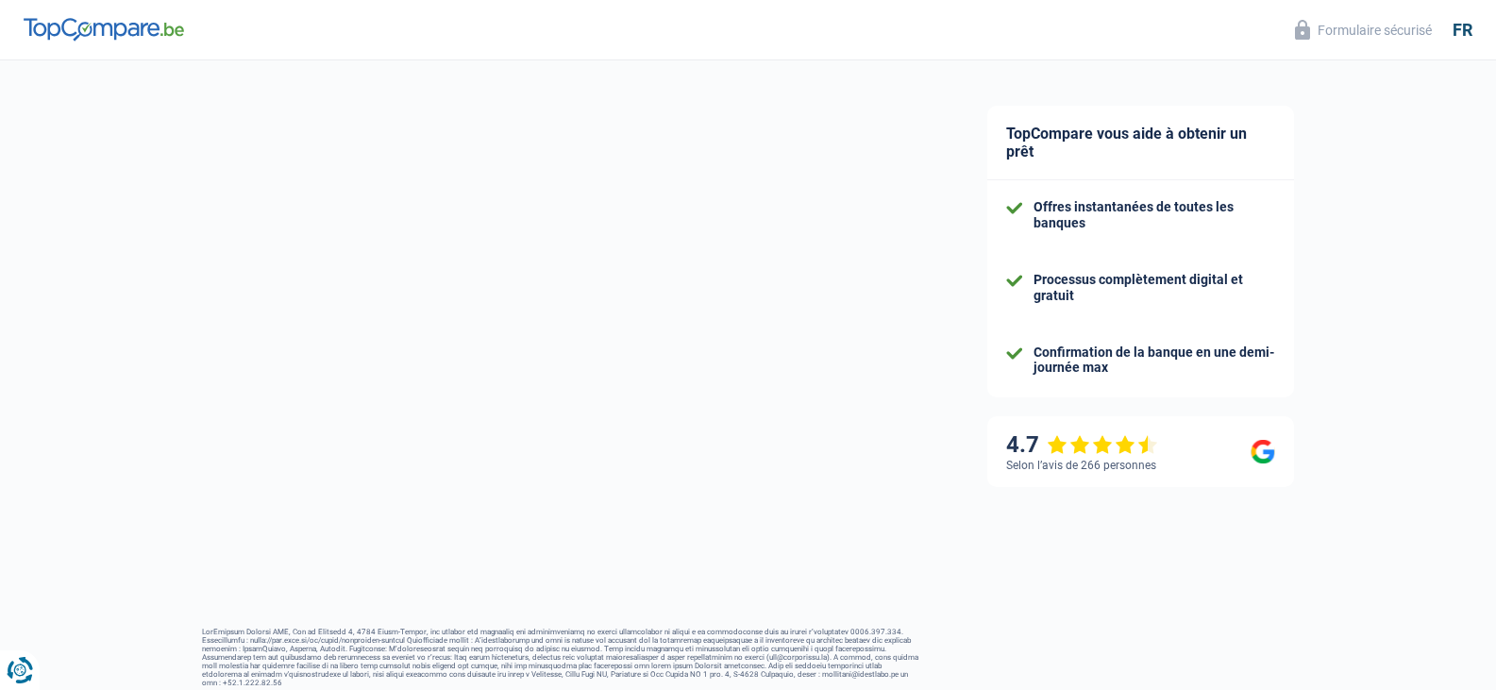
select select "familyAllowances"
select select "mutualityIndemnity"
select select "creditConsolidation"
select select "84"
select select "personalLoan"
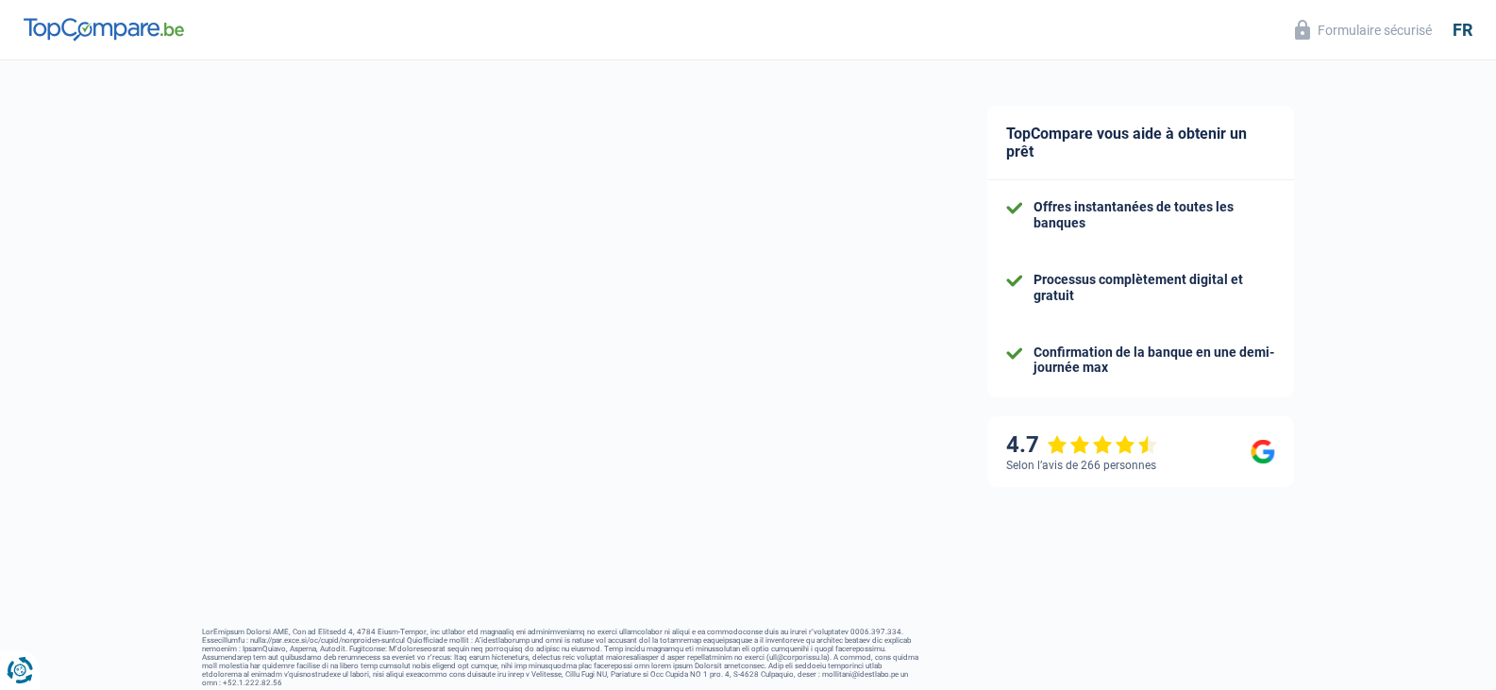
select select "other"
select select "60"
select select "cardOrCredit"
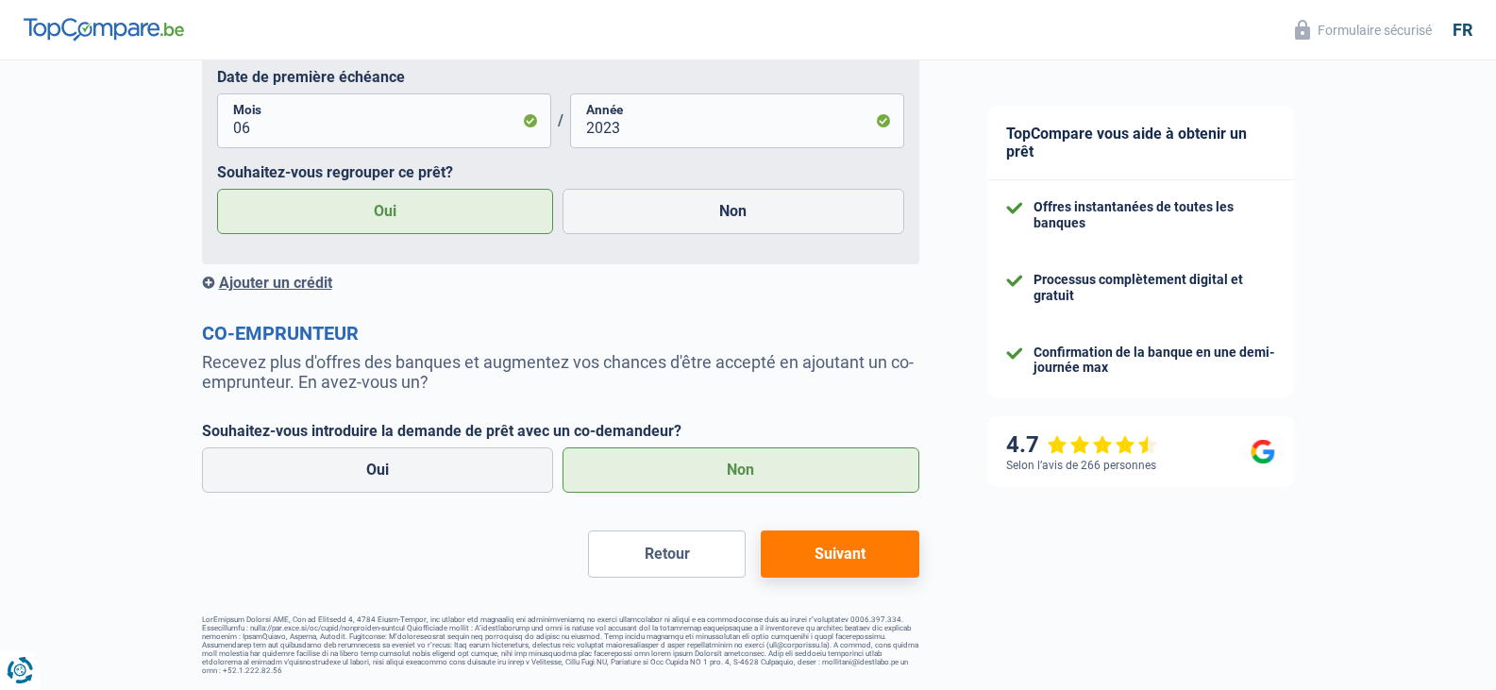
scroll to position [3260, 0]
click at [312, 287] on div "Ajouter un crédit" at bounding box center [560, 283] width 717 height 18
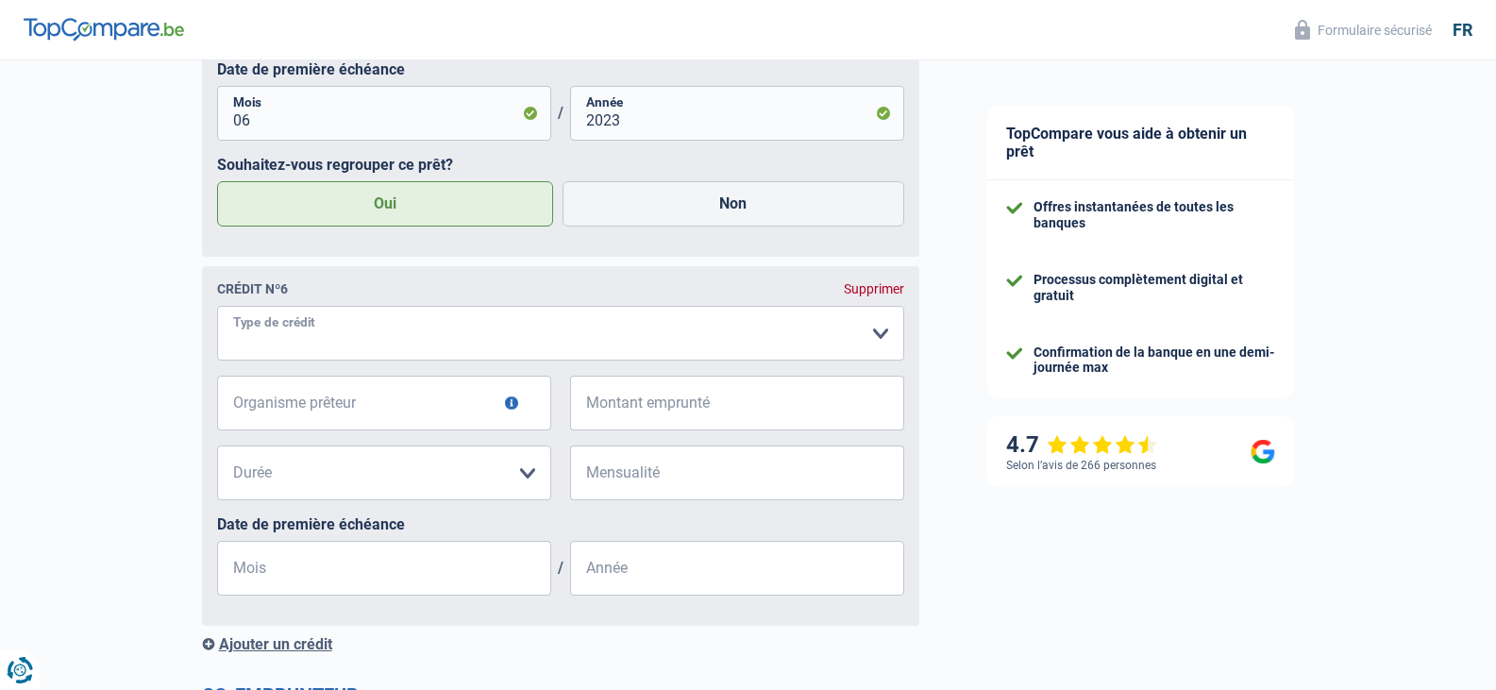
click at [392, 351] on select "Carte ou ouverture de crédit Prêt hypothécaire Vente à tempérament Prêt à tempé…" at bounding box center [560, 333] width 687 height 55
select select "personalLoan"
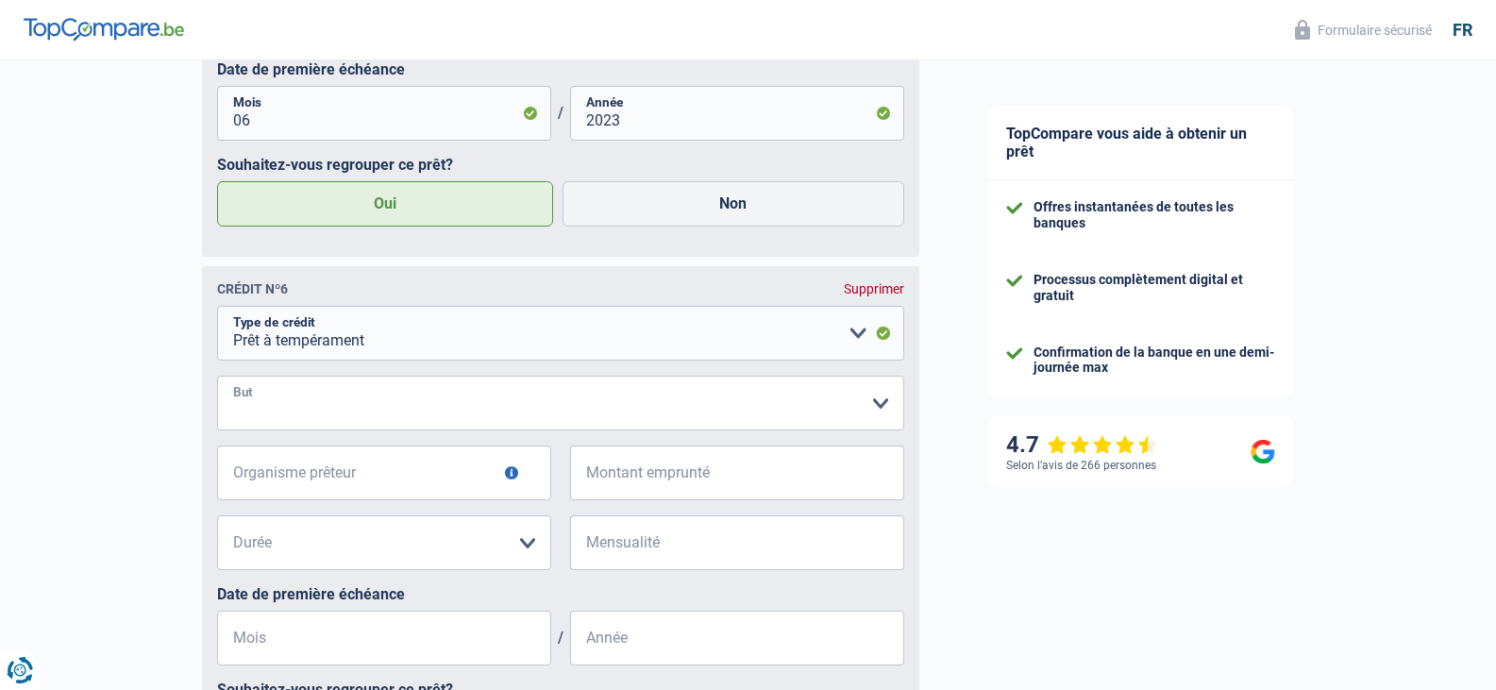
click at [393, 421] on select "Confort maison: meubles, textile, peinture, électroménager, outillage non-profe…" at bounding box center [560, 403] width 687 height 55
select select "familyEvent"
click at [217, 384] on select "Confort maison: meubles, textile, peinture, électroménager, outillage non-profe…" at bounding box center [560, 403] width 687 height 55
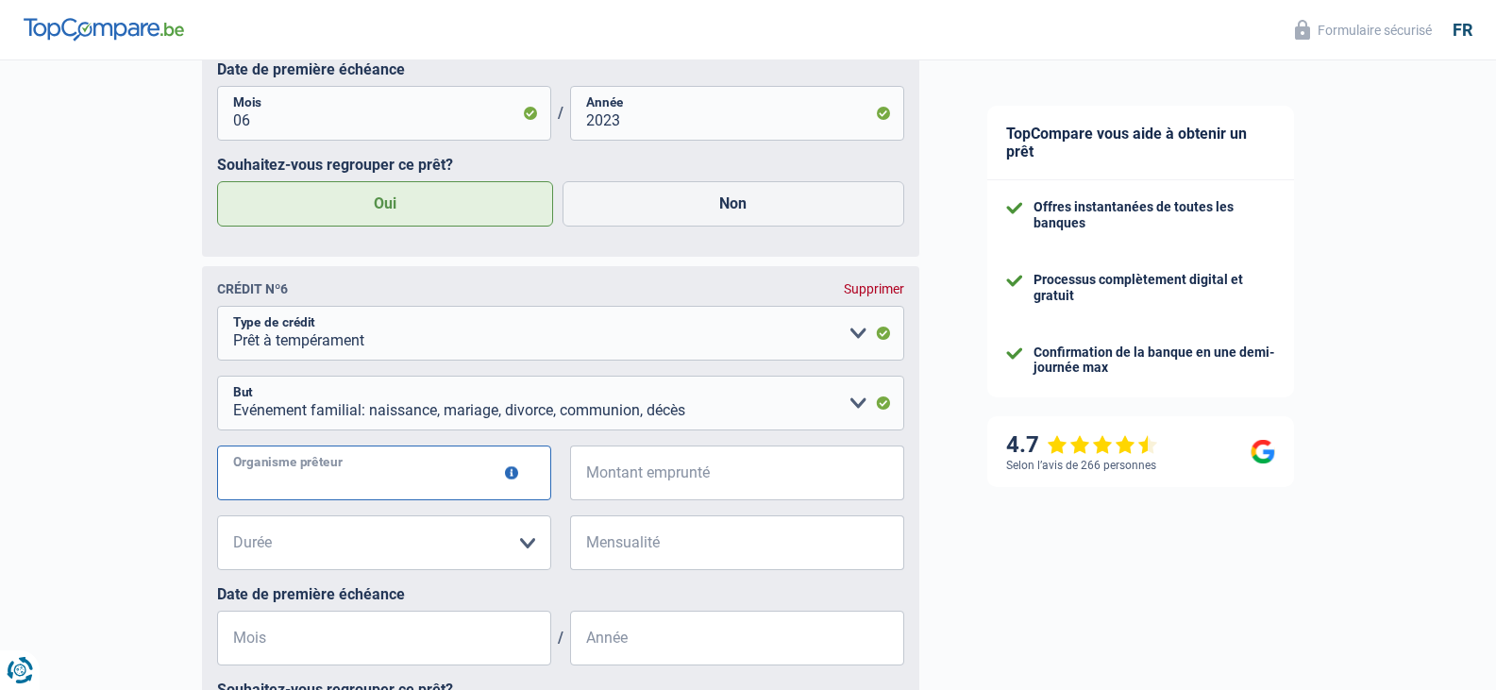
click at [386, 477] on input "Organisme prêteur" at bounding box center [384, 473] width 334 height 55
type input "fidusud"
click at [751, 500] on input "Montant emprunté" at bounding box center [749, 473] width 311 height 55
type input "5.000"
click at [405, 559] on select "12 mois 18 mois 24 mois 30 mois 36 mois Veuillez sélectionner une option" at bounding box center [384, 542] width 334 height 55
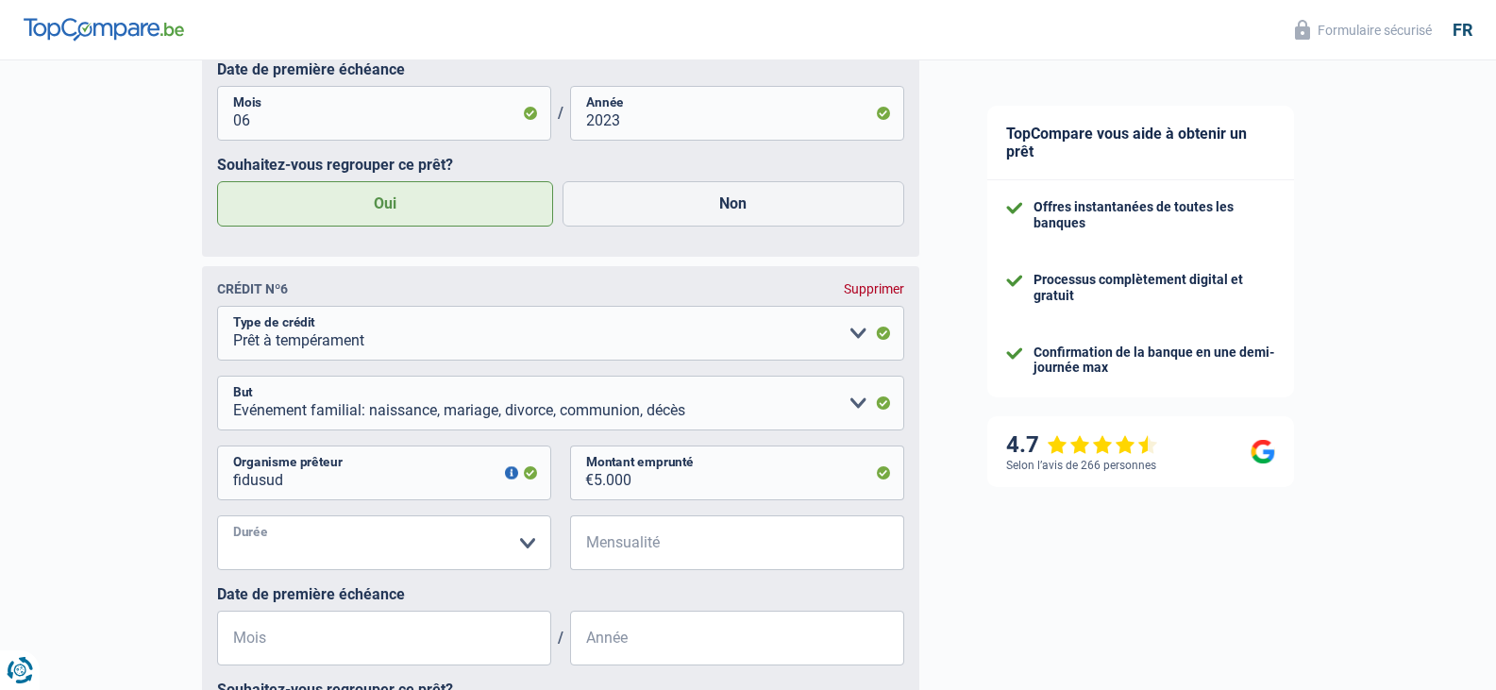
select select "36"
click at [217, 524] on select "12 mois 18 mois 24 mois 30 mois 36 mois Veuillez sélectionner une option" at bounding box center [384, 542] width 334 height 55
click at [637, 550] on input "Mensualité" at bounding box center [749, 542] width 311 height 55
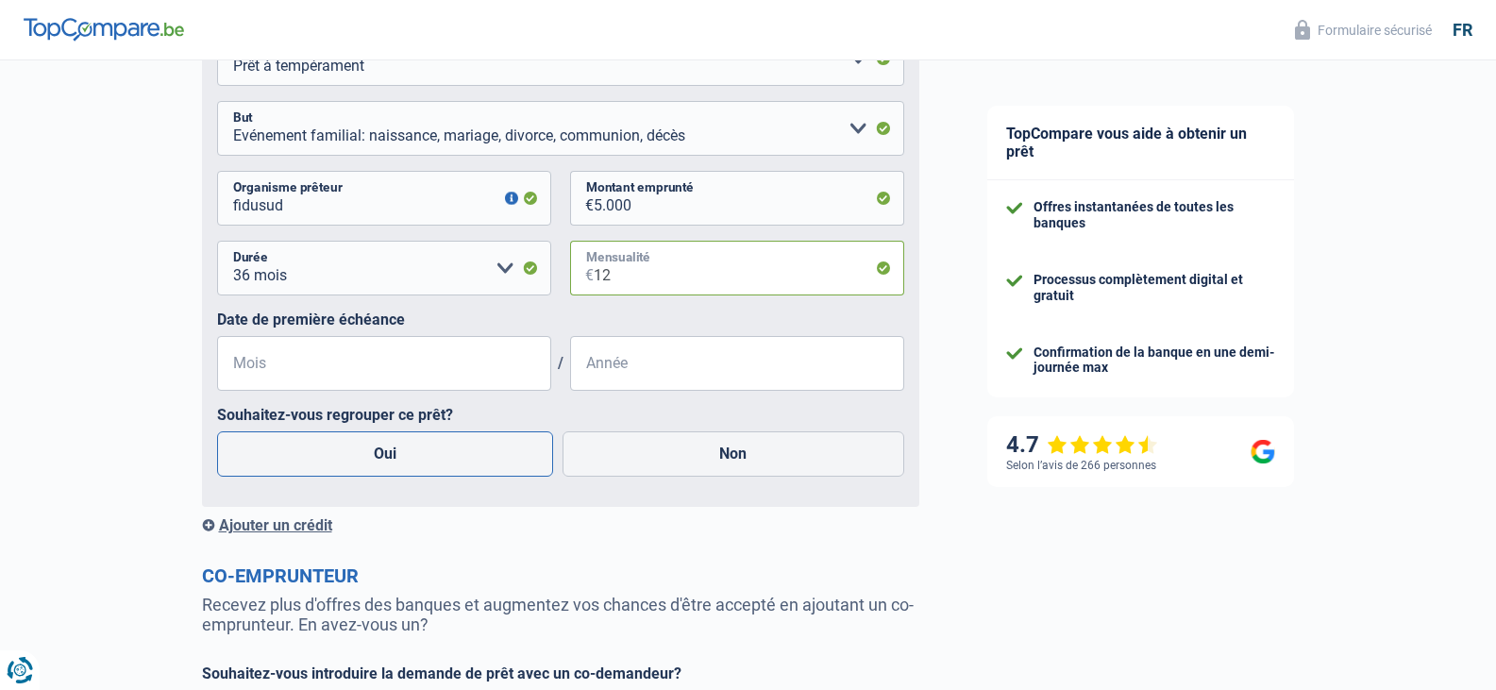
scroll to position [3543, 0]
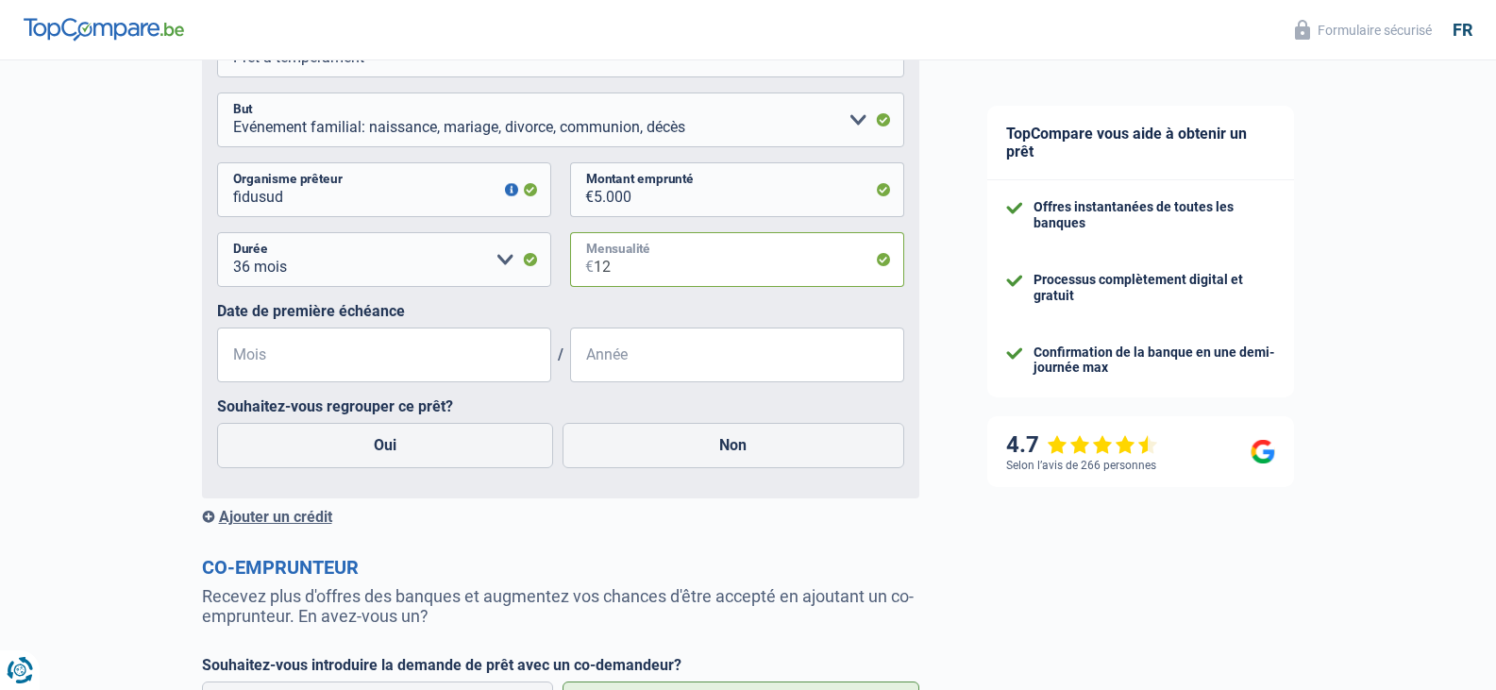
type input "12"
click at [372, 365] on input "Mois" at bounding box center [384, 355] width 334 height 55
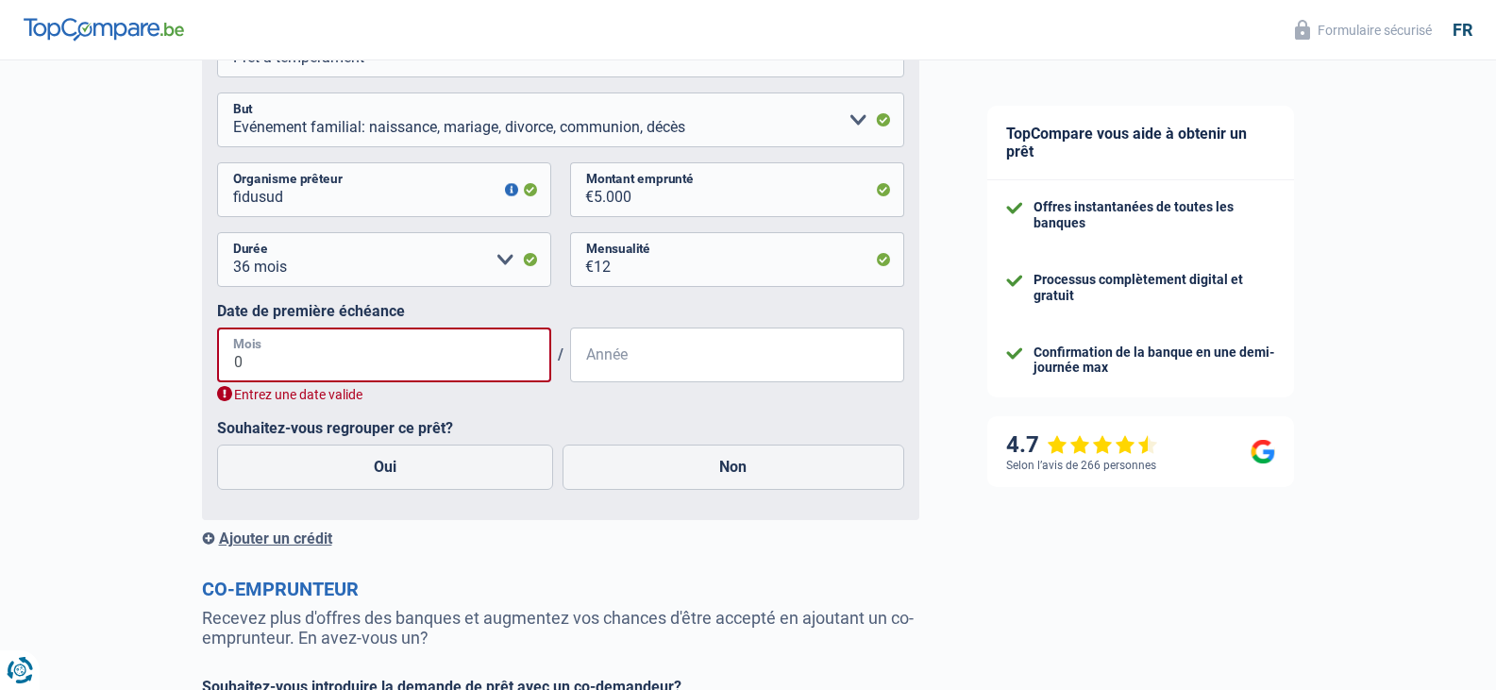
type input "01"
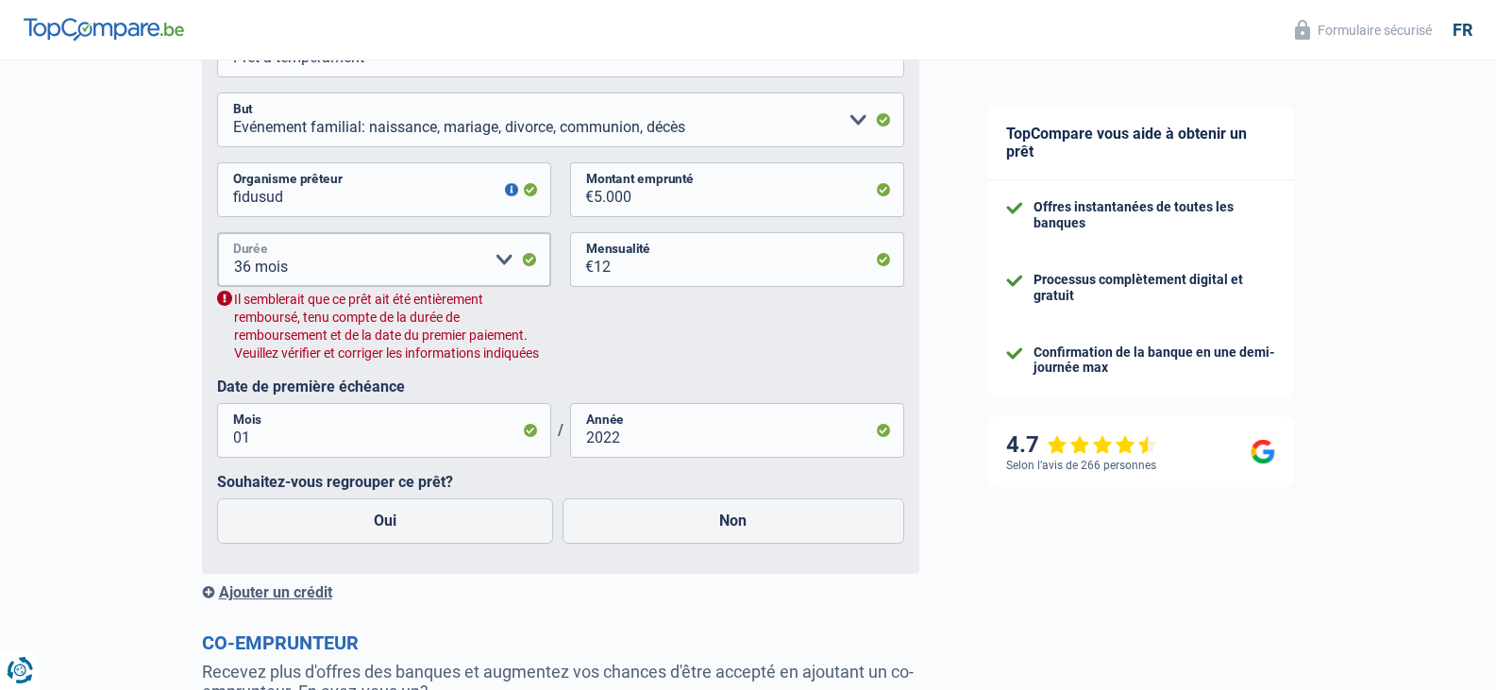
click at [498, 268] on select "12 mois 18 mois 24 mois 30 mois 36 mois Veuillez sélectionner une option" at bounding box center [384, 259] width 334 height 55
click at [217, 241] on select "12 mois 18 mois 24 mois 30 mois 36 mois Veuillez sélectionner une option" at bounding box center [384, 259] width 334 height 55
click at [656, 454] on input "2022" at bounding box center [737, 430] width 334 height 55
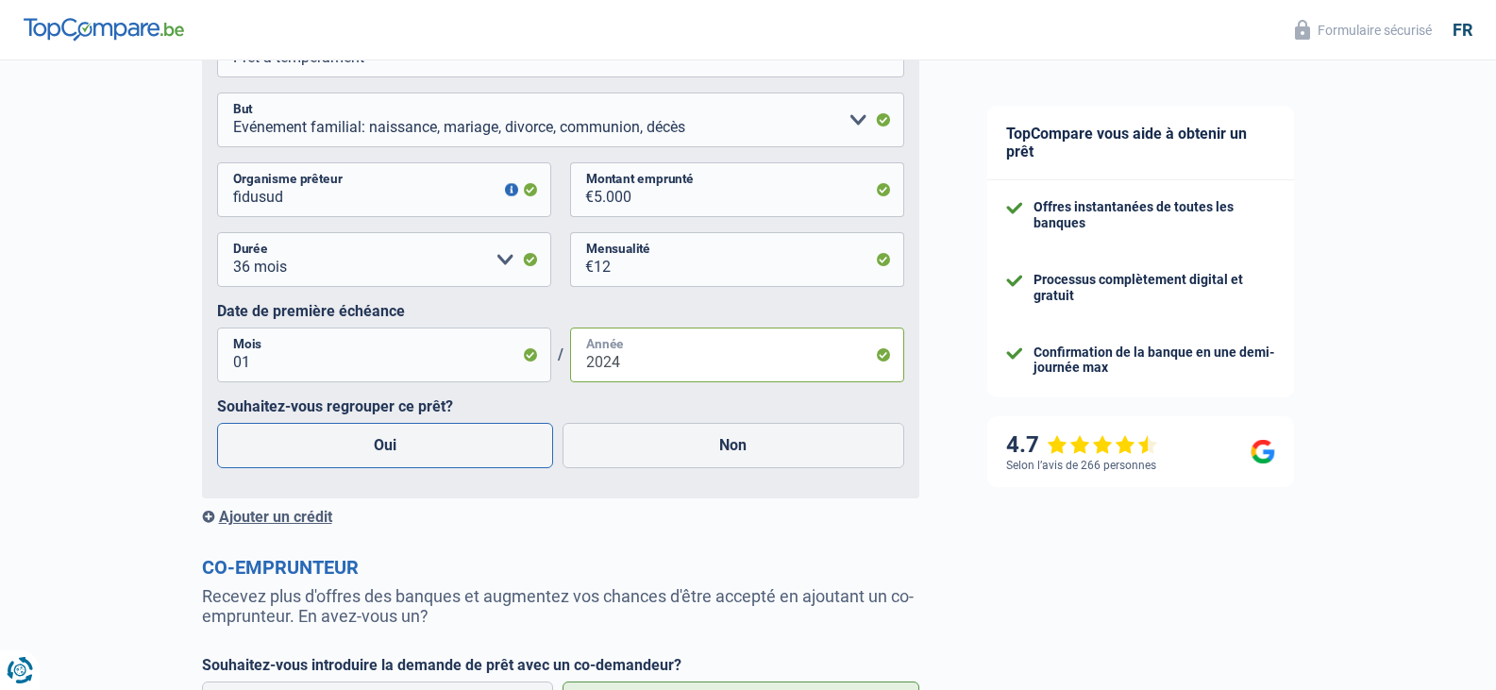
type input "2024"
click at [387, 466] on label "Oui" at bounding box center [385, 445] width 337 height 45
click at [387, 466] on input "Oui" at bounding box center [385, 445] width 337 height 45
radio input "true"
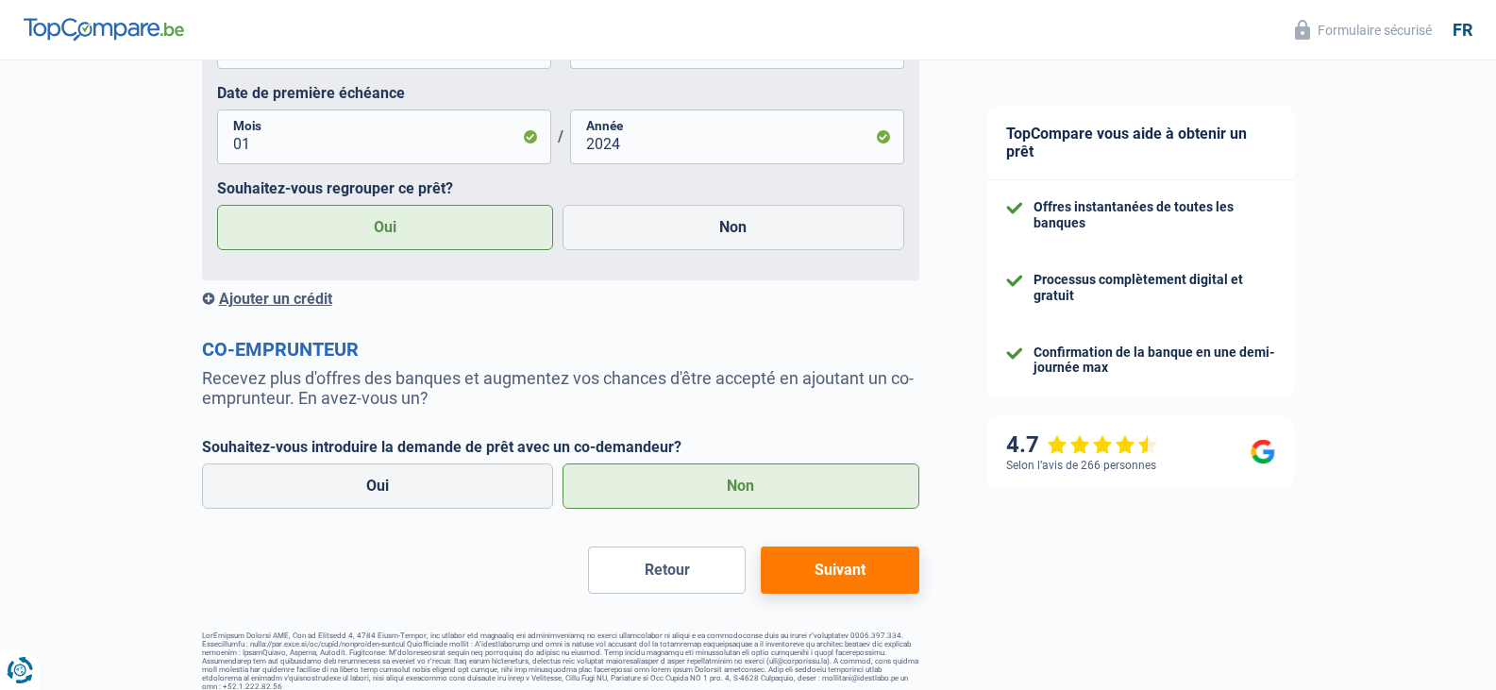
scroll to position [3786, 0]
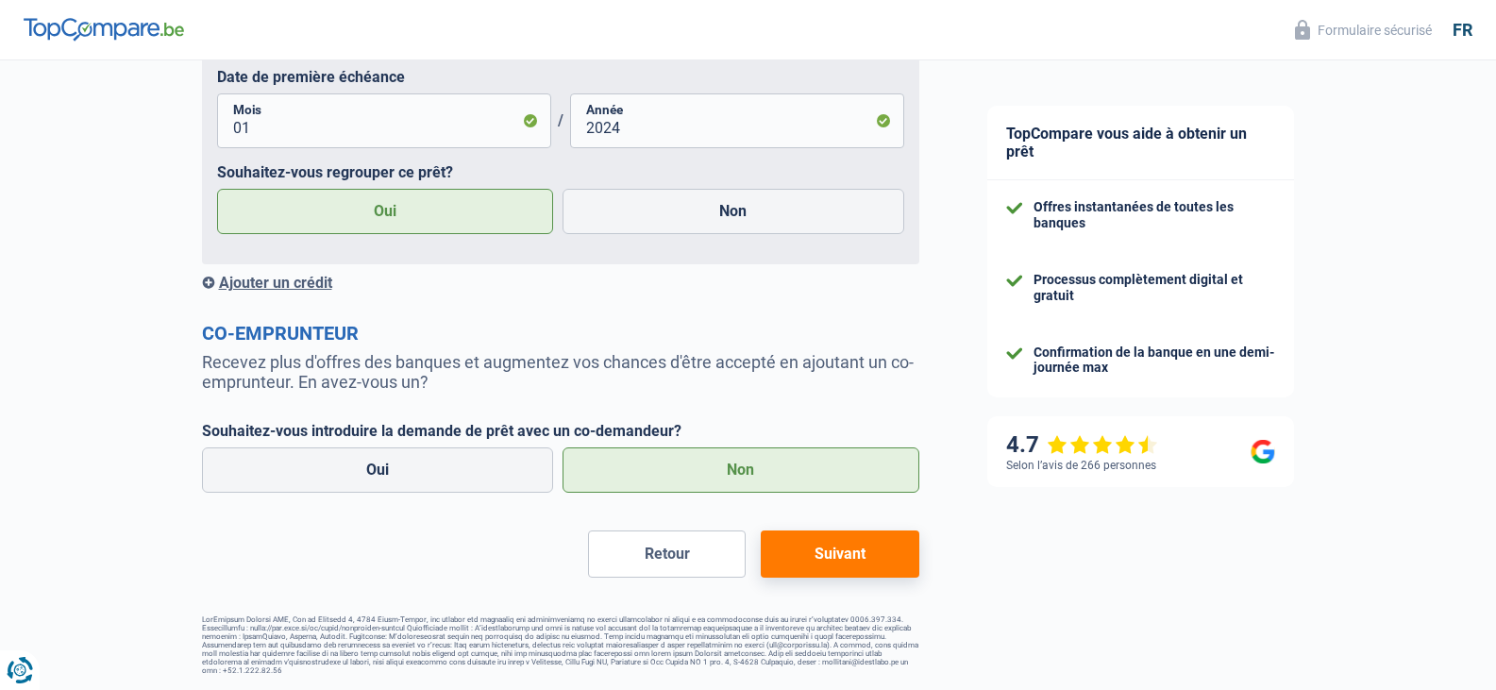
click at [875, 554] on button "Suivant" at bounding box center [840, 553] width 158 height 47
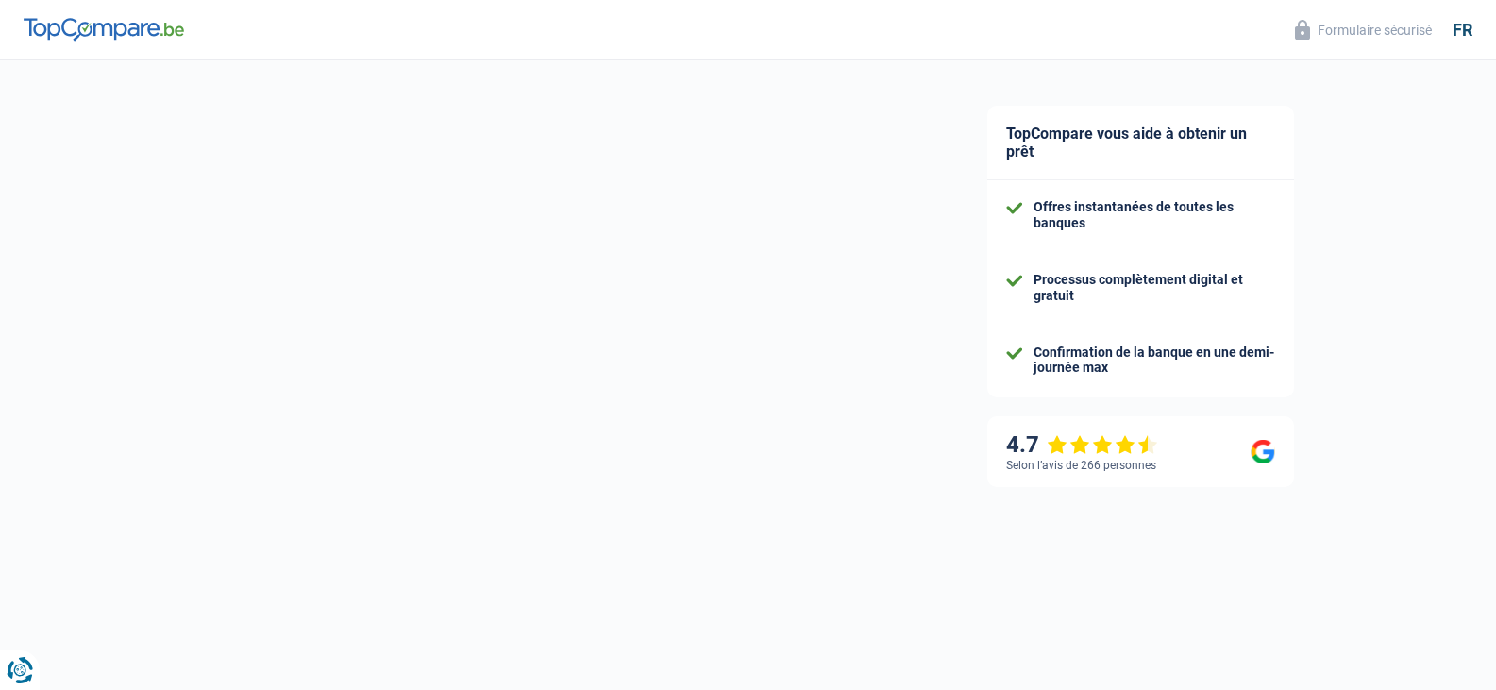
select select "refinancing"
select select "120"
select select "12-14"
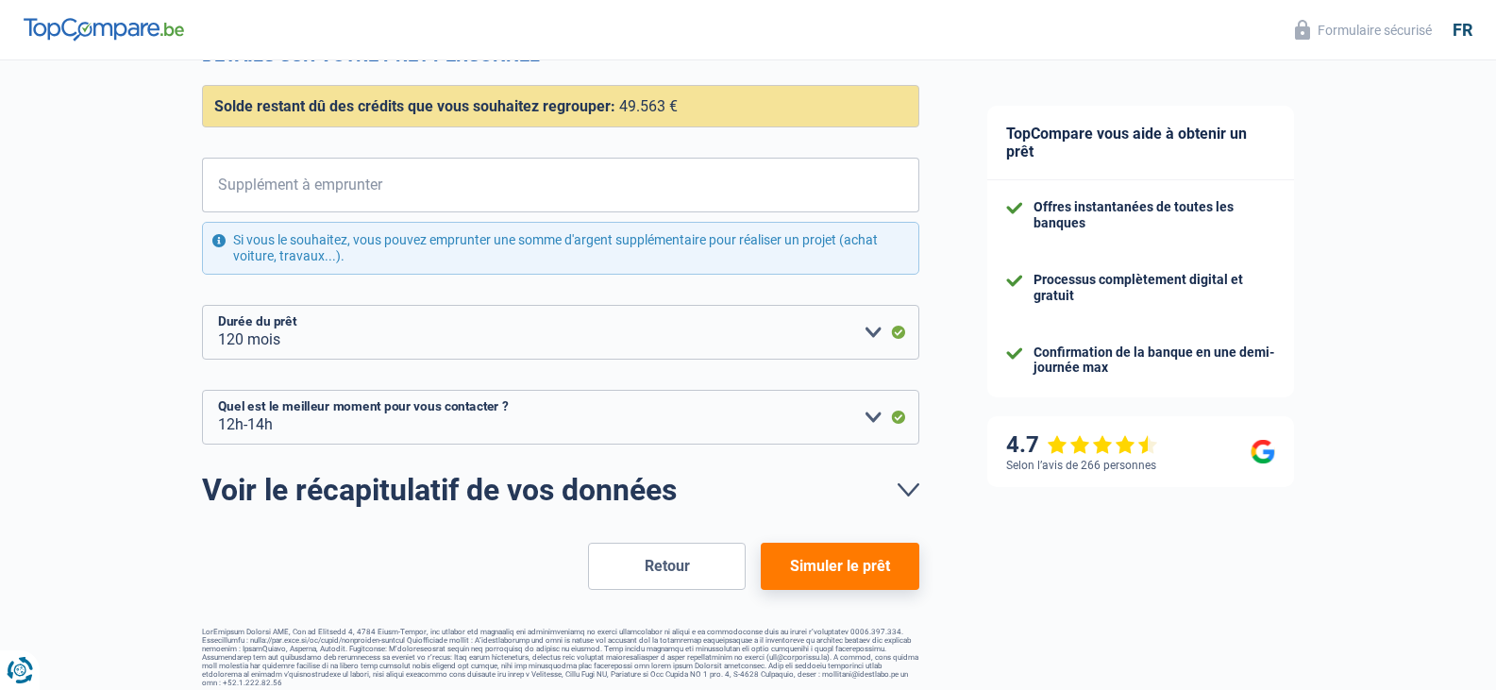
scroll to position [294, 0]
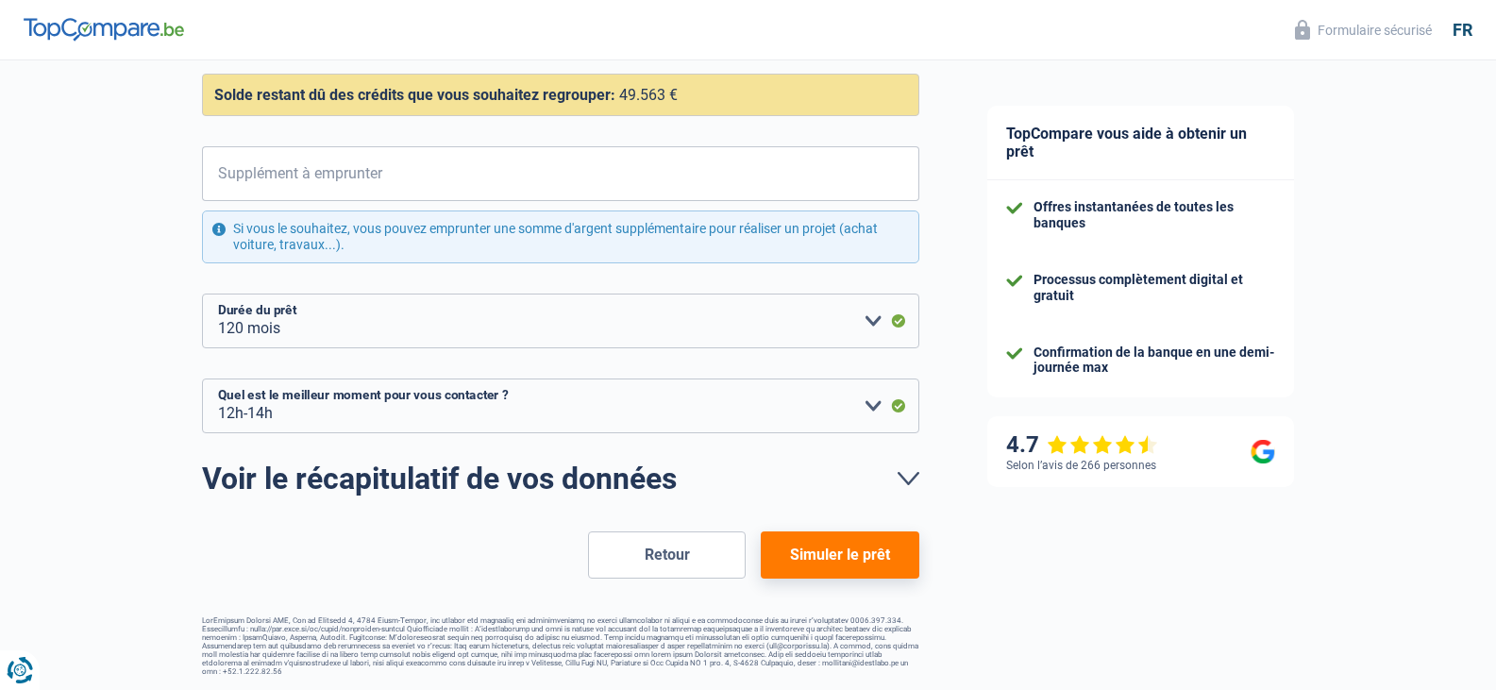
click at [648, 539] on button "Retour" at bounding box center [667, 554] width 158 height 47
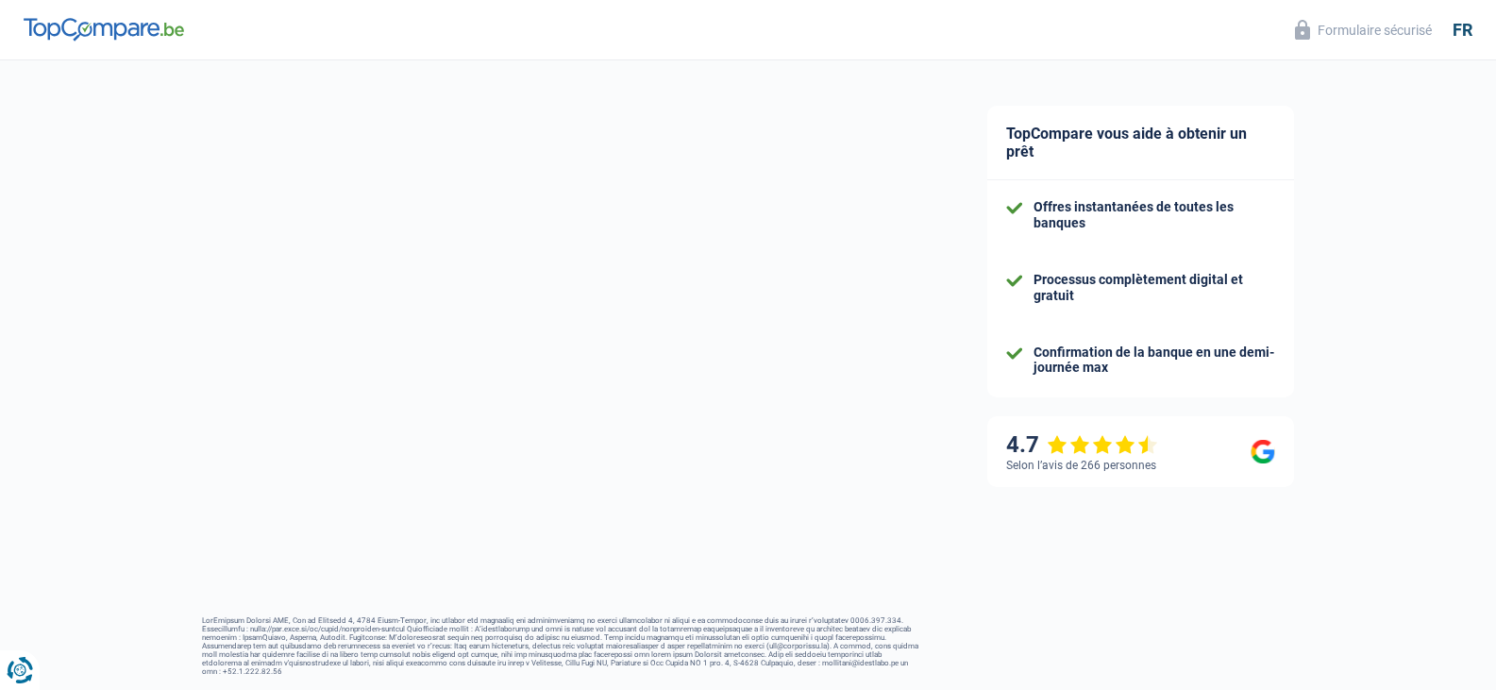
select select "familyAllowances"
select select "mutualityIndemnity"
select select "creditConsolidation"
select select "84"
select select "personalLoan"
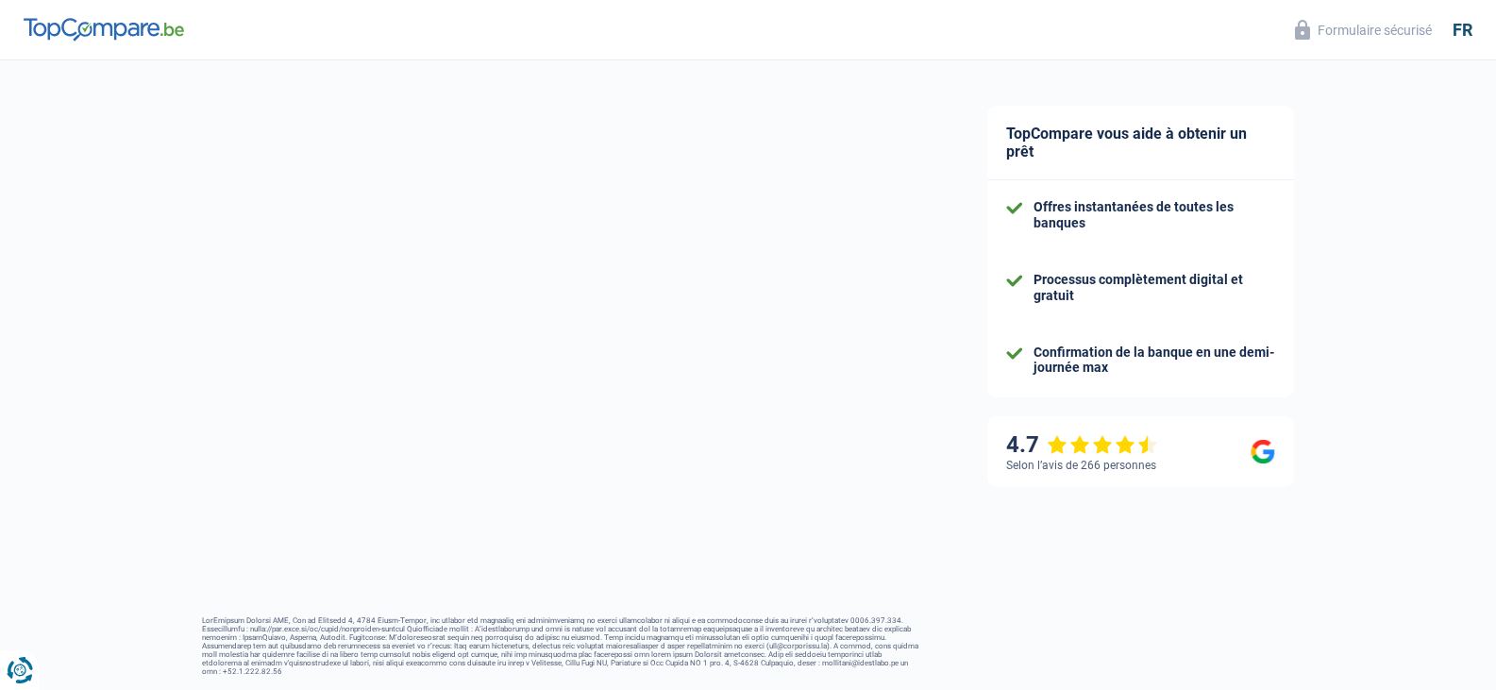
select select "other"
select select "60"
select select "cardOrCredit"
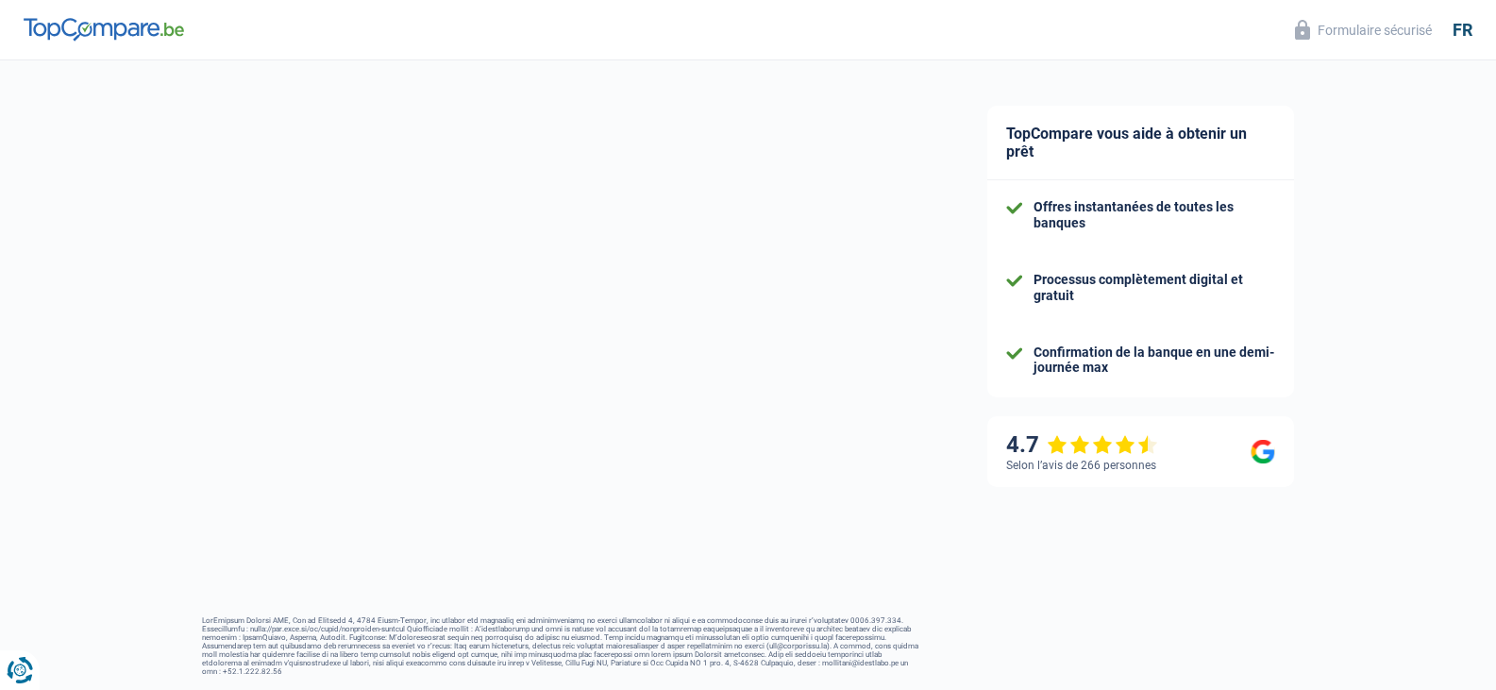
select select "personalLoan"
select select "familyEvent"
select select "36"
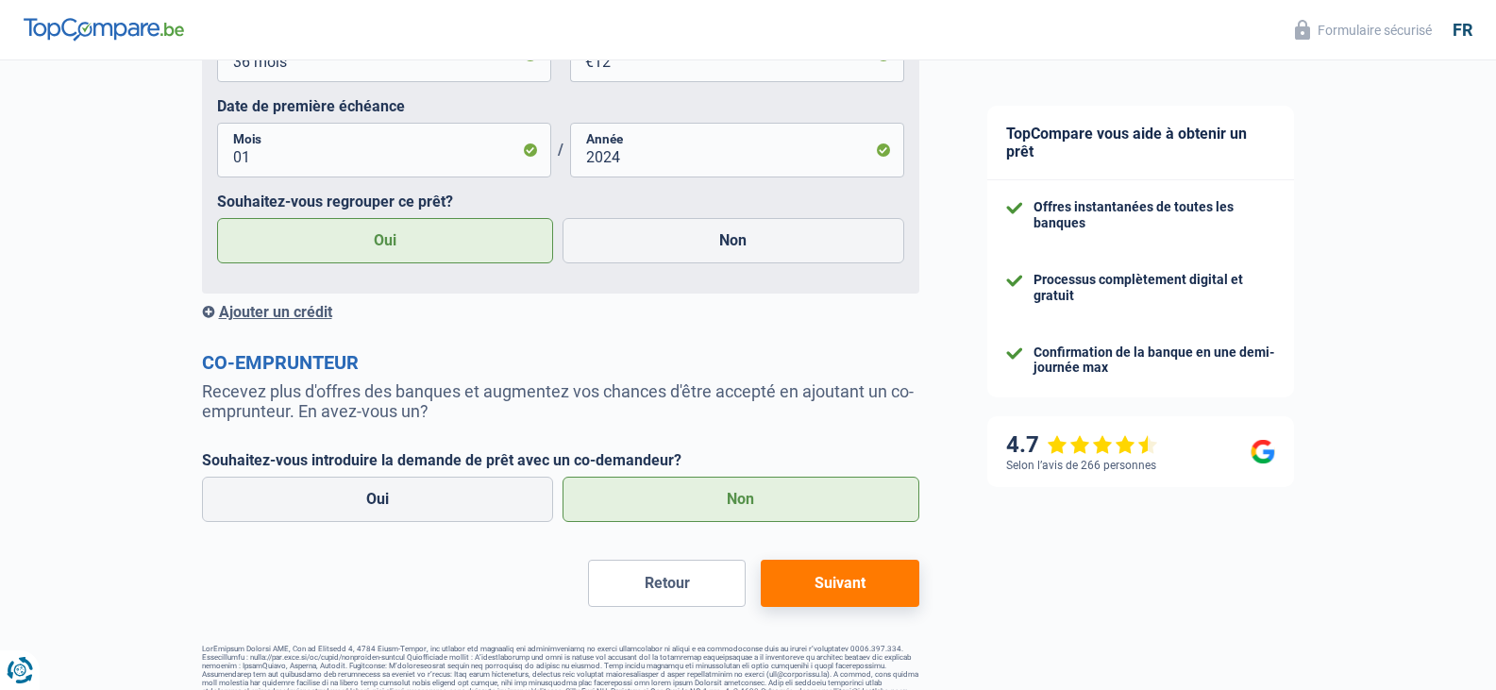
scroll to position [3776, 0]
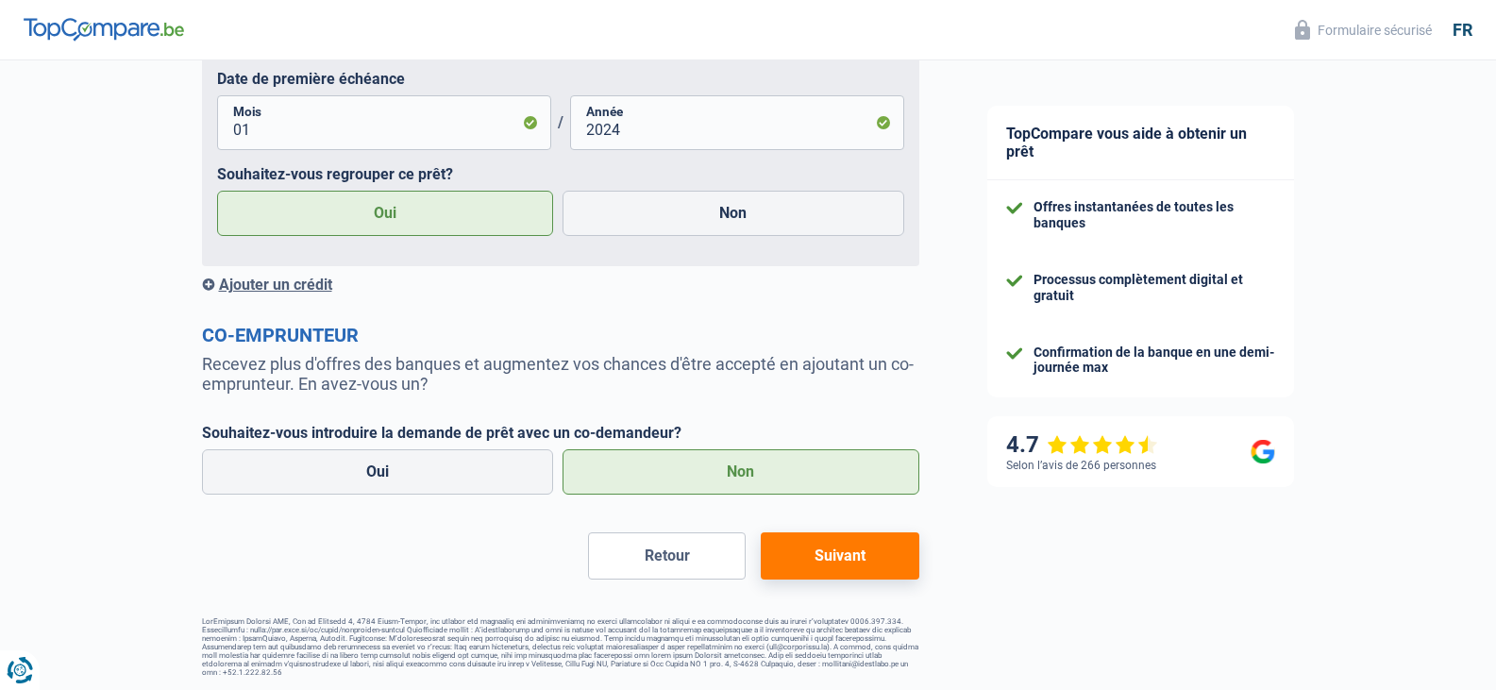
click at [835, 576] on button "Suivant" at bounding box center [840, 555] width 158 height 47
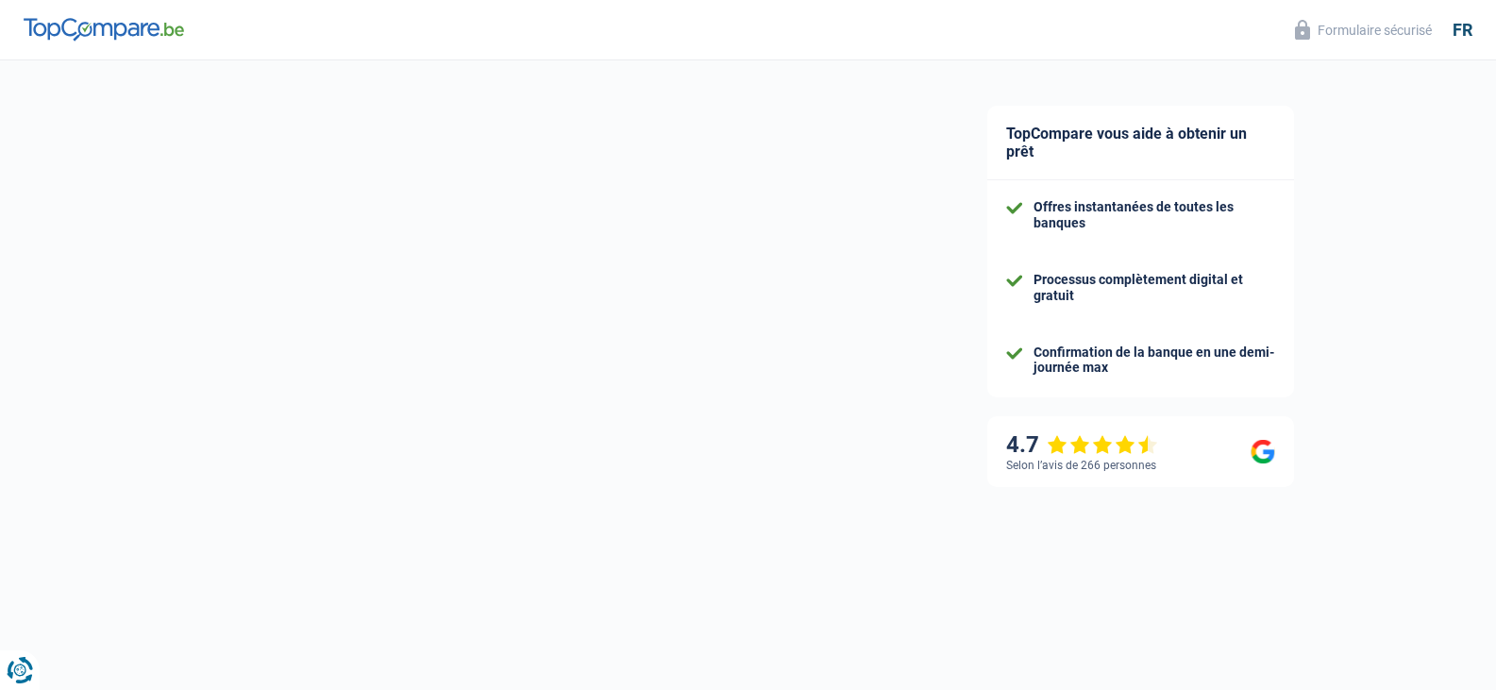
select select "refinancing"
select select "120"
select select "12-14"
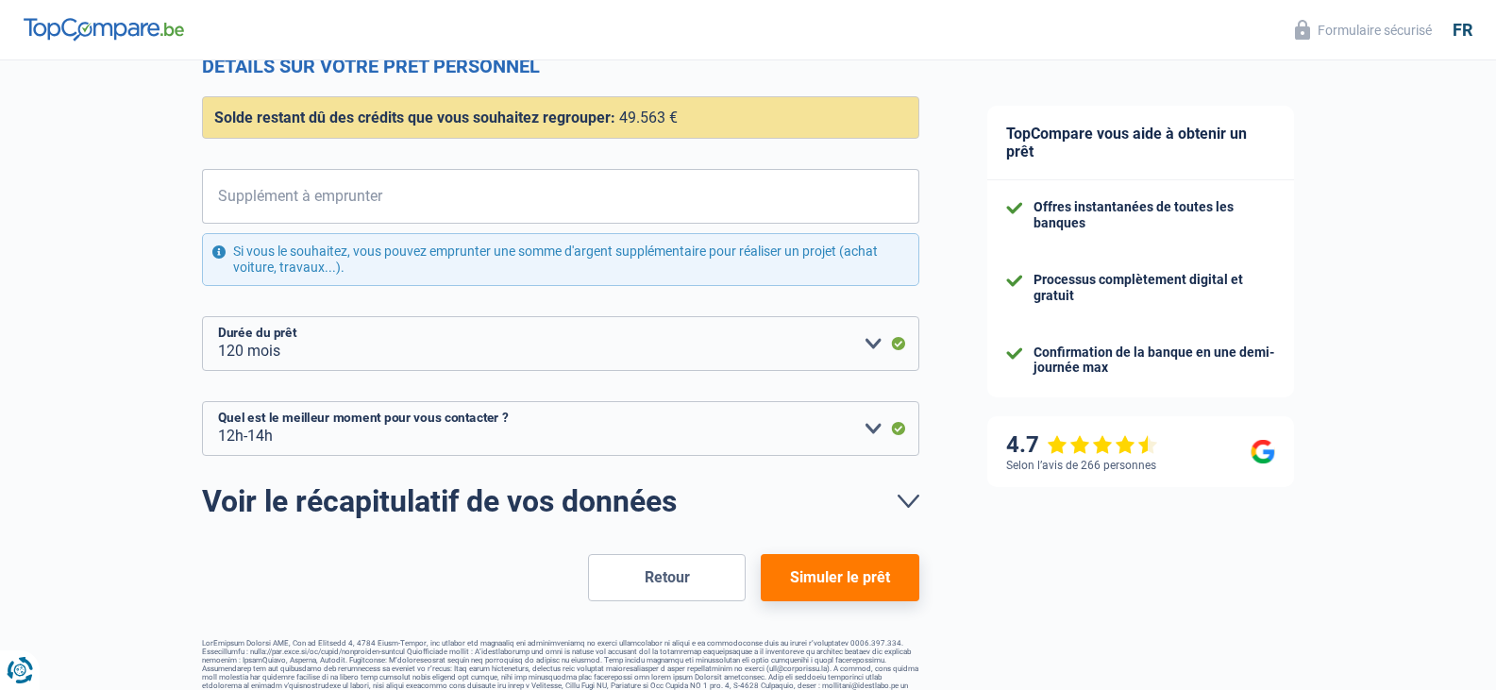
scroll to position [283, 0]
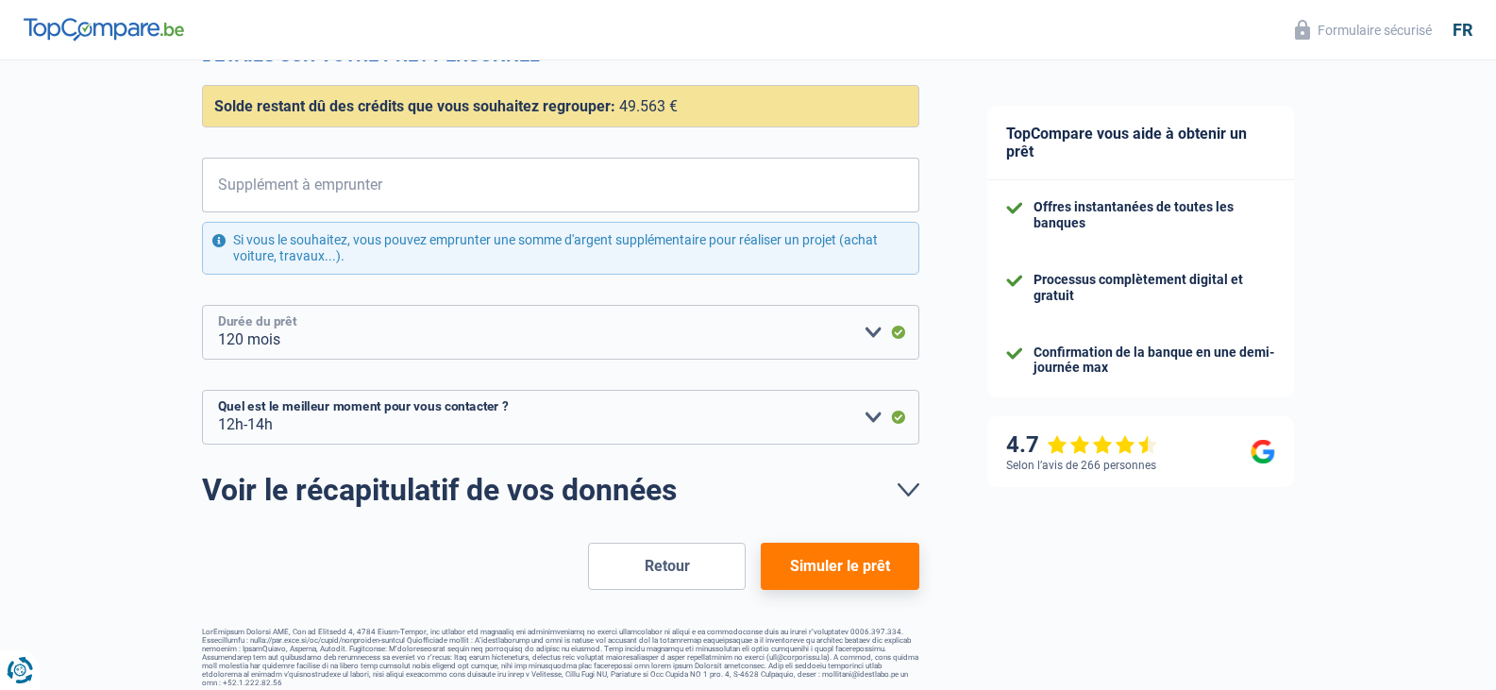
click at [869, 343] on select "12 mois 18 mois 24 mois 30 mois 36 mois 42 mois 48 mois 60 mois 72 mois 84 mois…" at bounding box center [560, 332] width 717 height 55
click at [605, 685] on footer at bounding box center [560, 657] width 717 height 59
click at [806, 571] on button "Simuler le prêt" at bounding box center [840, 566] width 158 height 47
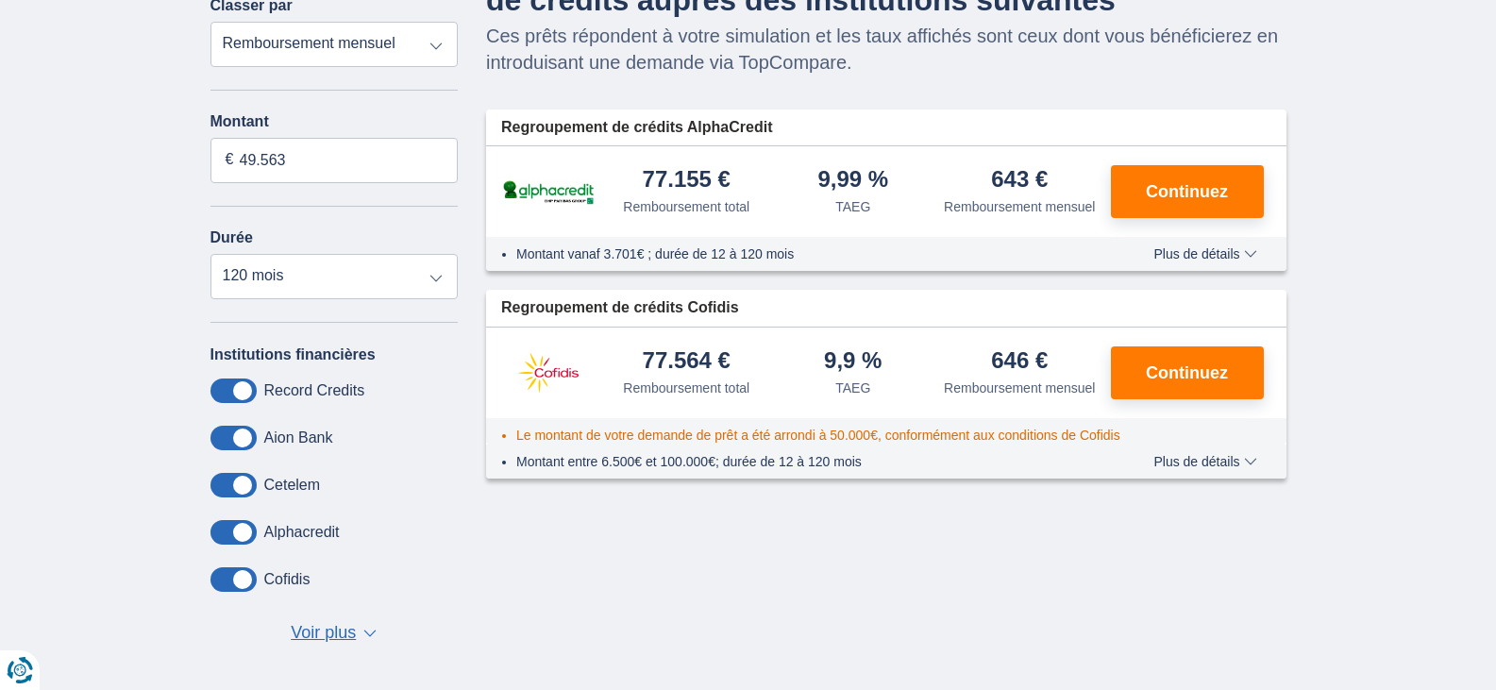
scroll to position [283, 0]
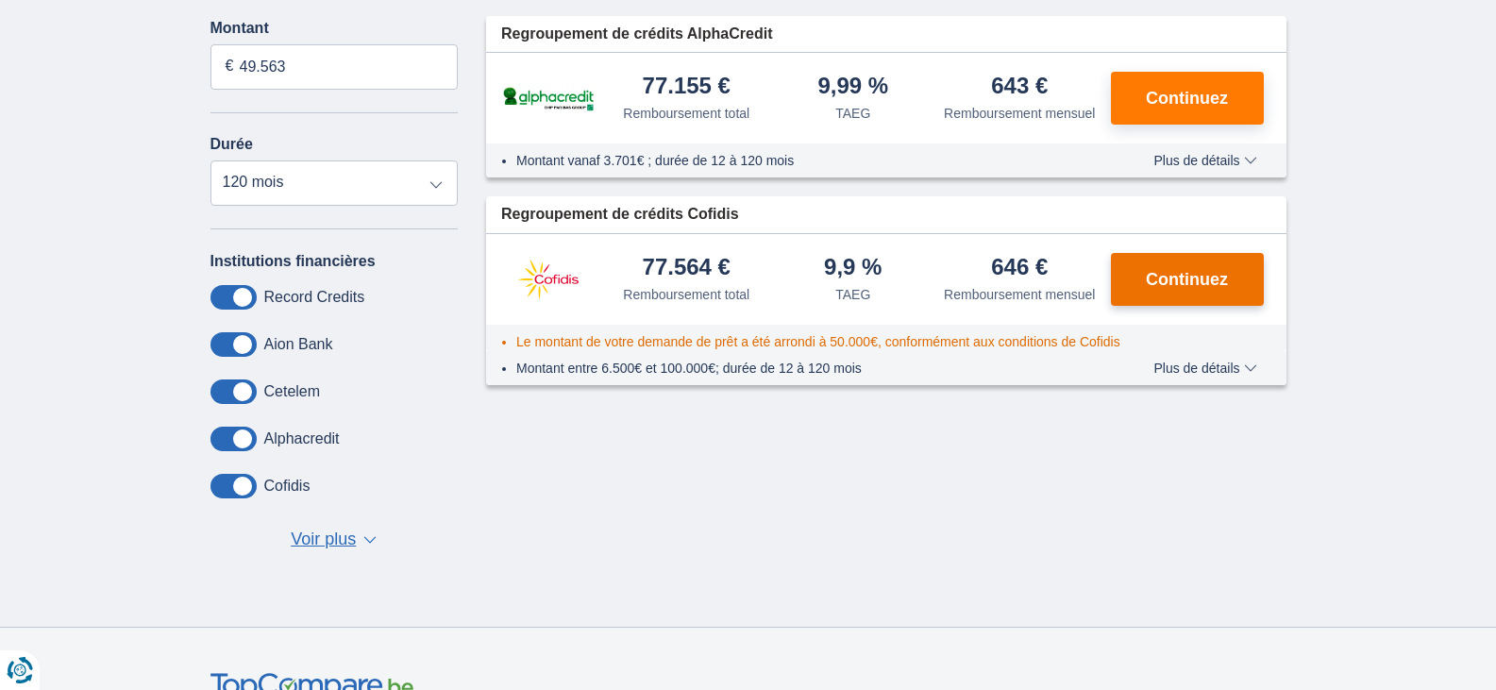
click at [1191, 277] on span "Continuez" at bounding box center [1187, 279] width 82 height 17
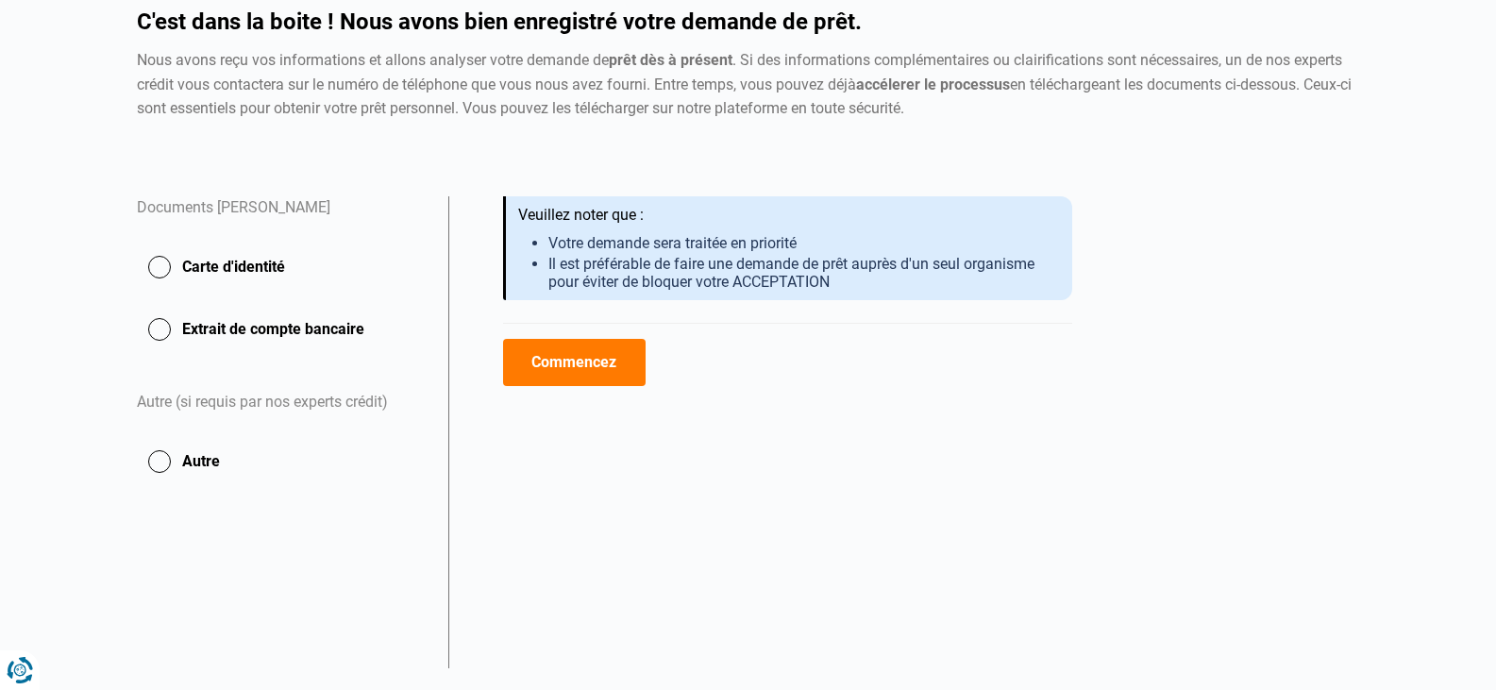
scroll to position [220, 0]
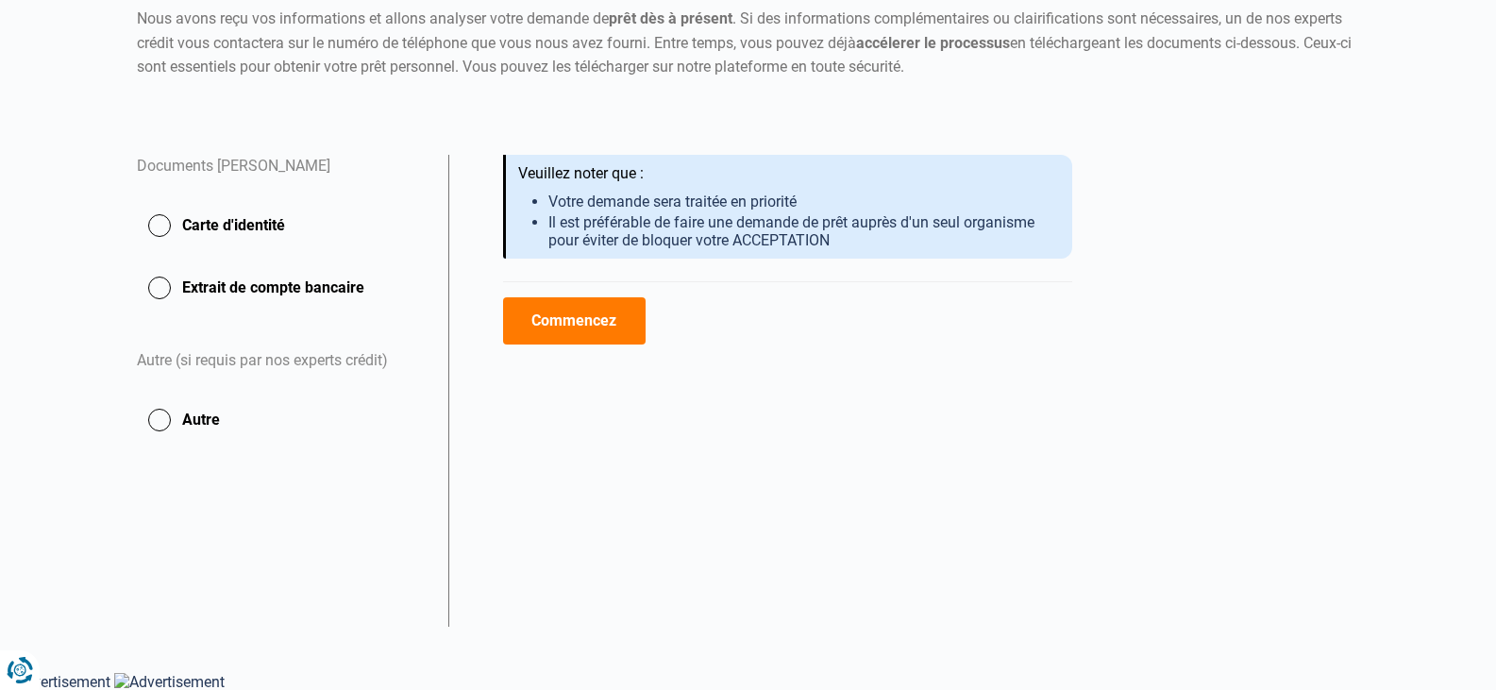
click at [579, 321] on button "Commencez" at bounding box center [574, 320] width 143 height 47
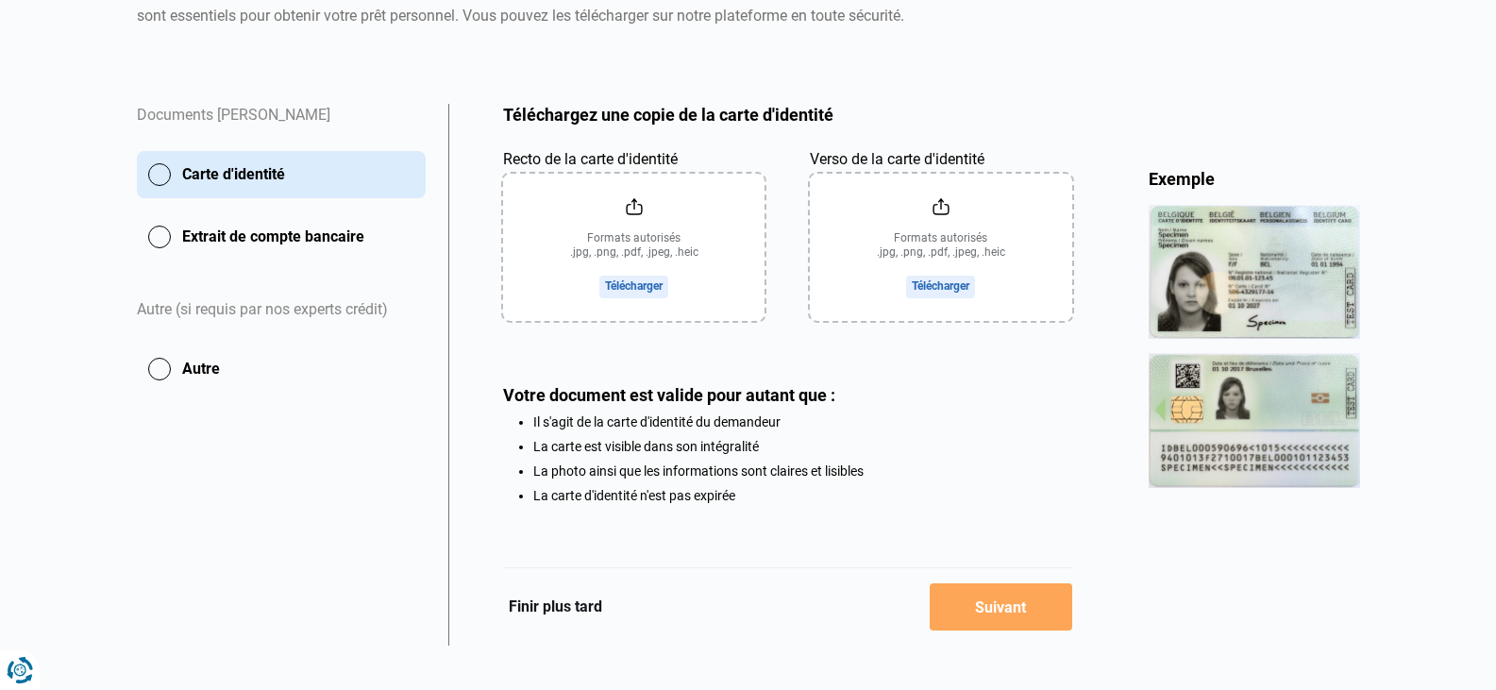
scroll to position [283, 0]
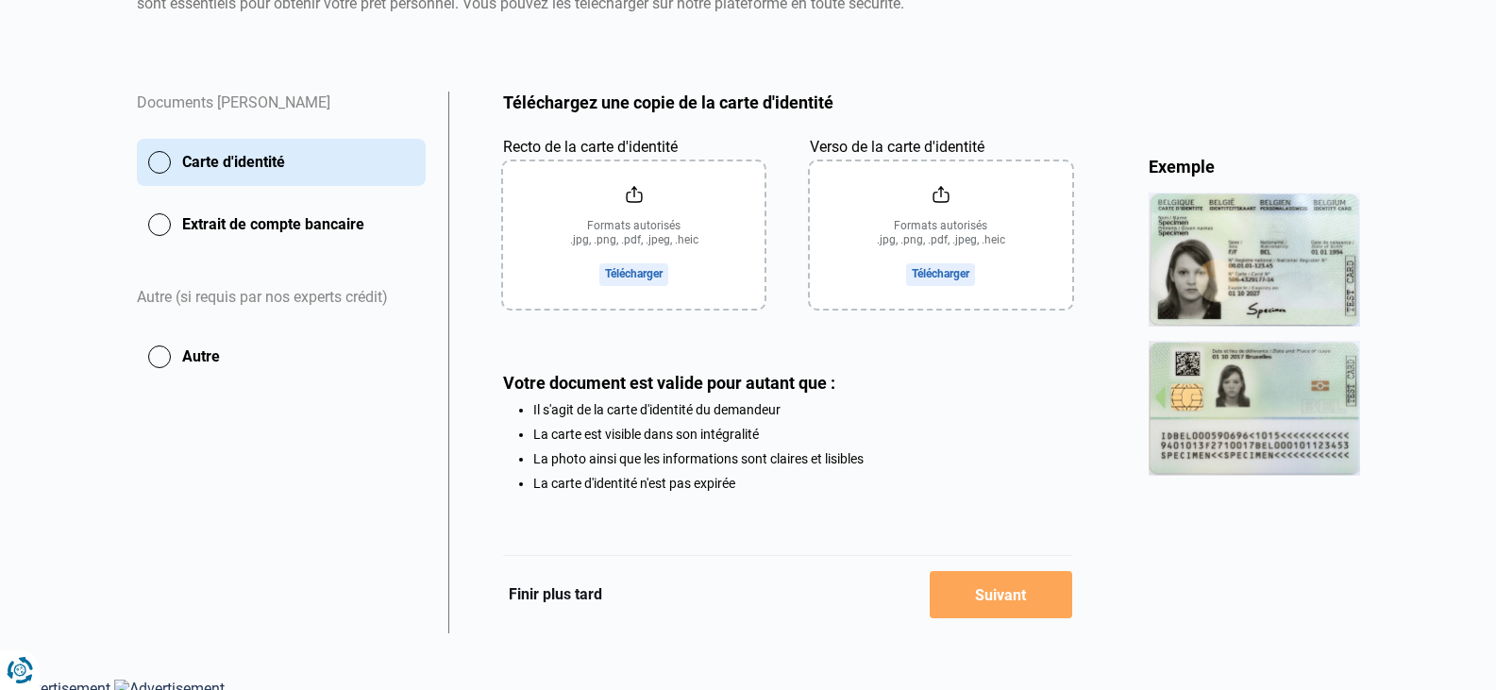
click at [633, 275] on input "Recto de la carte d'identité" at bounding box center [633, 234] width 261 height 147
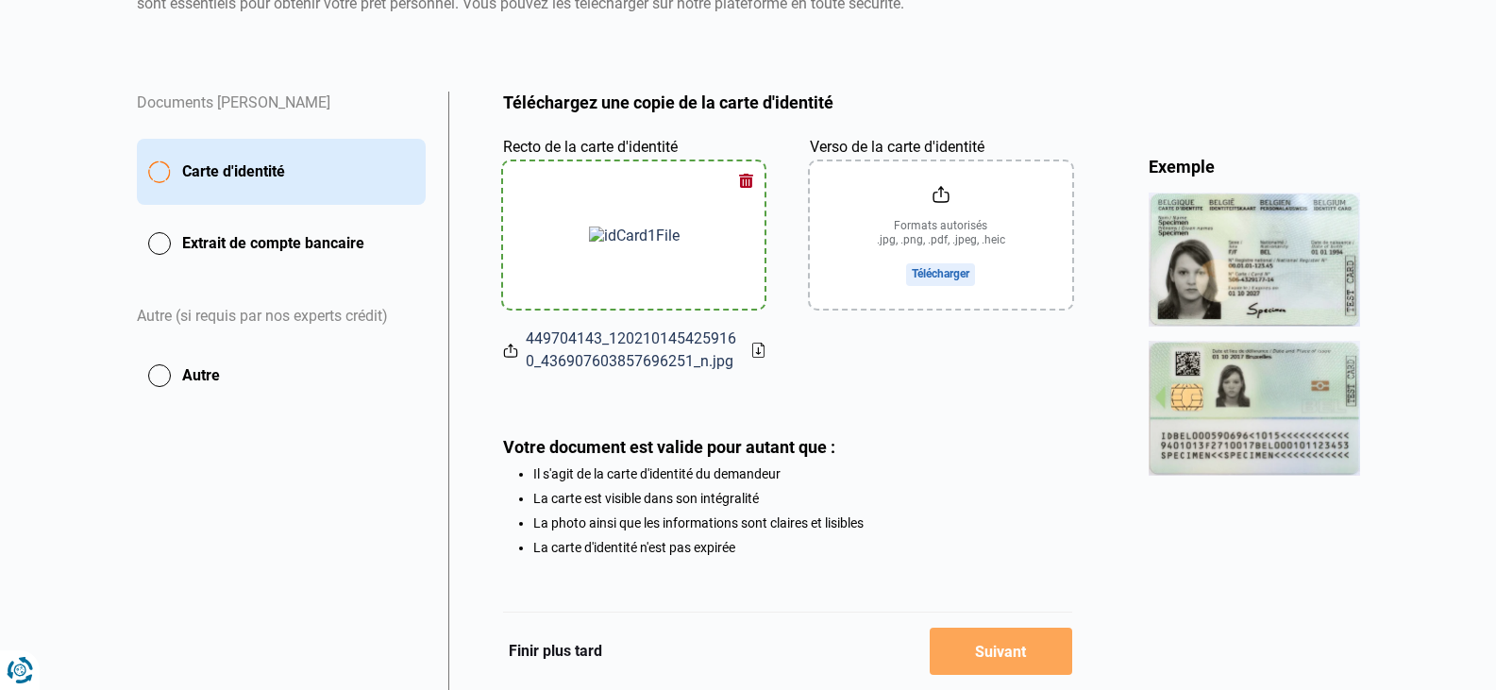
click at [936, 274] on input "Verso de la carte d'identité" at bounding box center [940, 234] width 261 height 147
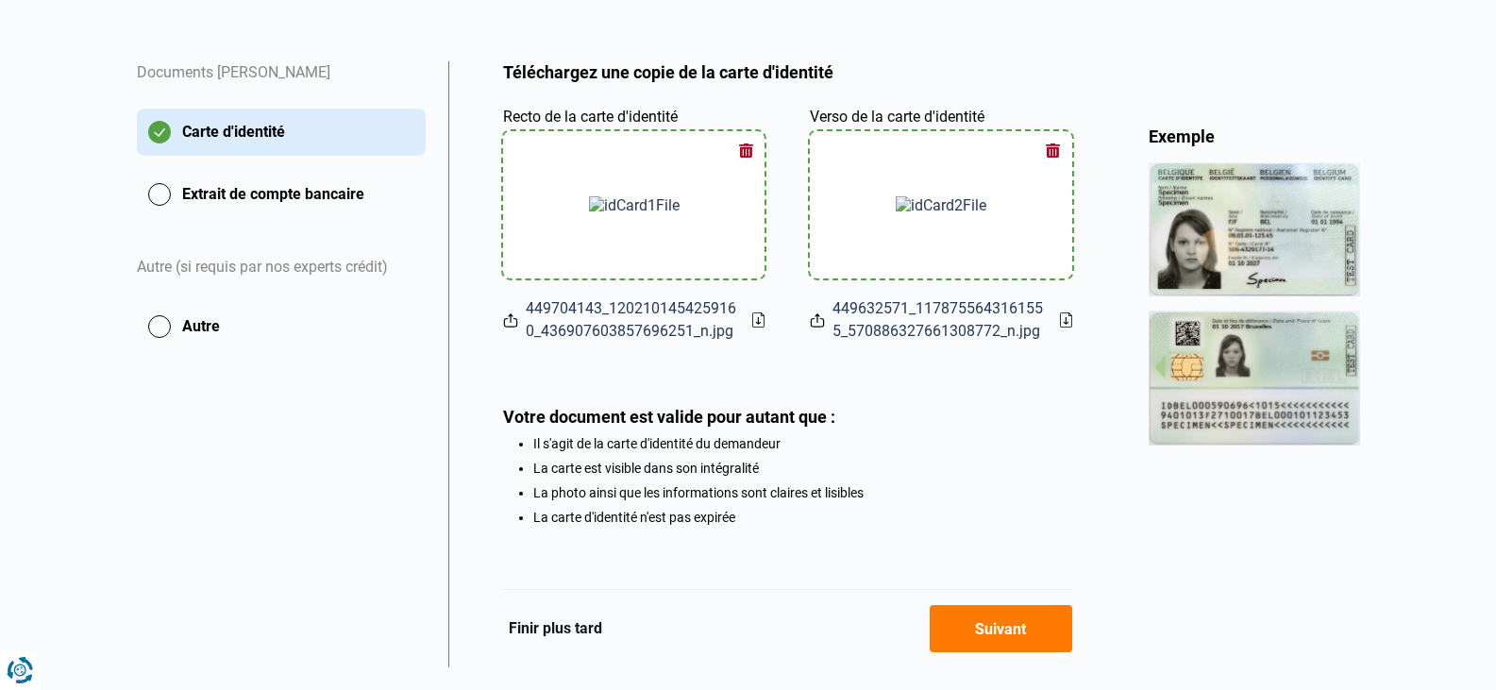
scroll to position [359, 0]
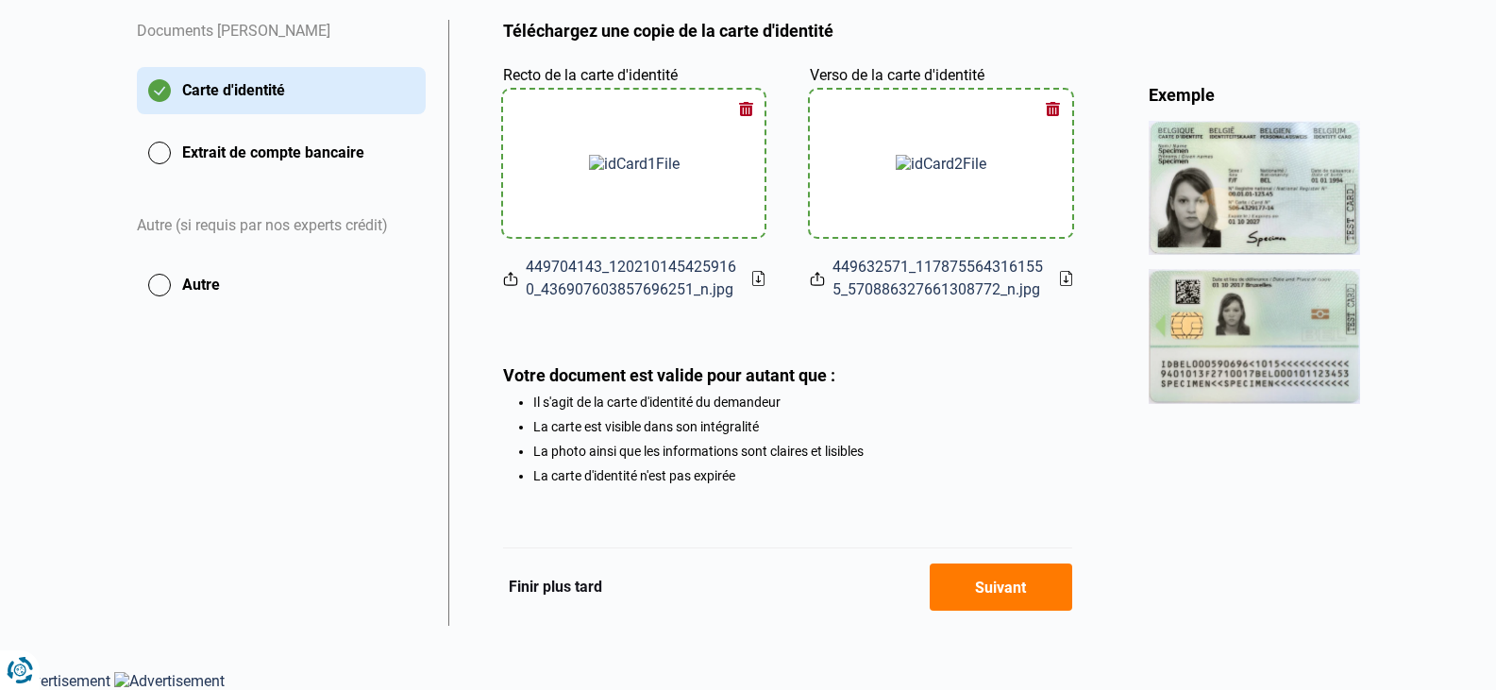
click at [975, 573] on button "Suivant" at bounding box center [1001, 586] width 143 height 47
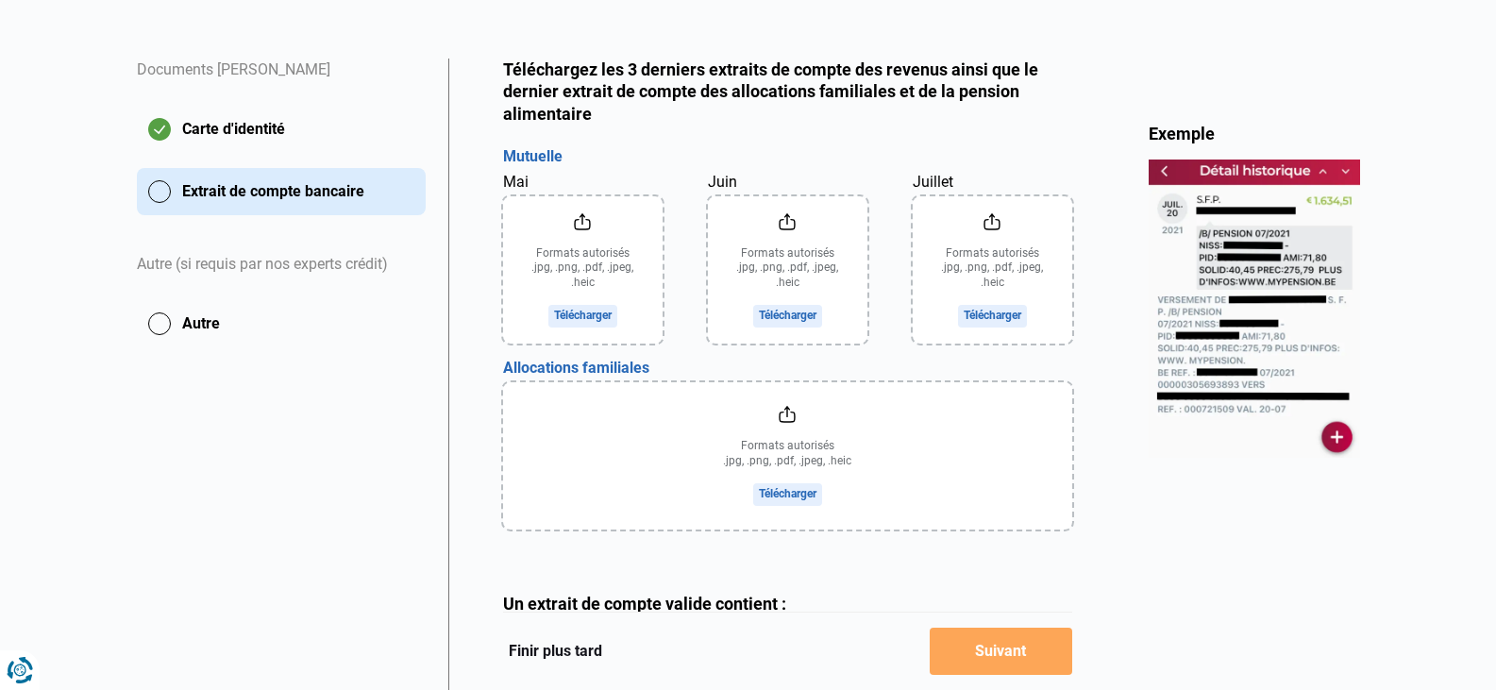
scroll to position [283, 0]
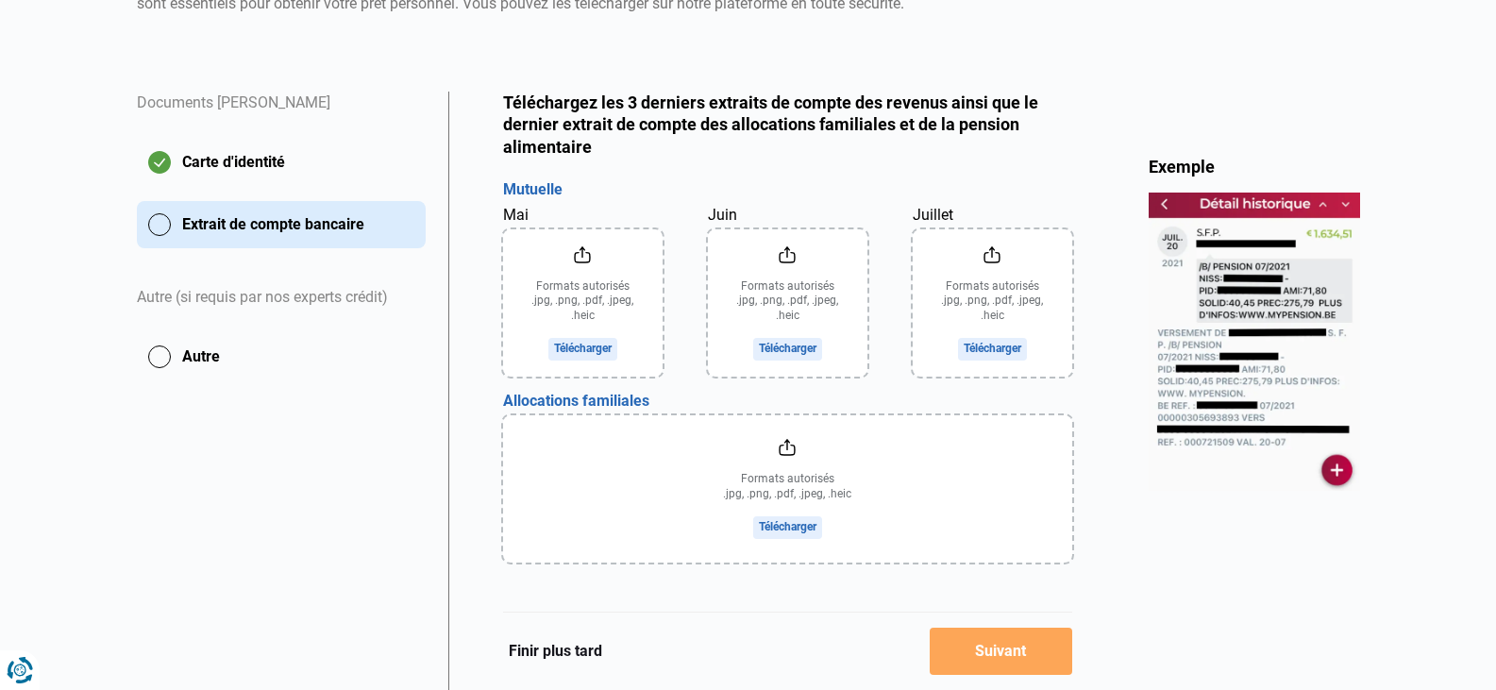
click at [574, 347] on input "Mai" at bounding box center [583, 302] width 160 height 147
